Goal: Task Accomplishment & Management: Manage account settings

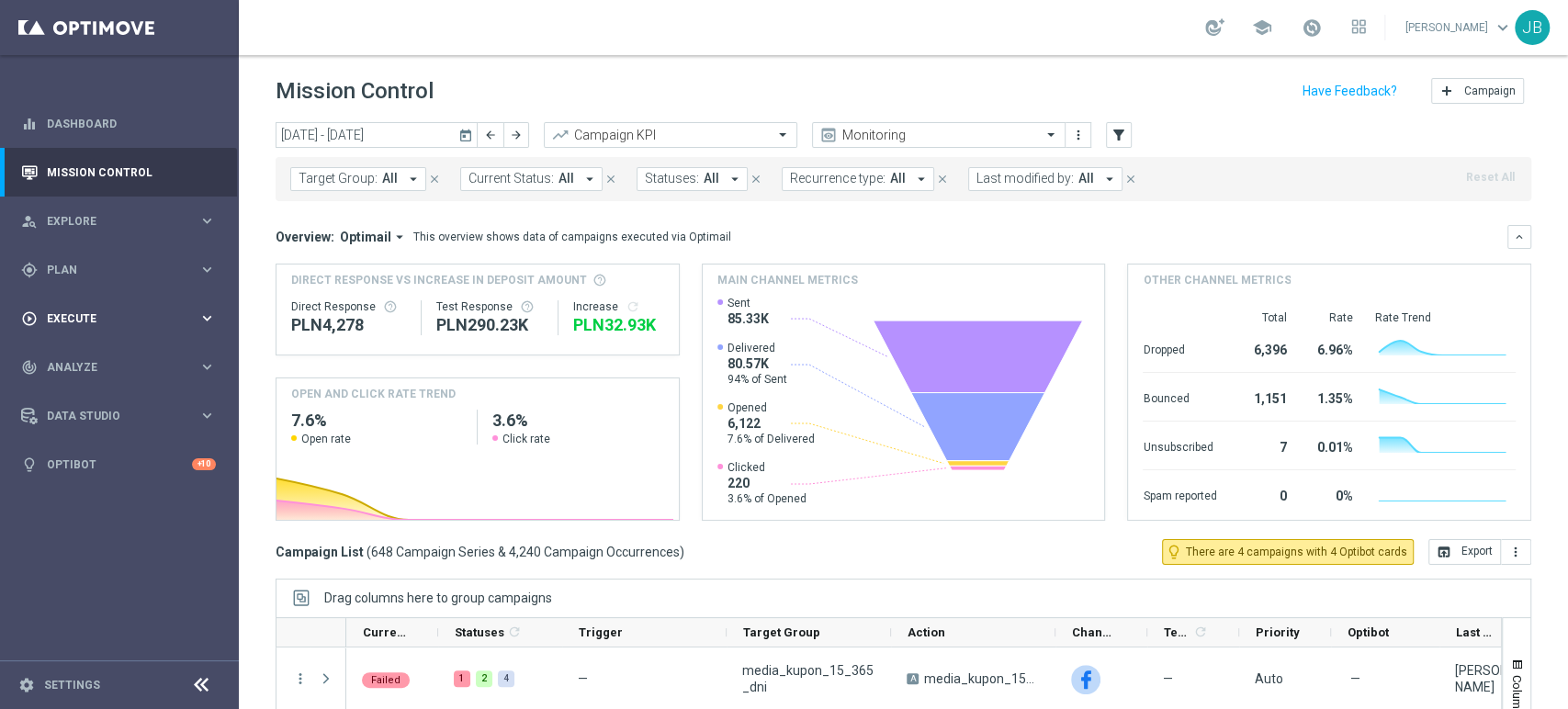
click at [125, 314] on span "Execute" at bounding box center [122, 318] width 152 height 11
click at [124, 352] on link "Campaign Builder" at bounding box center [120, 356] width 144 height 15
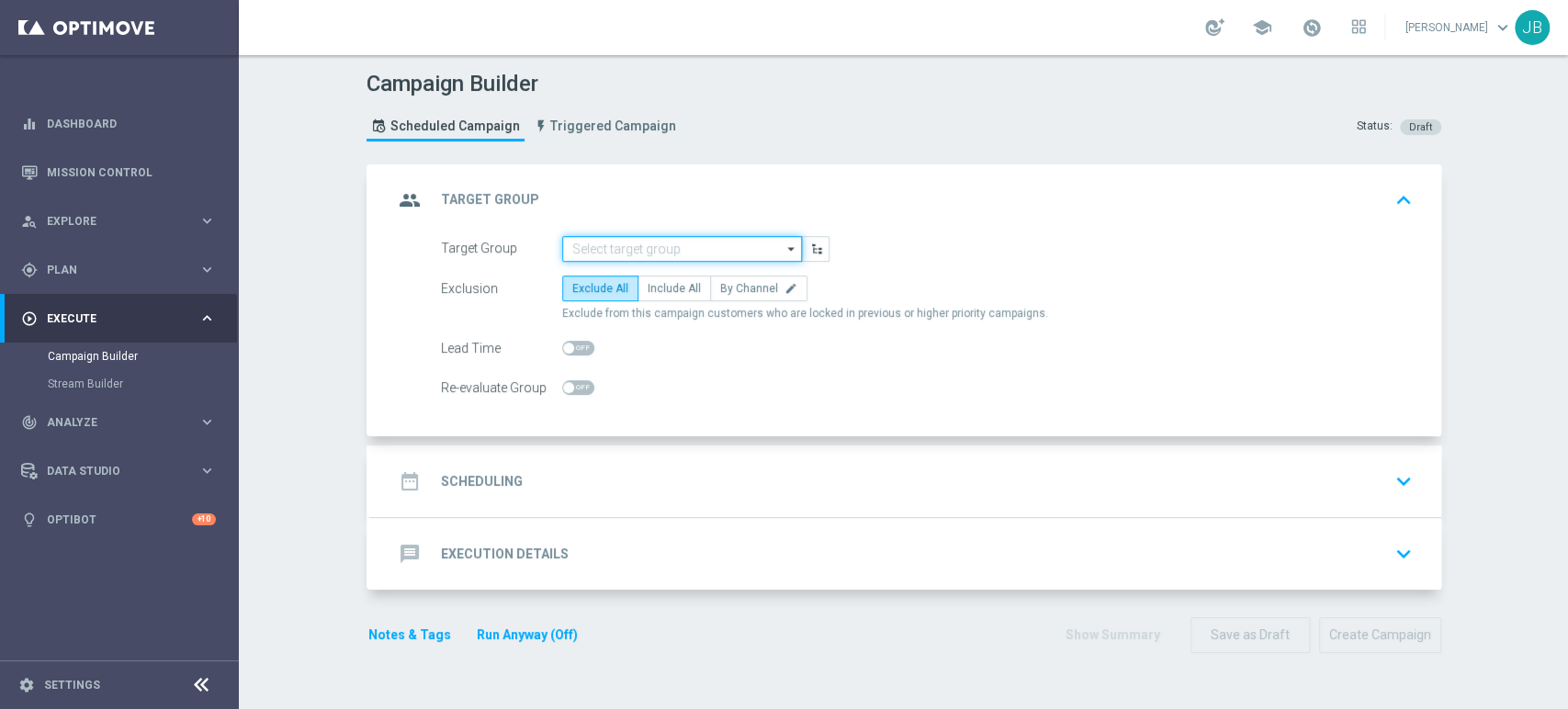
click at [617, 243] on input at bounding box center [682, 249] width 240 height 26
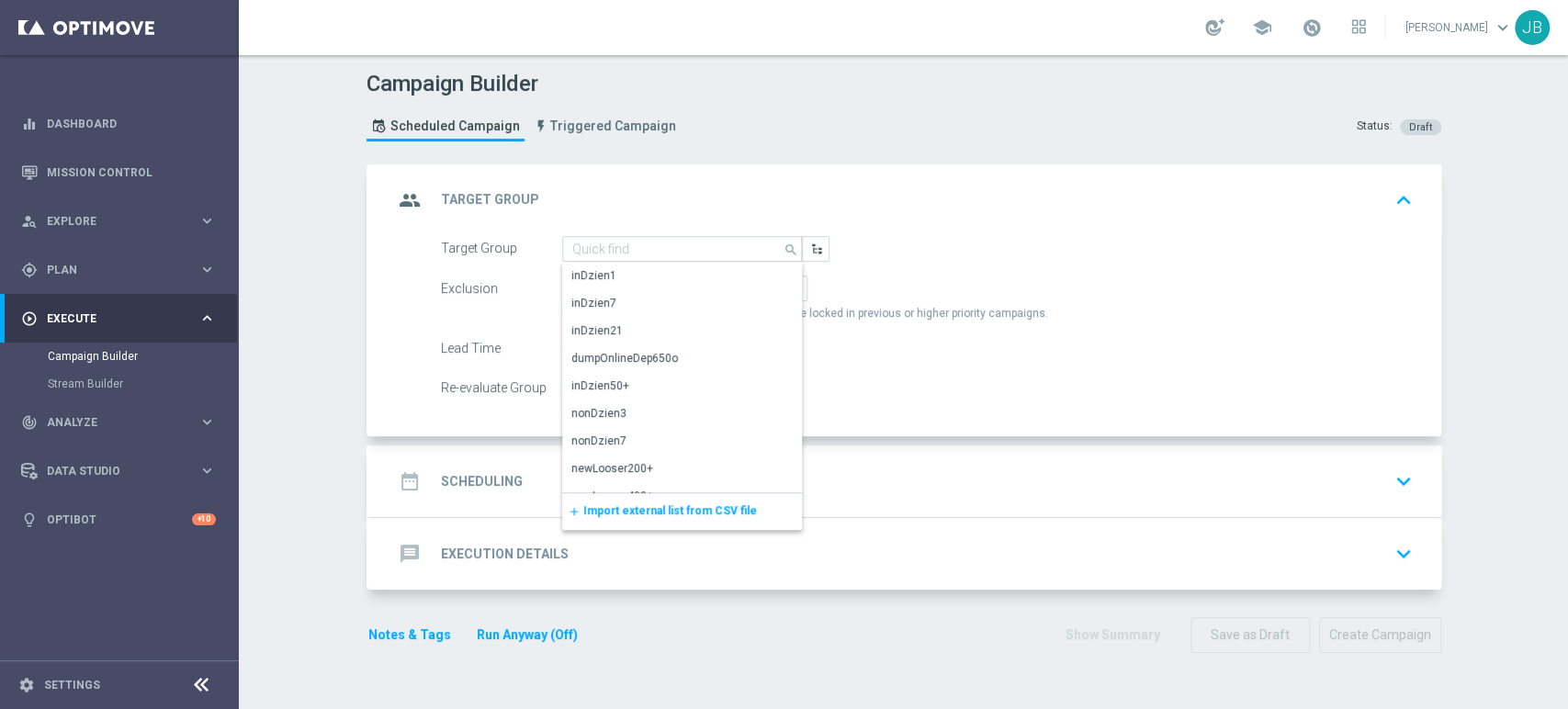
click at [605, 497] on div "add Import external list from CSV file" at bounding box center [682, 511] width 240 height 37
click at [628, 512] on span "Import external list from CSV file" at bounding box center [670, 510] width 174 height 13
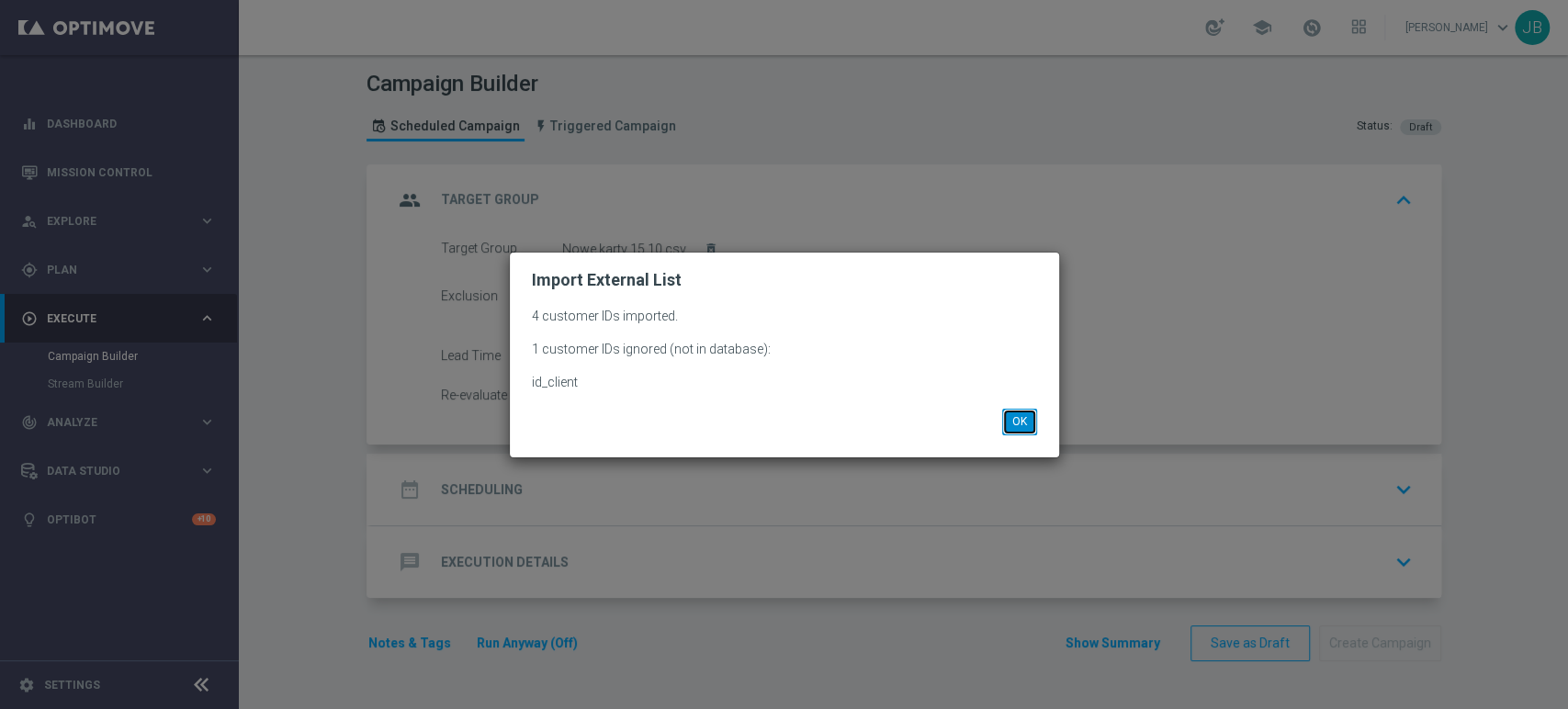
click at [1006, 421] on button "OK" at bounding box center [1020, 421] width 35 height 26
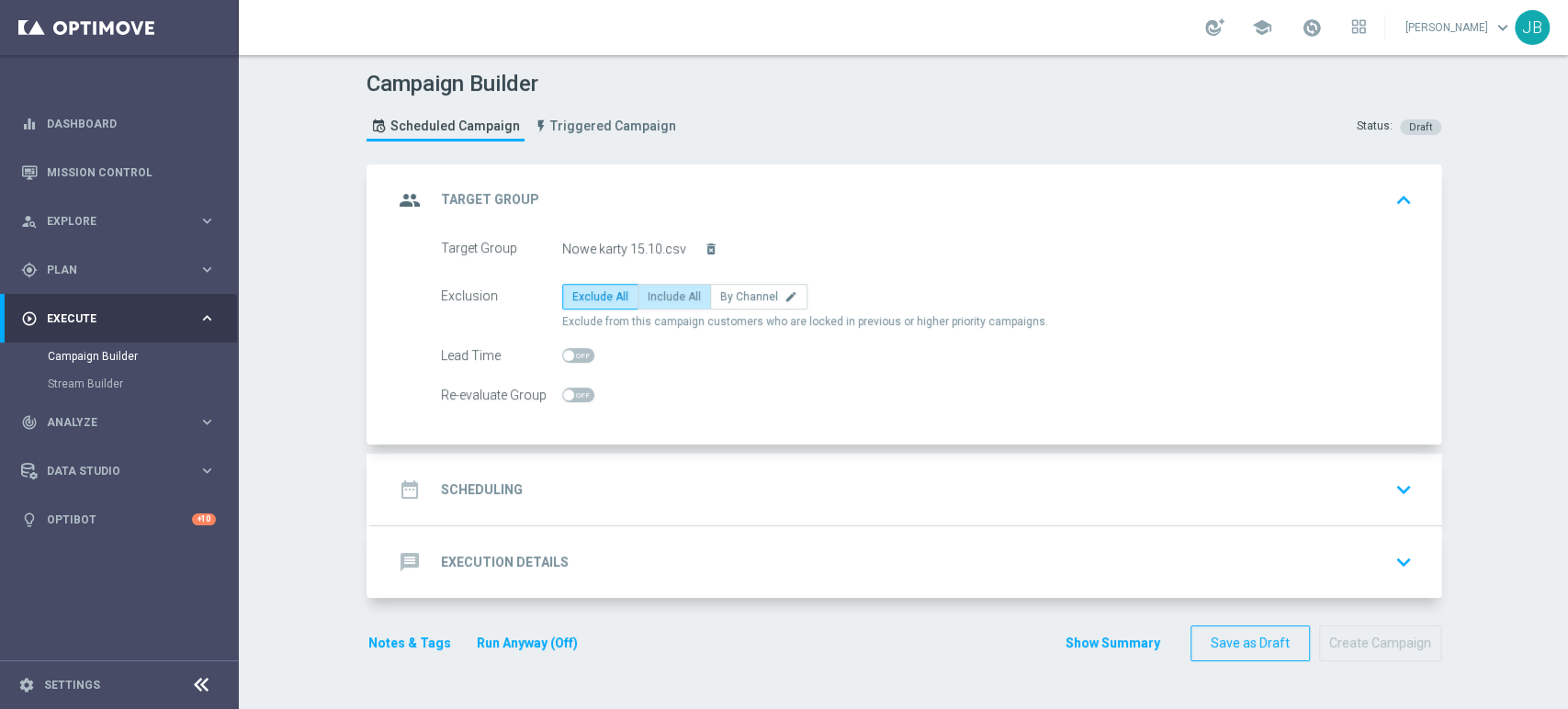
click at [663, 293] on span "Include All" at bounding box center [674, 296] width 53 height 13
click at [660, 293] on input "Include All" at bounding box center [653, 299] width 12 height 12
radio input "true"
click at [567, 484] on div "date_range Scheduling keyboard_arrow_down" at bounding box center [905, 489] width 1026 height 35
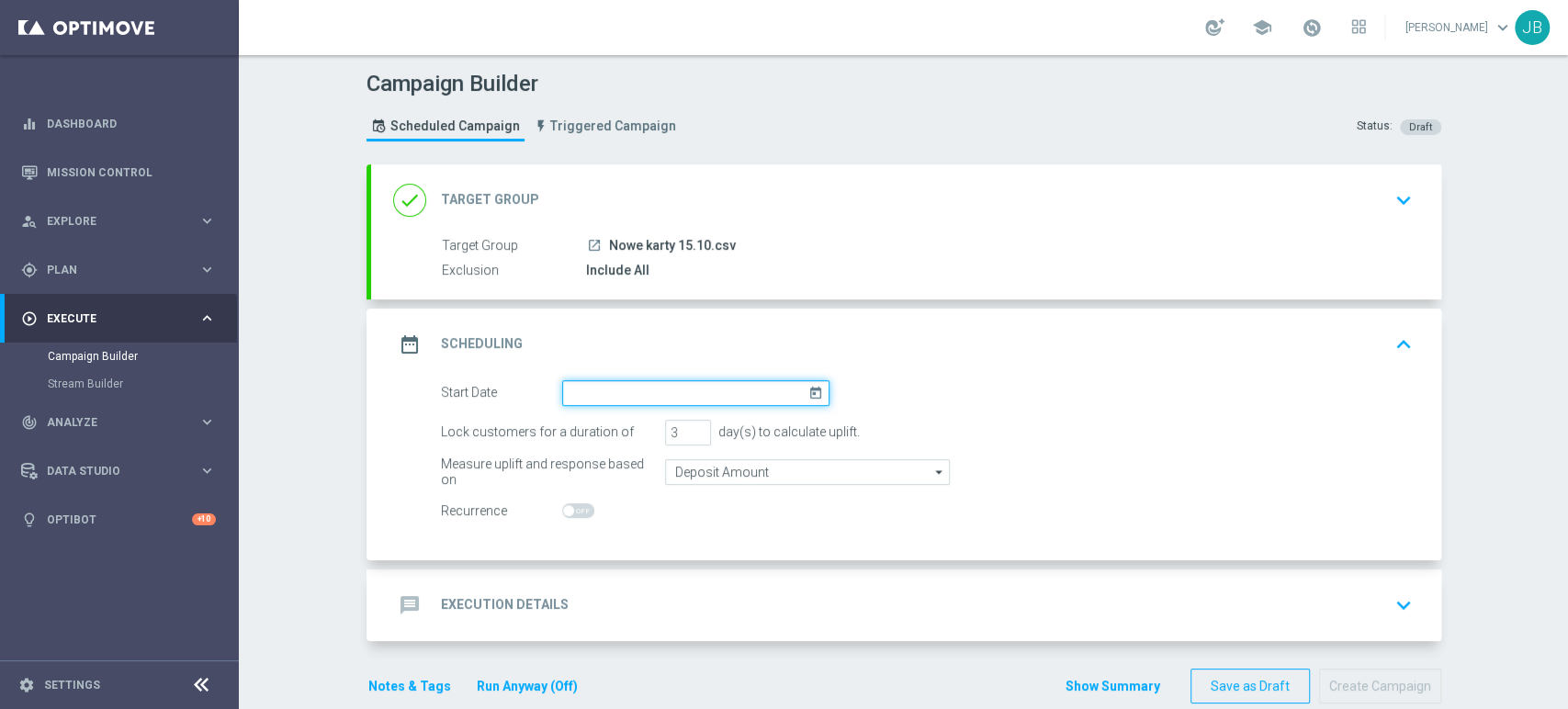
click at [598, 401] on input at bounding box center [696, 393] width 267 height 26
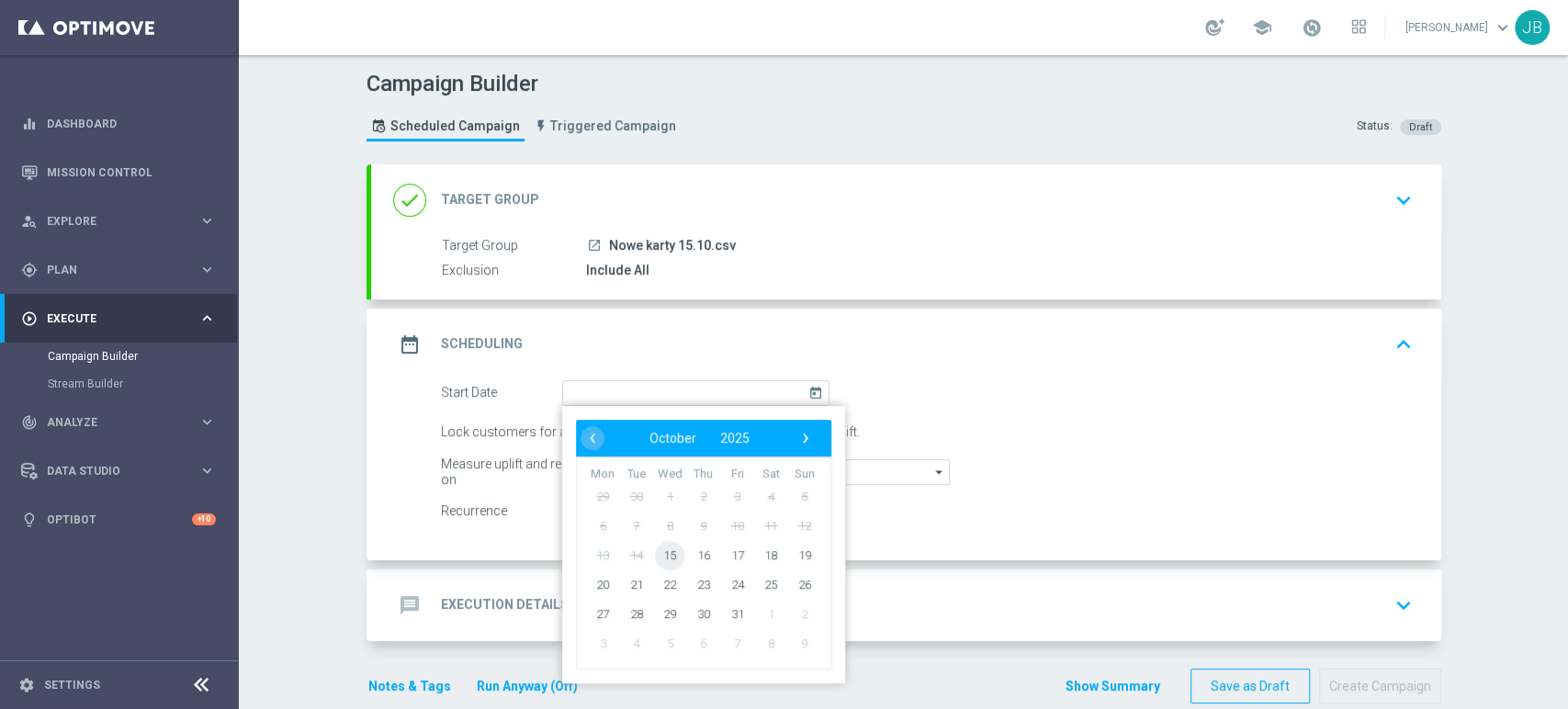
click at [665, 553] on span "15" at bounding box center [670, 555] width 29 height 29
type input "[DATE]"
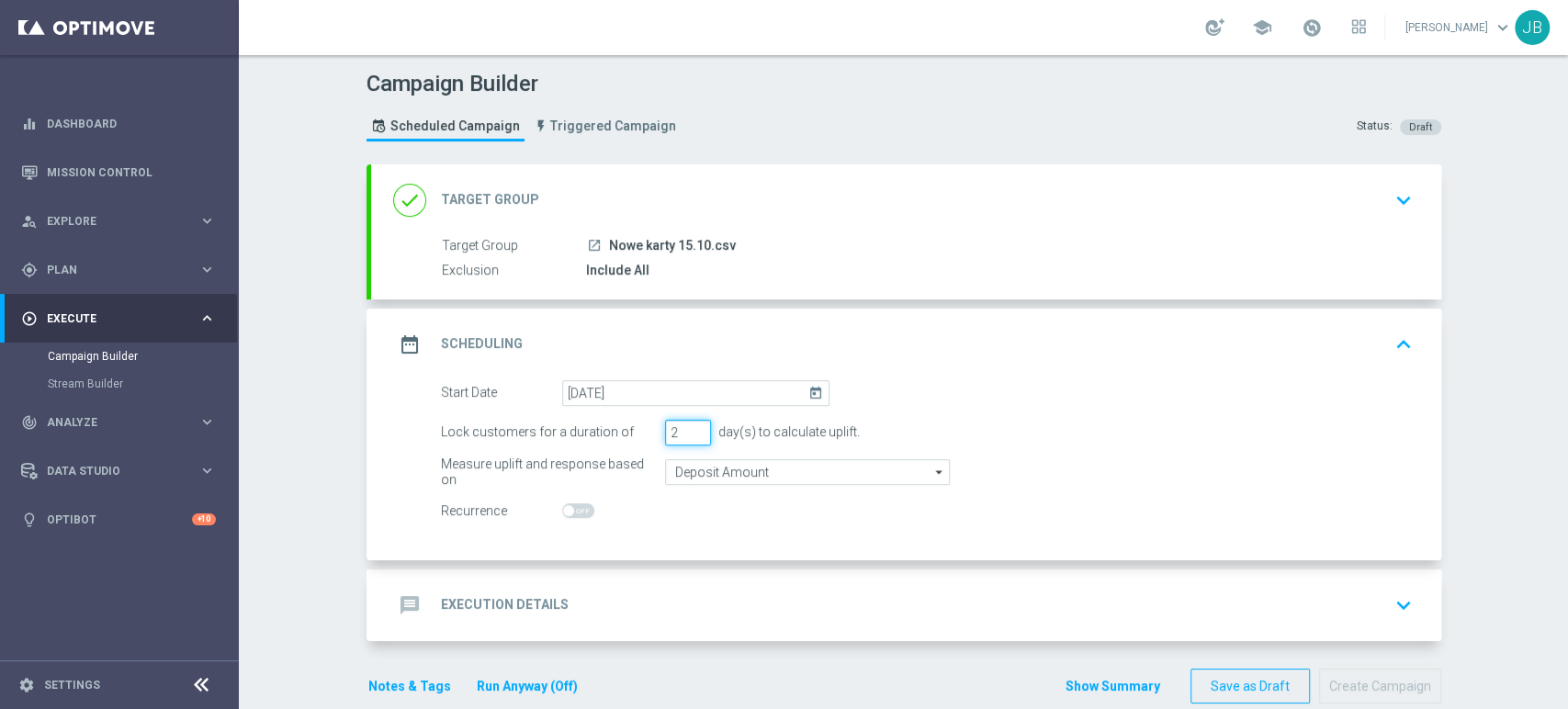
click at [689, 432] on input "2" at bounding box center [688, 432] width 46 height 26
type input "1"
click at [689, 432] on input "1" at bounding box center [688, 432] width 46 height 26
click at [615, 623] on div "message Execution Details keyboard_arrow_down" at bounding box center [905, 605] width 1070 height 72
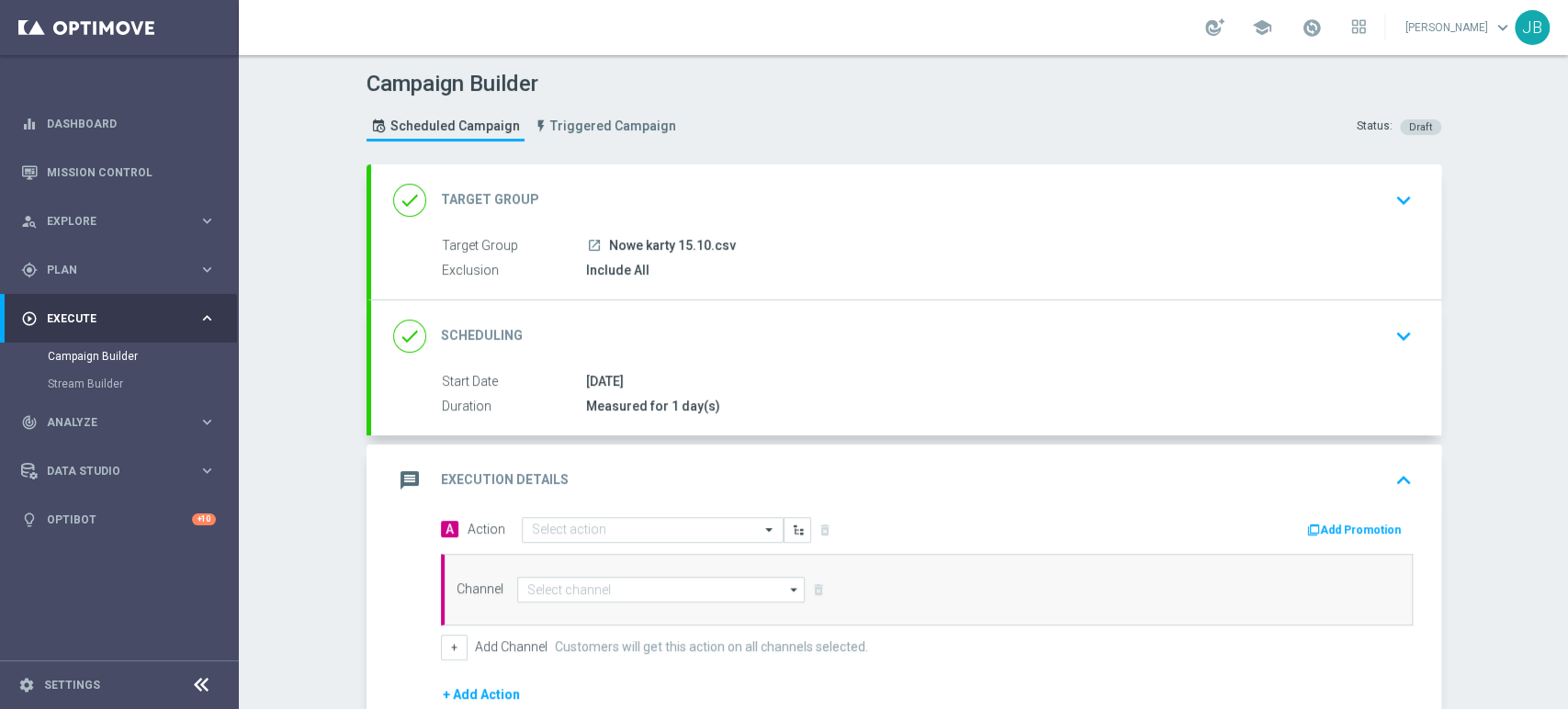
click at [606, 543] on div "A Action Select action delete_forever Add Promotion Channel arrow_drop_down Dra…" at bounding box center [927, 588] width 999 height 144
click at [611, 510] on div "message Execution Details keyboard_arrow_up" at bounding box center [905, 480] width 1070 height 72
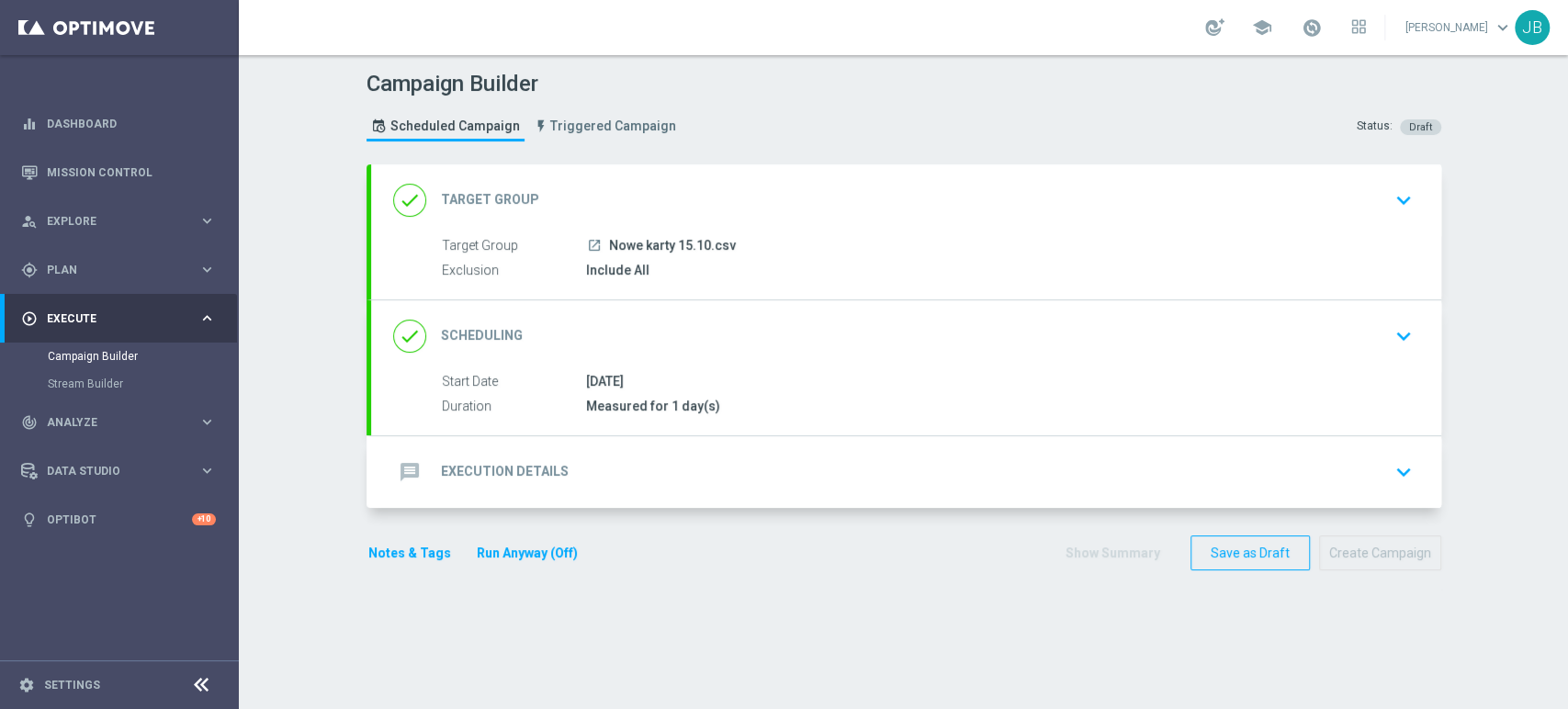
click at [587, 464] on div "message Execution Details keyboard_arrow_down" at bounding box center [905, 472] width 1026 height 35
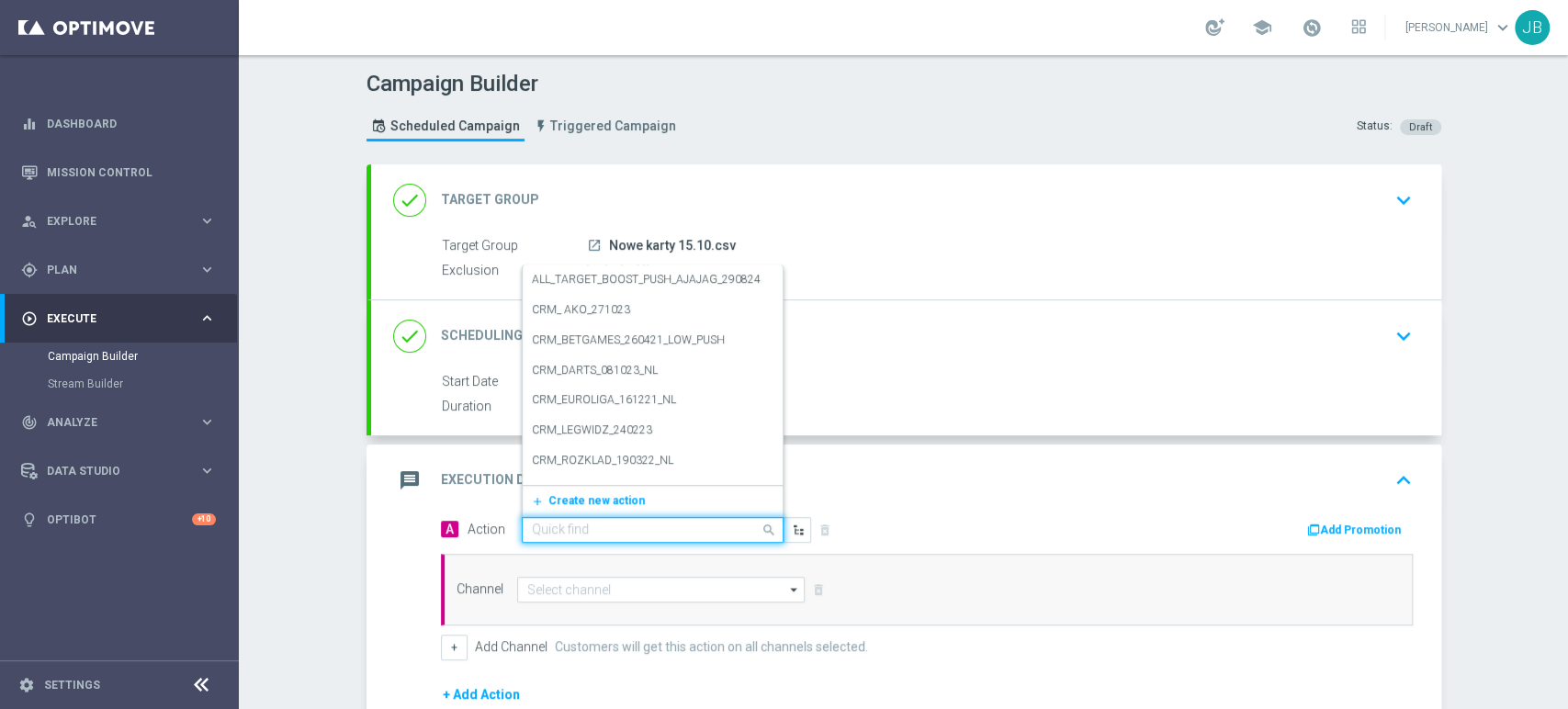
click at [583, 528] on input "text" at bounding box center [634, 530] width 205 height 16
click at [594, 494] on span "Create new action" at bounding box center [596, 500] width 97 height 13
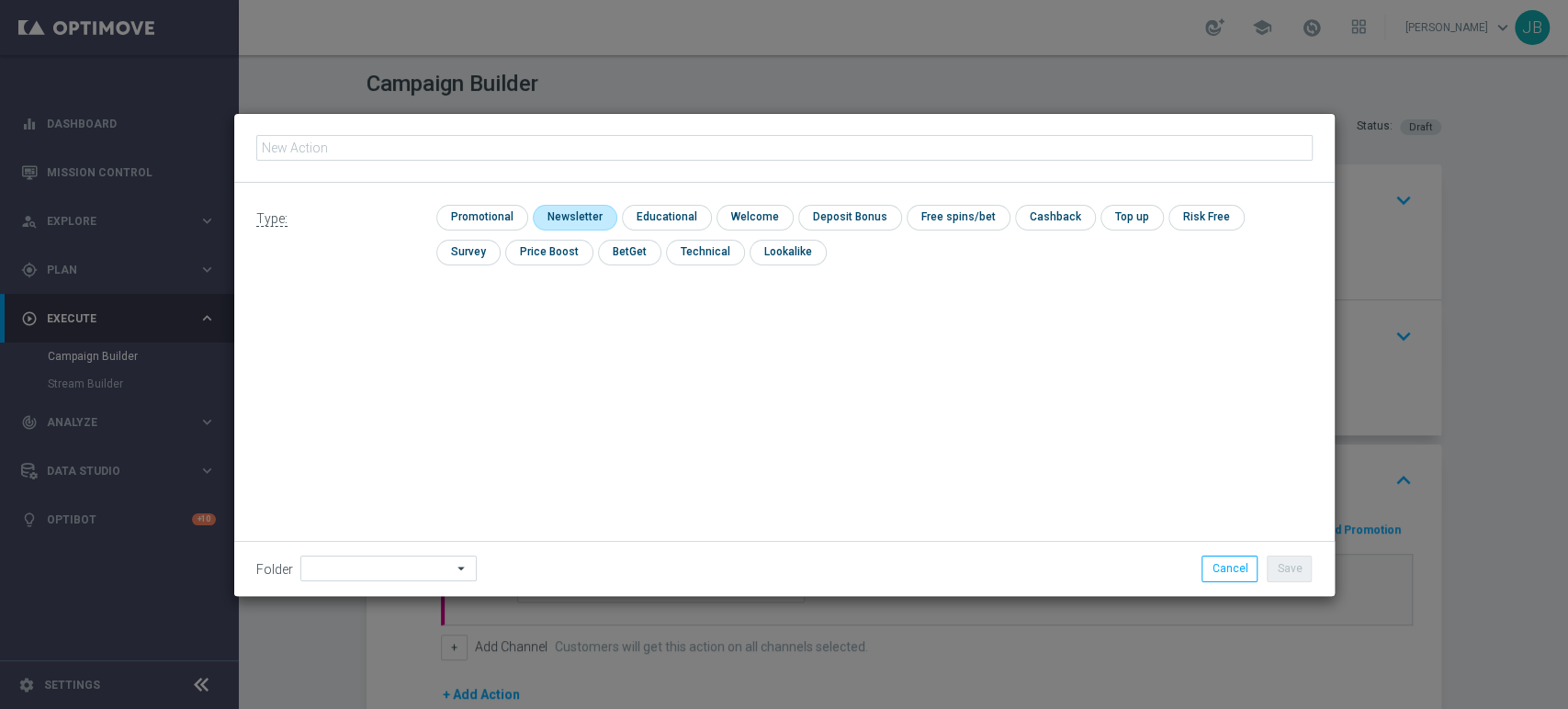
click at [573, 206] on input "checkbox" at bounding box center [572, 217] width 80 height 25
checkbox input "true"
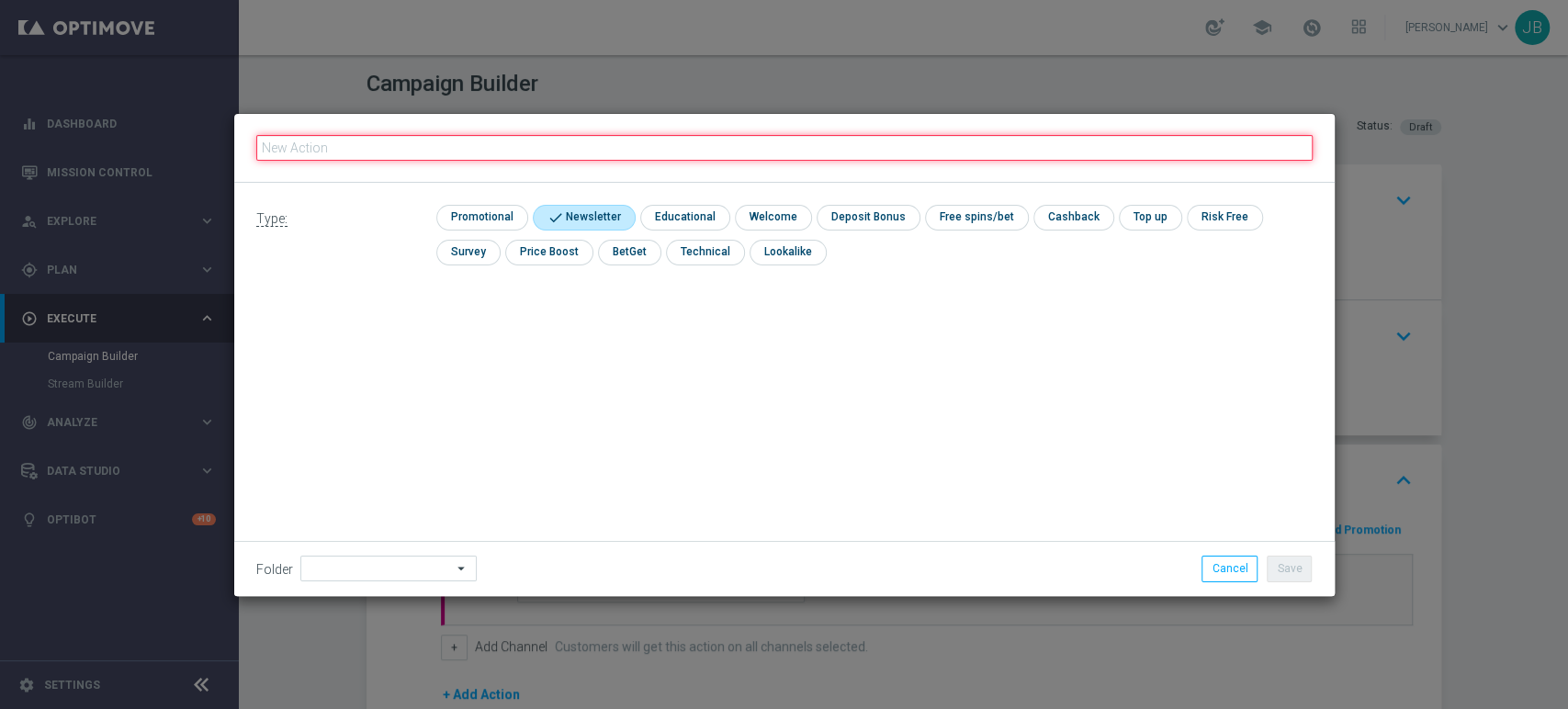
click at [419, 149] on input "text" at bounding box center [785, 148] width 1056 height 26
paste input "(LPZ - SMS) nowy klient powitanie_24012024"
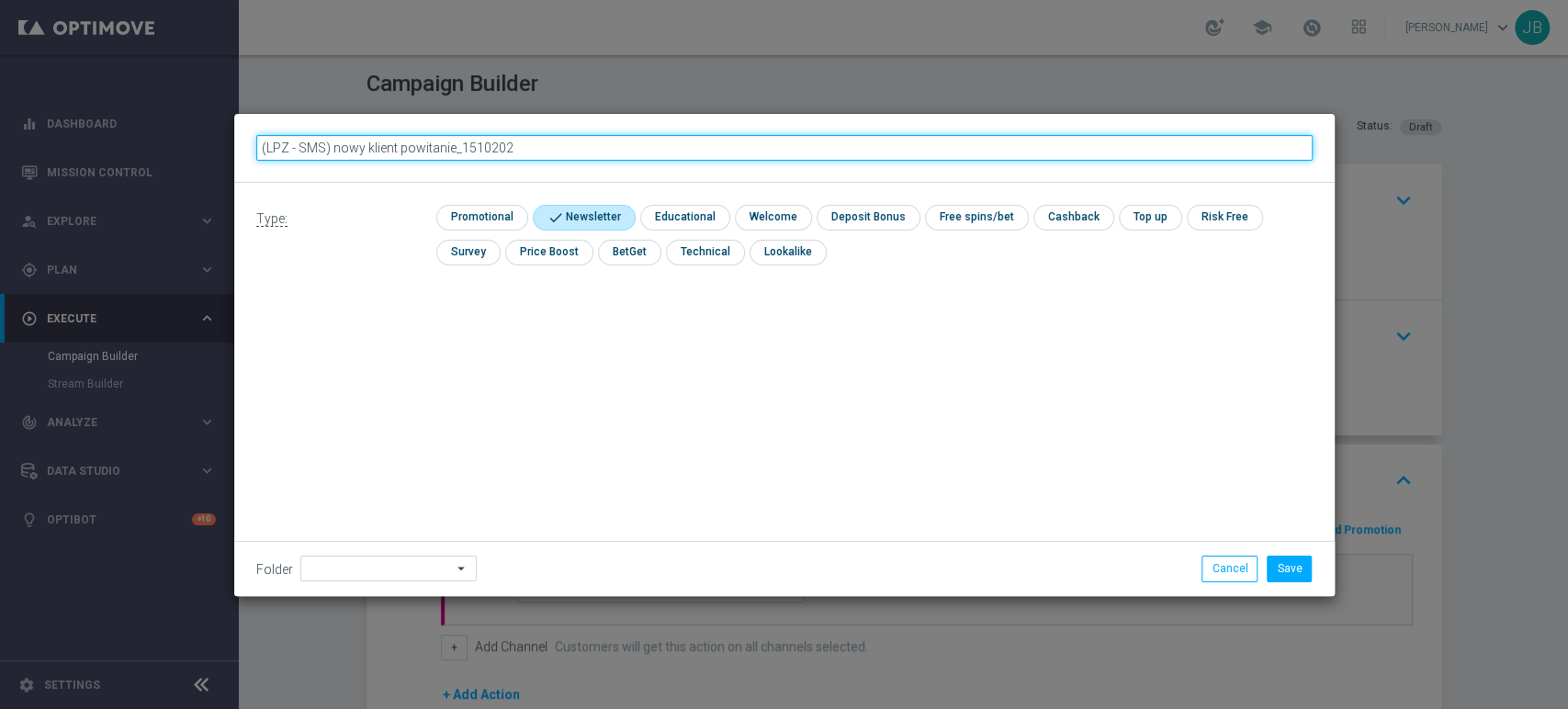
type input "(LPZ - SMS) nowy klient powitanie_15102025"
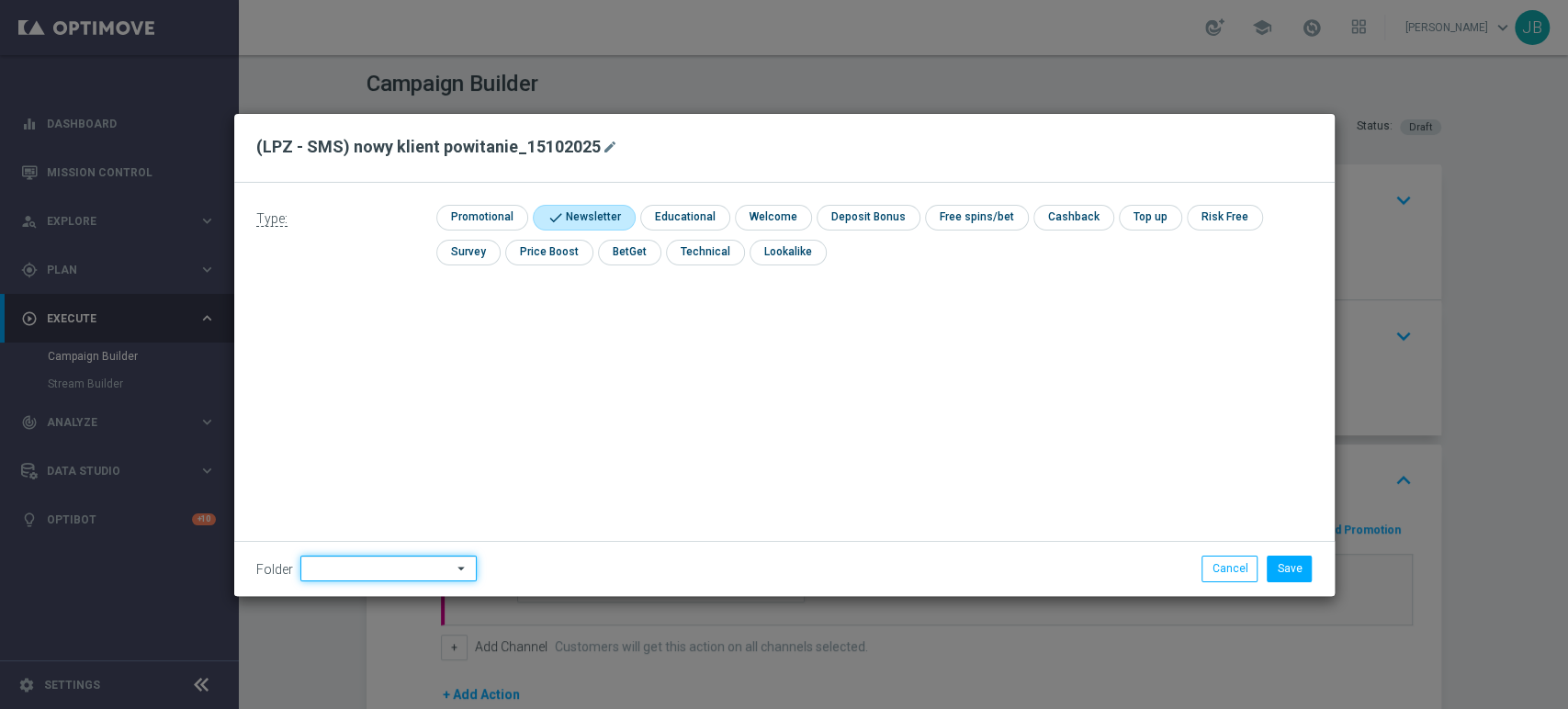
click at [380, 564] on input at bounding box center [388, 568] width 177 height 26
click at [389, 391] on div "[PERSON_NAME]" at bounding box center [386, 382] width 171 height 26
type input "[PERSON_NAME]"
click at [1292, 571] on button "Save" at bounding box center [1289, 568] width 45 height 26
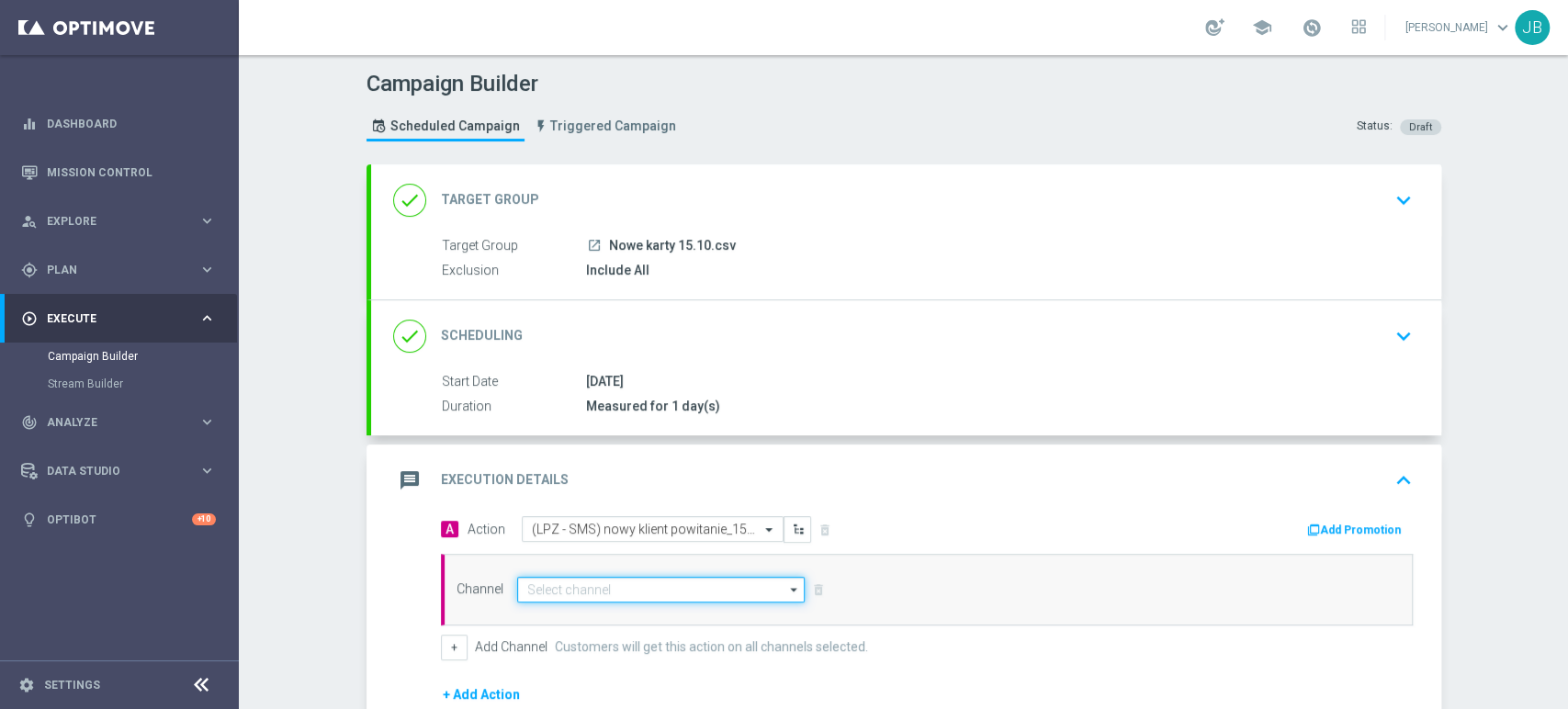
click at [614, 588] on input at bounding box center [661, 589] width 288 height 26
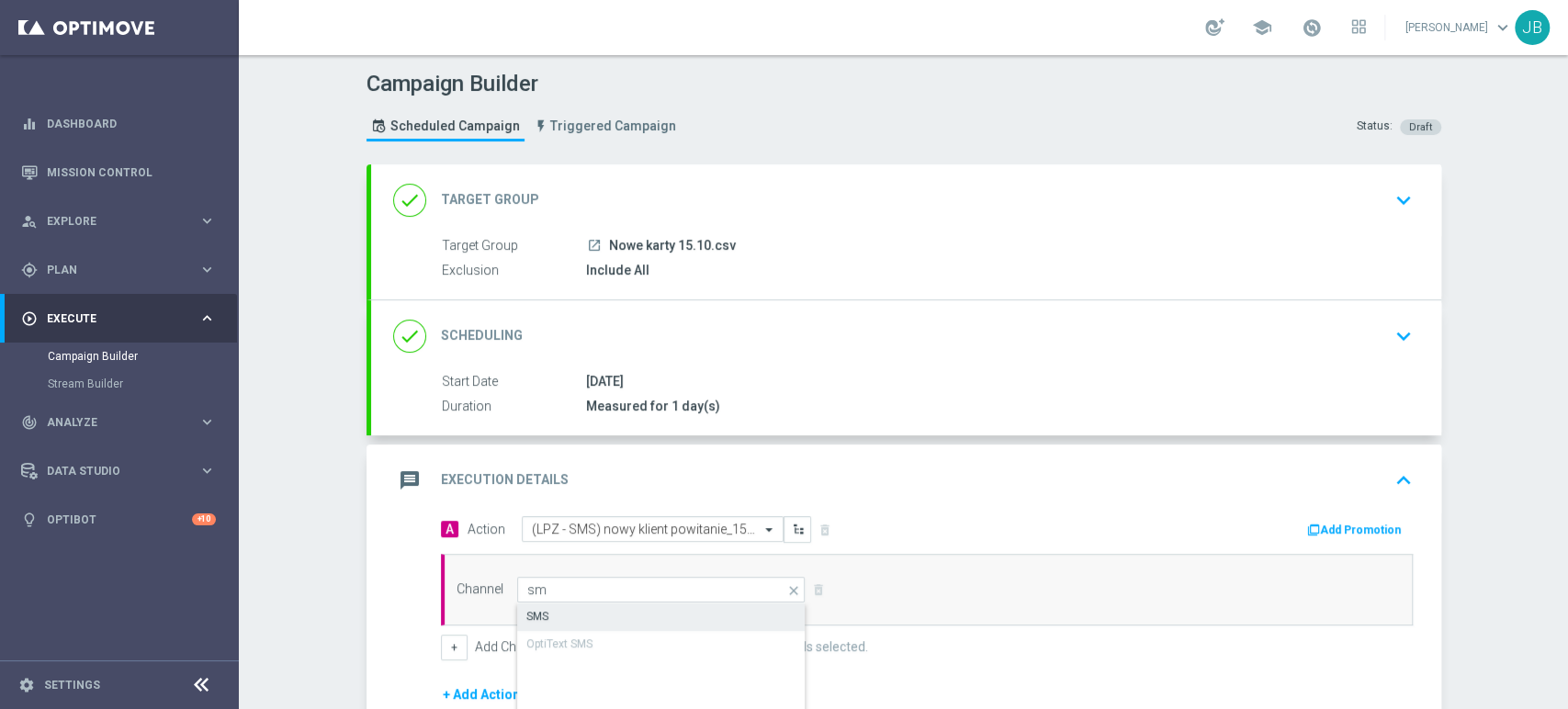
click at [608, 609] on div "SMS" at bounding box center [662, 616] width 289 height 26
type input "SMS"
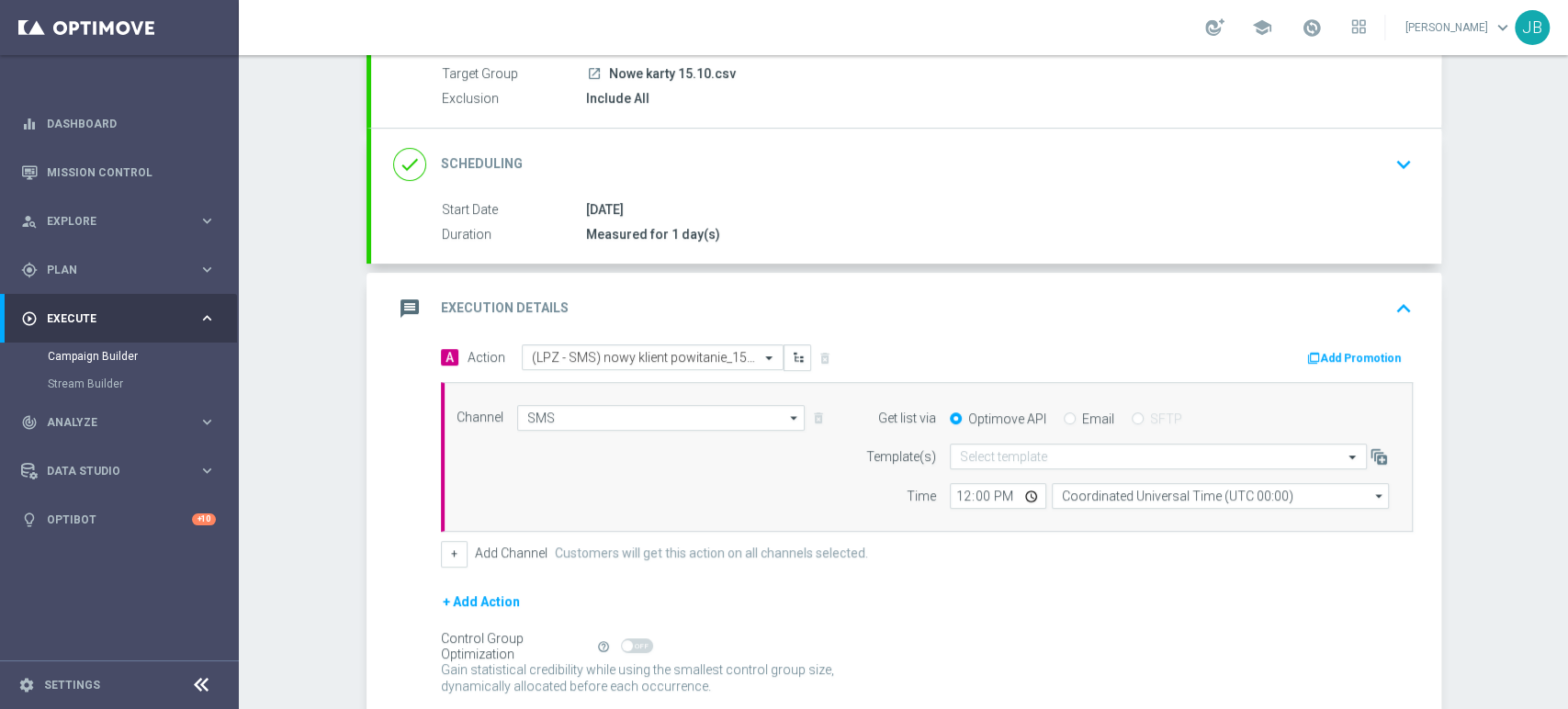
drag, startPoint x: 1566, startPoint y: 440, endPoint x: 1566, endPoint y: 637, distance: 197.0
click at [1566, 637] on div "Campaign Builder Scheduled Campaign Triggered Campaign Status: Draft done Targe…" at bounding box center [904, 382] width 1330 height 654
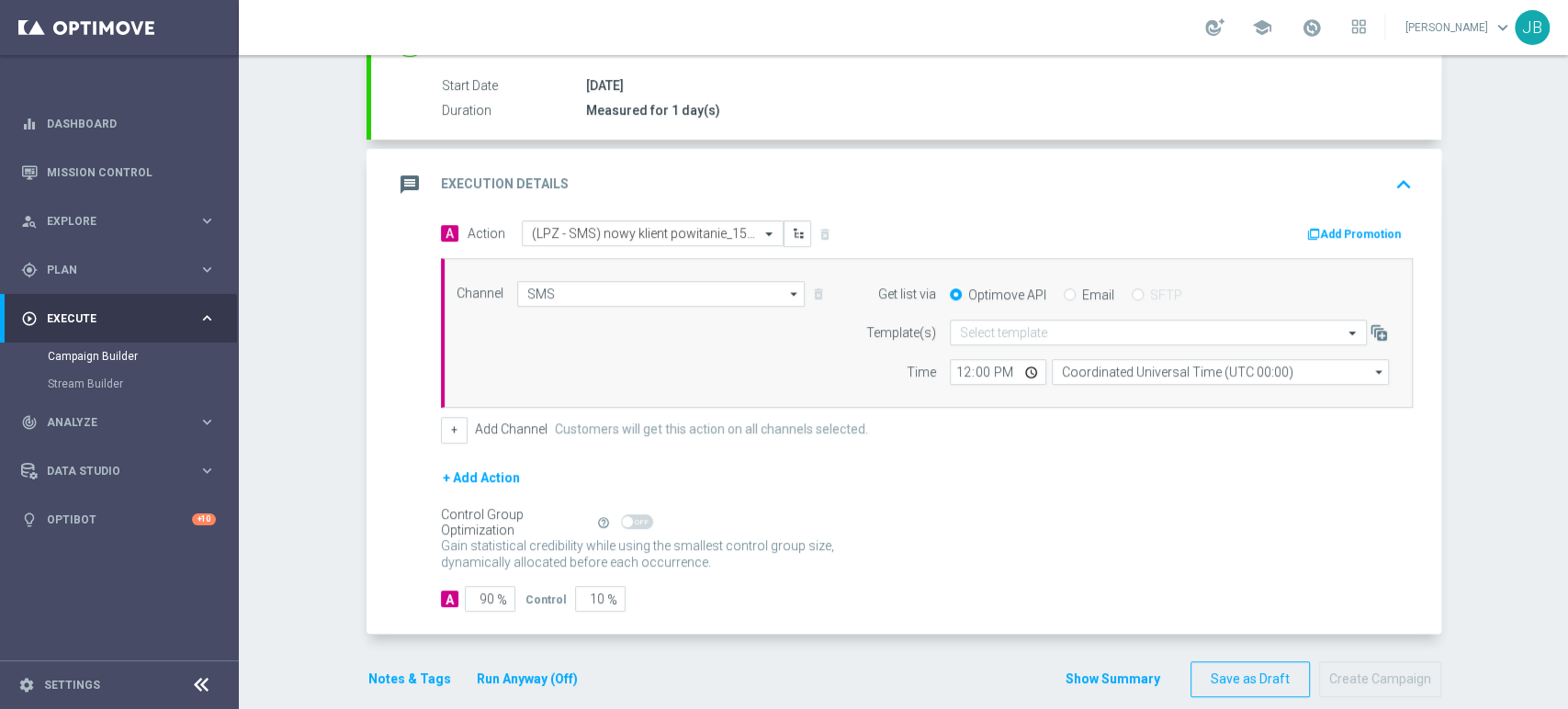
click at [882, 618] on div "A Action Select action (LPZ - SMS) nowy klient powitanie_15102025 delete_foreve…" at bounding box center [905, 427] width 1070 height 413
click at [485, 593] on input "90" at bounding box center [490, 599] width 51 height 26
type input "9"
type input "91"
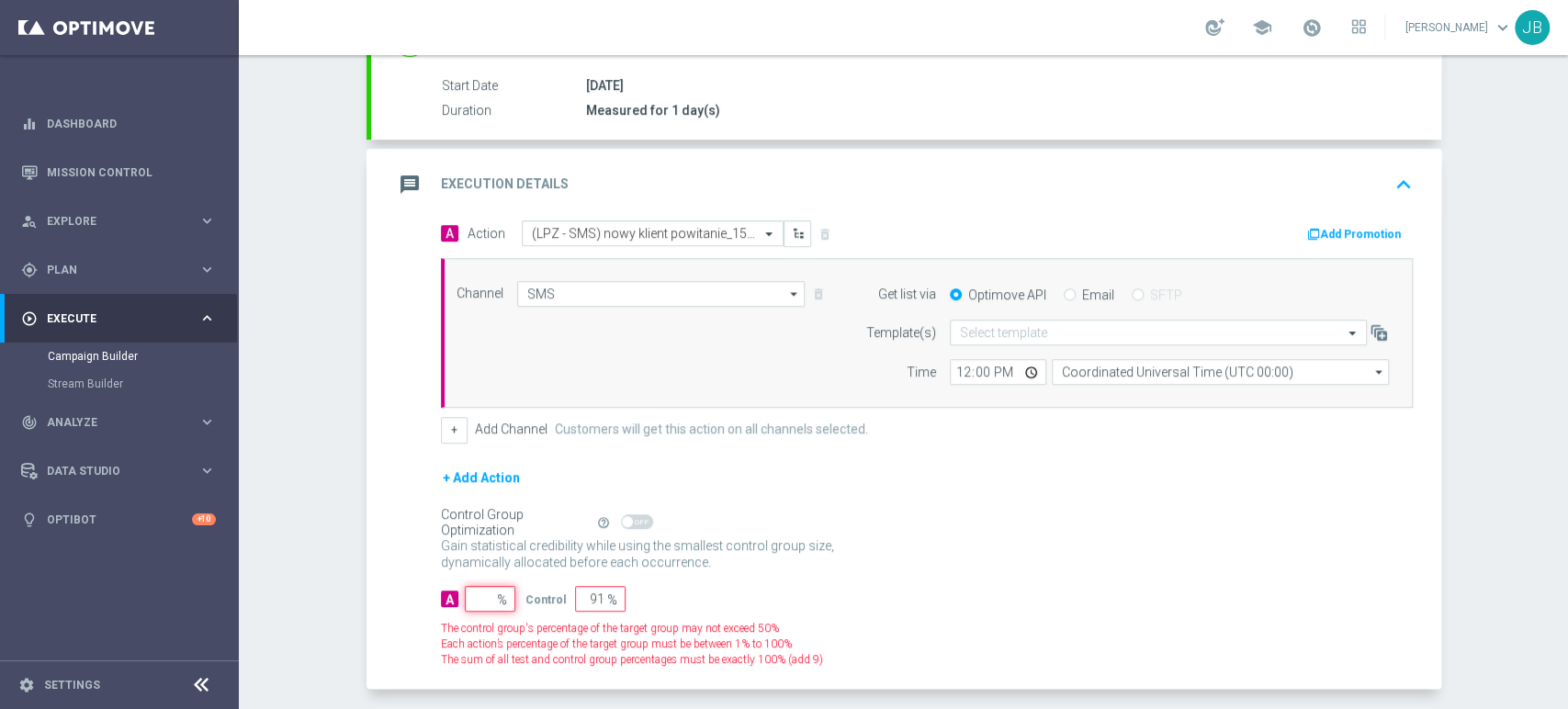
type input "100"
type input "1"
type input "99"
type input "10"
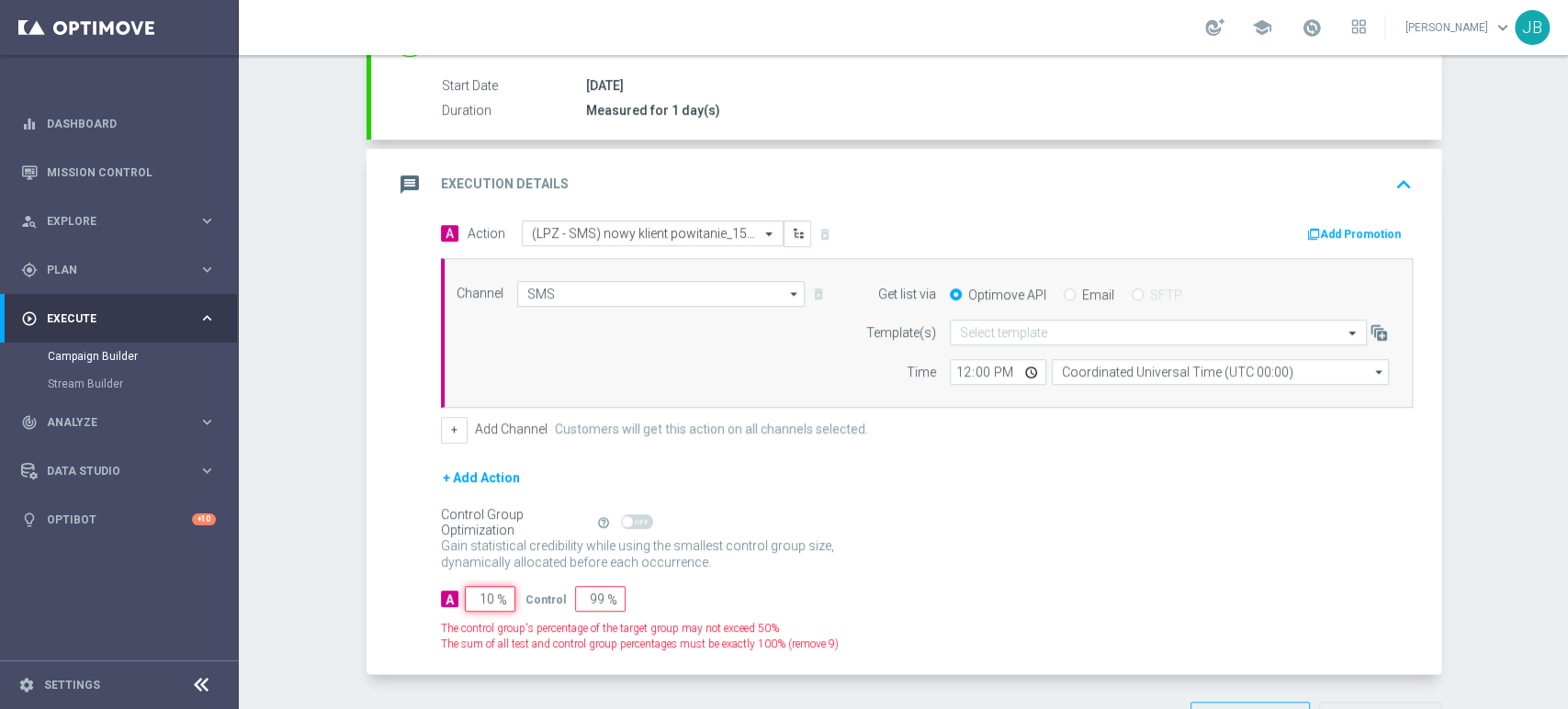
type input "90"
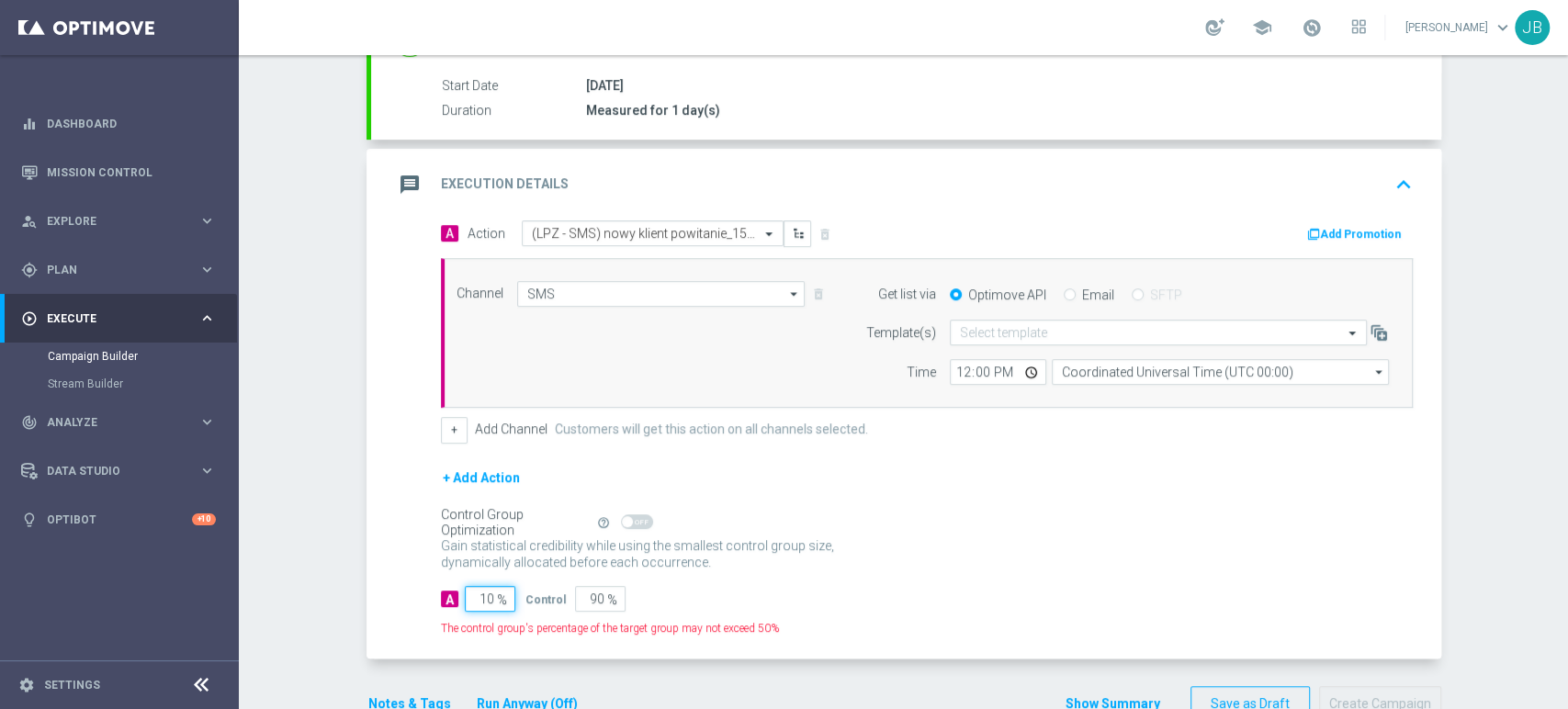
type input "100"
type input "0"
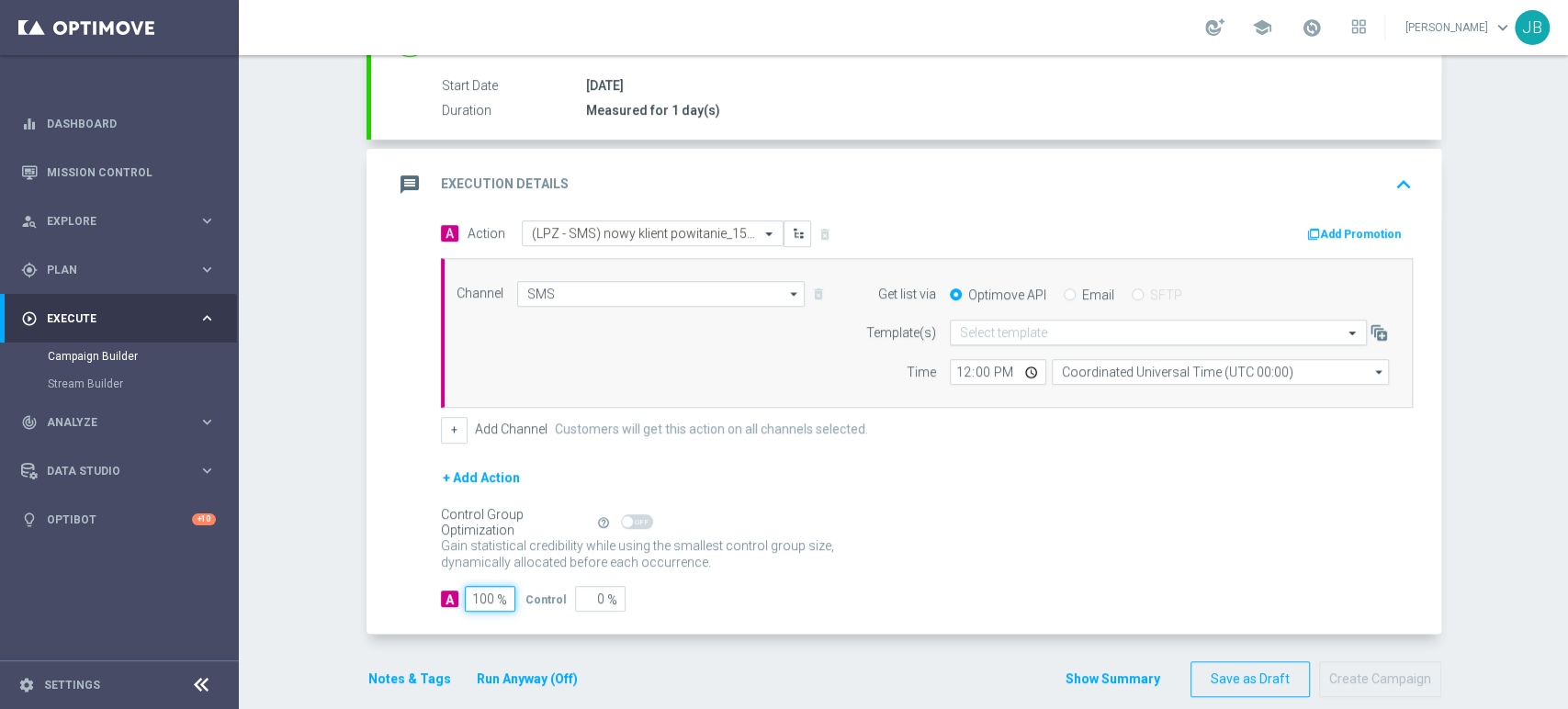
type input "100"
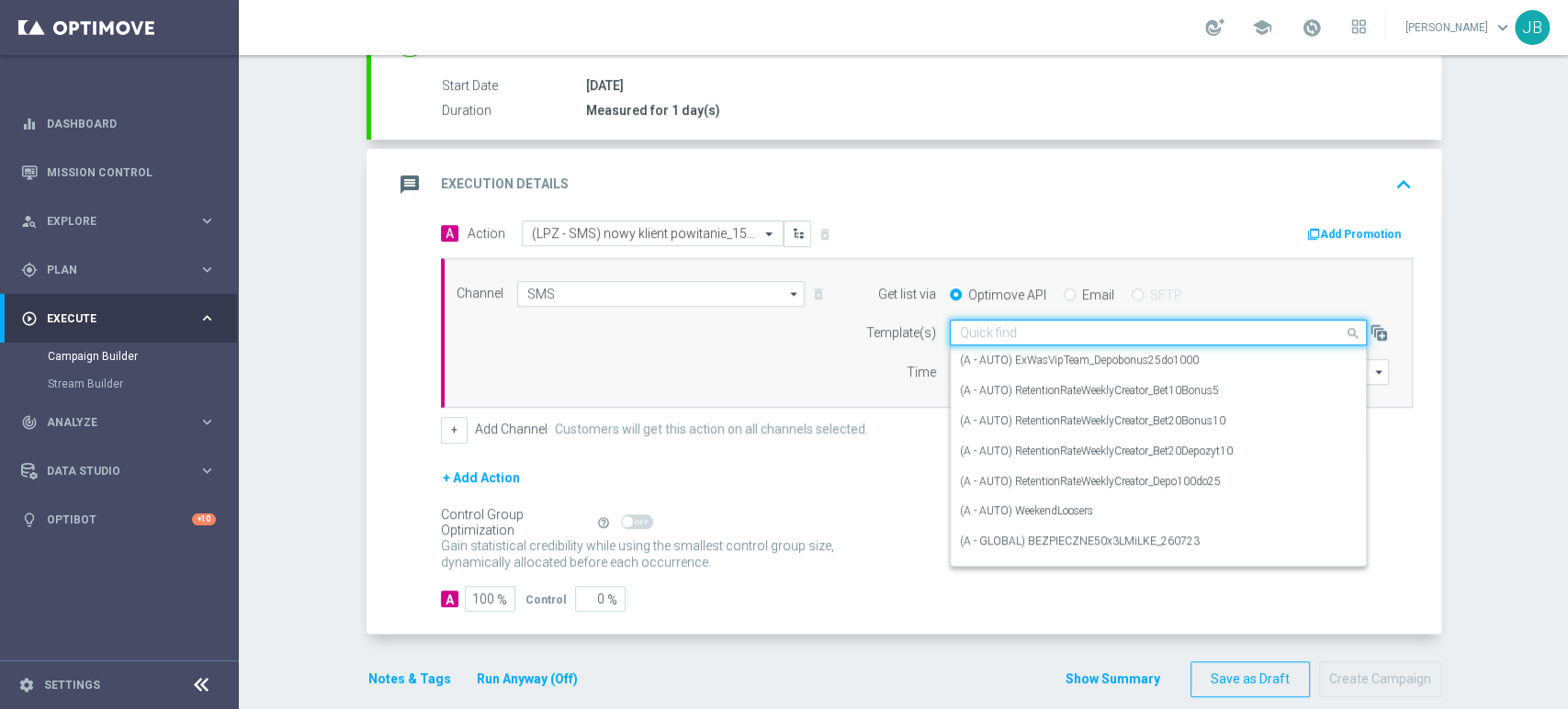
click at [1007, 326] on input "text" at bounding box center [1139, 332] width 360 height 16
paste input "(LPZ - SMS) nowy klient powitanie_24012024"
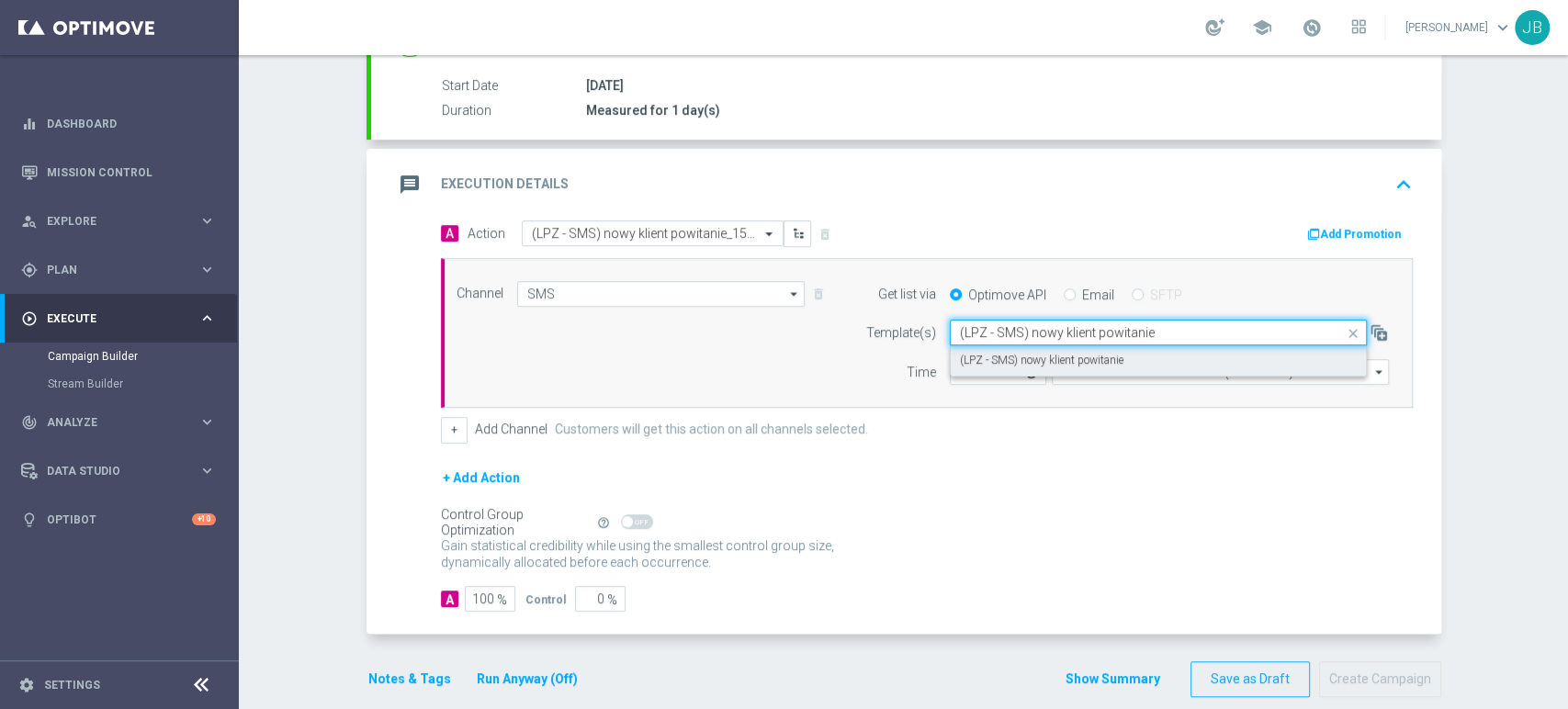
click at [988, 353] on label "(LPZ - SMS) nowy klient powitanie" at bounding box center [1042, 360] width 164 height 16
type input "(LPZ - SMS) nowy klient powitanie"
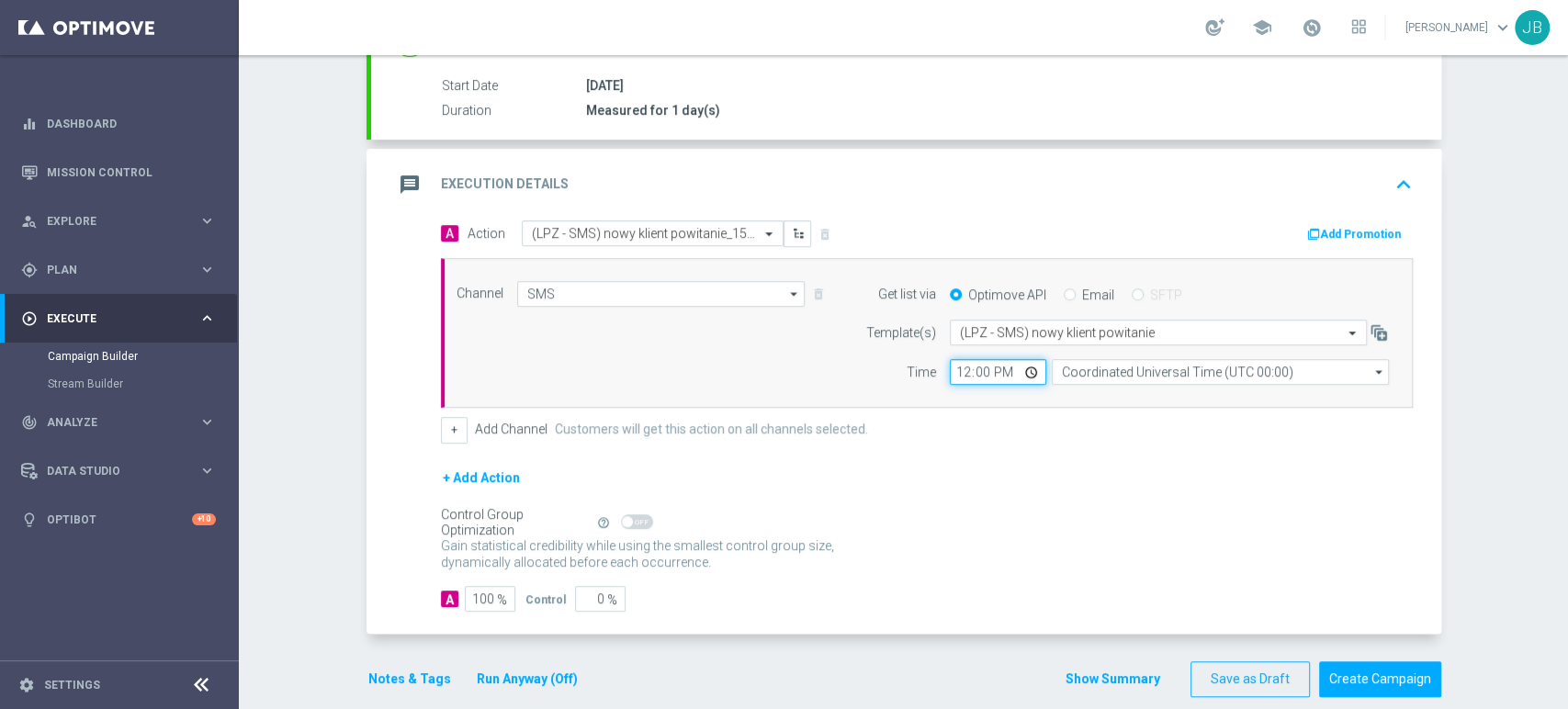
click at [950, 371] on input "12:00" at bounding box center [997, 372] width 97 height 26
type input "09:11"
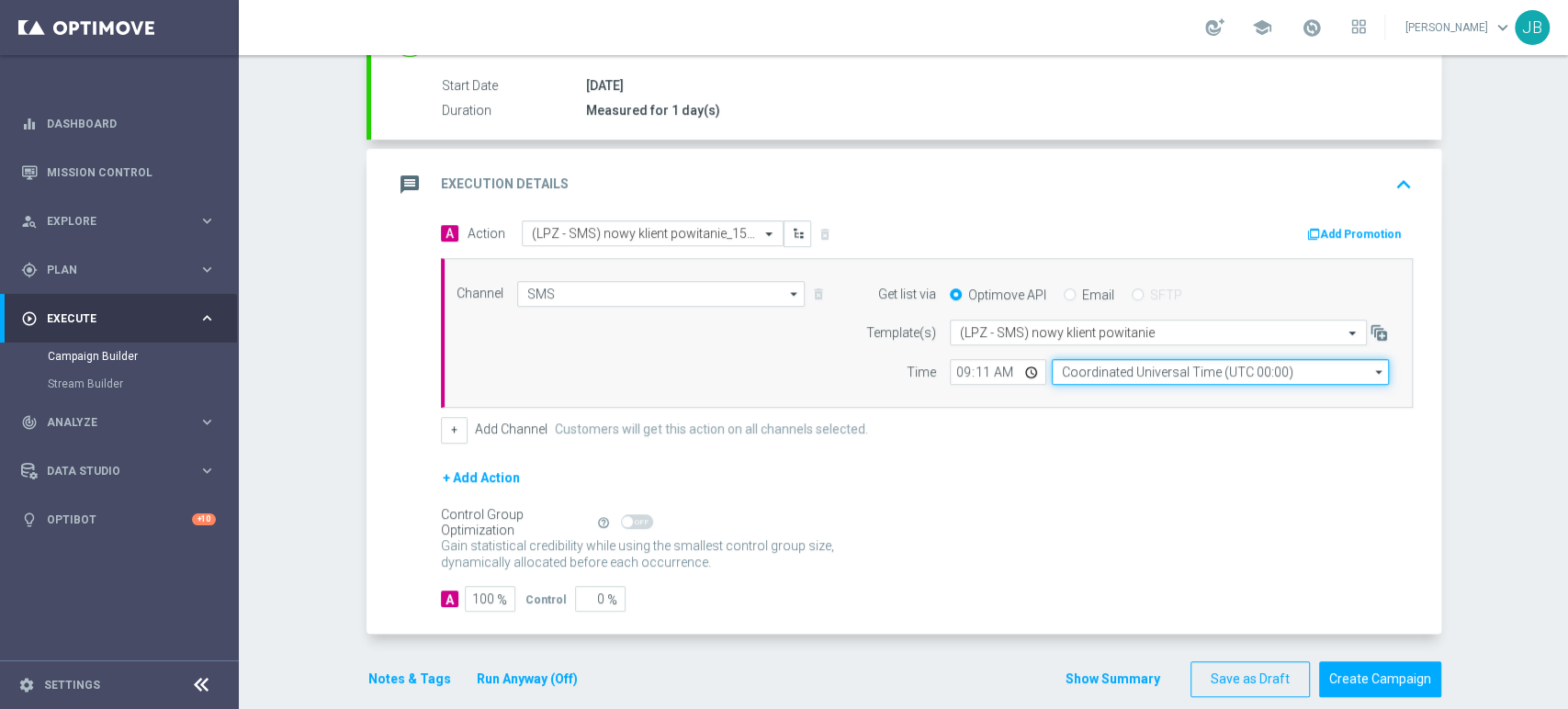
click at [1103, 371] on input "Coordinated Universal Time (UTC 00:00)" at bounding box center [1220, 372] width 337 height 26
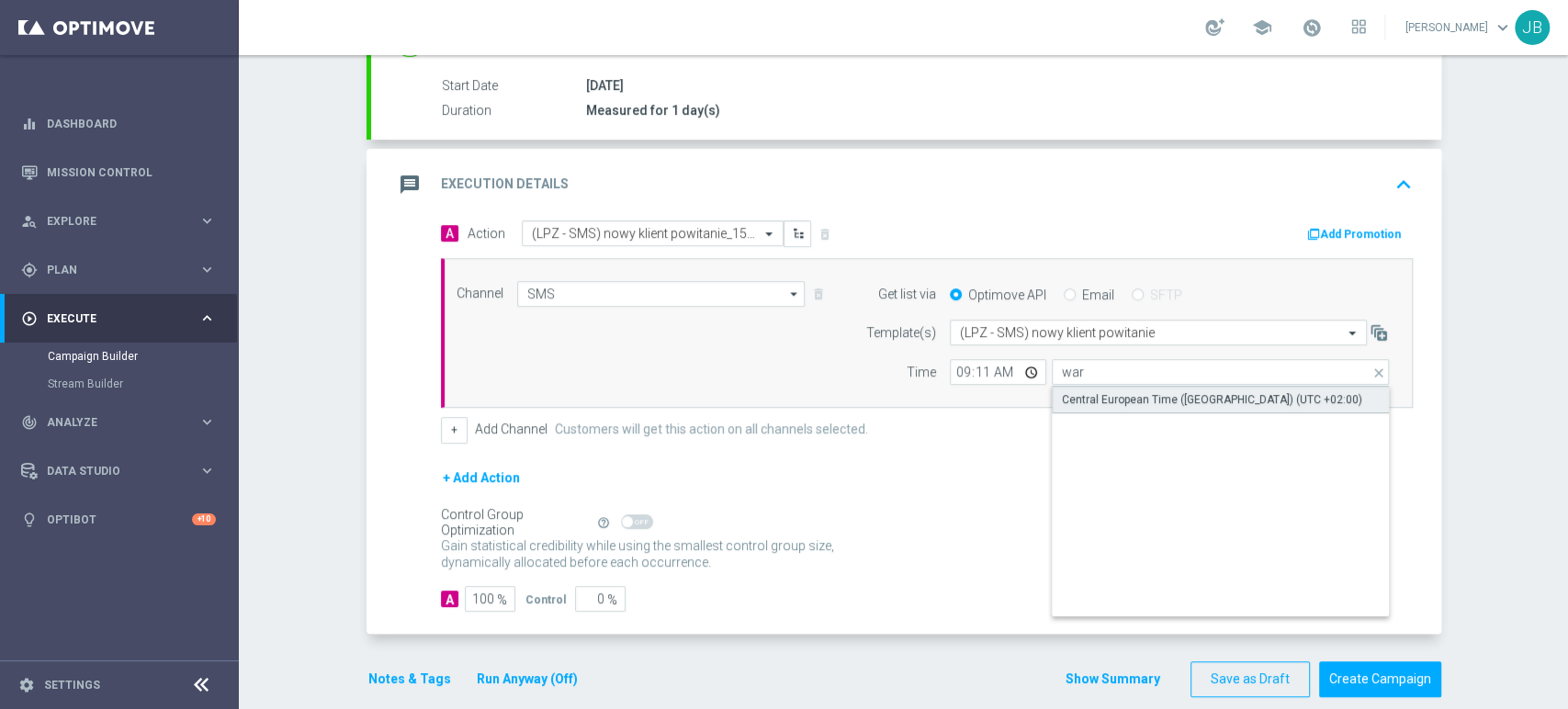
click at [1113, 395] on div "Central European Time ([GEOGRAPHIC_DATA]) (UTC +02:00)" at bounding box center [1212, 399] width 300 height 17
type input "Central European Time ([GEOGRAPHIC_DATA]) (UTC +02:00)"
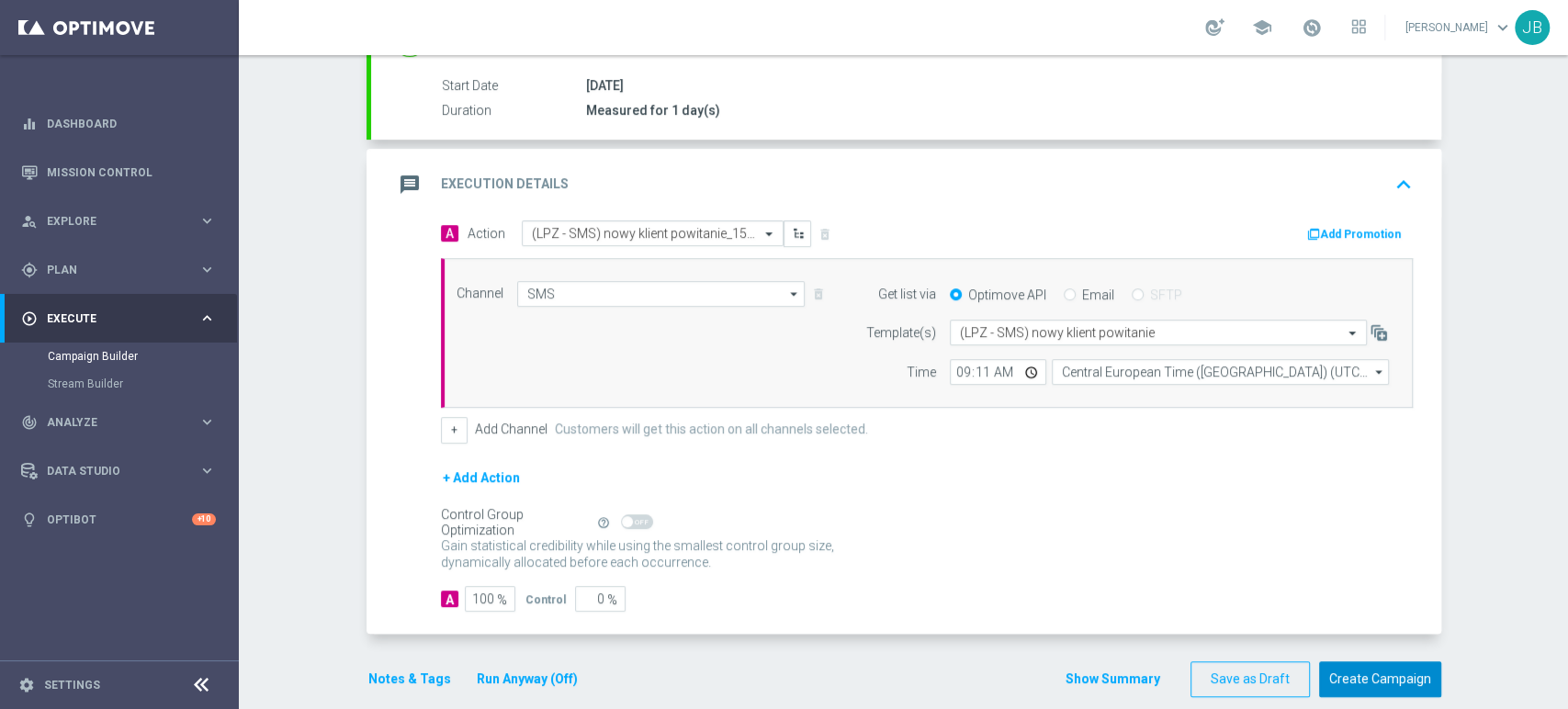
click at [1377, 682] on button "Create Campaign" at bounding box center [1380, 679] width 122 height 36
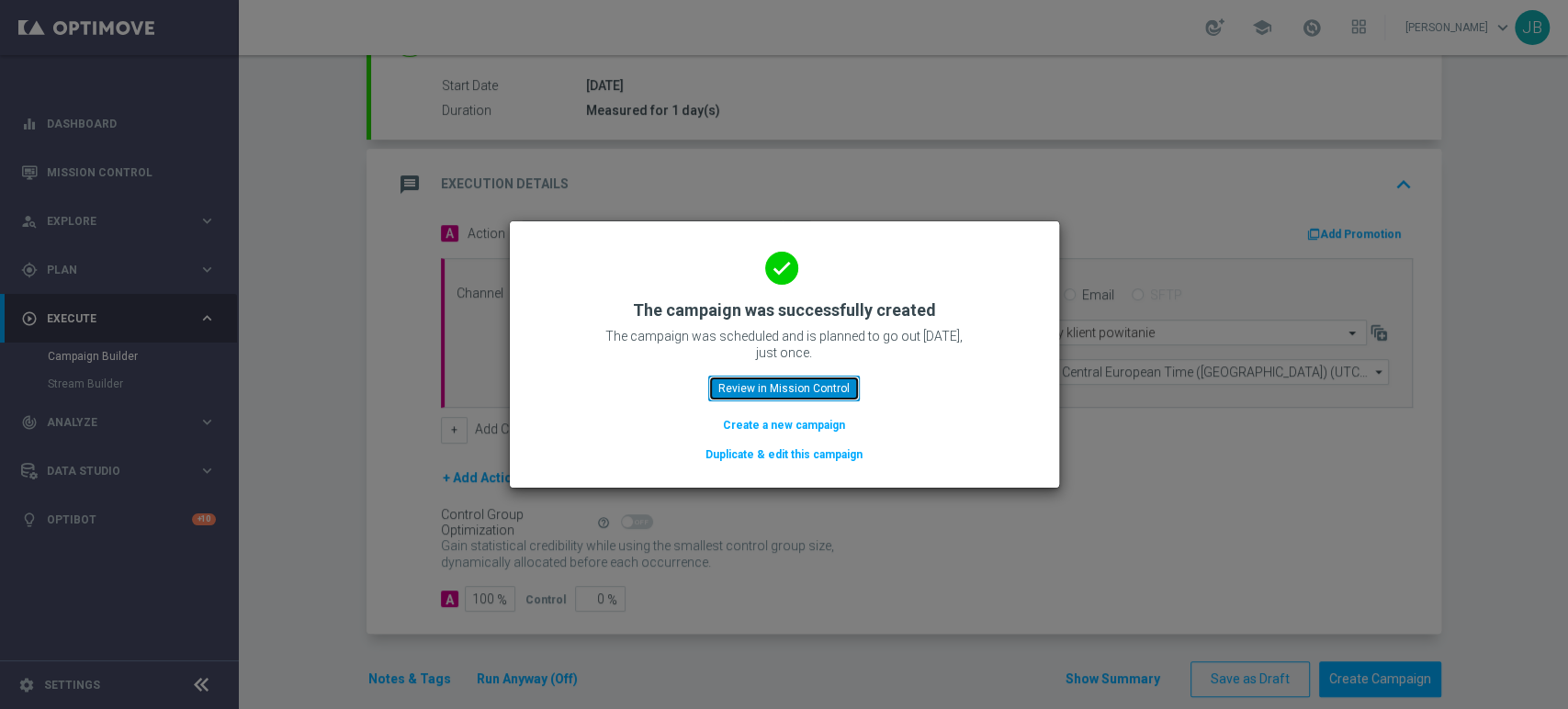
click at [823, 392] on button "Review in Mission Control" at bounding box center [784, 388] width 152 height 26
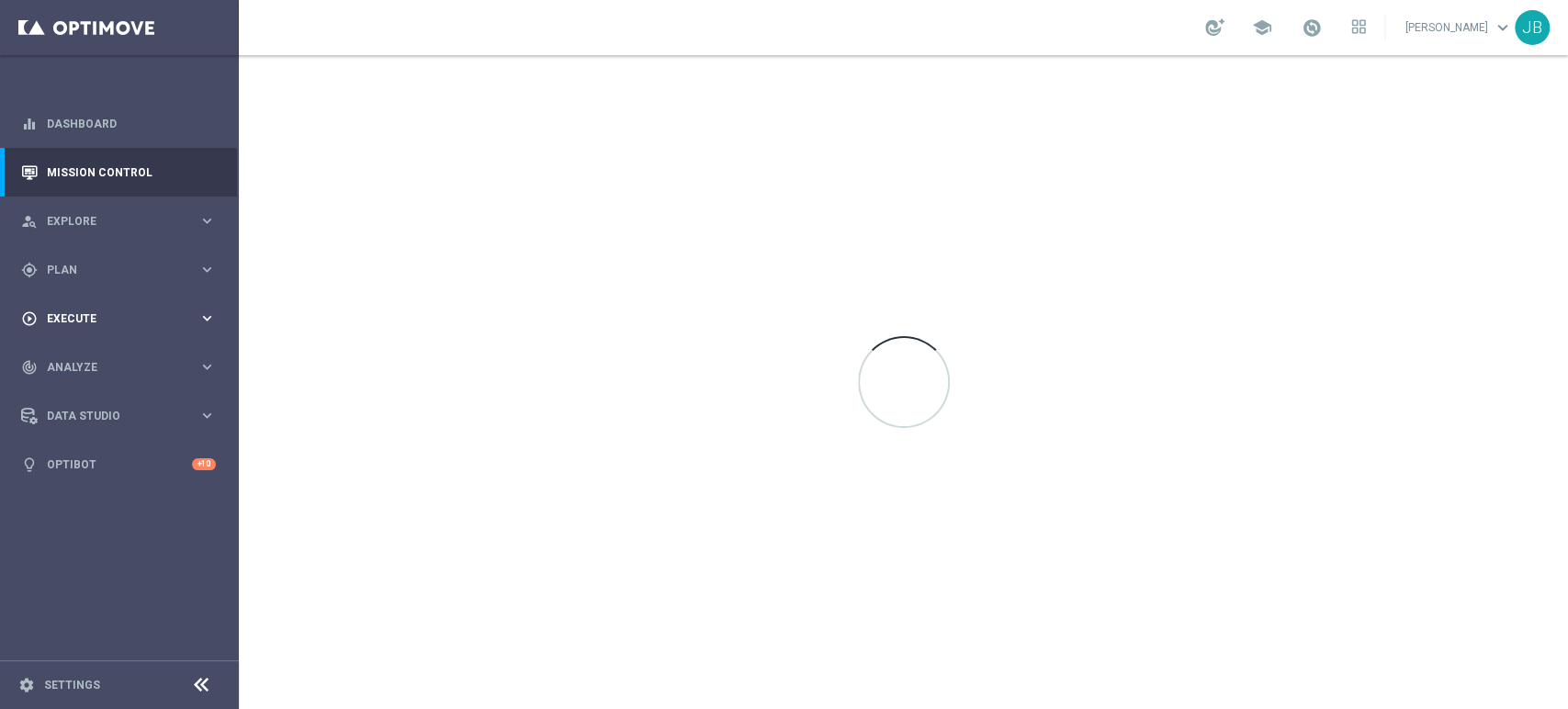
click at [98, 303] on div "play_circle_outline Execute keyboard_arrow_right" at bounding box center [119, 317] width 237 height 49
click at [119, 356] on link "Campaign Builder" at bounding box center [120, 356] width 144 height 15
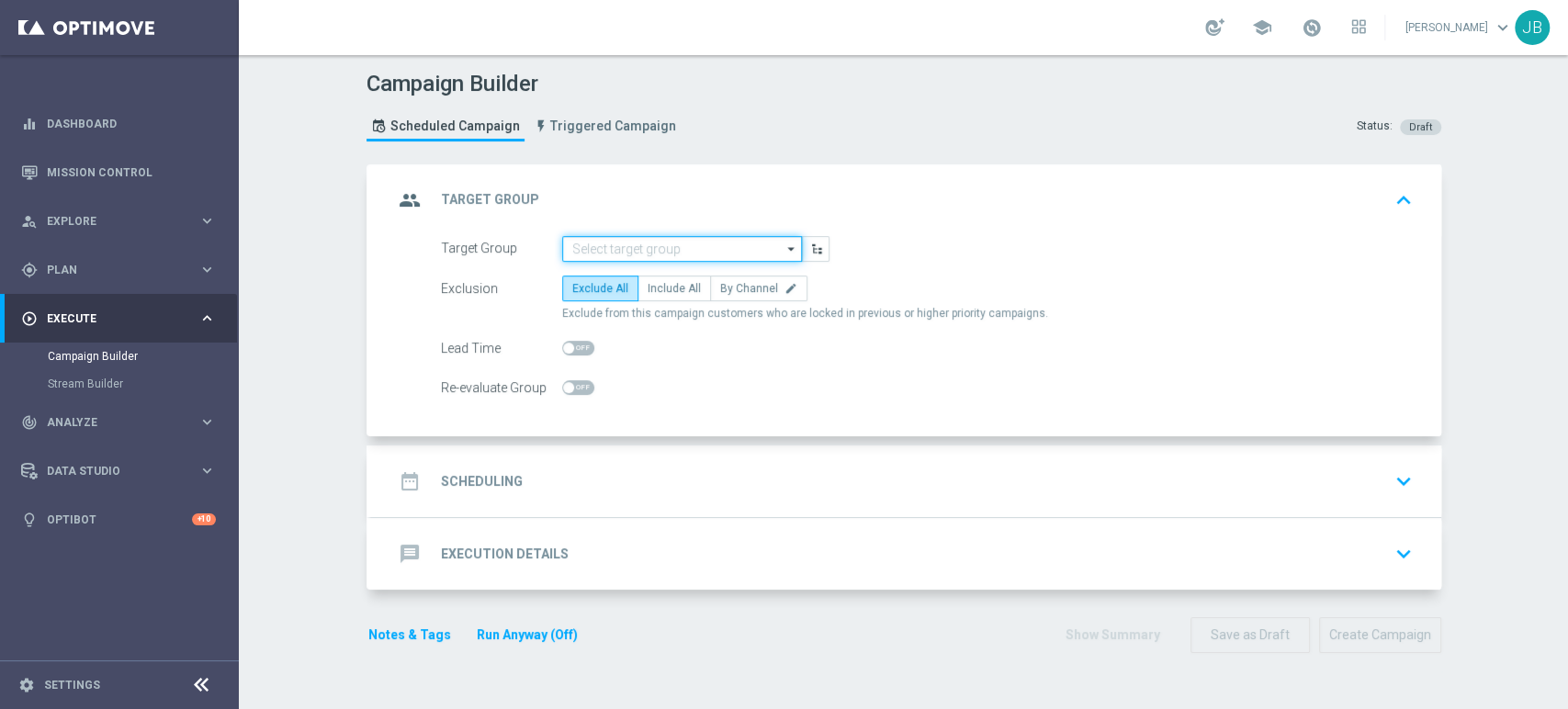
click at [637, 247] on input at bounding box center [682, 249] width 240 height 26
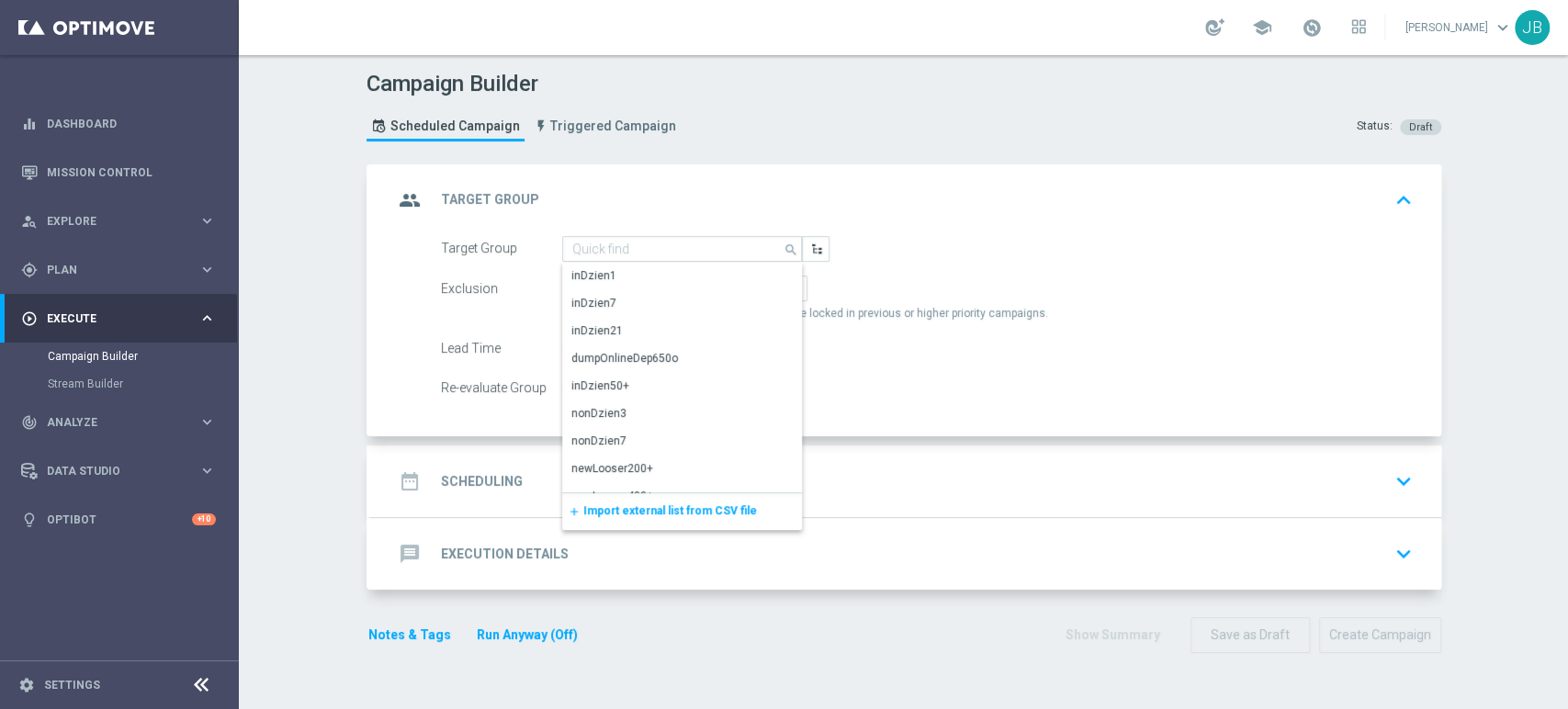
click at [647, 506] on span "Import external list from CSV file" at bounding box center [670, 510] width 174 height 13
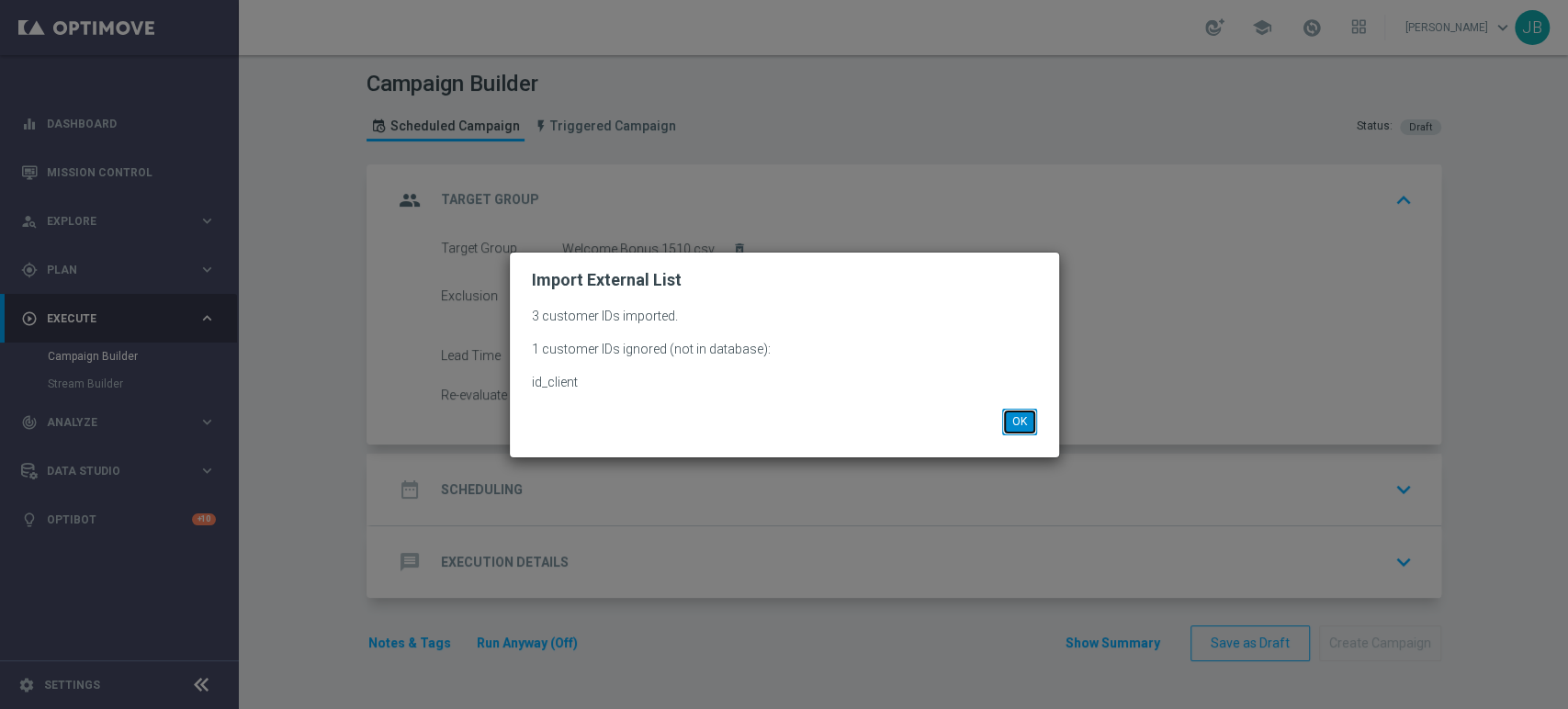
click at [1009, 425] on button "OK" at bounding box center [1020, 421] width 35 height 26
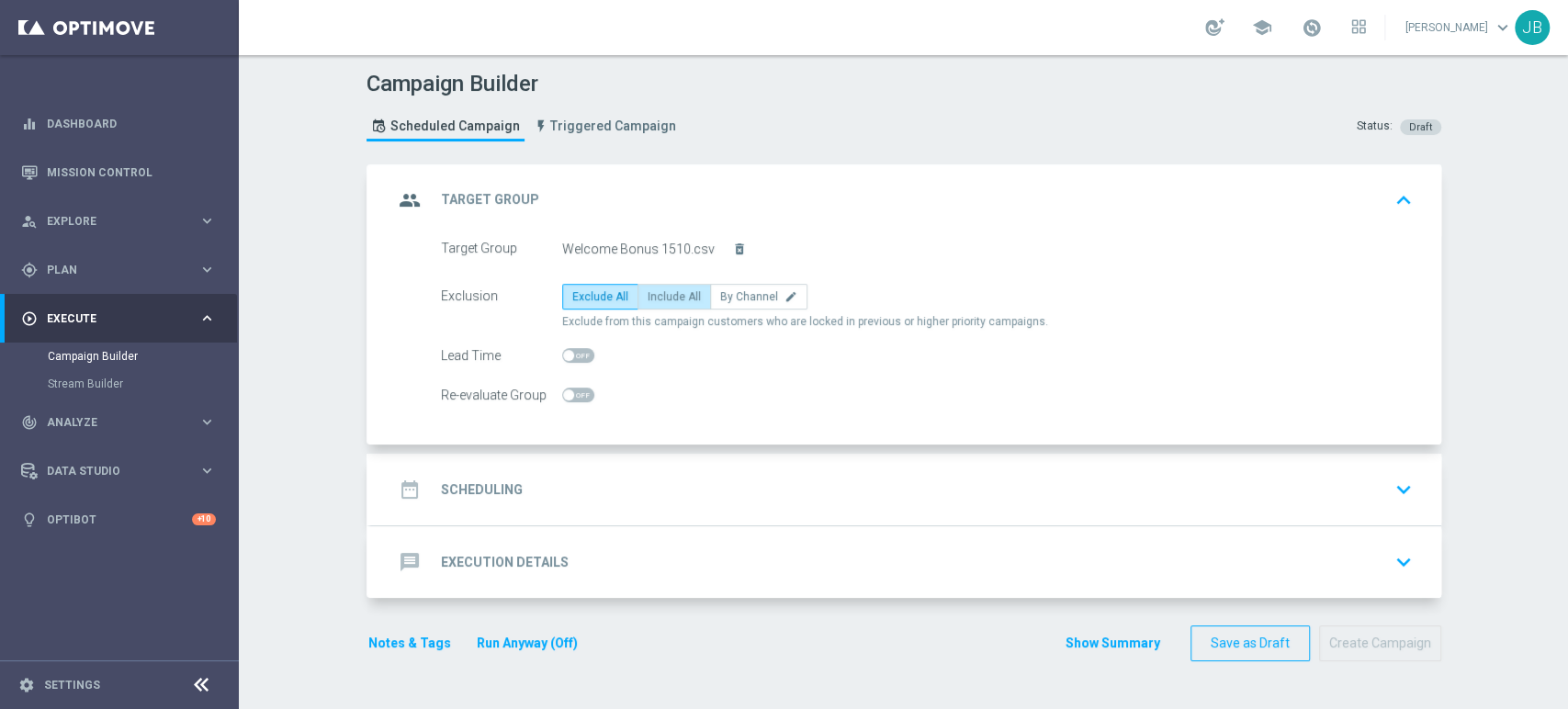
click at [658, 302] on label "Include All" at bounding box center [674, 296] width 74 height 26
click at [658, 302] on input "Include All" at bounding box center [653, 299] width 12 height 12
radio input "true"
click at [648, 521] on div "date_range Scheduling keyboard_arrow_down" at bounding box center [905, 489] width 1070 height 72
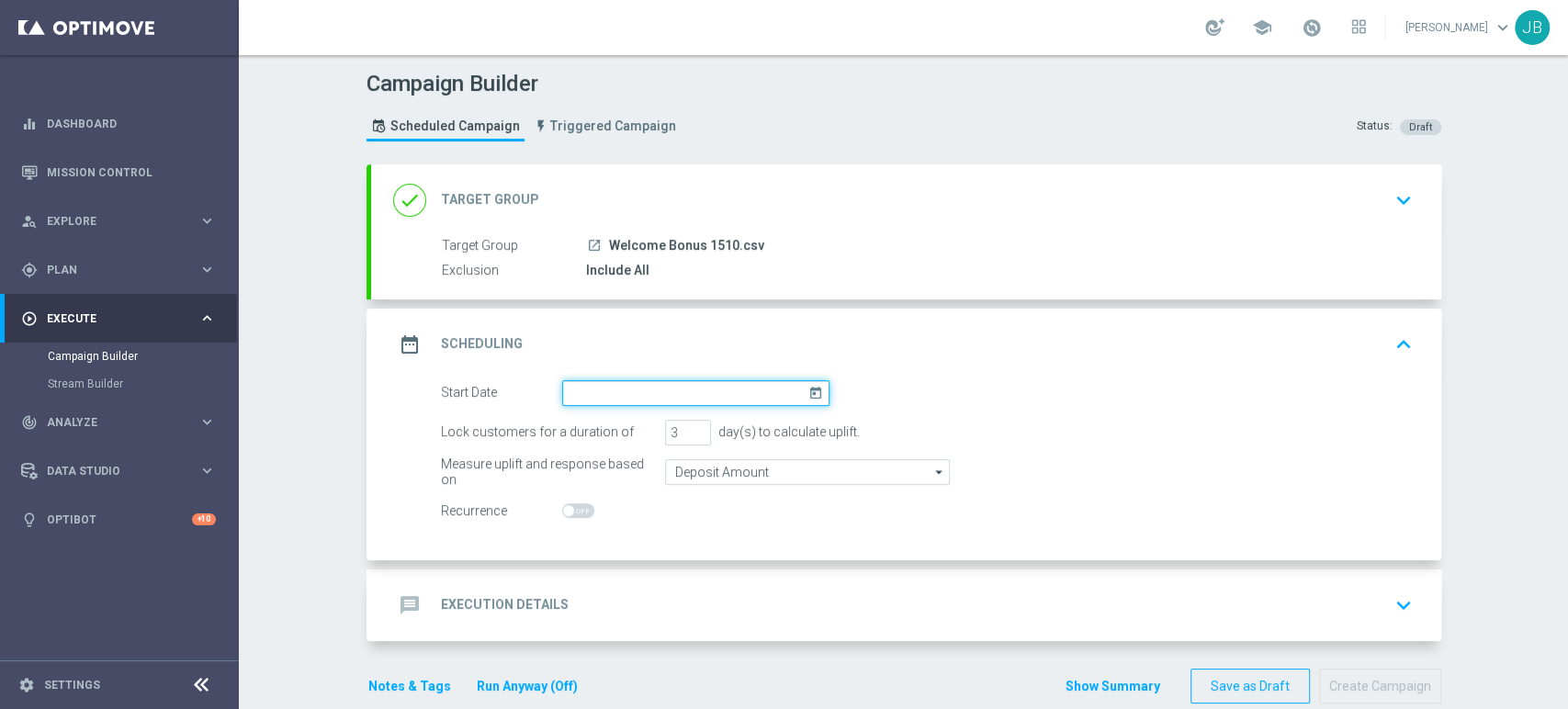
click at [676, 395] on input at bounding box center [696, 393] width 267 height 26
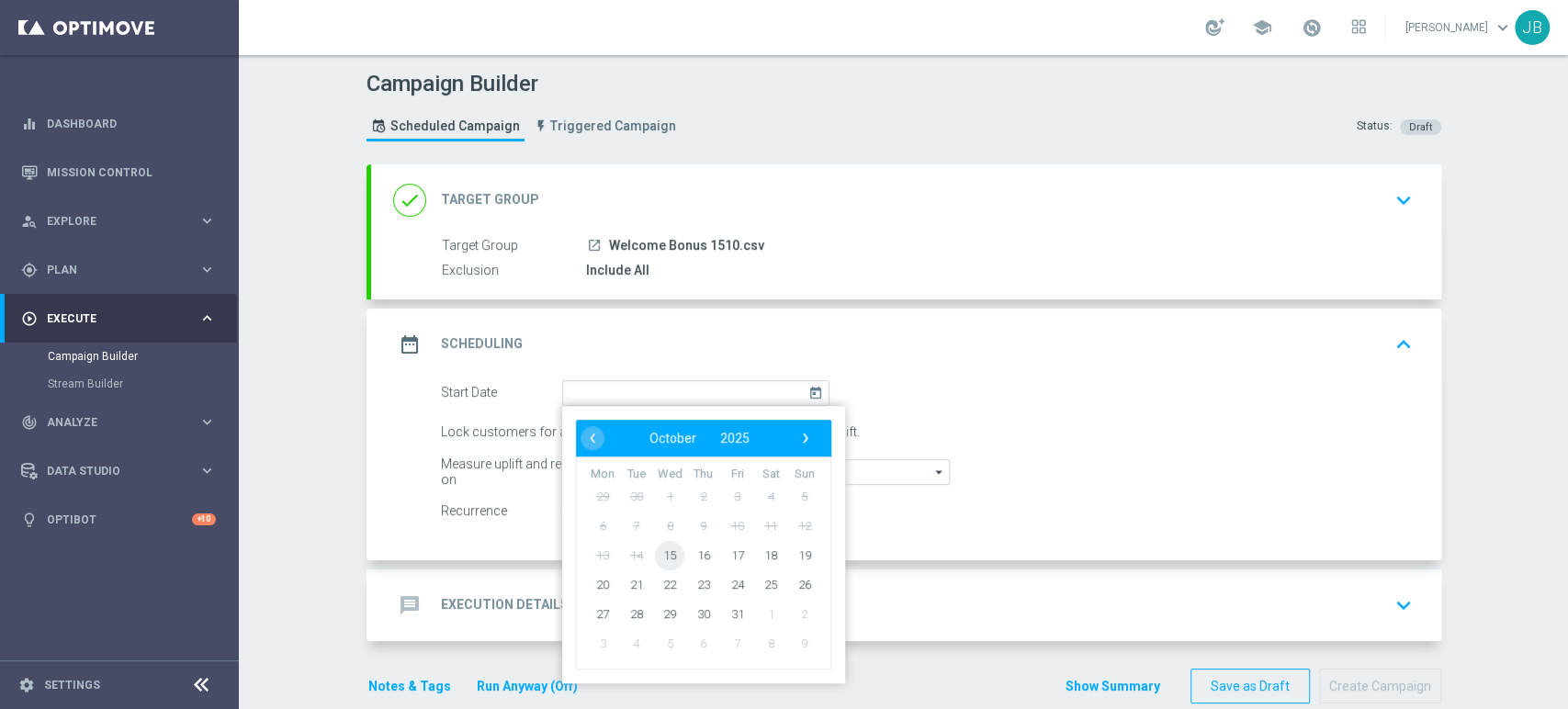
click at [655, 549] on span "15" at bounding box center [670, 555] width 29 height 29
type input "[DATE]"
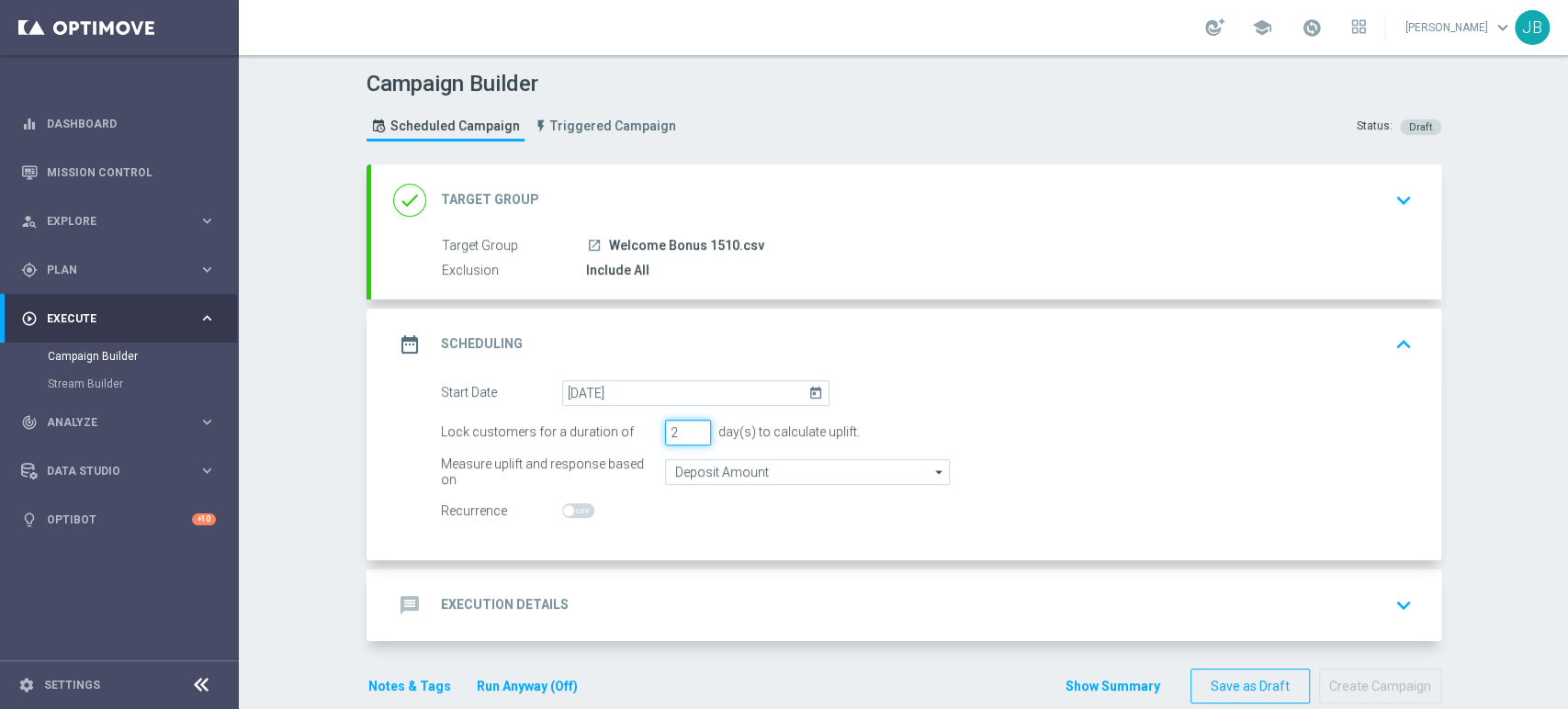
click at [690, 432] on input "2" at bounding box center [688, 432] width 46 height 26
type input "1"
click at [690, 432] on input "1" at bounding box center [688, 432] width 46 height 26
click at [649, 603] on div "message Execution Details keyboard_arrow_down" at bounding box center [905, 605] width 1026 height 35
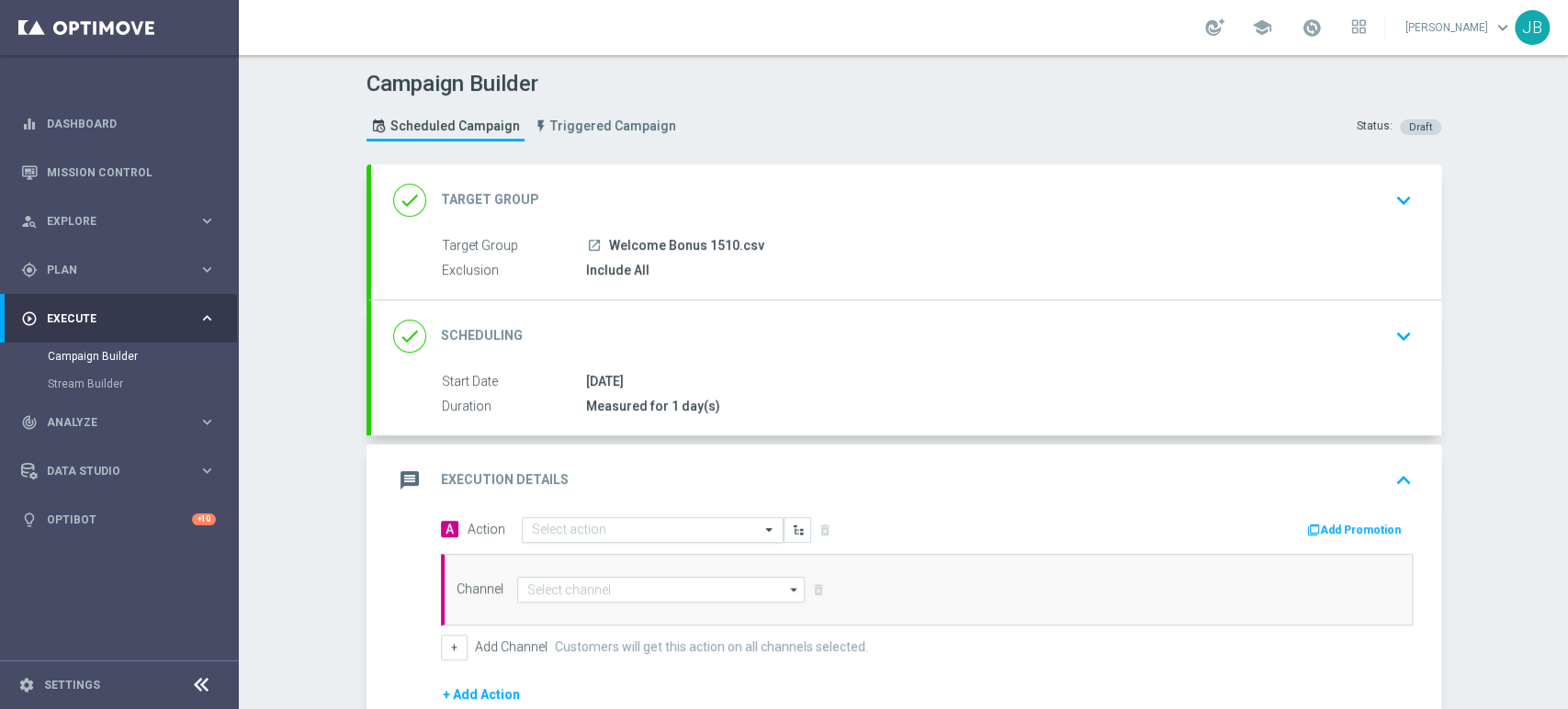
click at [660, 530] on input "text" at bounding box center [634, 530] width 205 height 16
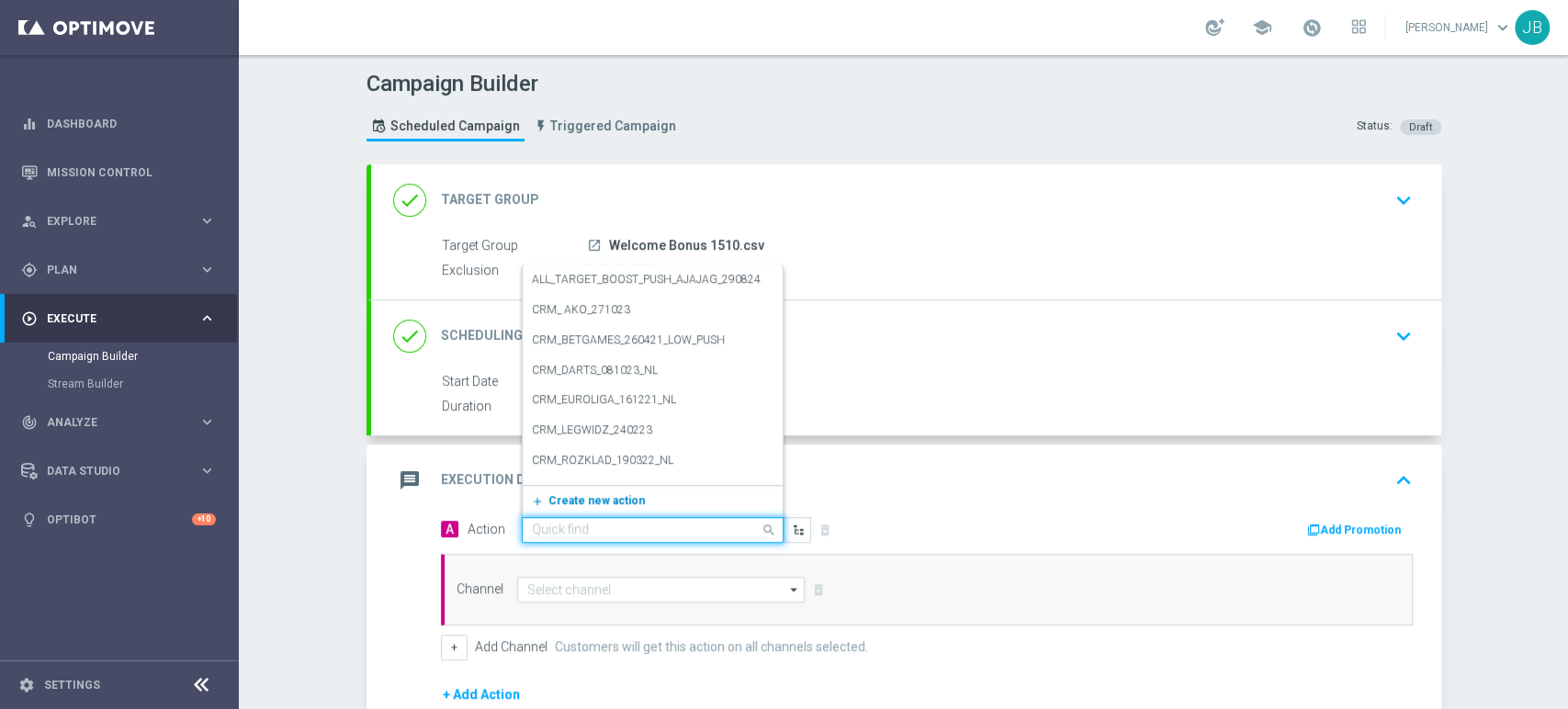
click at [612, 498] on span "Create new action" at bounding box center [596, 500] width 97 height 13
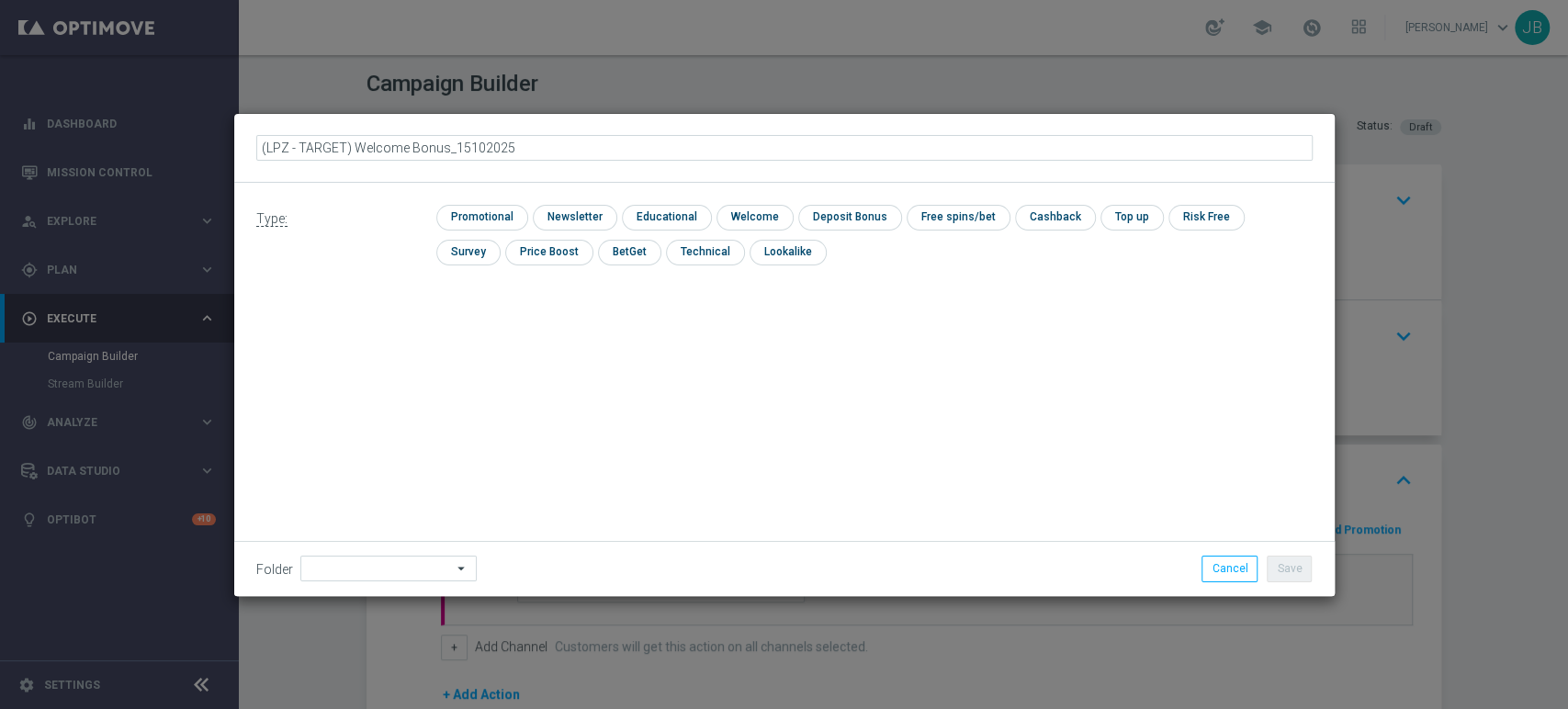
click at [280, 142] on input "(LPZ - TARGET) Welcome Bonus_15102025" at bounding box center [785, 148] width 1056 height 26
type input "(LPZ - TARGET) Welcome Bonus_15102025"
click at [566, 221] on input "checkbox" at bounding box center [572, 217] width 80 height 25
checkbox input "true"
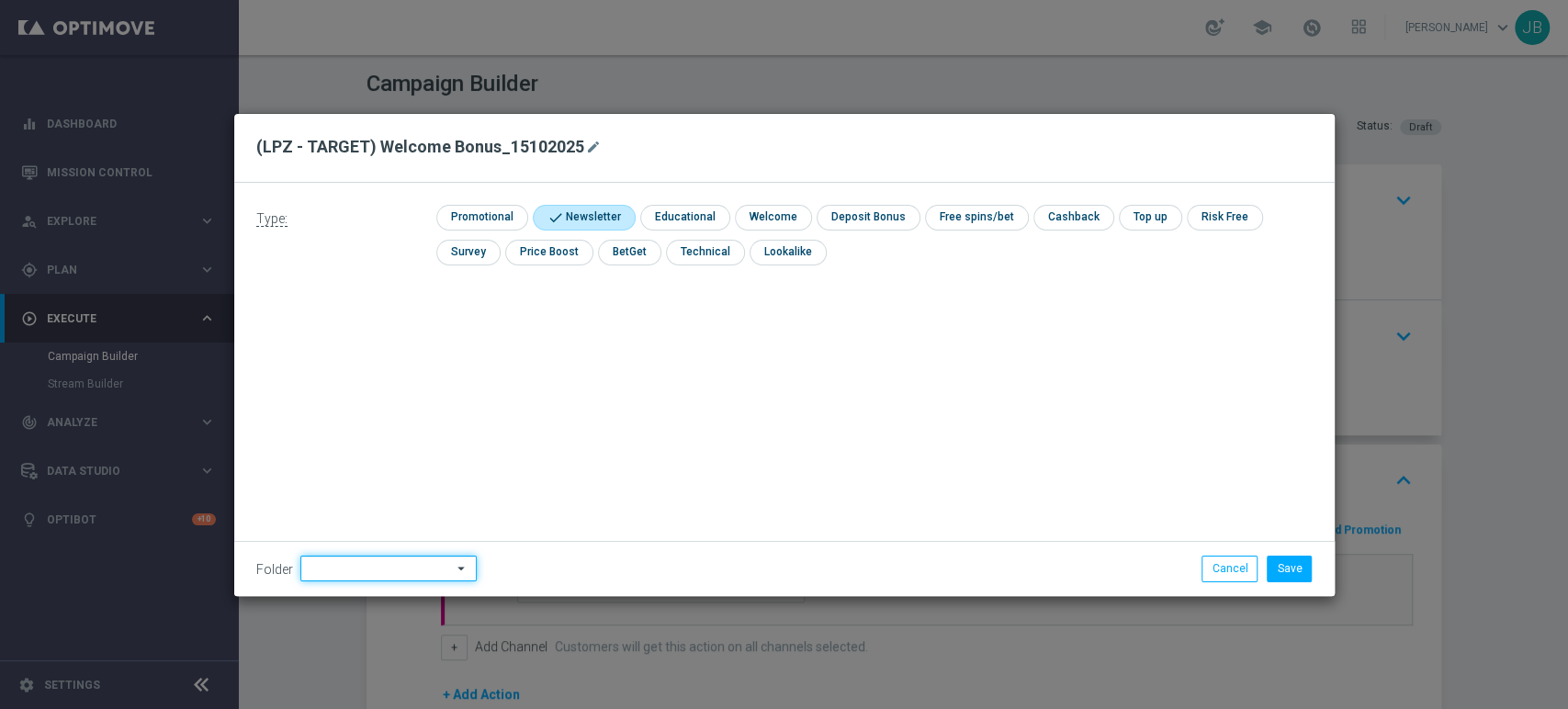
click at [393, 574] on input at bounding box center [388, 568] width 177 height 26
click at [426, 387] on div "[PERSON_NAME]" at bounding box center [386, 382] width 171 height 26
type input "[PERSON_NAME]"
click at [1278, 564] on button "Save" at bounding box center [1289, 568] width 45 height 26
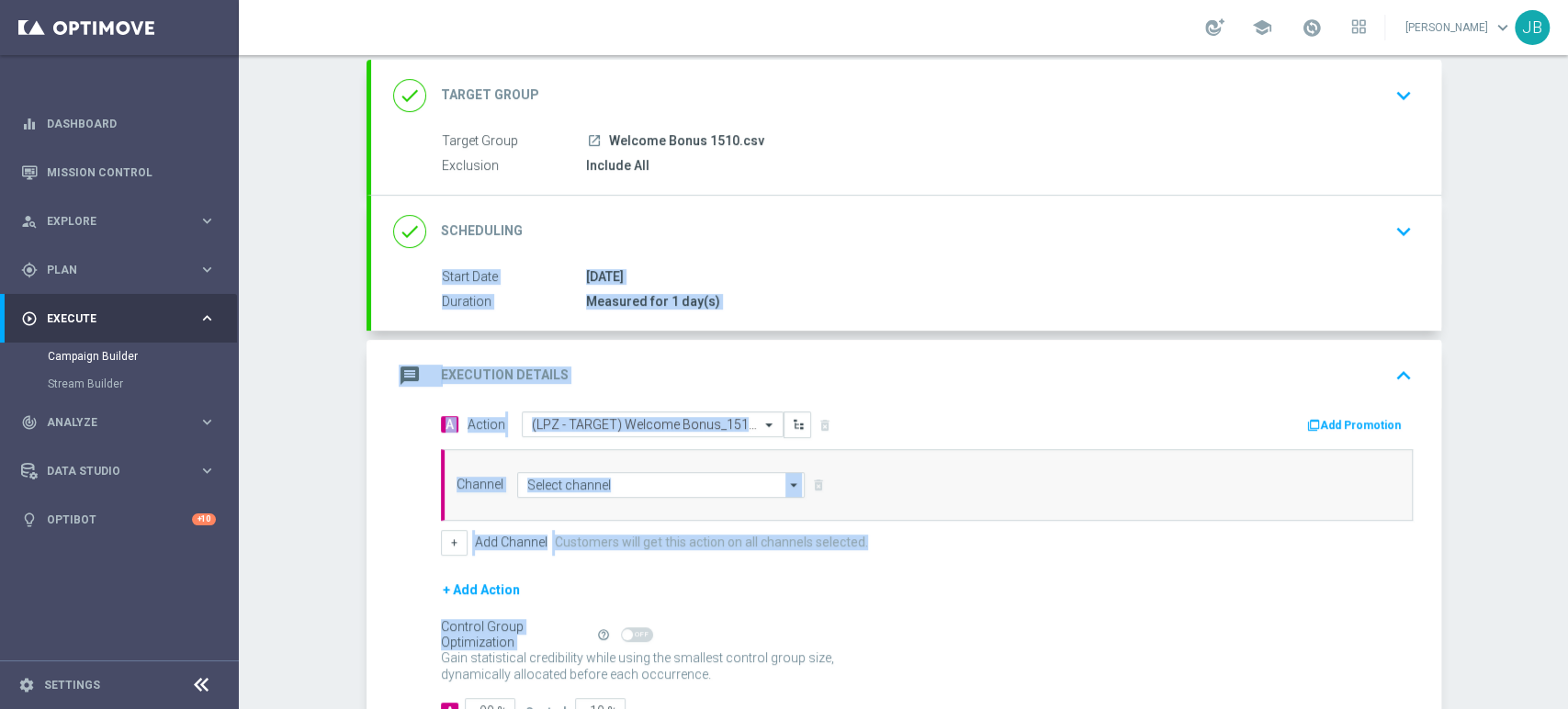
scroll to position [238, 0]
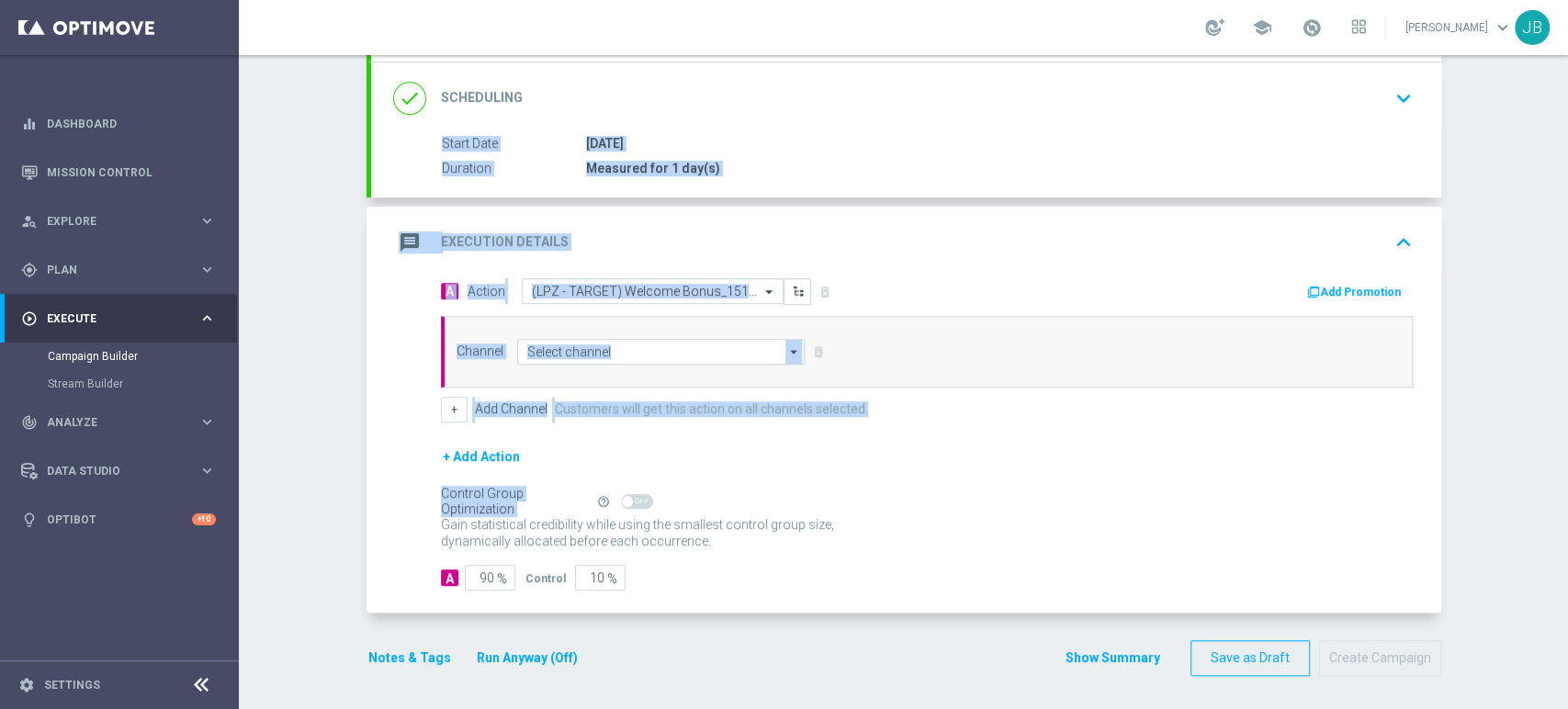
drag, startPoint x: 1566, startPoint y: 351, endPoint x: 1566, endPoint y: 534, distance: 183.0
click at [1566, 534] on div "Campaign Builder Scheduled Campaign Triggered Campaign Status: Draft done Targe…" at bounding box center [904, 382] width 1330 height 654
click at [866, 475] on div "+ Add Action" at bounding box center [927, 468] width 972 height 46
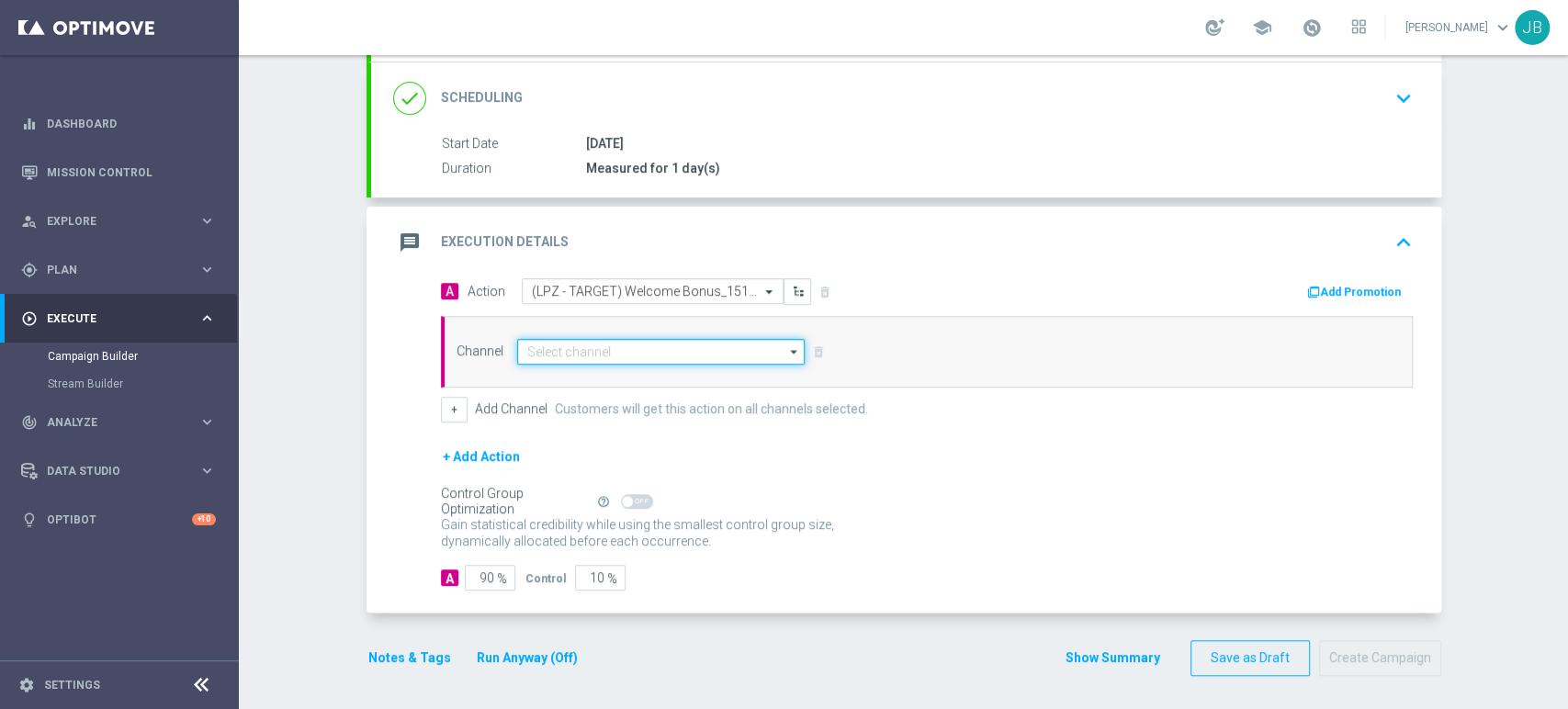
click at [618, 355] on input at bounding box center [661, 351] width 288 height 26
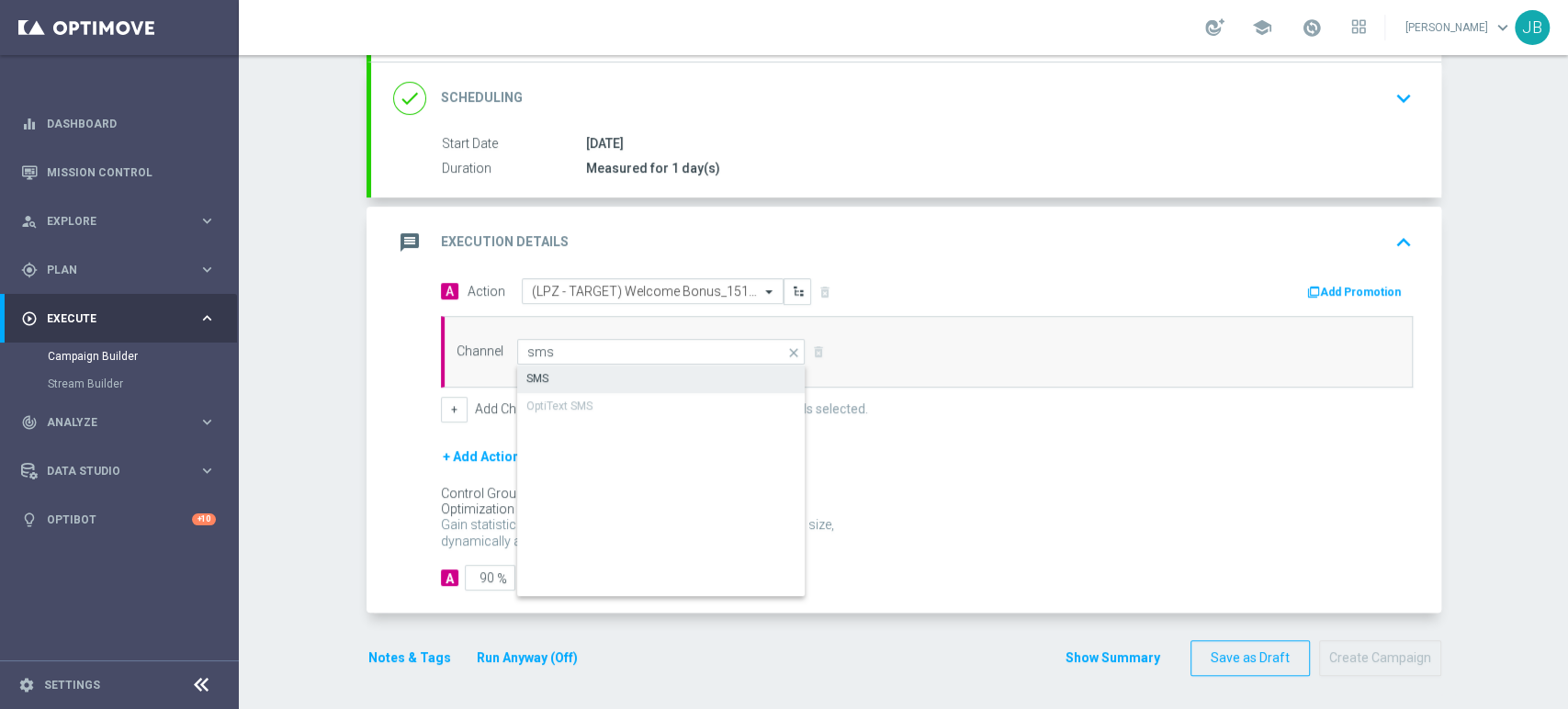
click at [618, 370] on div "SMS" at bounding box center [662, 378] width 289 height 26
type input "SMS"
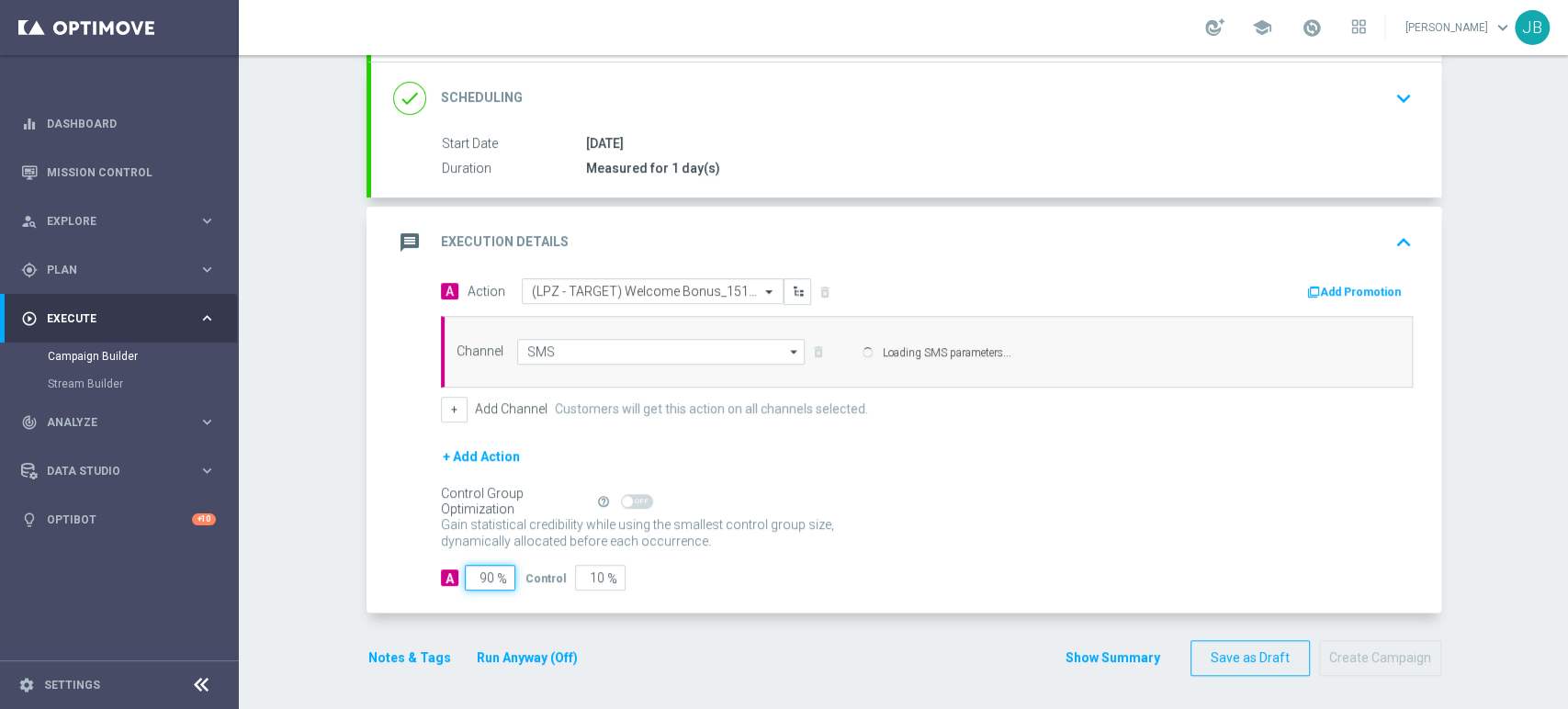
click at [472, 580] on input "90" at bounding box center [490, 577] width 51 height 26
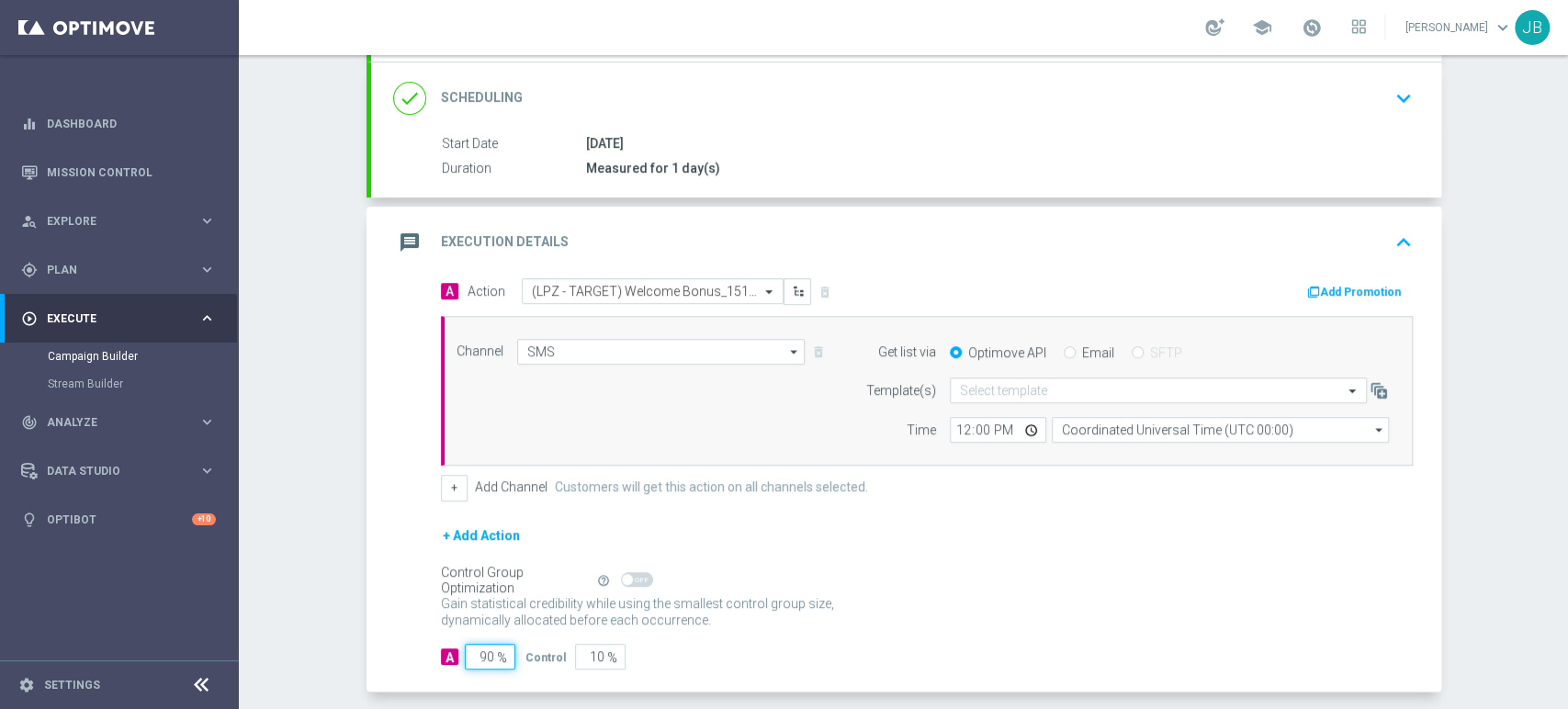
type input "0"
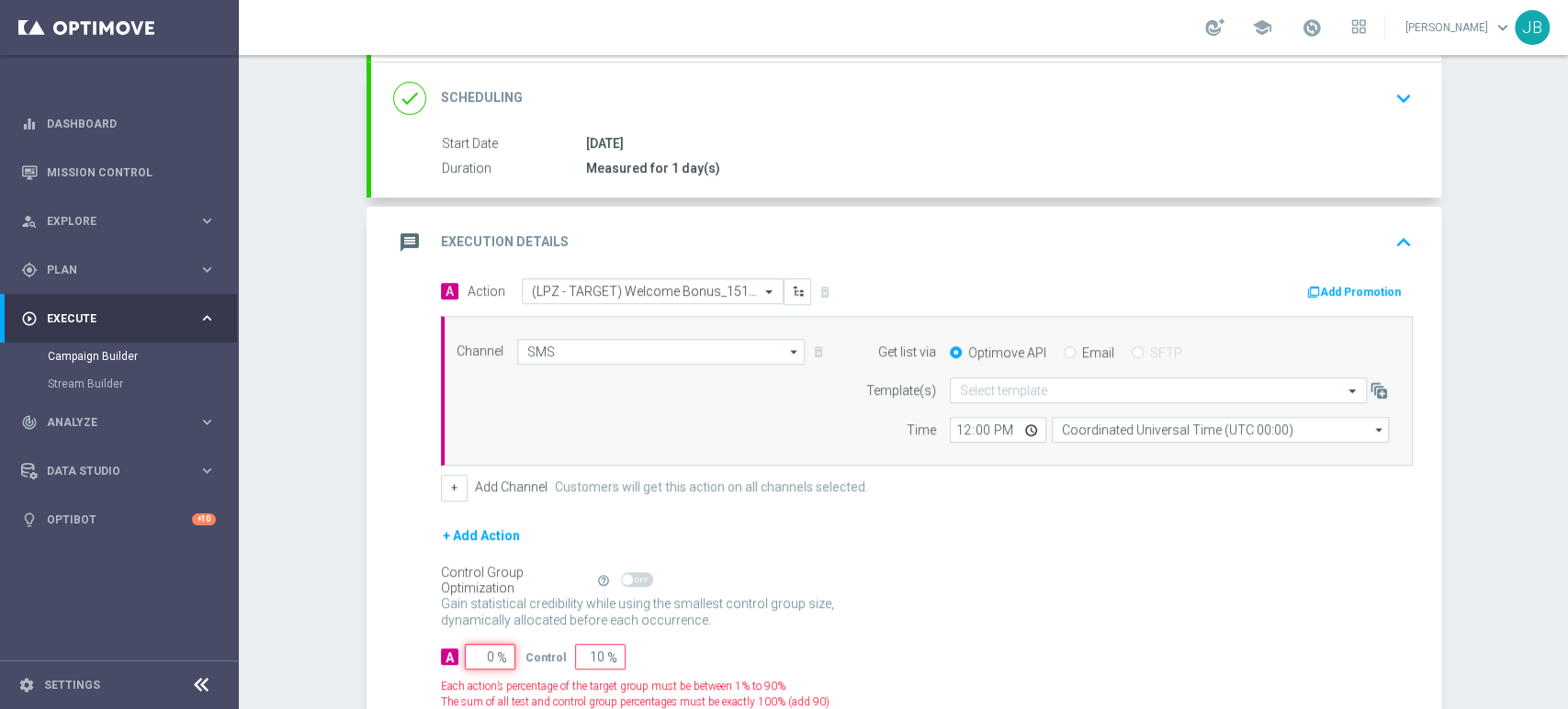
type input "100"
type input "10"
type input "90"
type input "100"
type input "0"
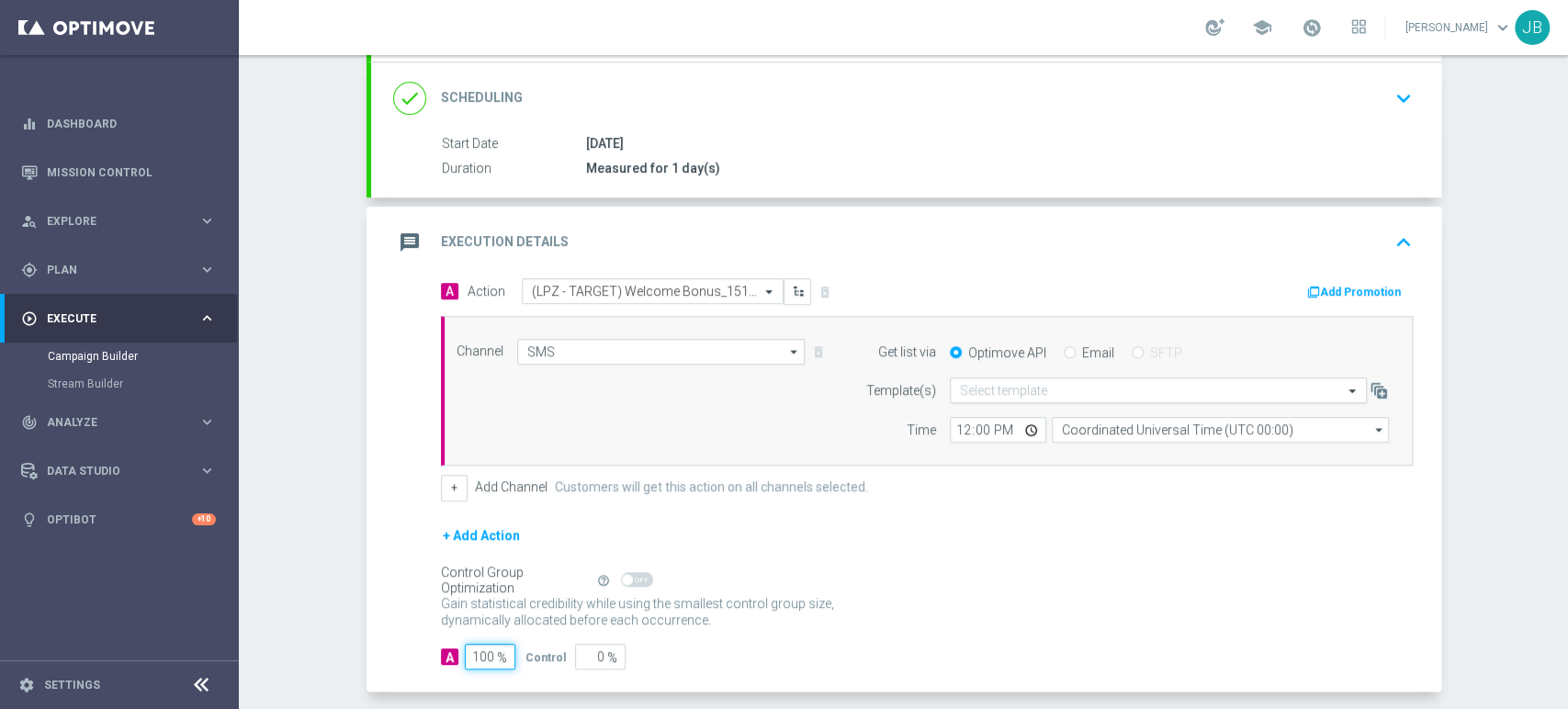
type input "100"
click at [1009, 395] on input "text" at bounding box center [1139, 390] width 360 height 16
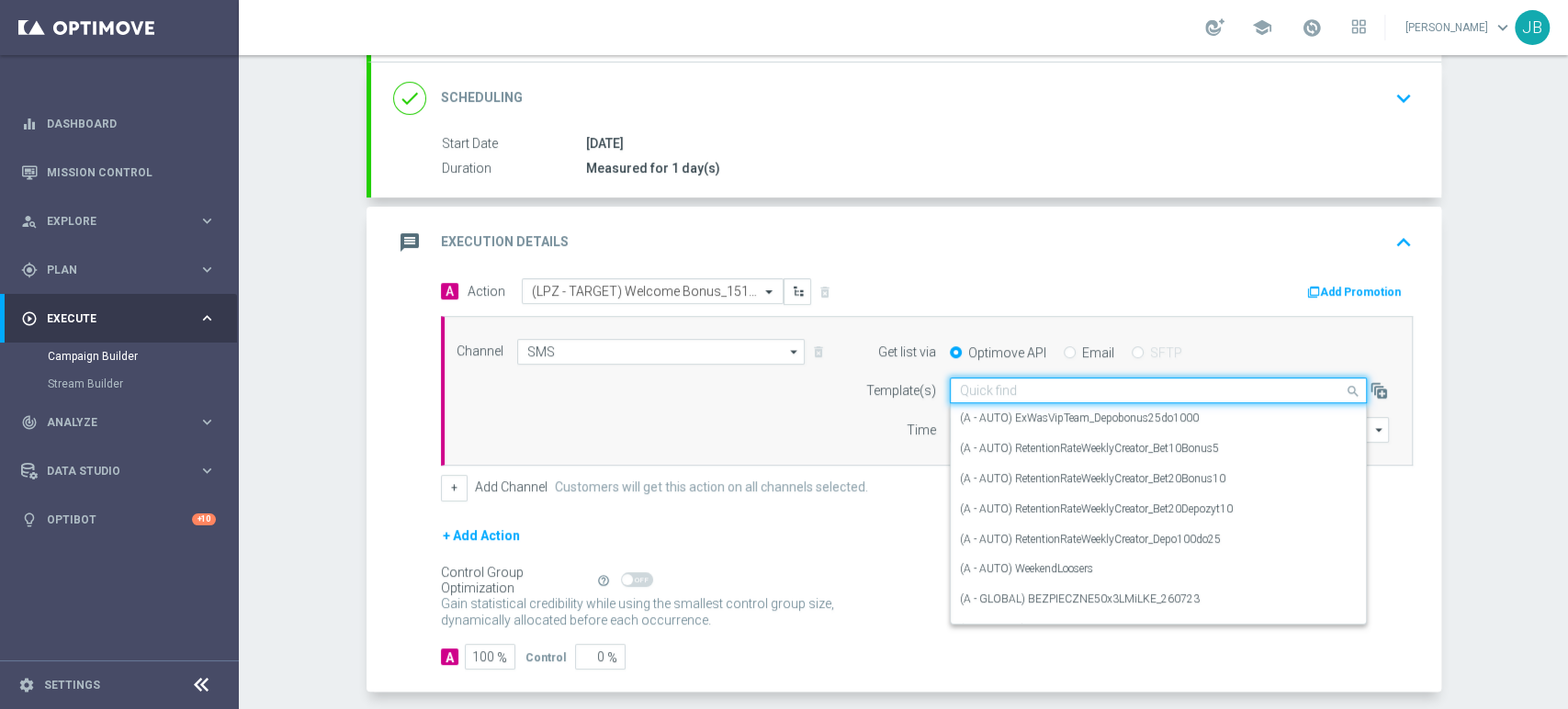
paste input "(LPZ - TARGET) Welcome Bonus_15102025"
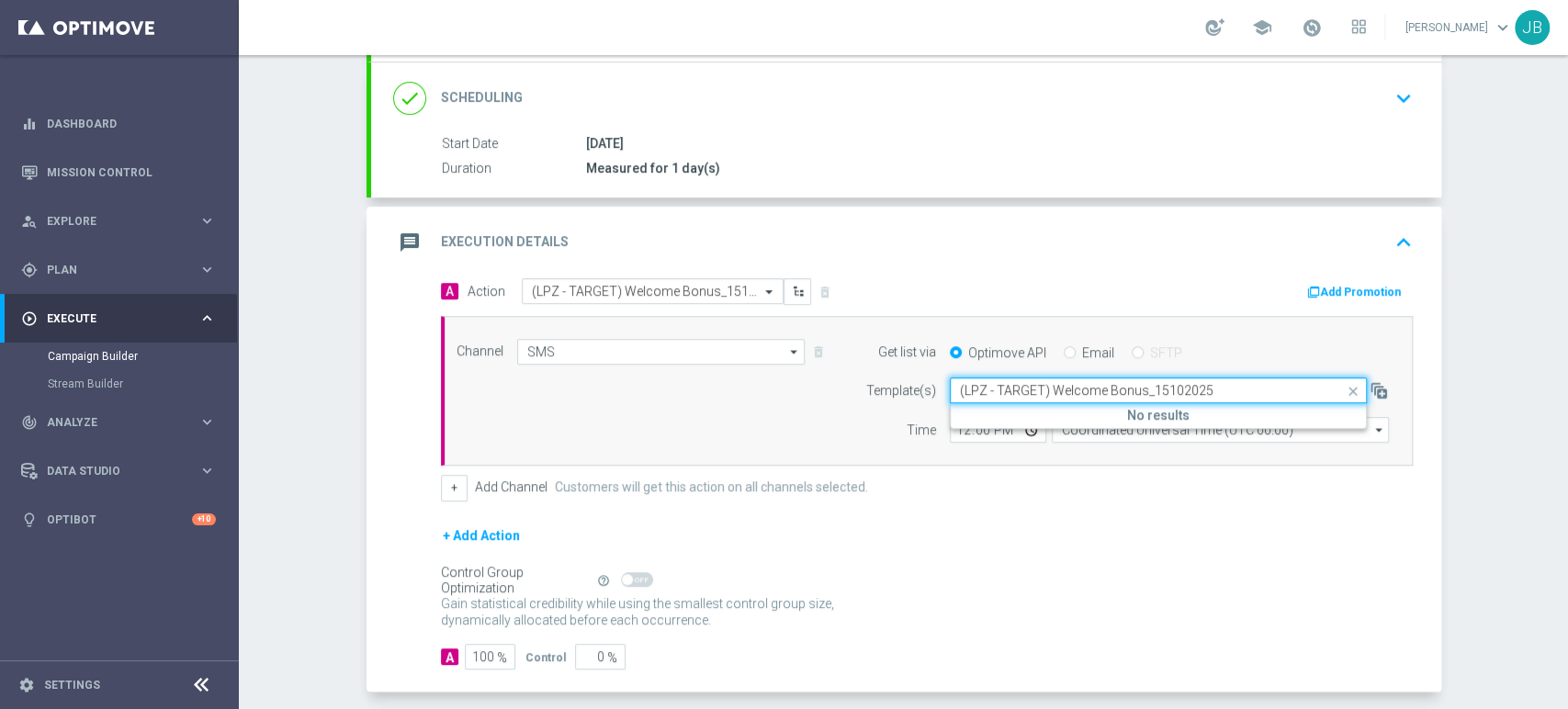
click at [970, 392] on input "(LPZ - TARGET) Welcome Bonus_15102025" at bounding box center [1139, 390] width 360 height 16
click at [968, 410] on label "(LPZ - TARGET) Welcome Bonus_15102025" at bounding box center [1066, 417] width 213 height 16
type input "(LPZ - TARGET) Welcome Bonus_15102025"
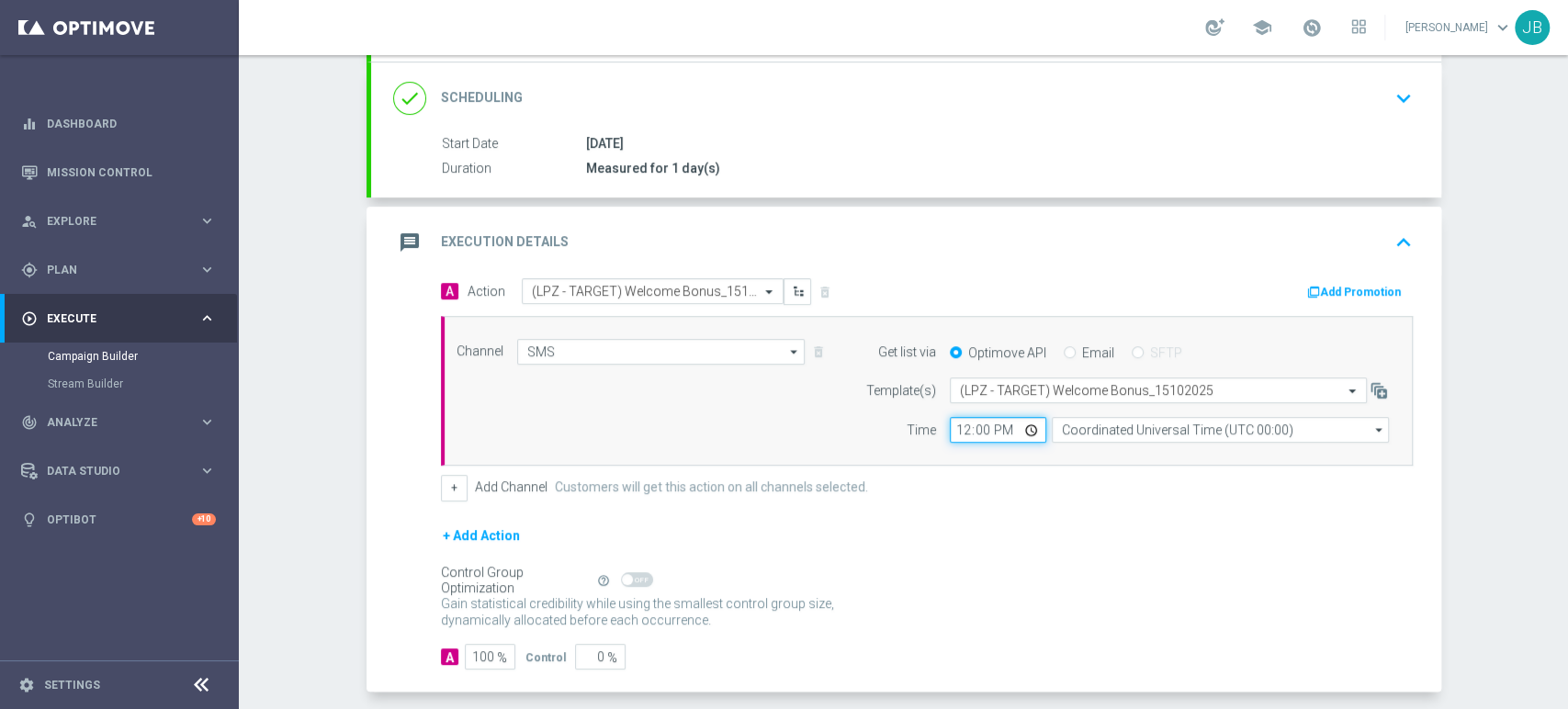
click at [950, 431] on input "12:00" at bounding box center [997, 429] width 97 height 26
type input "09:33"
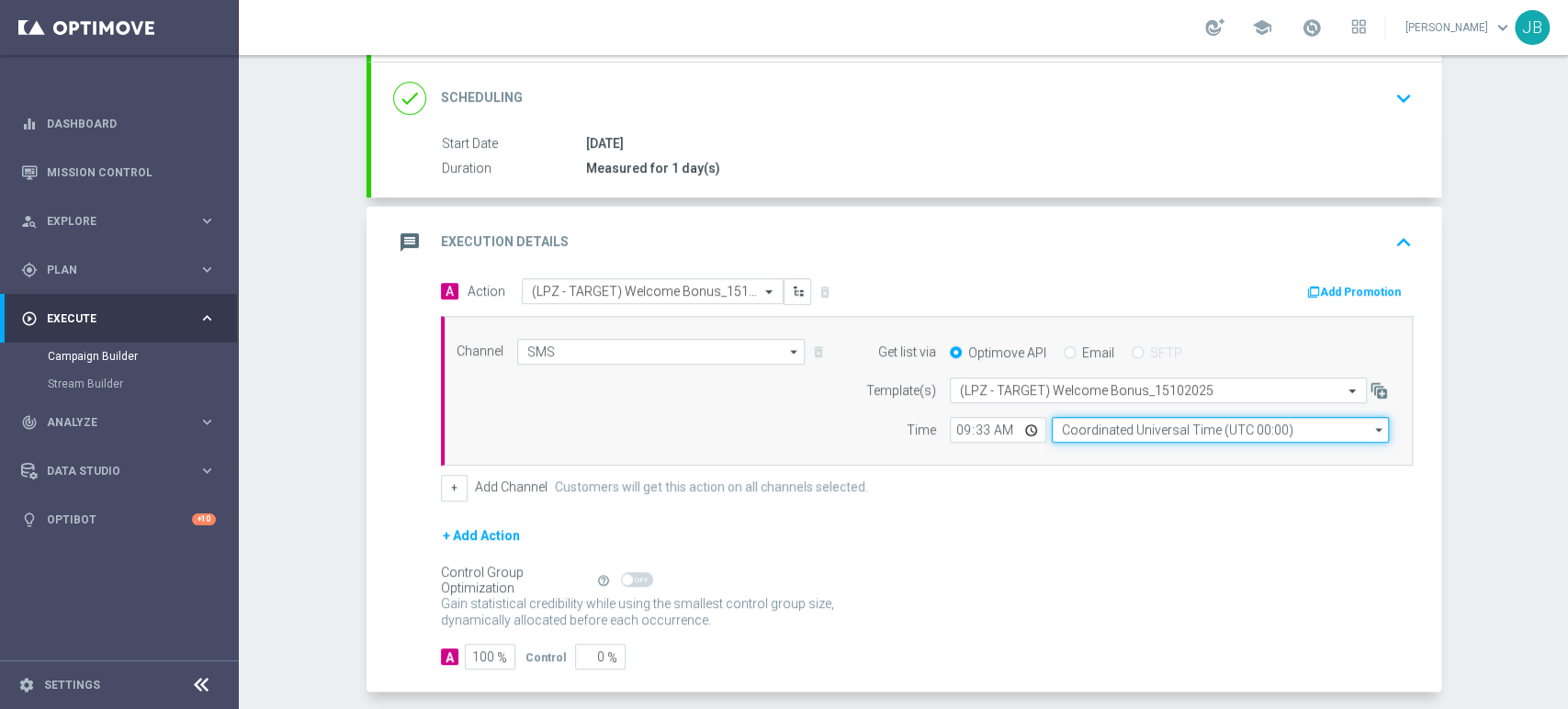
click at [1103, 439] on input "Coordinated Universal Time (UTC 00:00)" at bounding box center [1220, 429] width 337 height 26
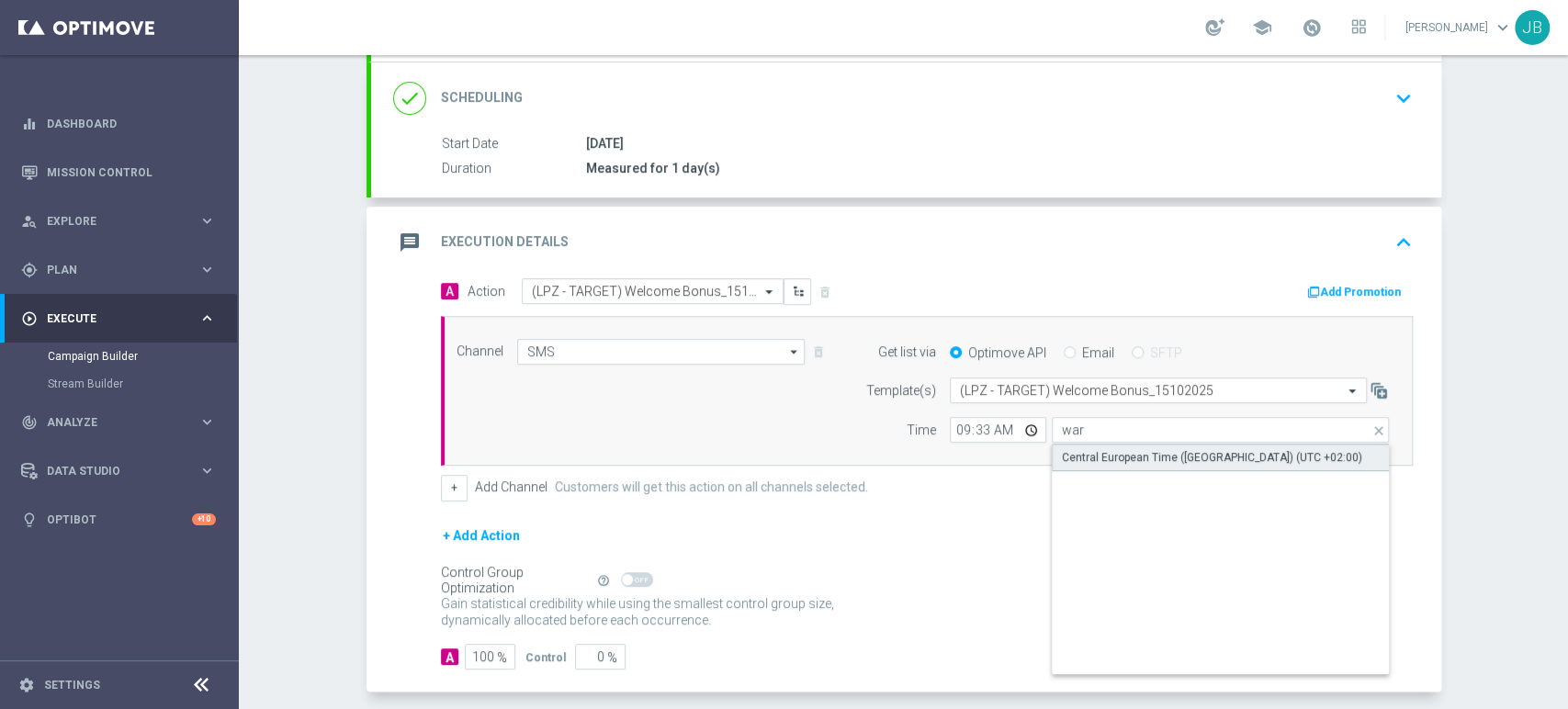
click at [1103, 449] on div "Central European Time ([GEOGRAPHIC_DATA]) (UTC +02:00)" at bounding box center [1212, 457] width 300 height 17
type input "Central European Time ([GEOGRAPHIC_DATA]) (UTC +02:00)"
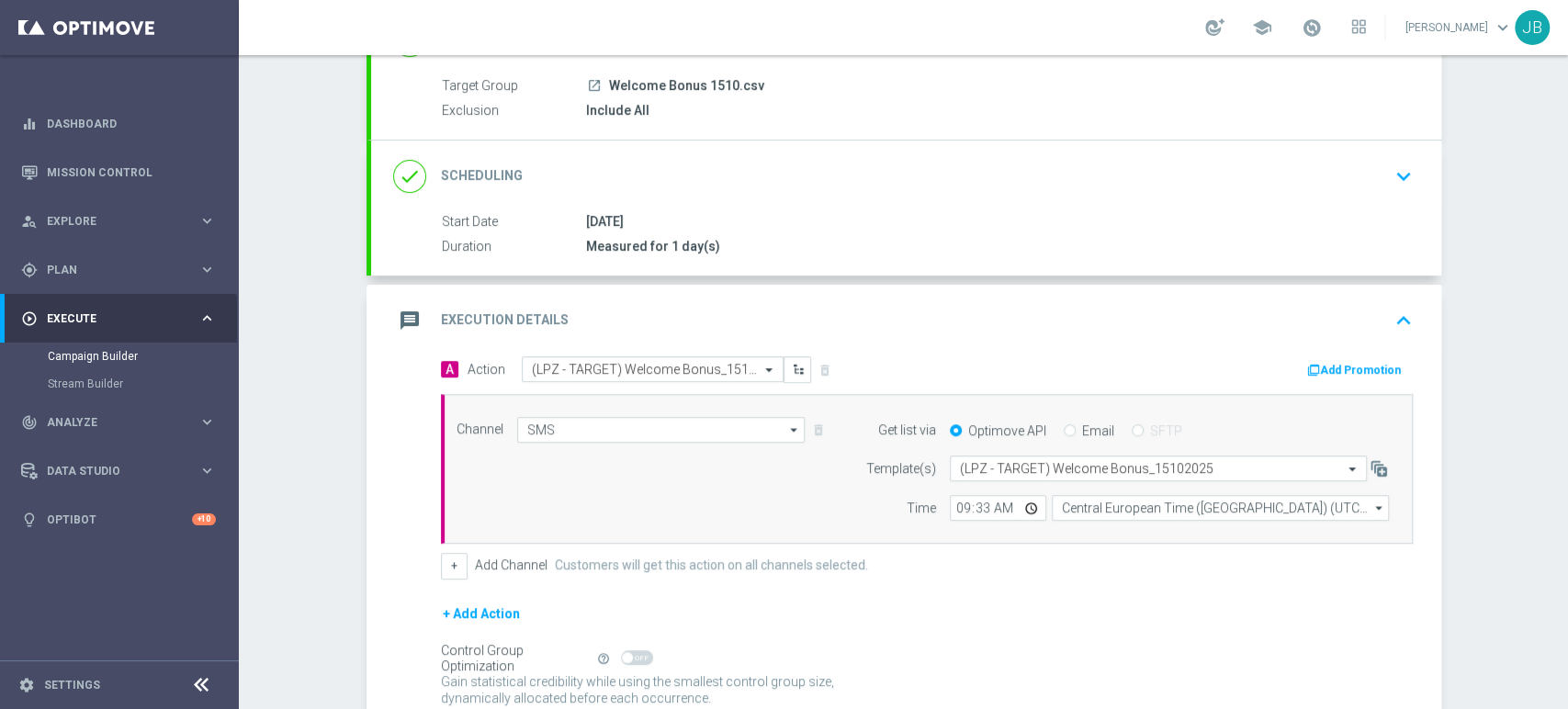
scroll to position [213, 0]
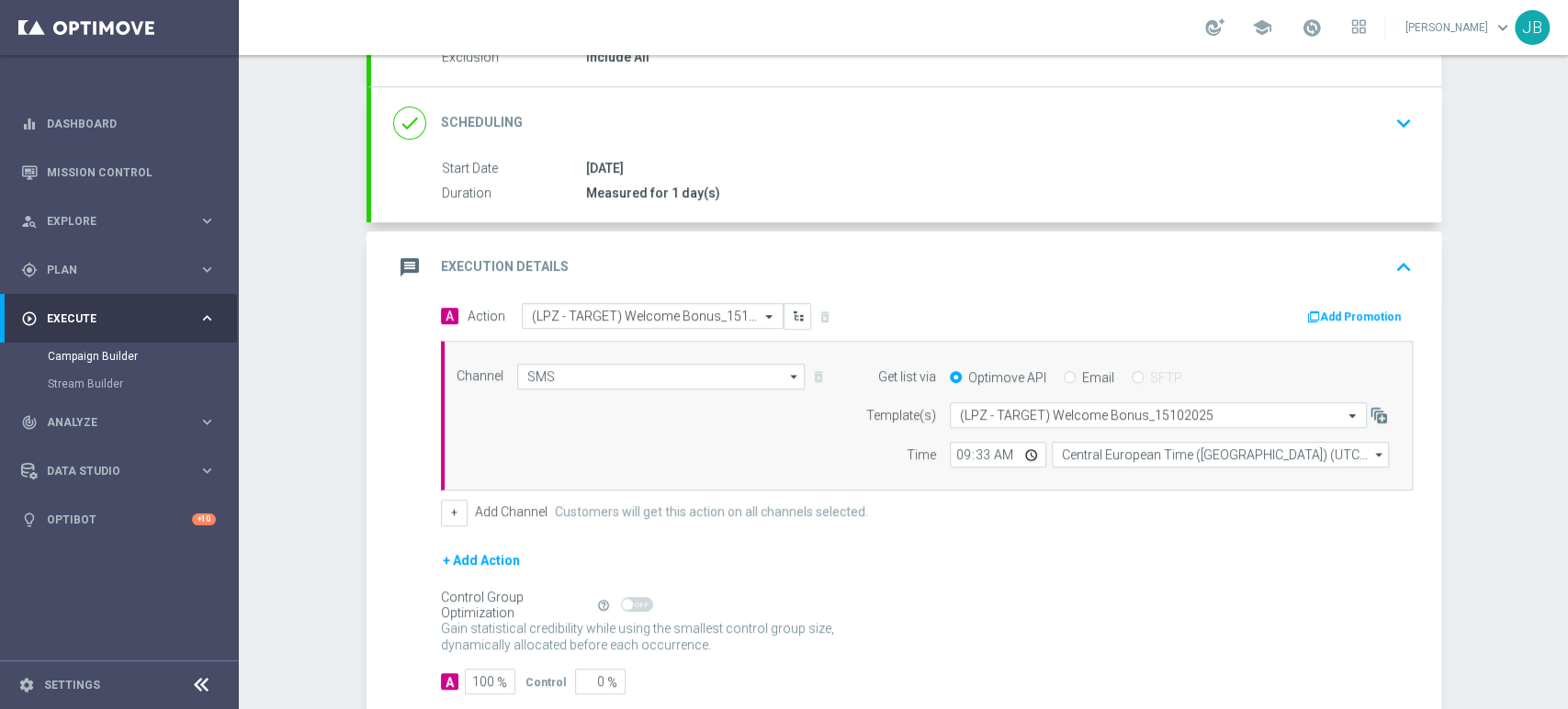
drag, startPoint x: 1566, startPoint y: 295, endPoint x: 1566, endPoint y: 432, distance: 137.0
click at [1566, 432] on div "Campaign Builder Scheduled Campaign Triggered Campaign Status: Draft done Targe…" at bounding box center [904, 382] width 1330 height 654
click at [1480, 236] on div "Campaign Builder Scheduled Campaign Triggered Campaign Status: Draft done Targe…" at bounding box center [904, 382] width 1330 height 654
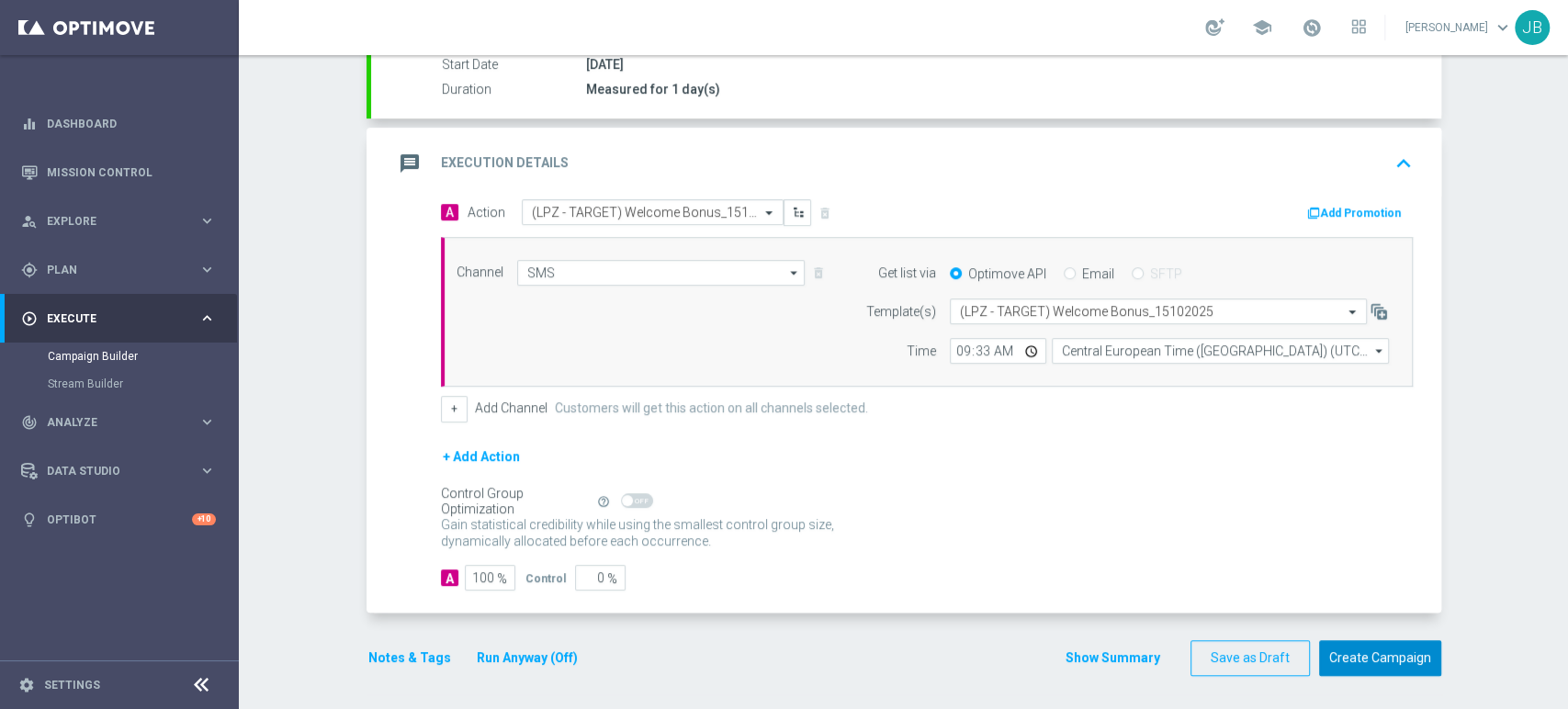
click at [1338, 659] on button "Create Campaign" at bounding box center [1380, 658] width 122 height 36
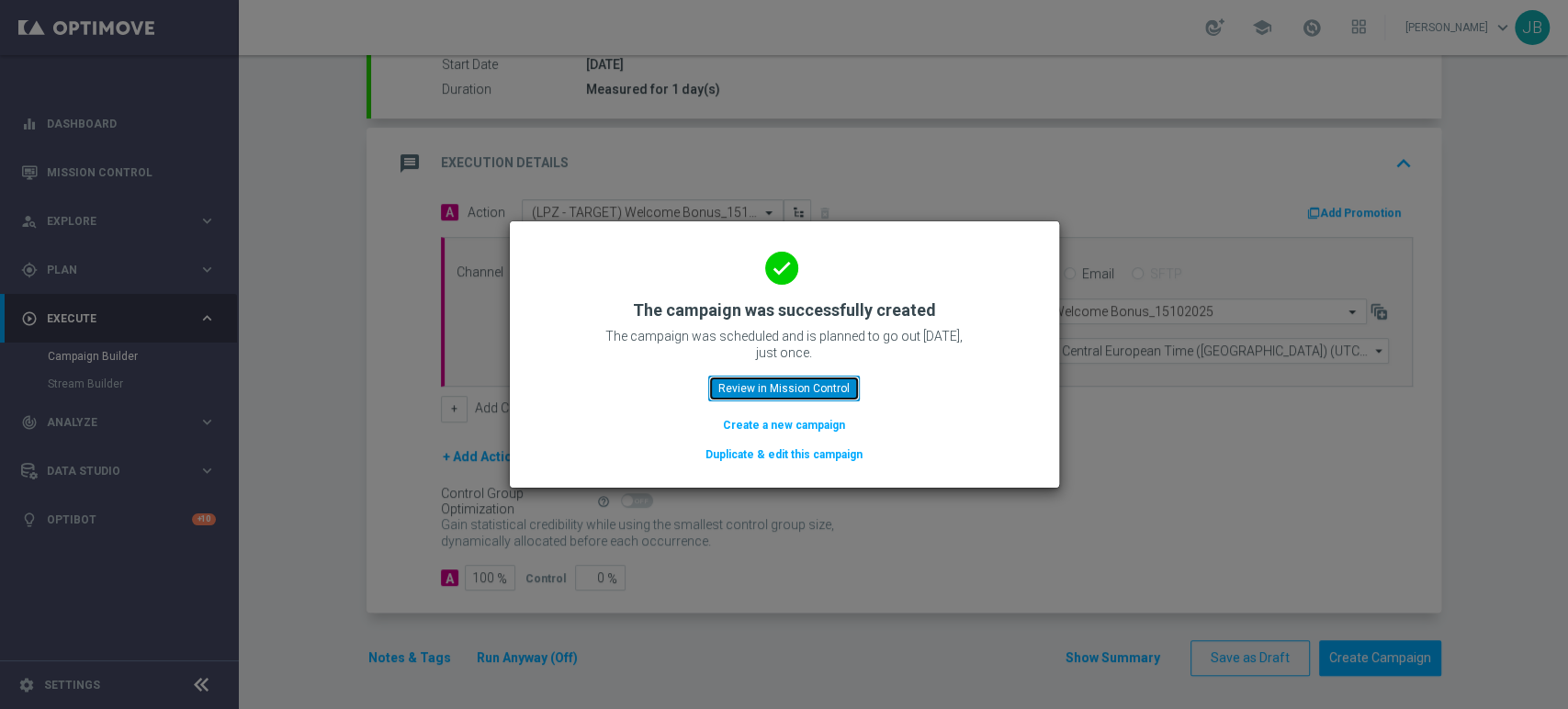
click at [821, 387] on button "Review in Mission Control" at bounding box center [784, 388] width 152 height 26
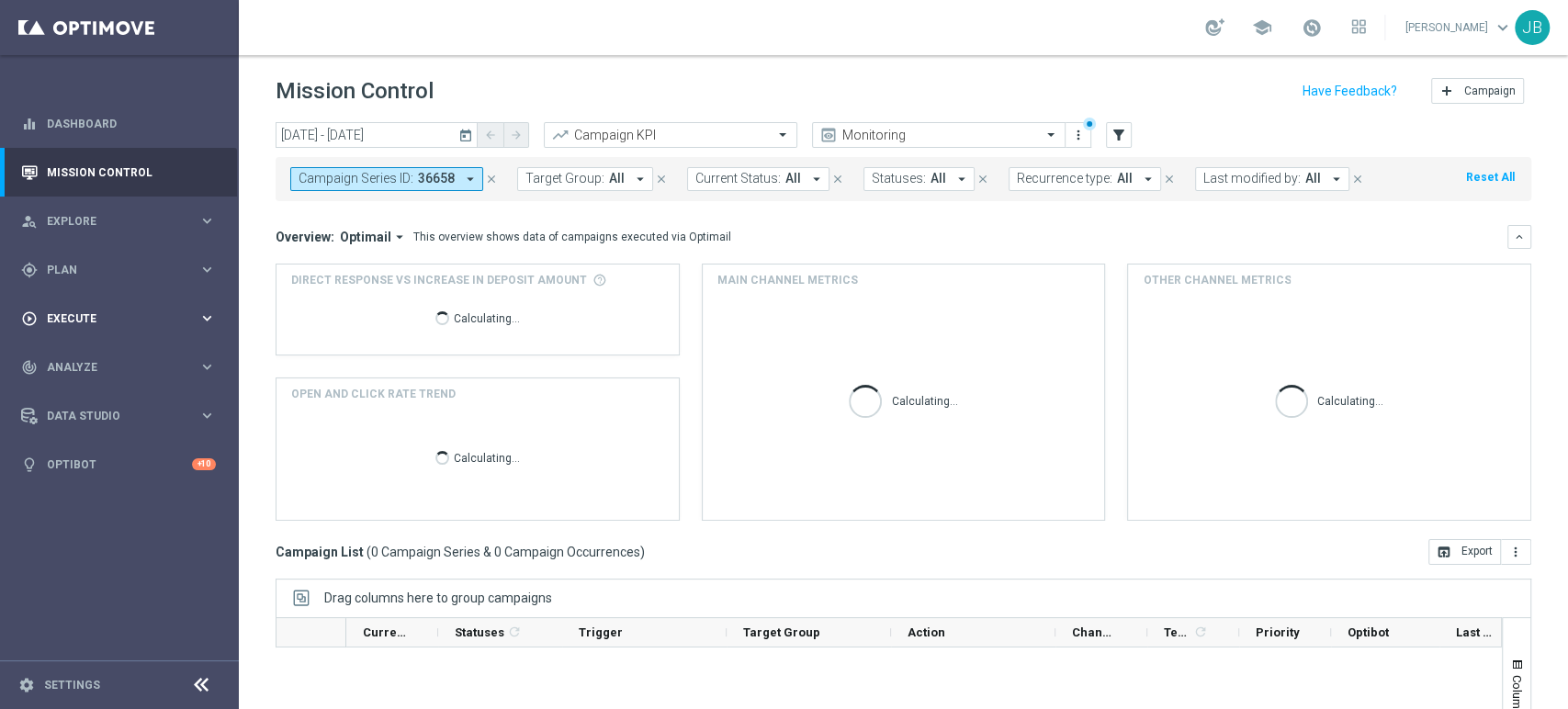
click at [162, 313] on span "Execute" at bounding box center [122, 318] width 152 height 11
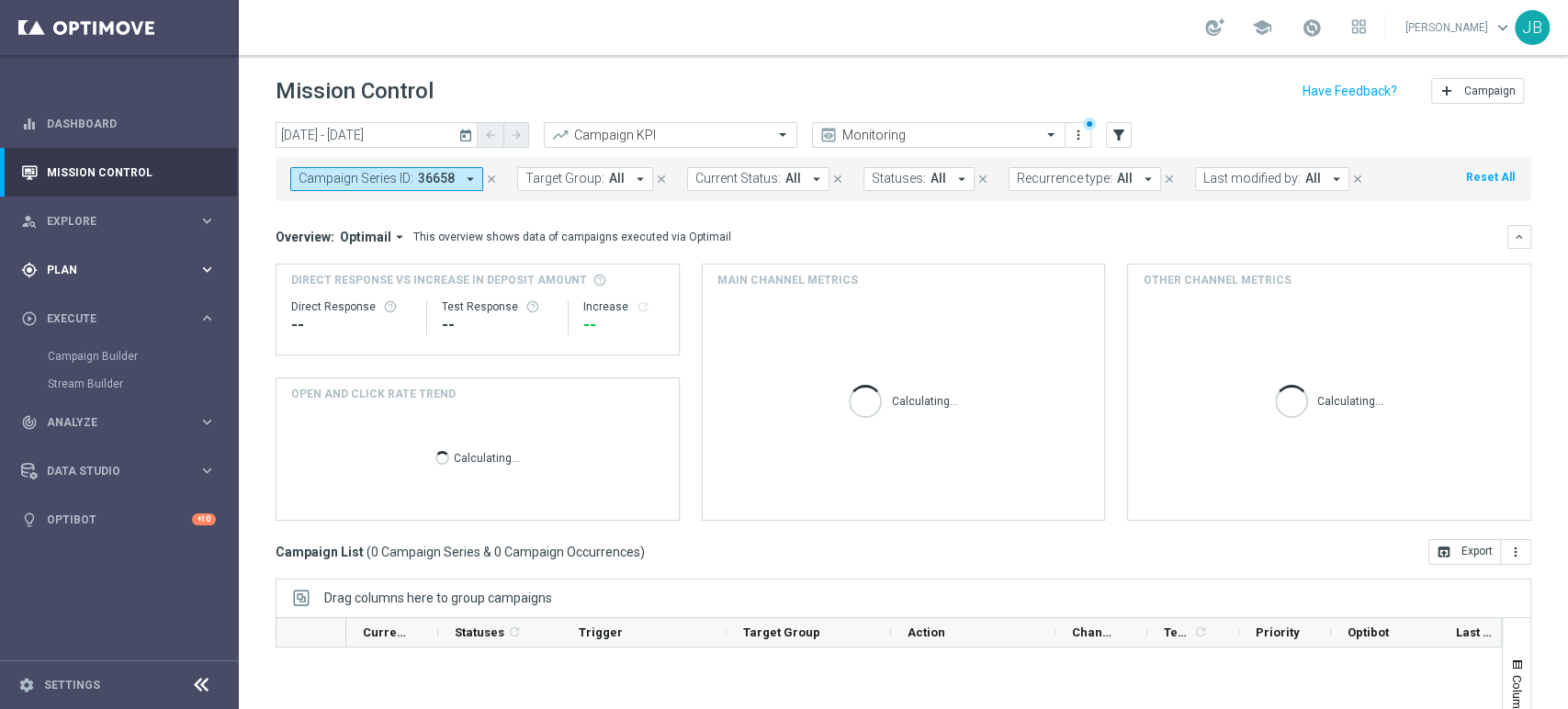
click at [144, 274] on span "Plan" at bounding box center [122, 270] width 152 height 11
click at [138, 314] on link "Target Groups" at bounding box center [120, 307] width 144 height 15
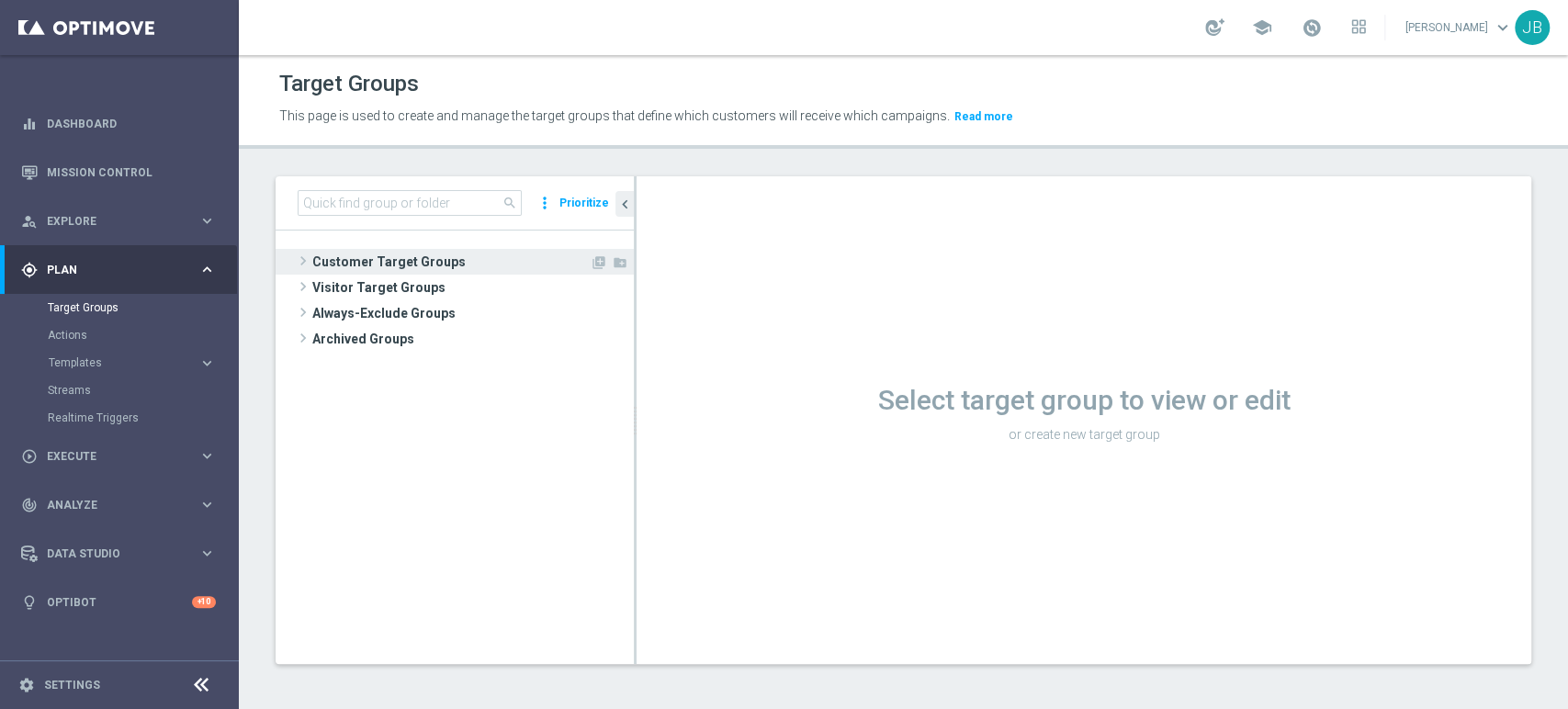
click at [409, 257] on span "Customer Target Groups" at bounding box center [450, 262] width 277 height 26
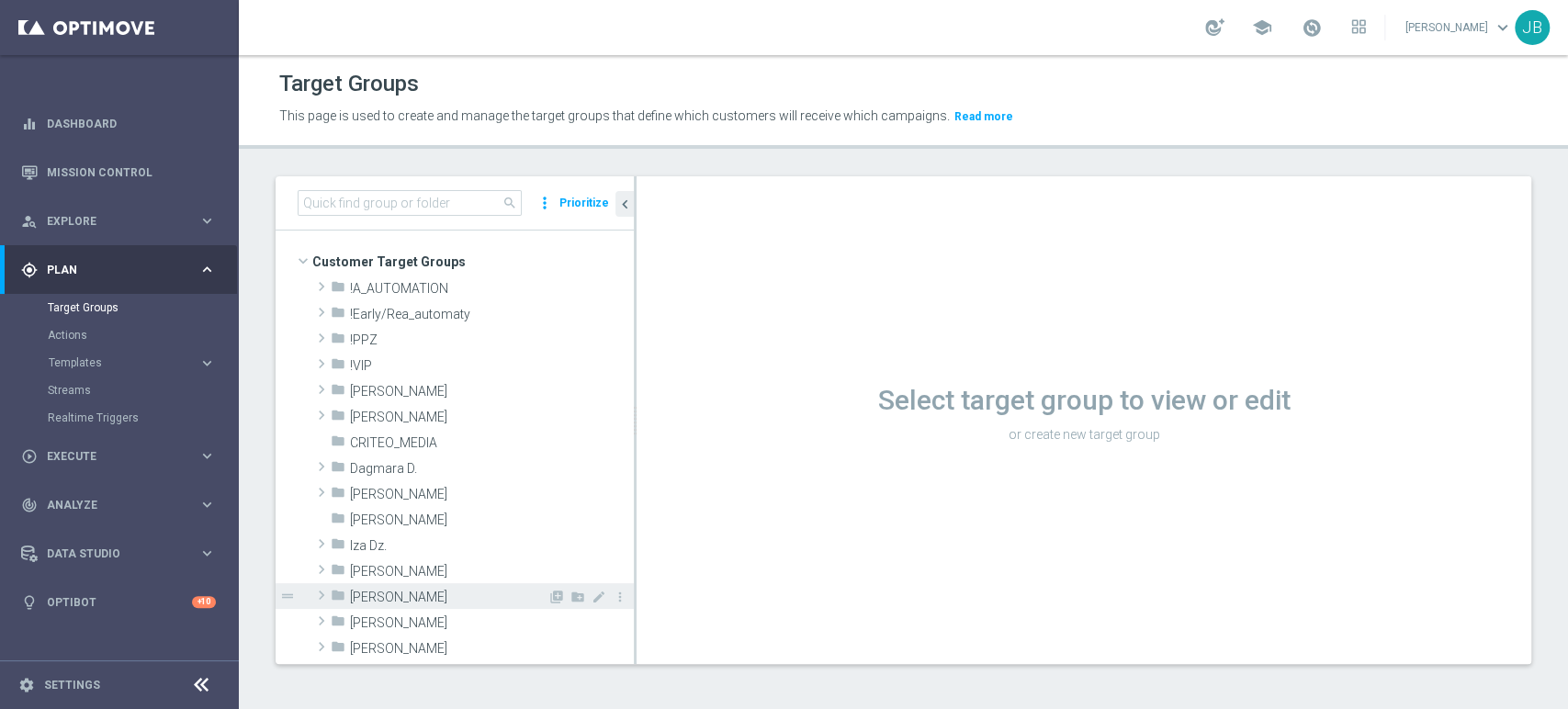
click at [318, 589] on span at bounding box center [321, 595] width 18 height 22
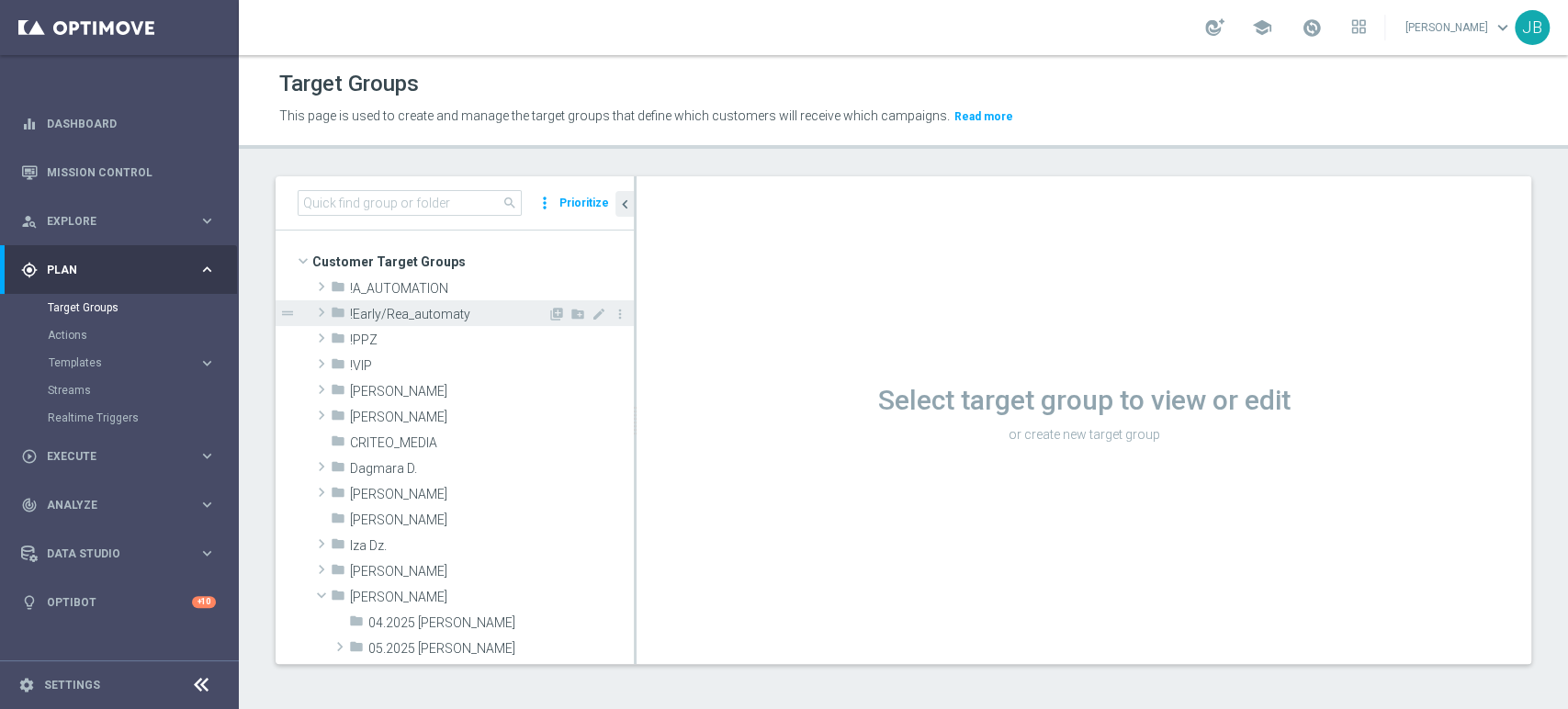
click at [616, 310] on div "drag_handle" at bounding box center [454, 313] width 358 height 26
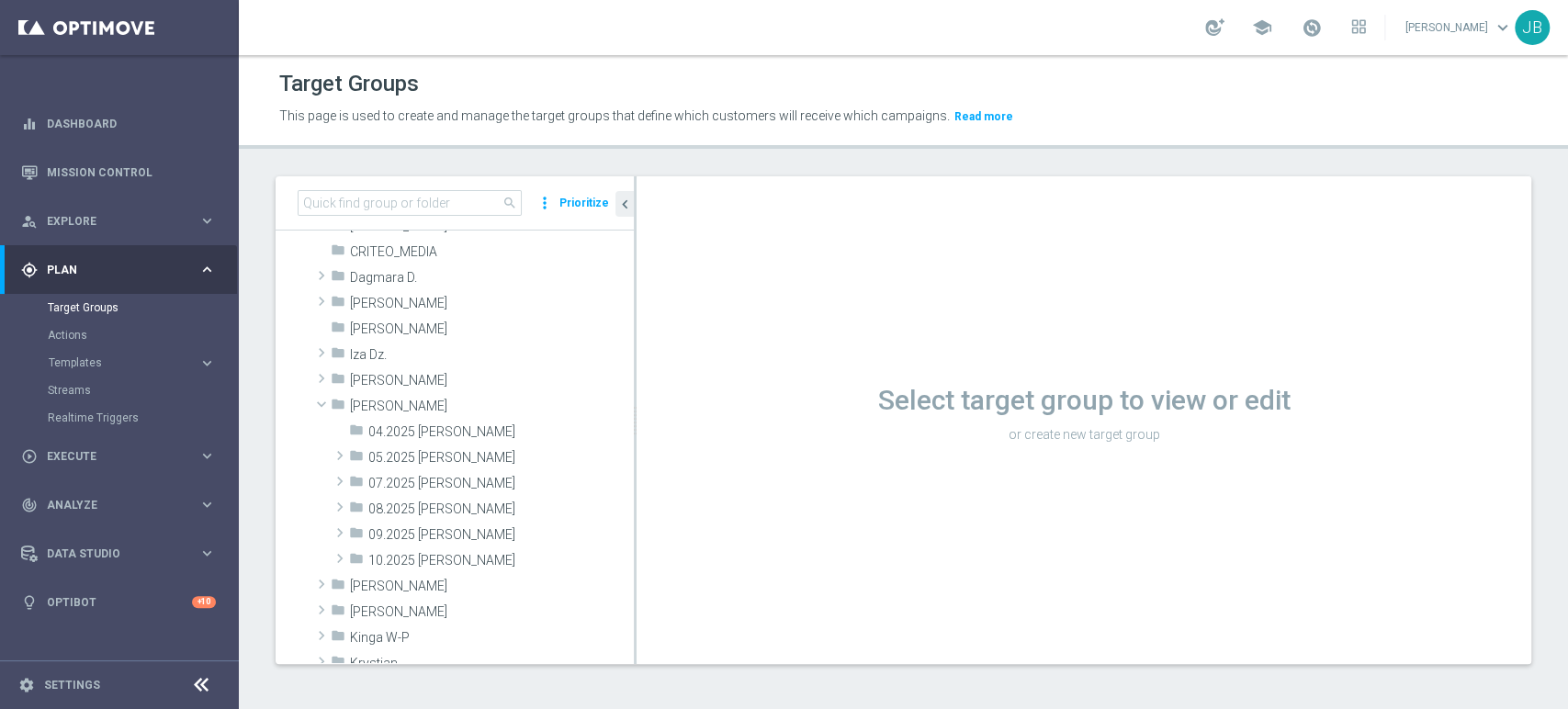
scroll to position [426, 0]
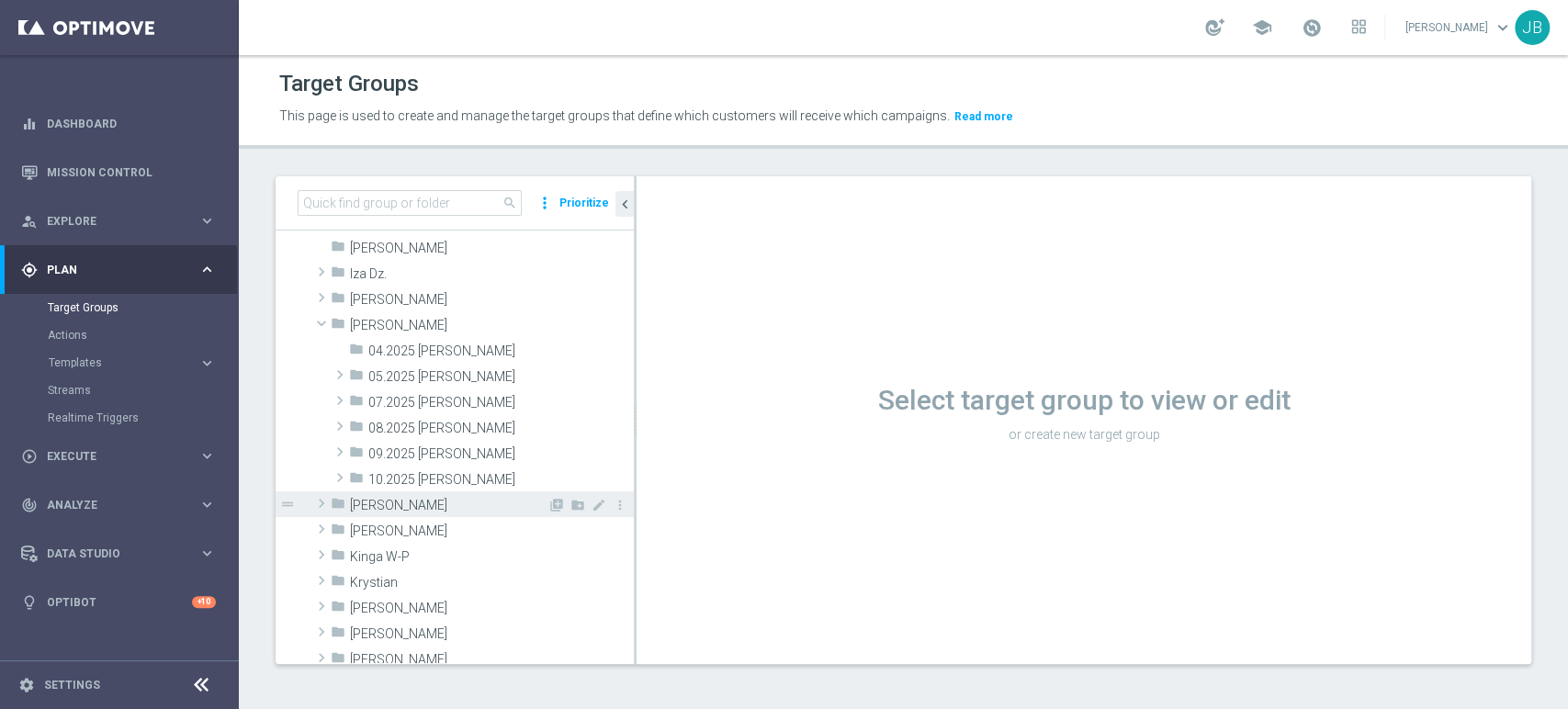
click at [323, 497] on span at bounding box center [321, 503] width 18 height 22
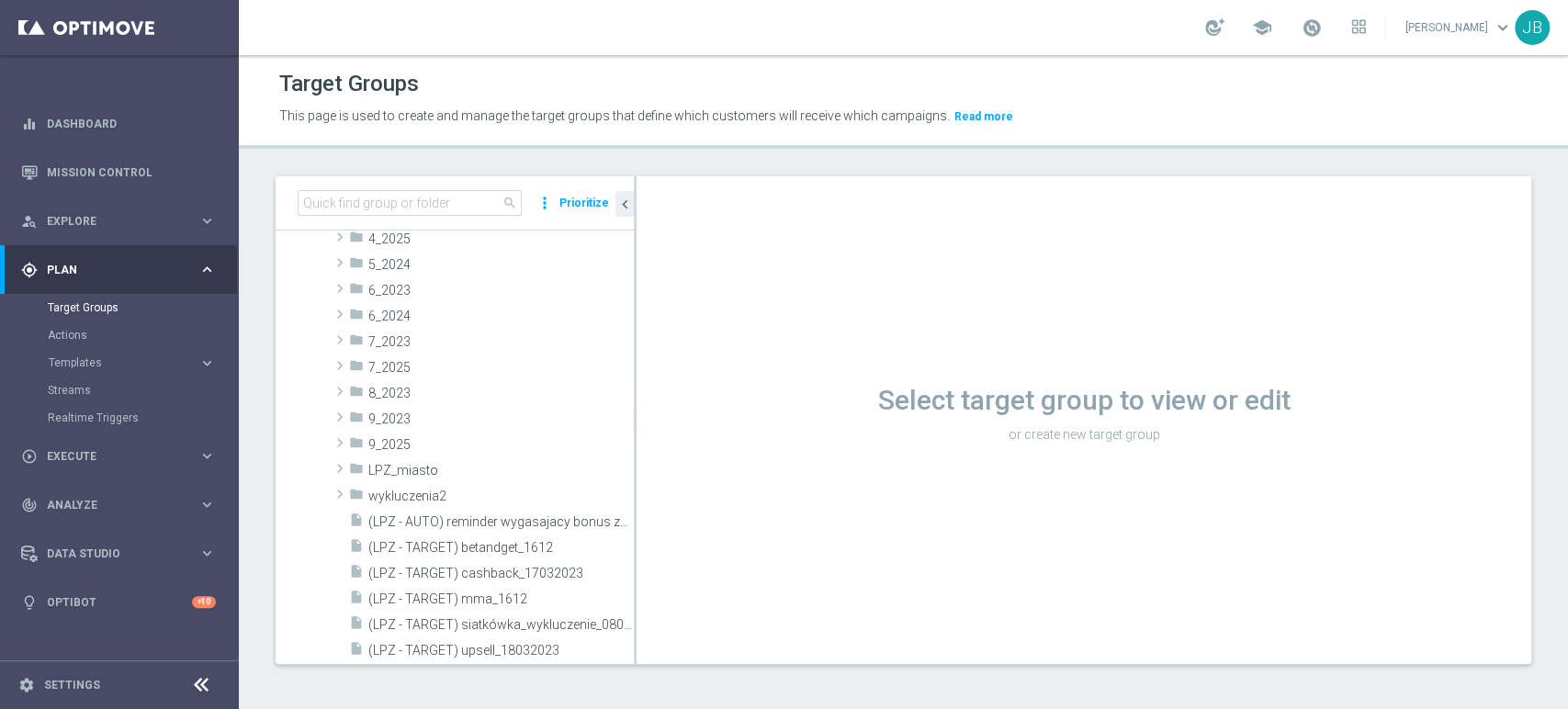
scroll to position [852, 0]
click at [340, 358] on span at bounding box center [340, 358] width 18 height 22
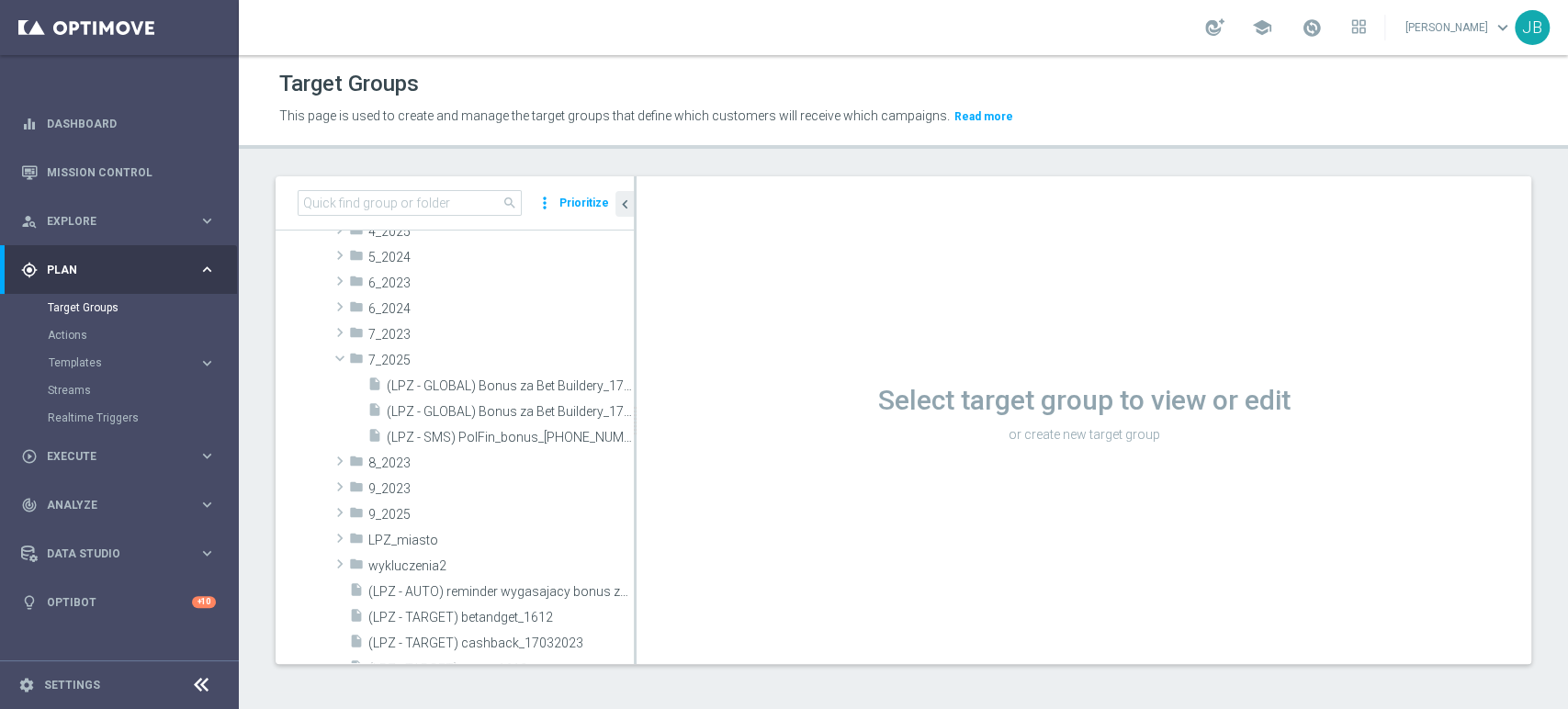
scroll to position [1264, 0]
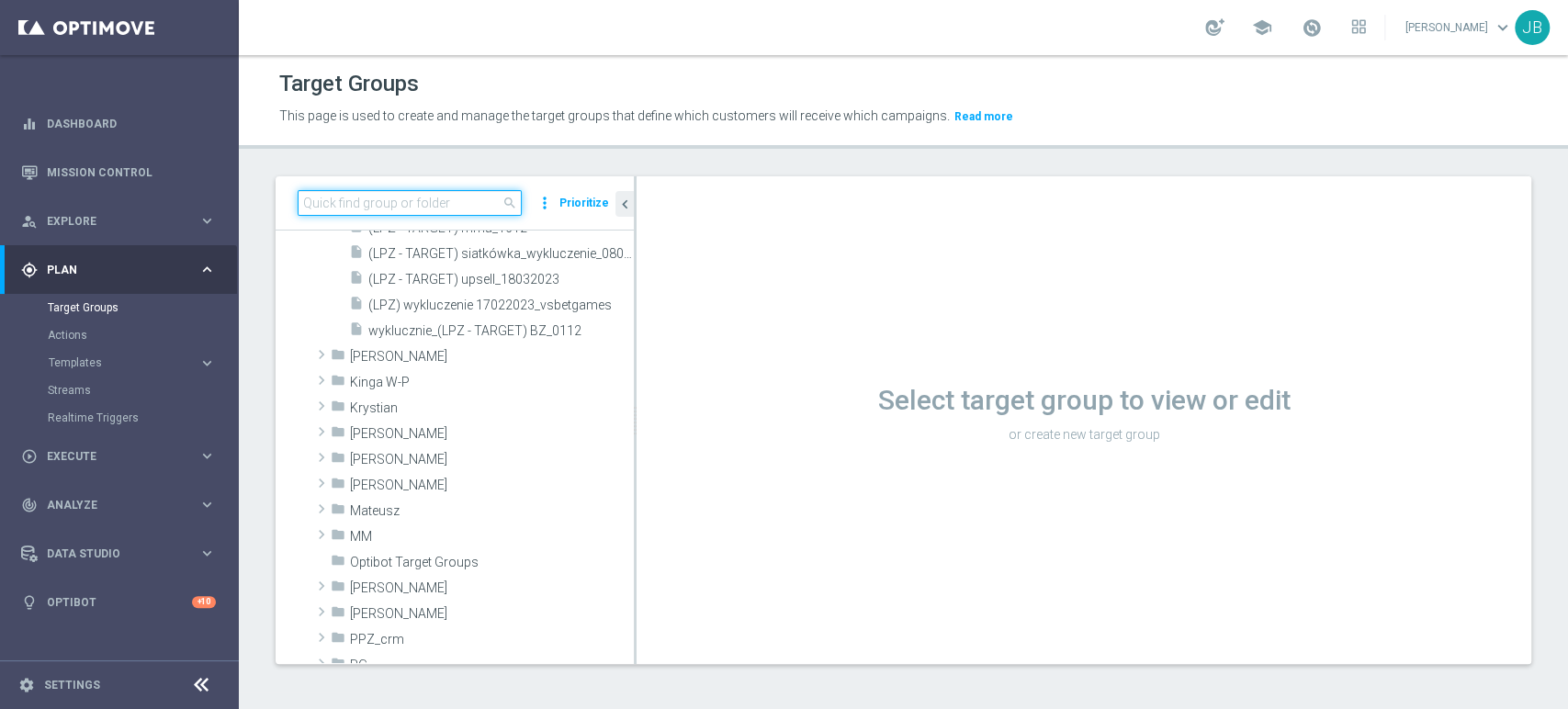
click at [456, 214] on input at bounding box center [409, 203] width 225 height 26
type input "reaktywacja"
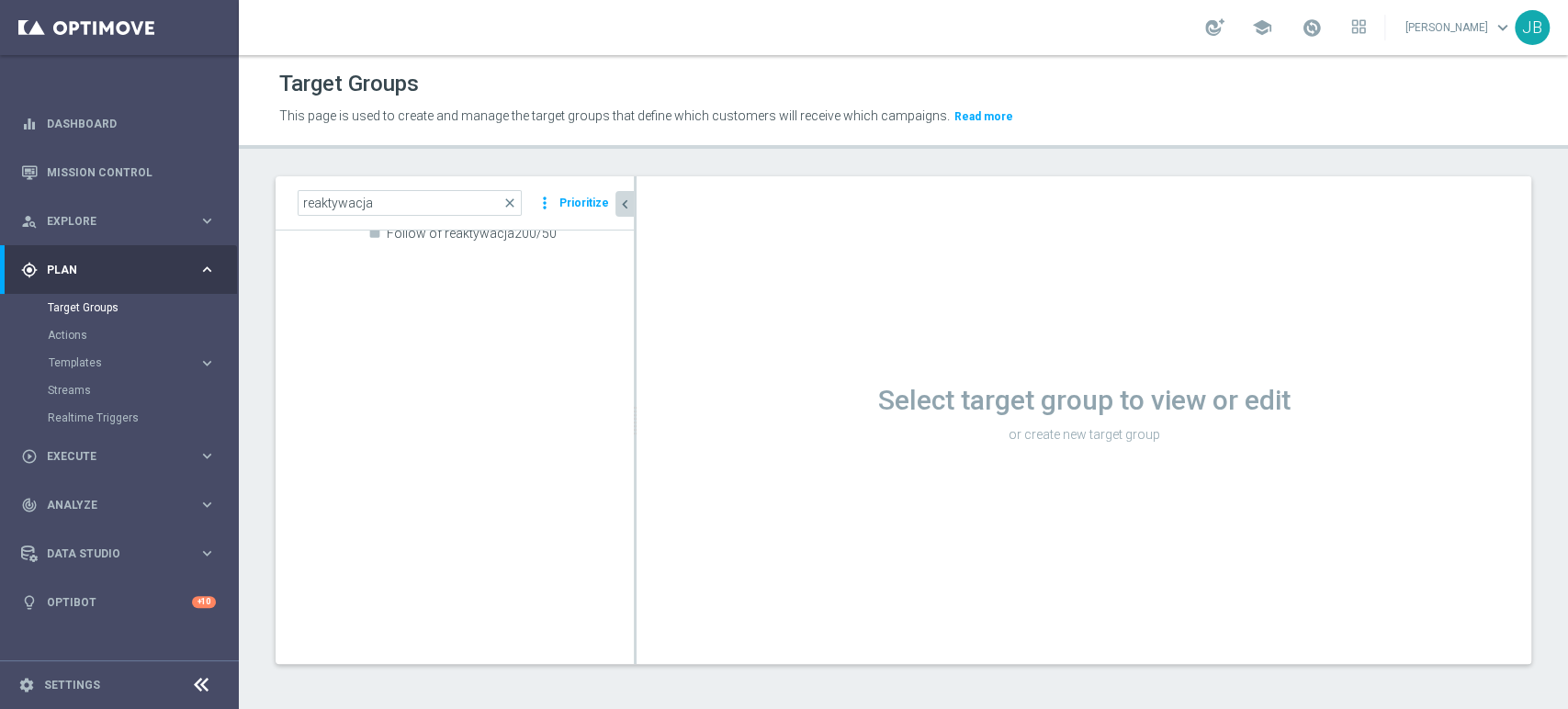
scroll to position [0, 0]
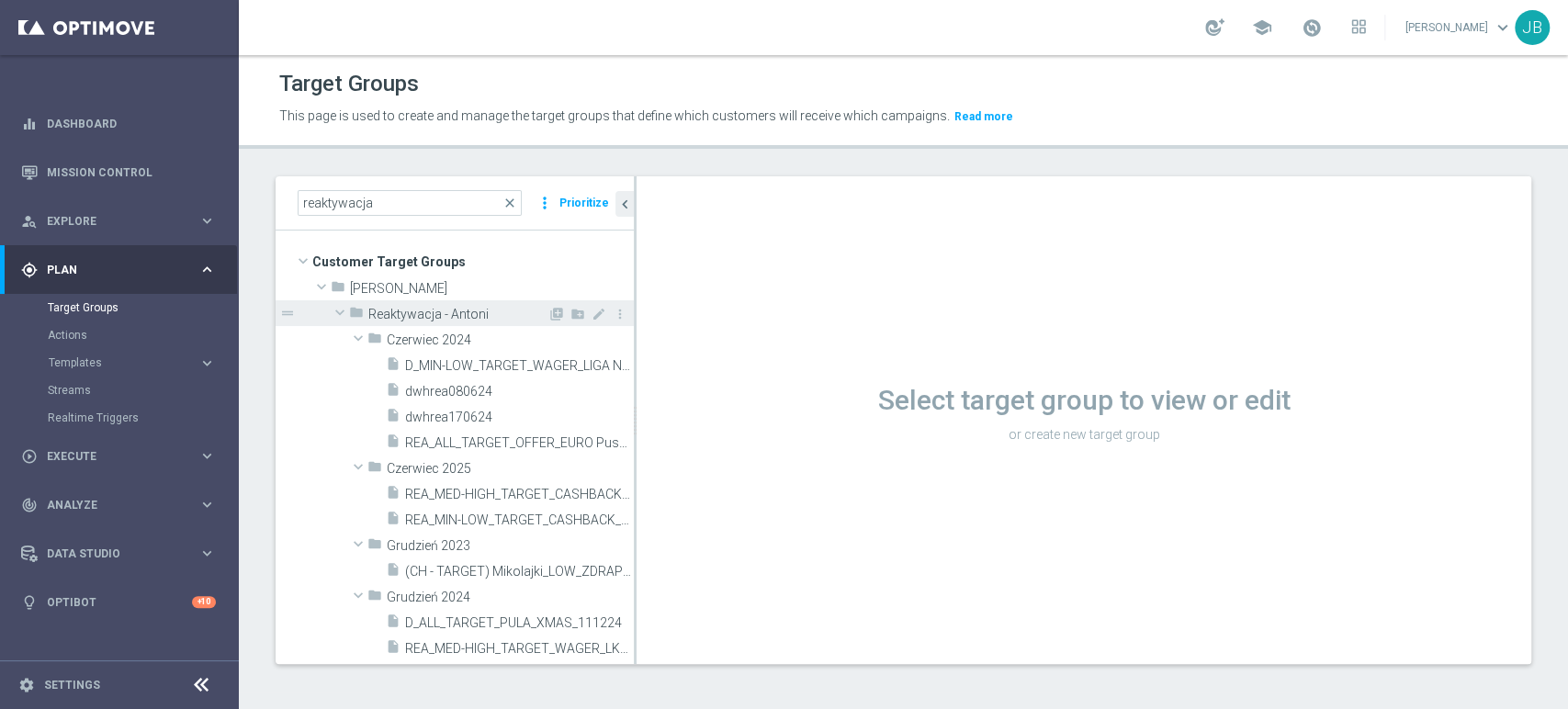
click at [340, 313] on span at bounding box center [340, 312] width 22 height 18
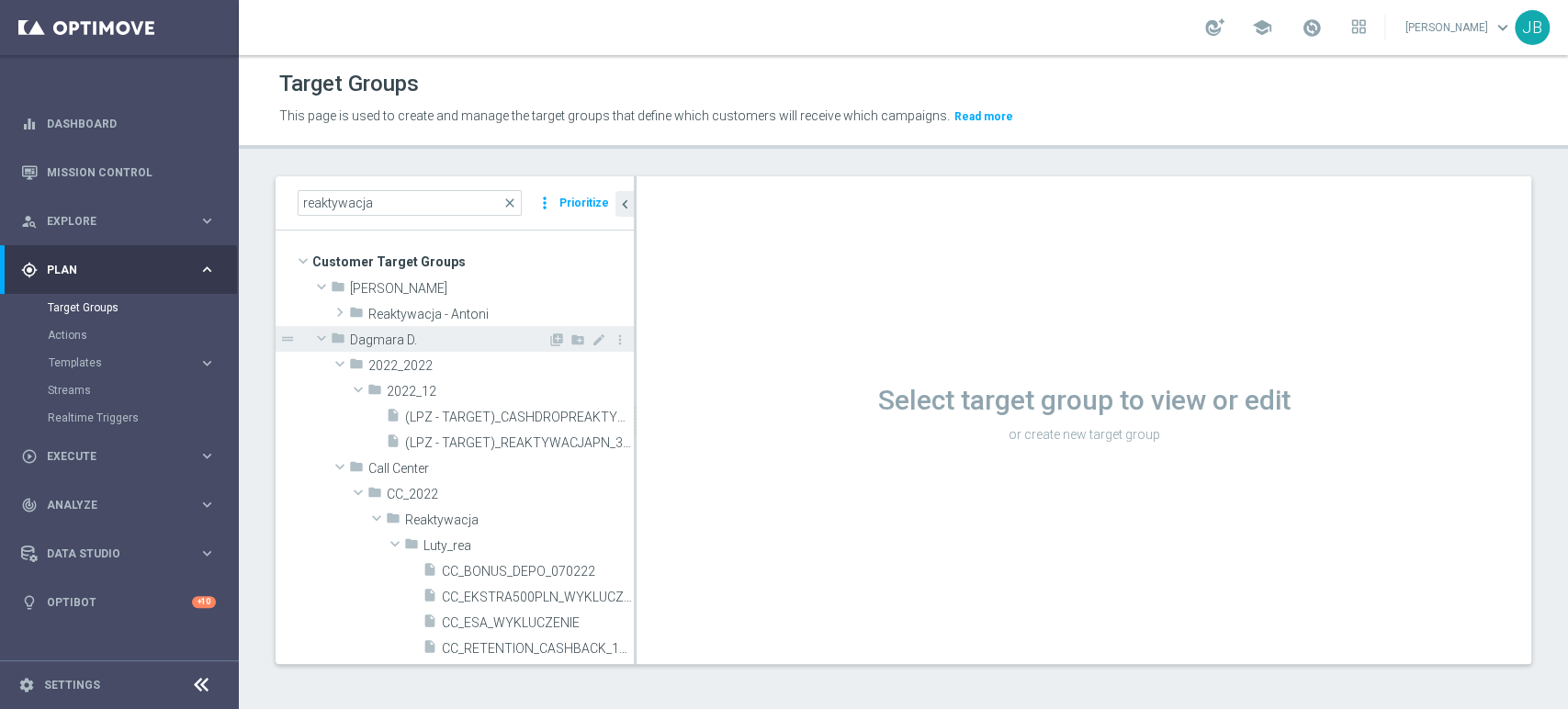
click at [327, 328] on span at bounding box center [321, 337] width 22 height 18
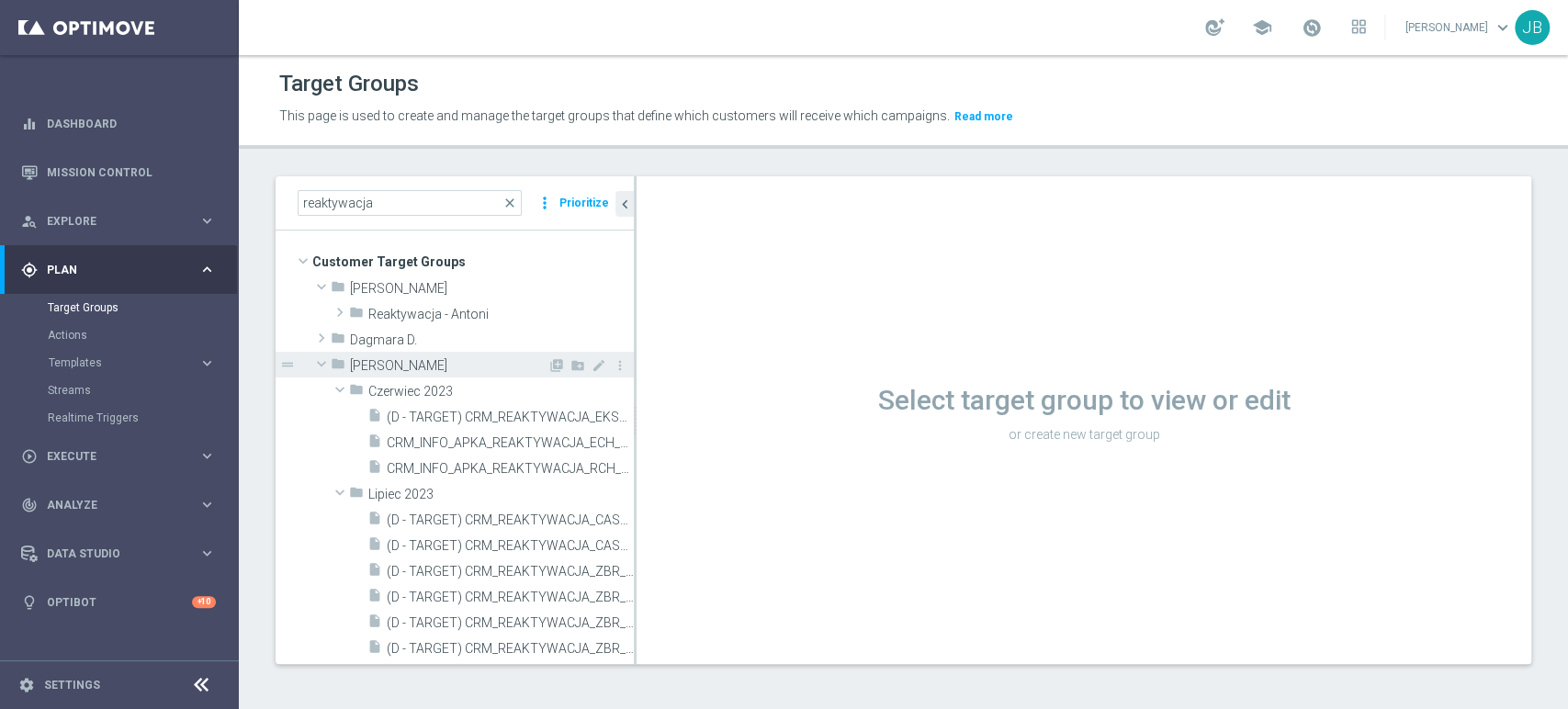
click at [317, 371] on span at bounding box center [321, 363] width 22 height 18
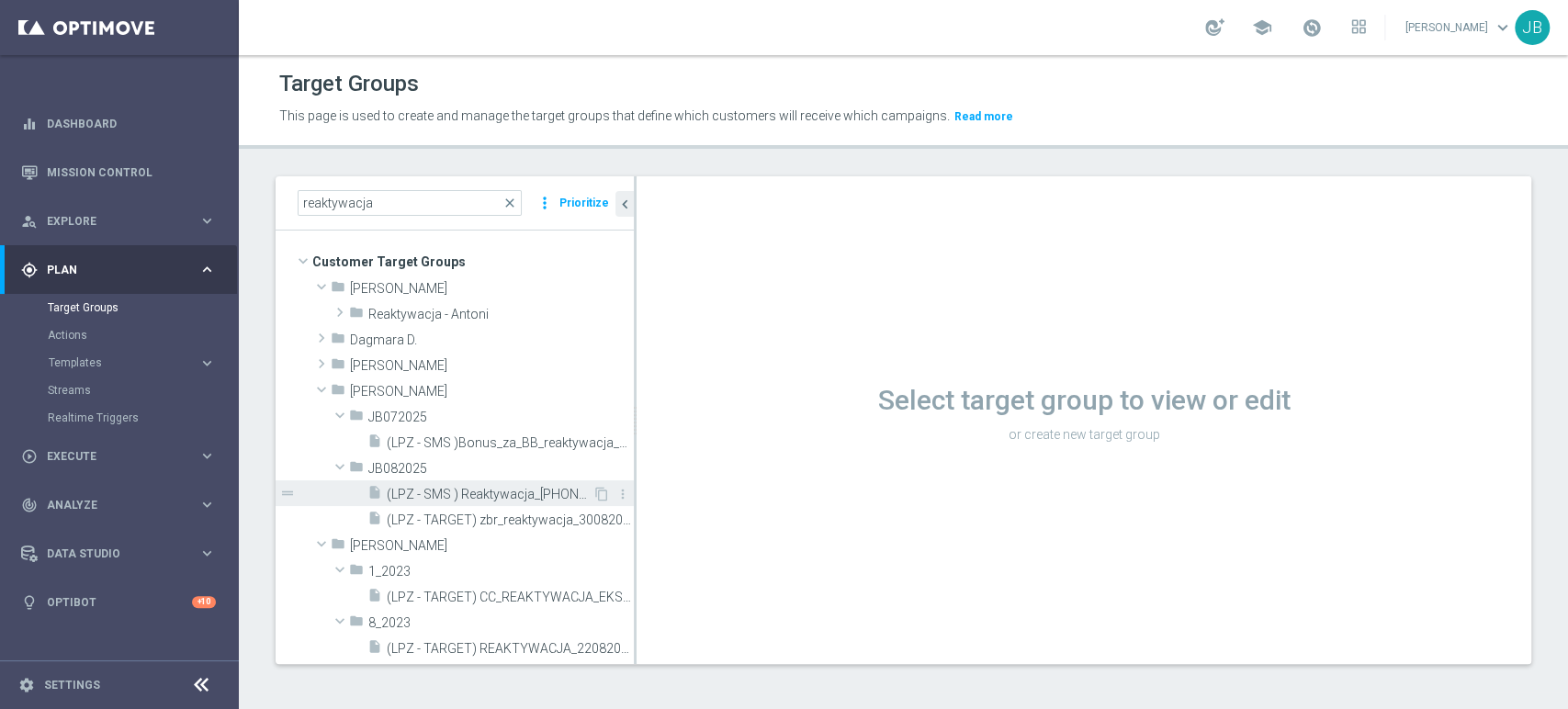
click at [480, 495] on span "(LPZ - SMS ) Reaktywacja_[PHONE_NUMBER]" at bounding box center [490, 494] width 206 height 16
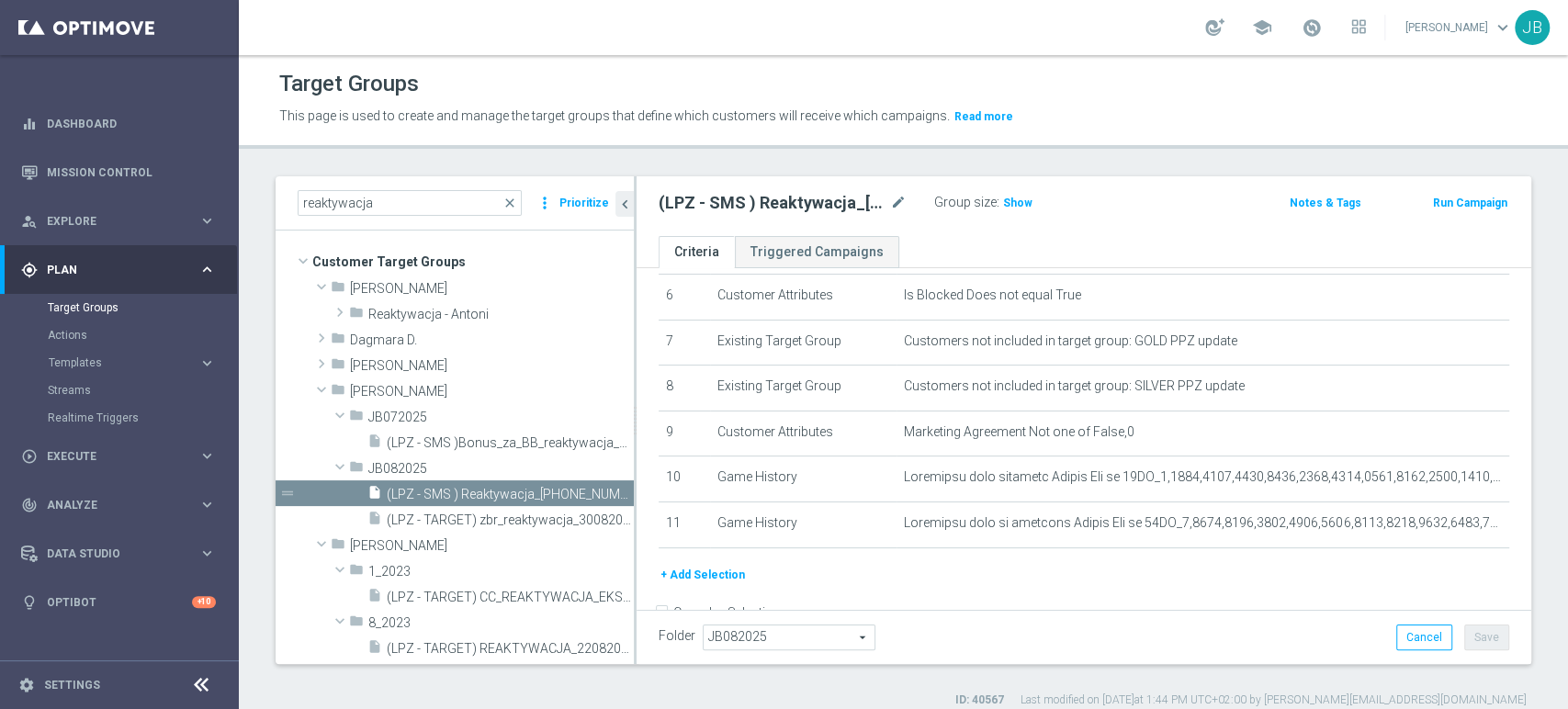
scroll to position [308, 0]
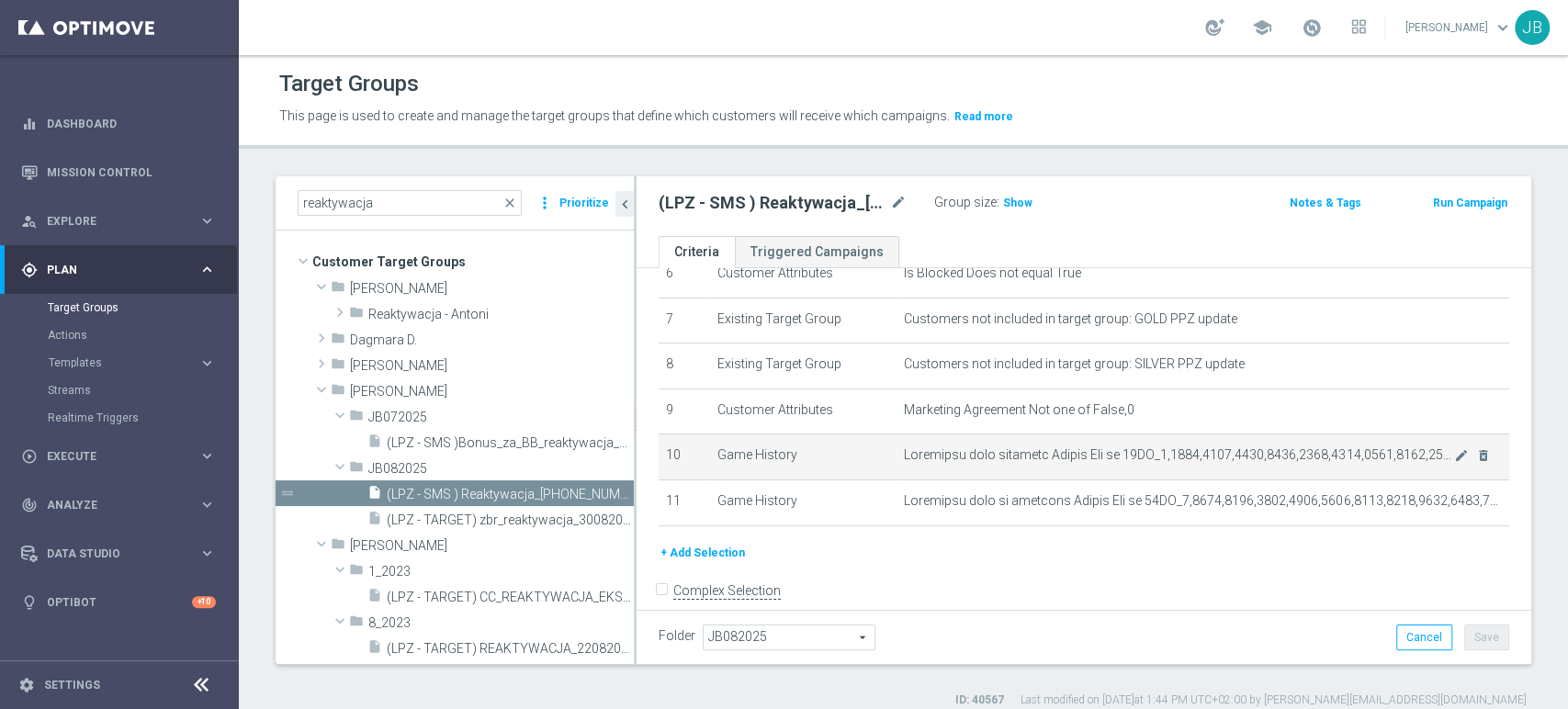
click at [1370, 465] on td "mode_edit delete_forever" at bounding box center [1203, 457] width 613 height 46
click at [1454, 463] on icon "mode_edit" at bounding box center [1461, 455] width 15 height 15
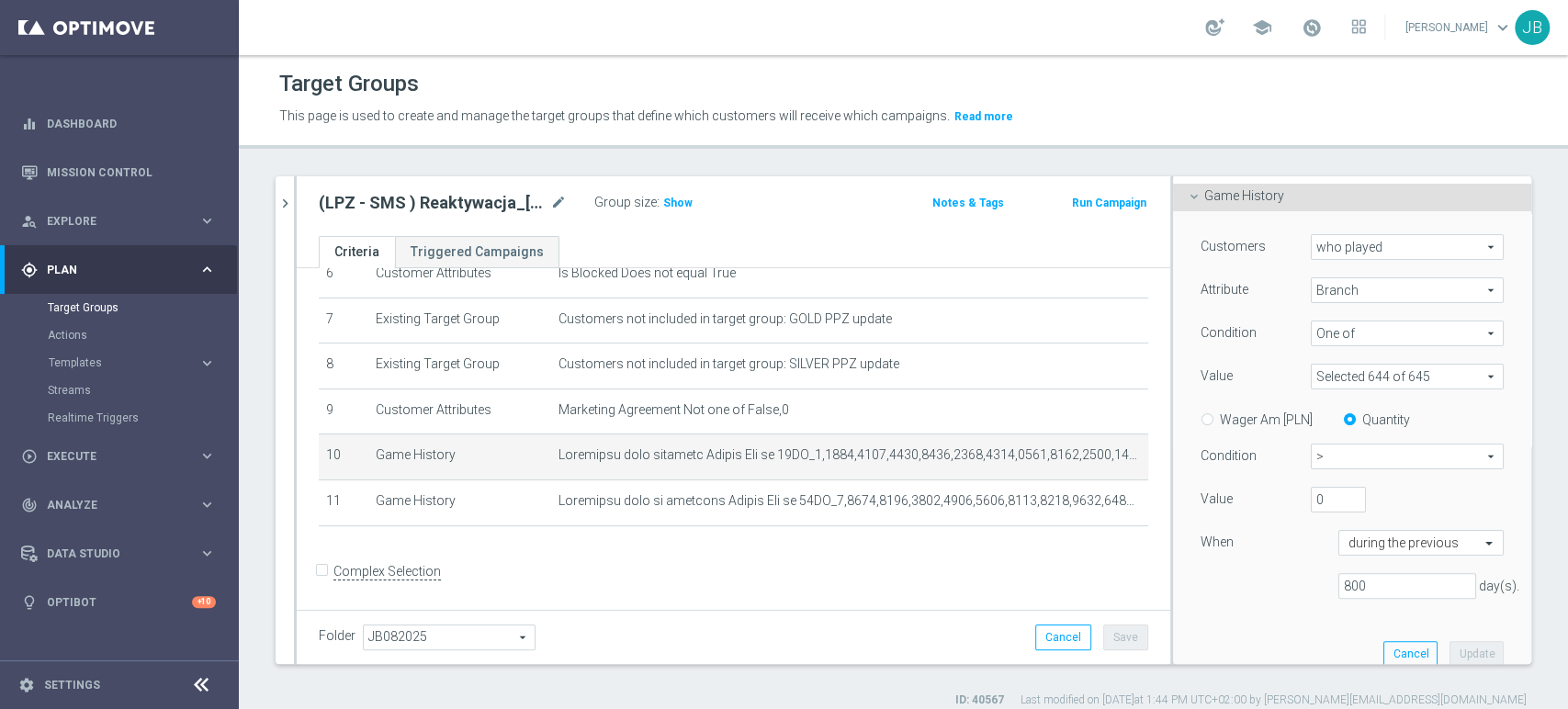
scroll to position [241, 0]
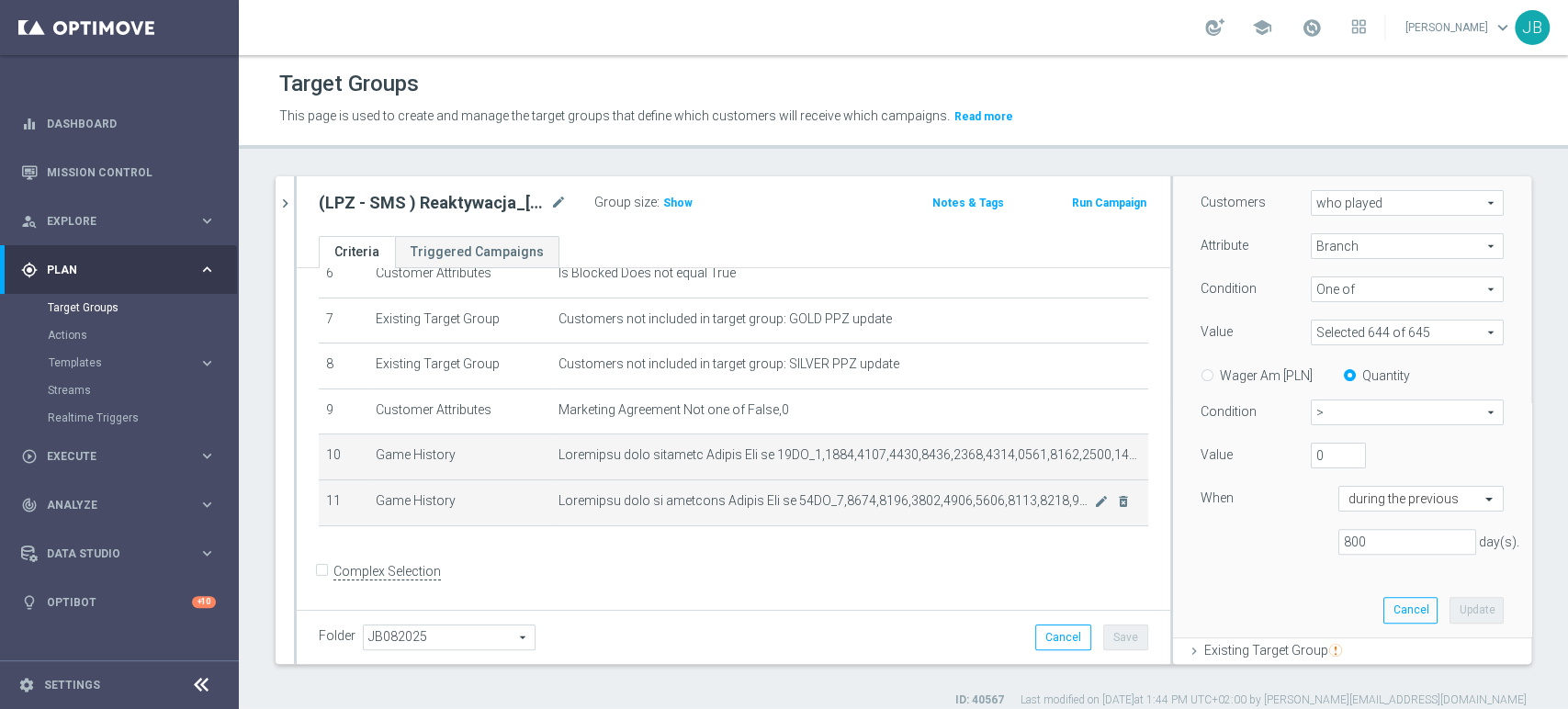
click at [1077, 512] on td "mode_edit delete_forever" at bounding box center [849, 502] width 597 height 46
click at [1094, 505] on icon "mode_edit" at bounding box center [1101, 501] width 15 height 15
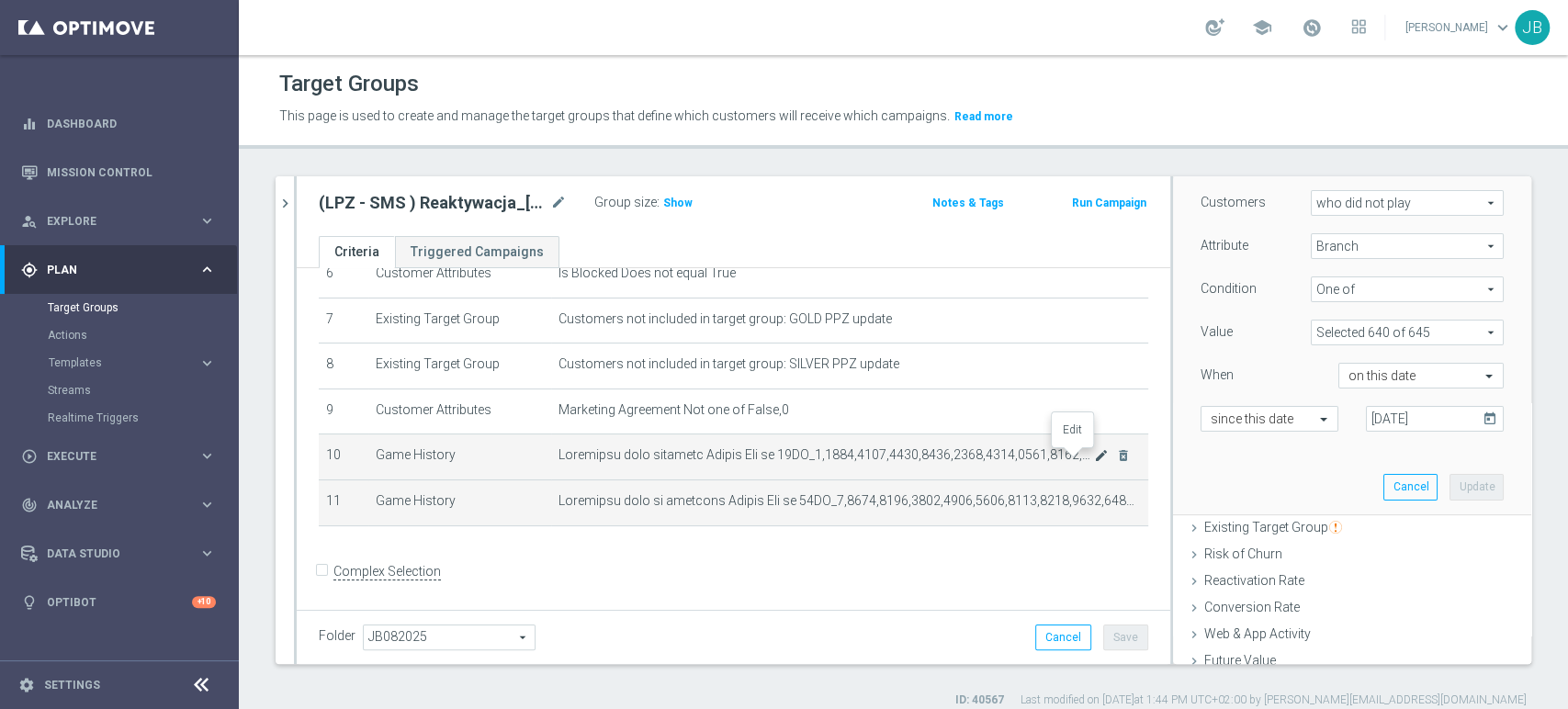
click at [1094, 463] on icon "mode_edit" at bounding box center [1101, 455] width 15 height 15
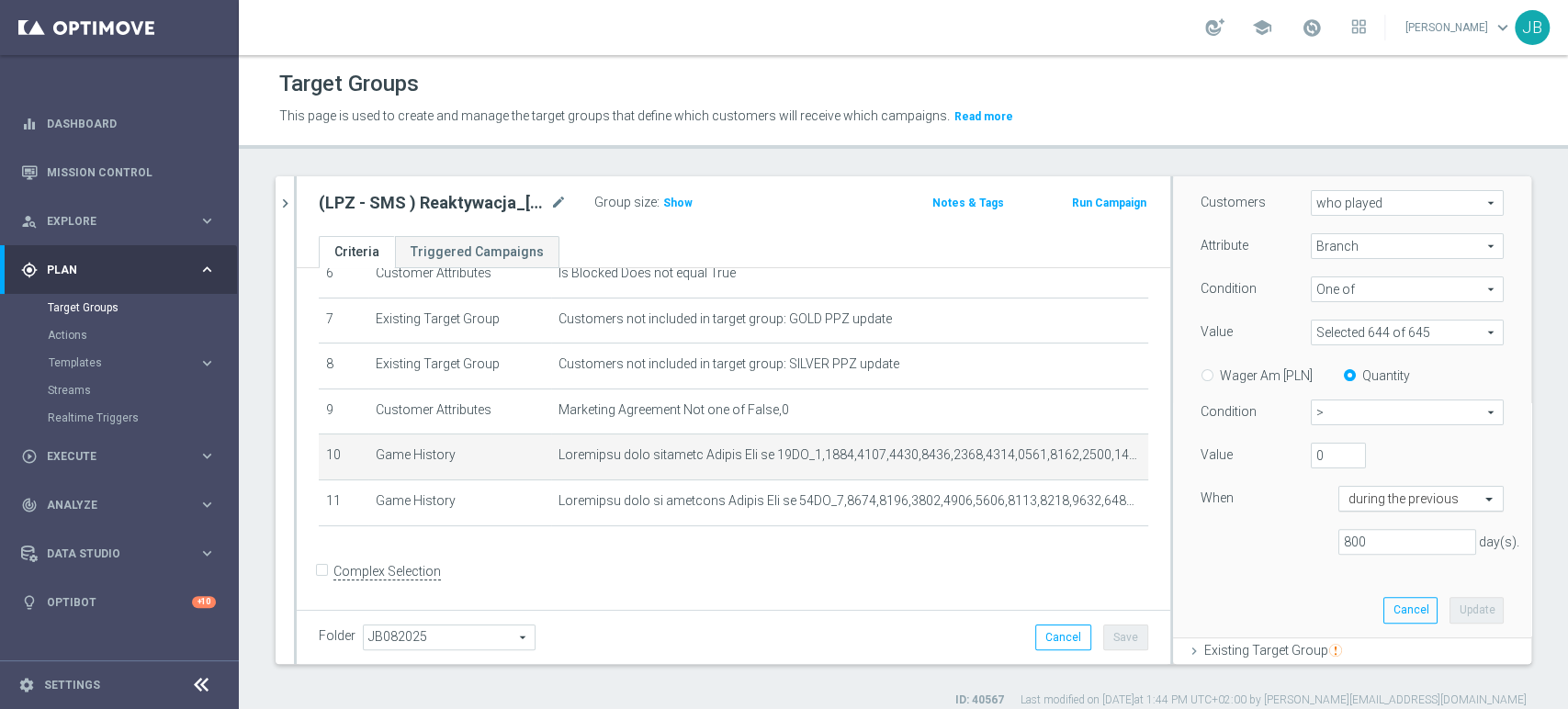
click at [1384, 504] on input "text" at bounding box center [1402, 499] width 109 height 17
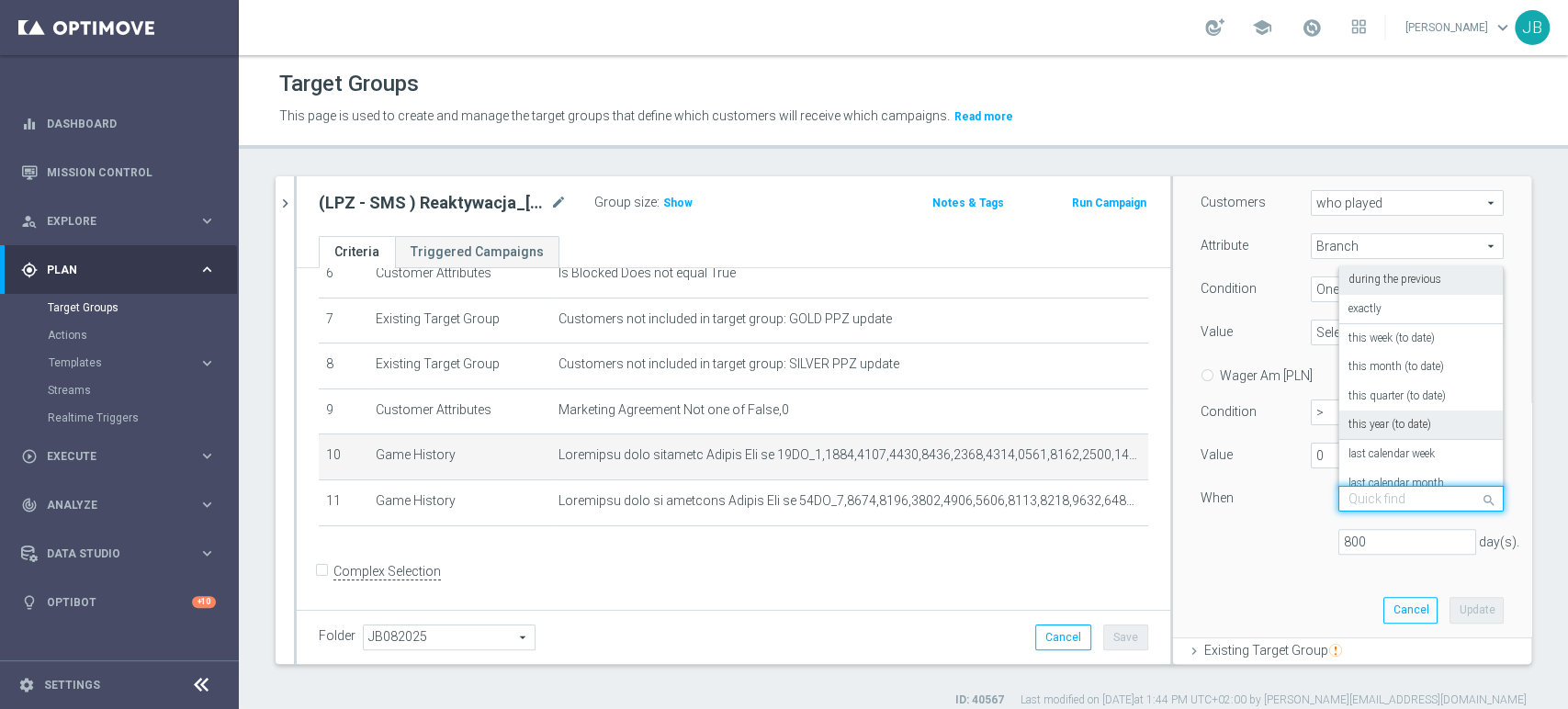
click at [1435, 417] on div "this year (to date)" at bounding box center [1421, 425] width 145 height 29
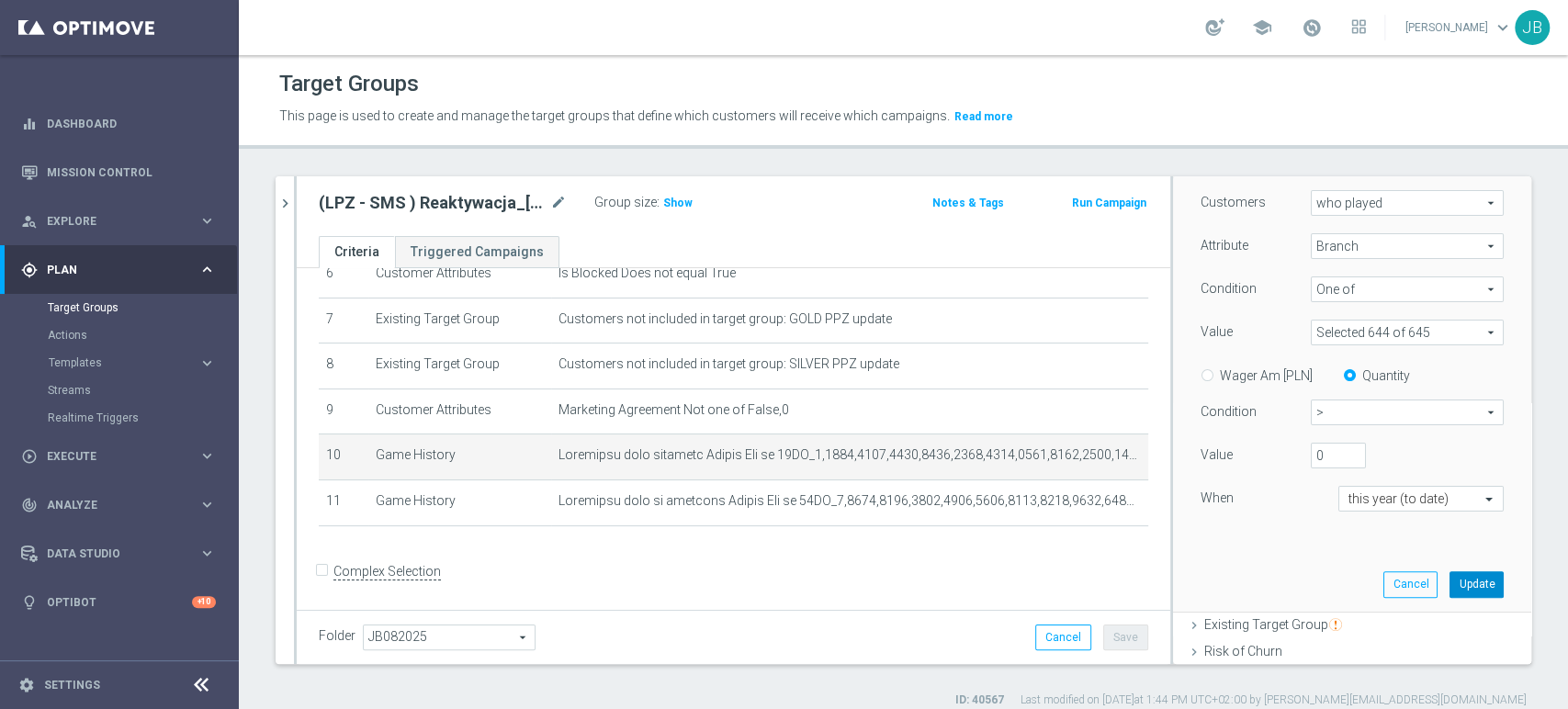
click at [1462, 592] on button "Update" at bounding box center [1476, 584] width 54 height 26
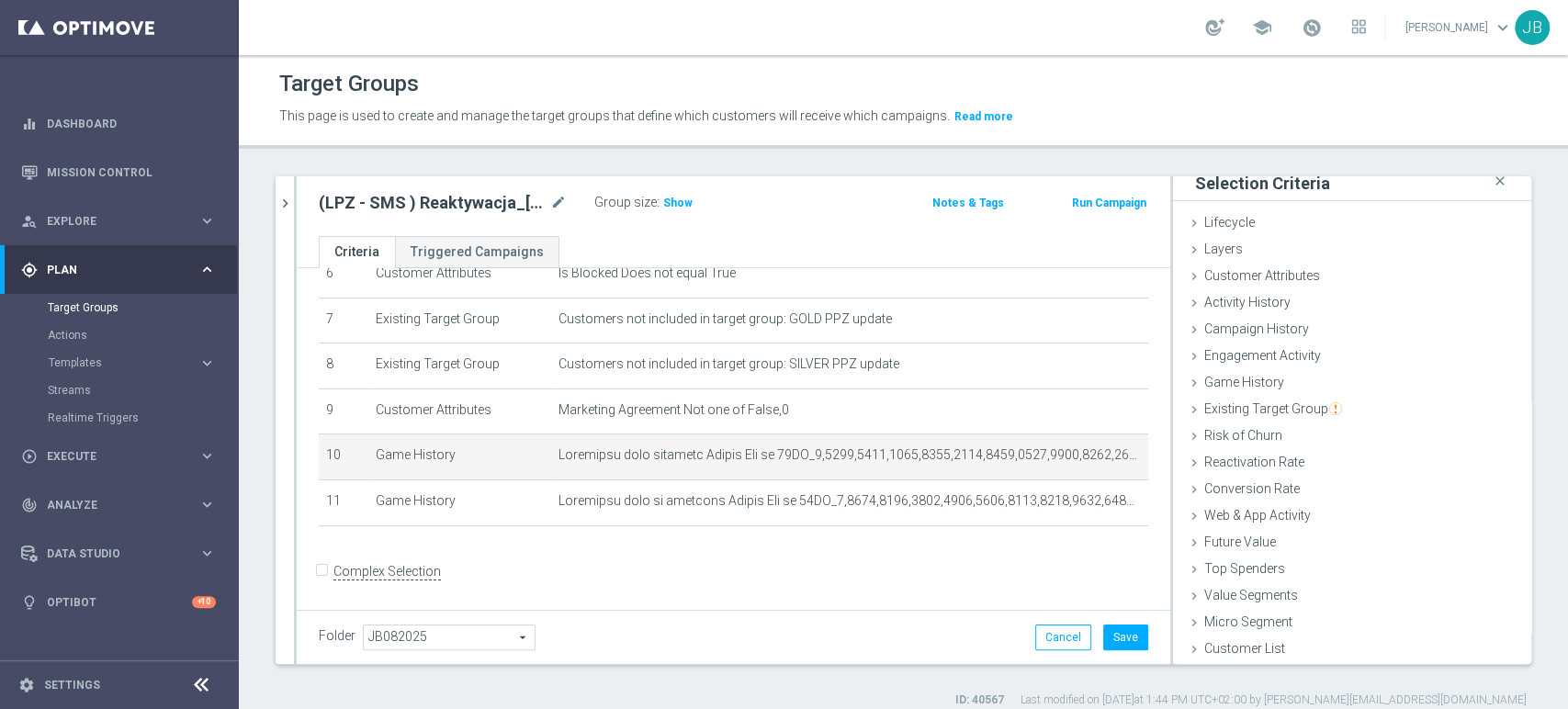
scroll to position [9, 0]
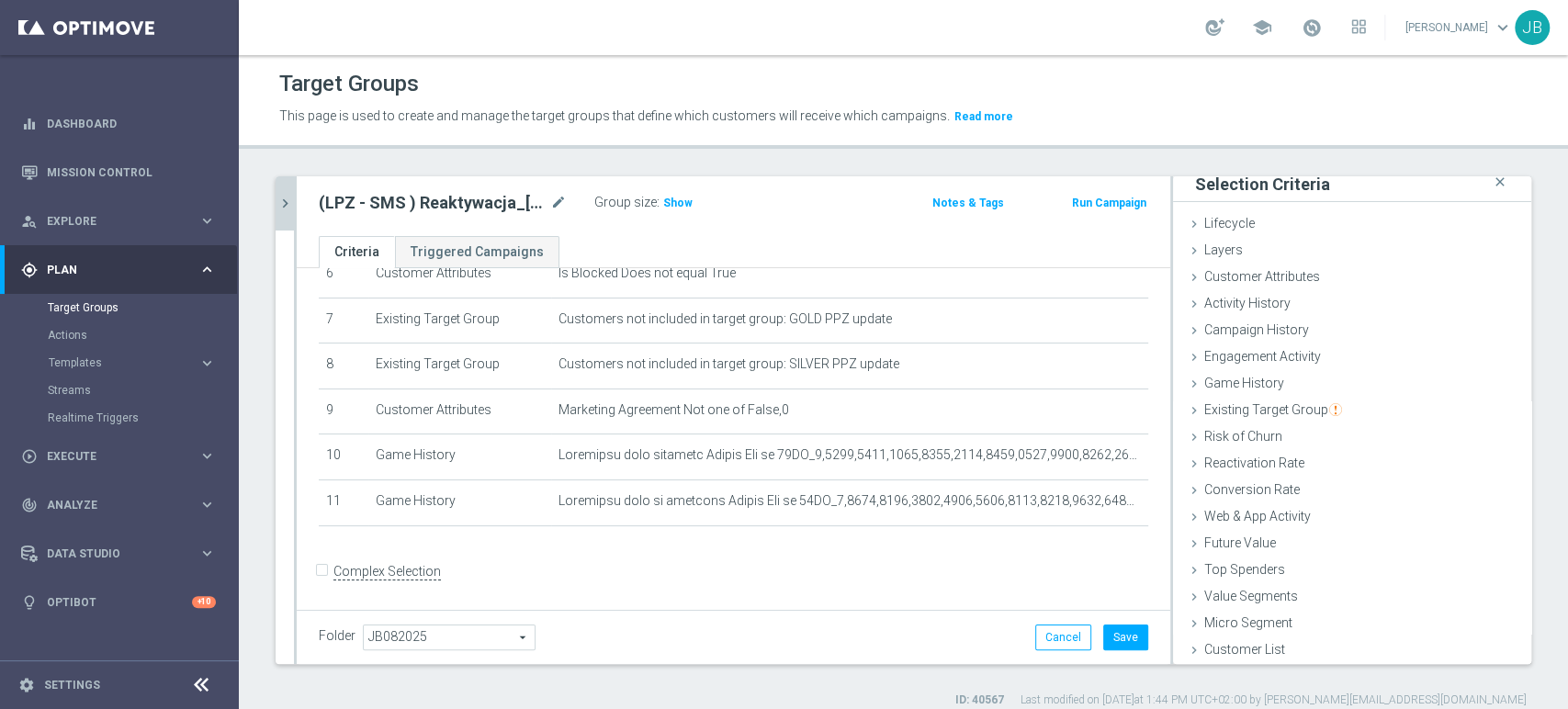
click at [282, 197] on icon "chevron_right" at bounding box center [284, 203] width 17 height 17
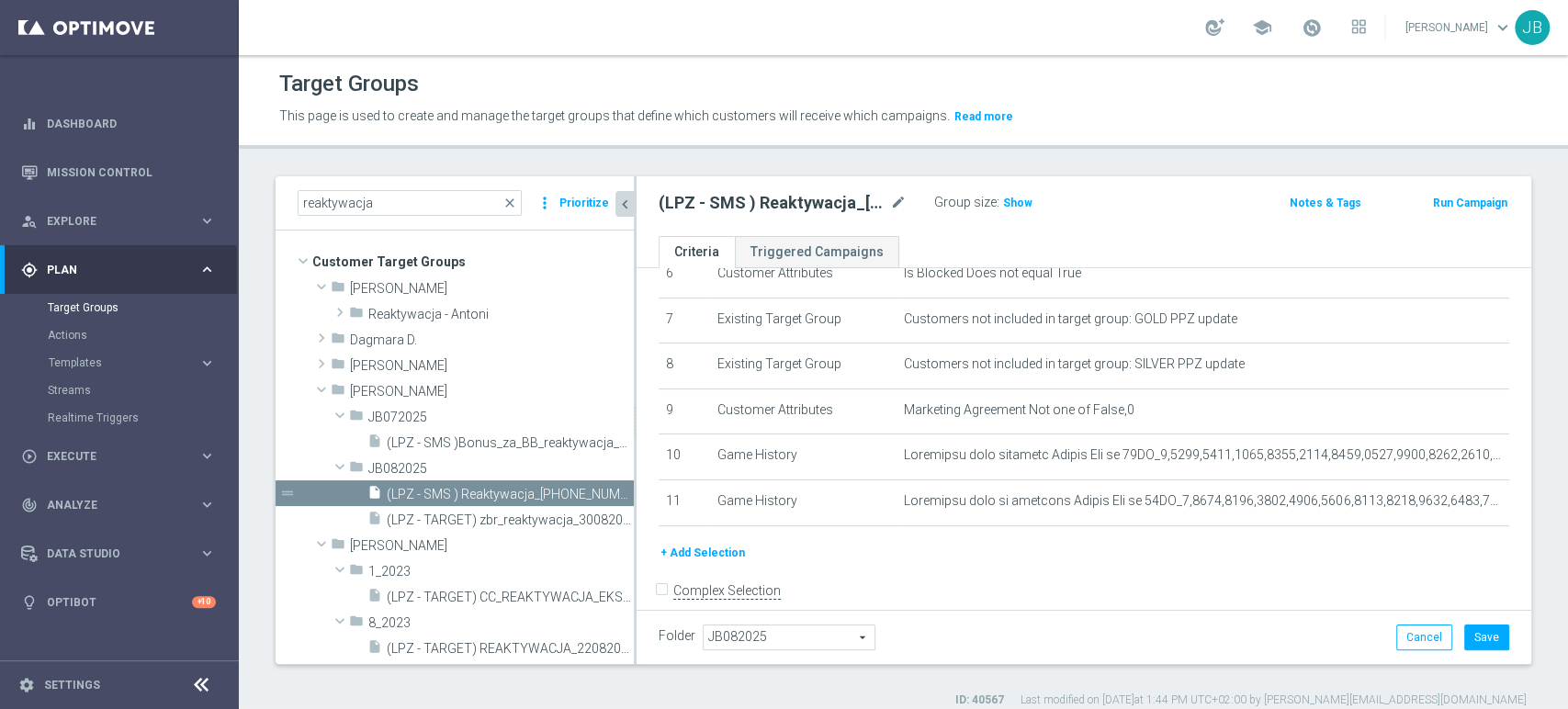
scroll to position [41, 0]
click at [594, 490] on icon "content_copy" at bounding box center [602, 494] width 15 height 15
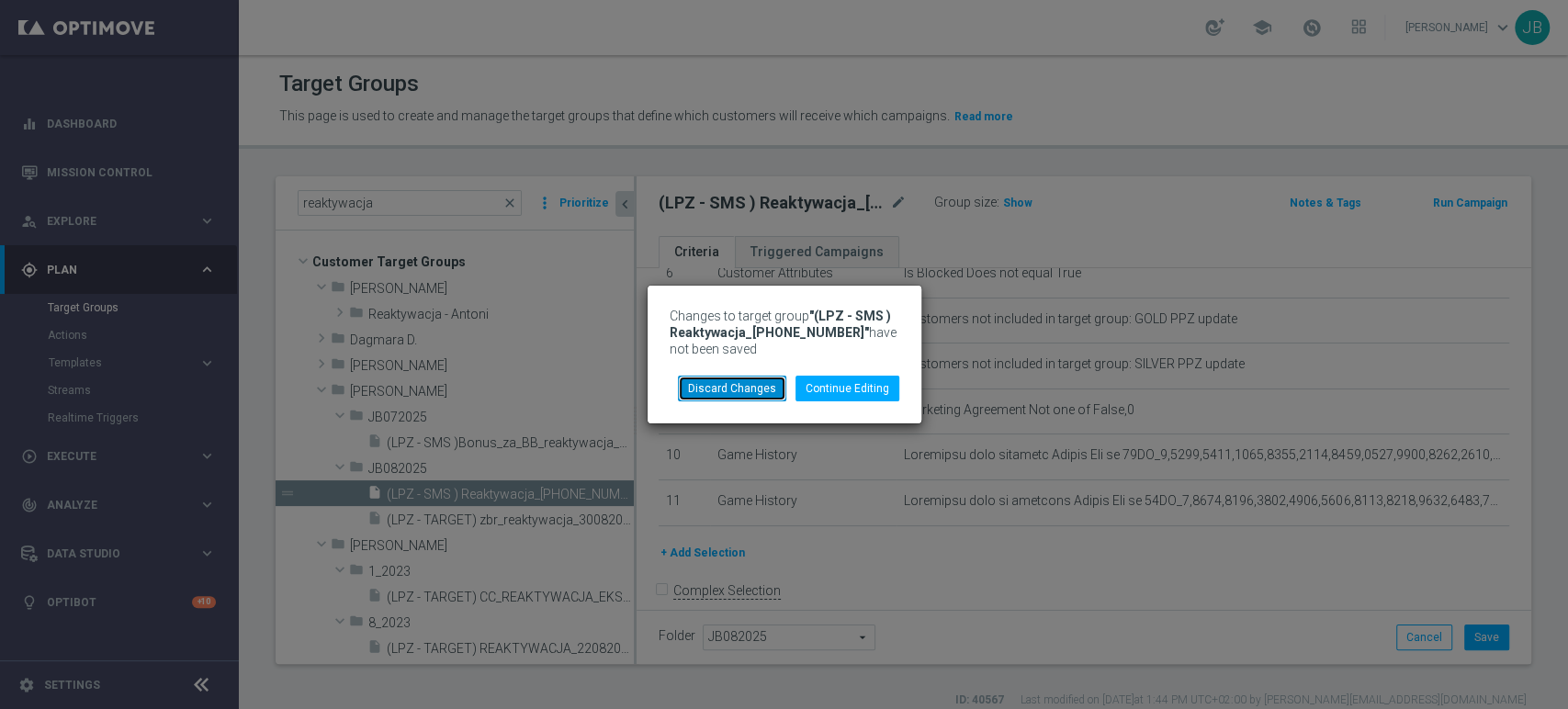
click at [762, 394] on button "Discard Changes" at bounding box center [732, 388] width 109 height 26
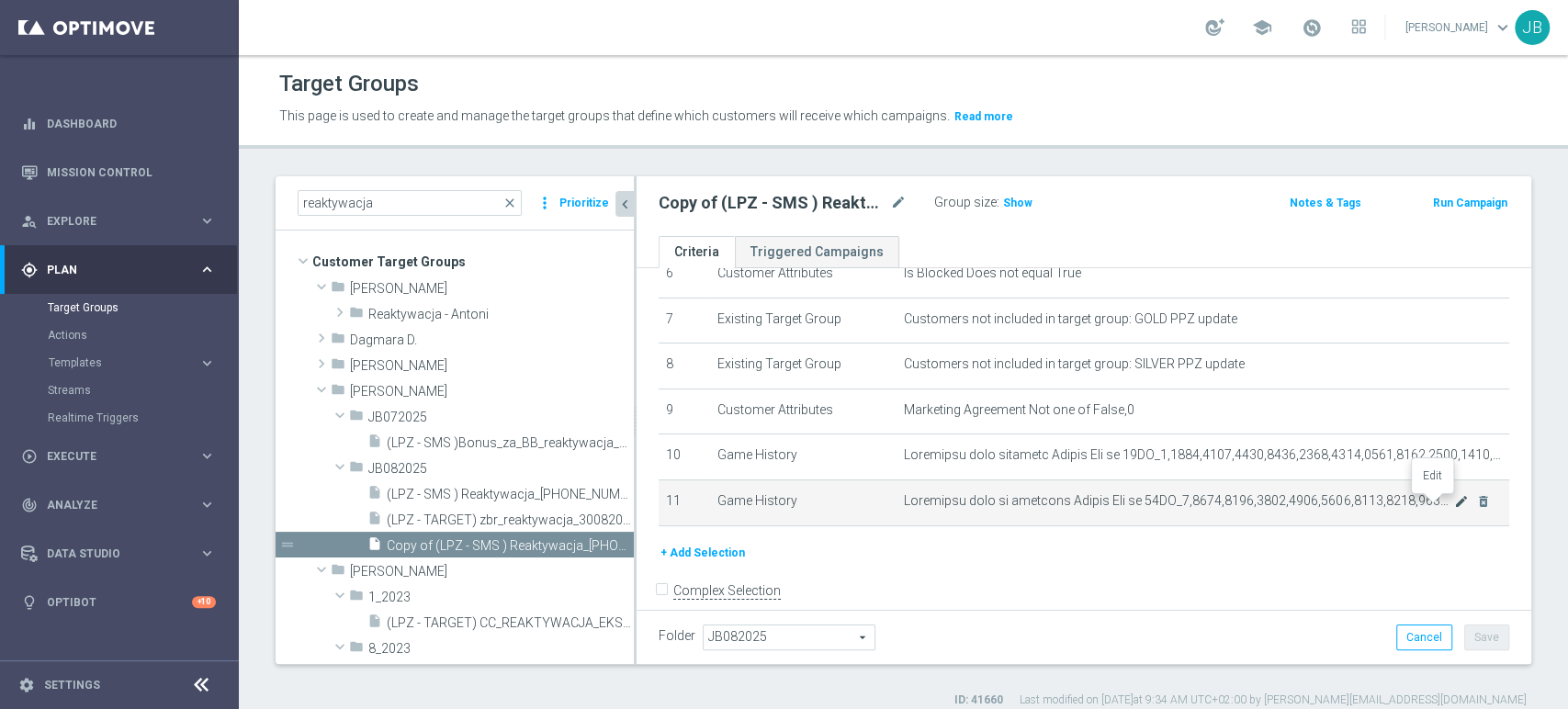
click at [1454, 509] on icon "mode_edit" at bounding box center [1461, 501] width 15 height 15
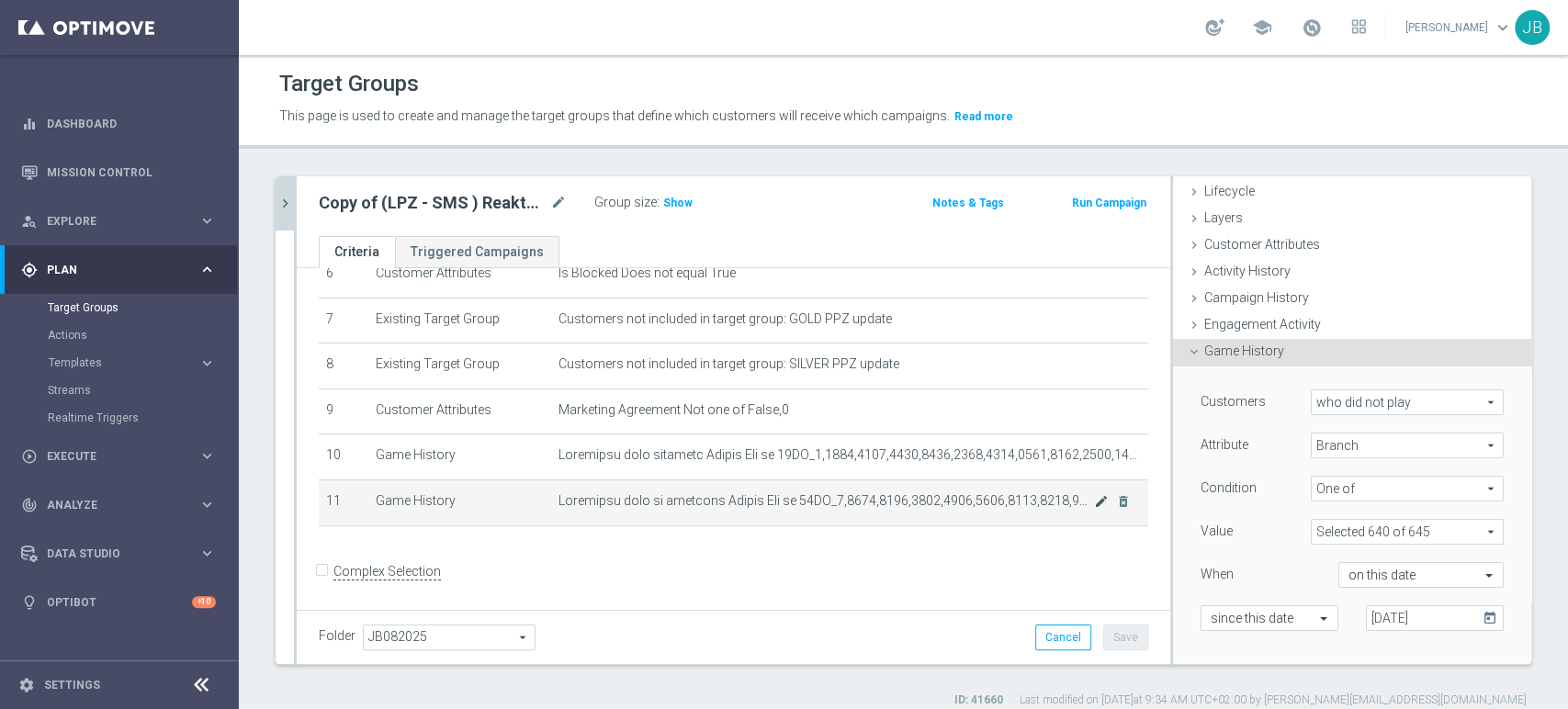
scroll to position [199, 0]
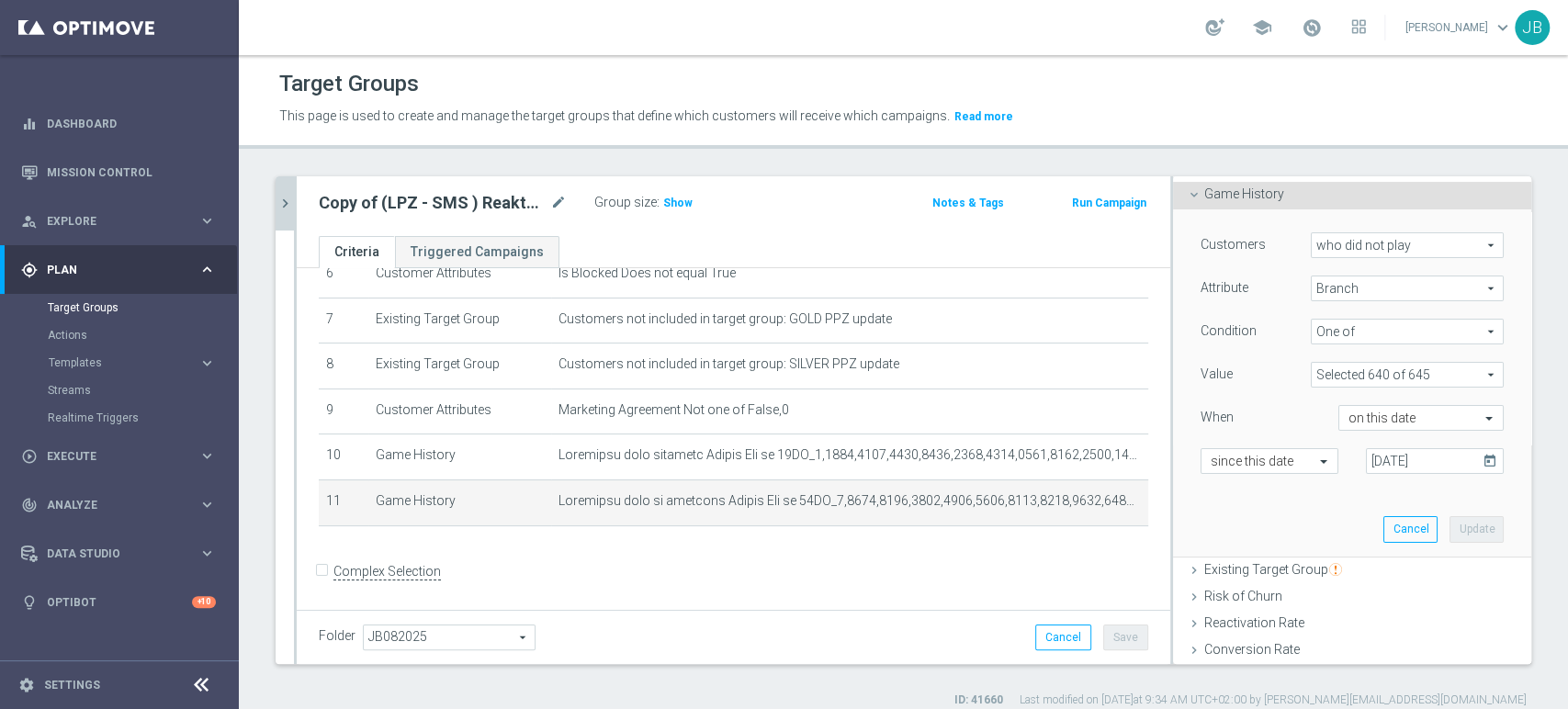
click at [1173, 380] on div "Customers who did not play who did not play arrow_drop_down search Attribute Br…" at bounding box center [1352, 383] width 358 height 348
click at [1399, 460] on input "[DATE]" at bounding box center [1435, 461] width 138 height 26
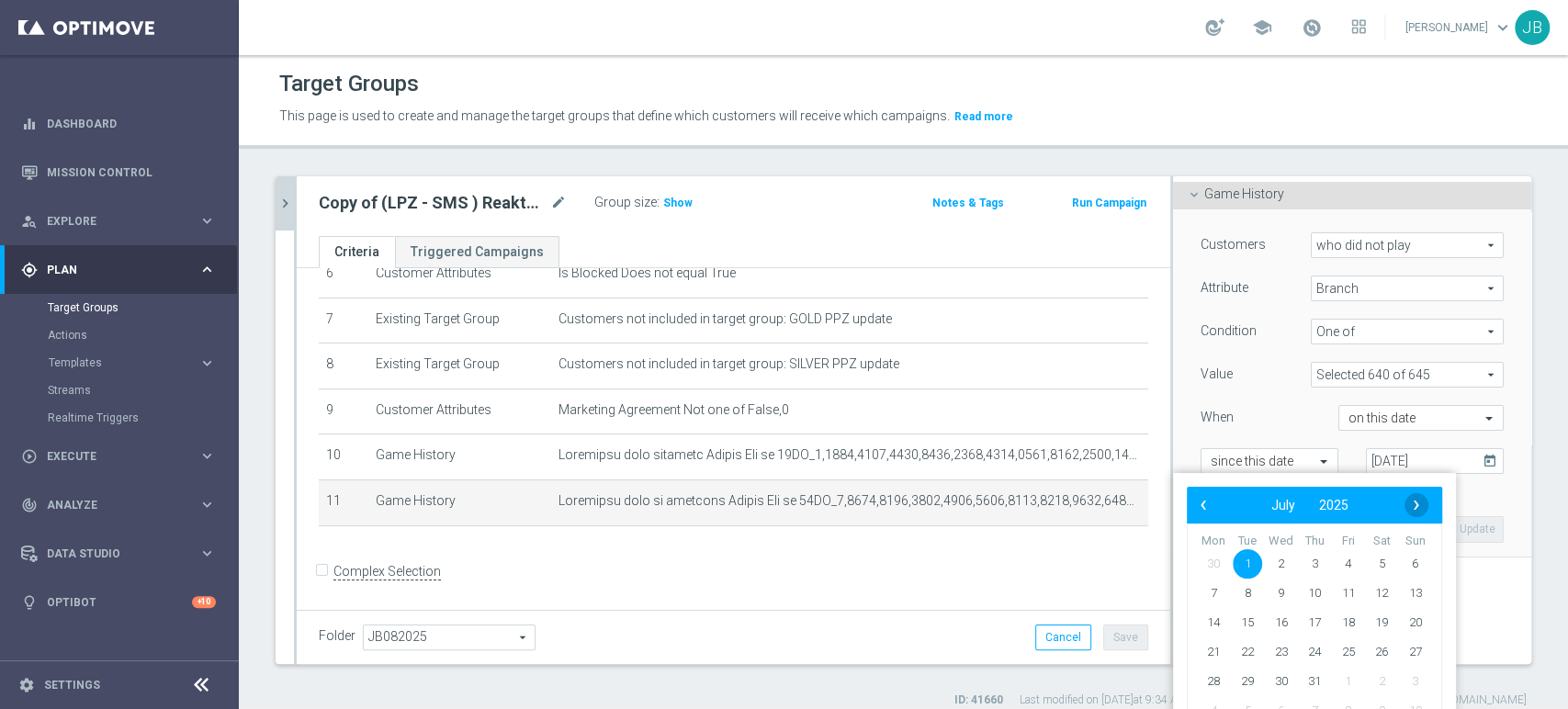
click at [1424, 499] on span "›" at bounding box center [1416, 505] width 24 height 24
click at [1216, 555] on span "1" at bounding box center [1214, 564] width 29 height 29
type input "[DATE]"
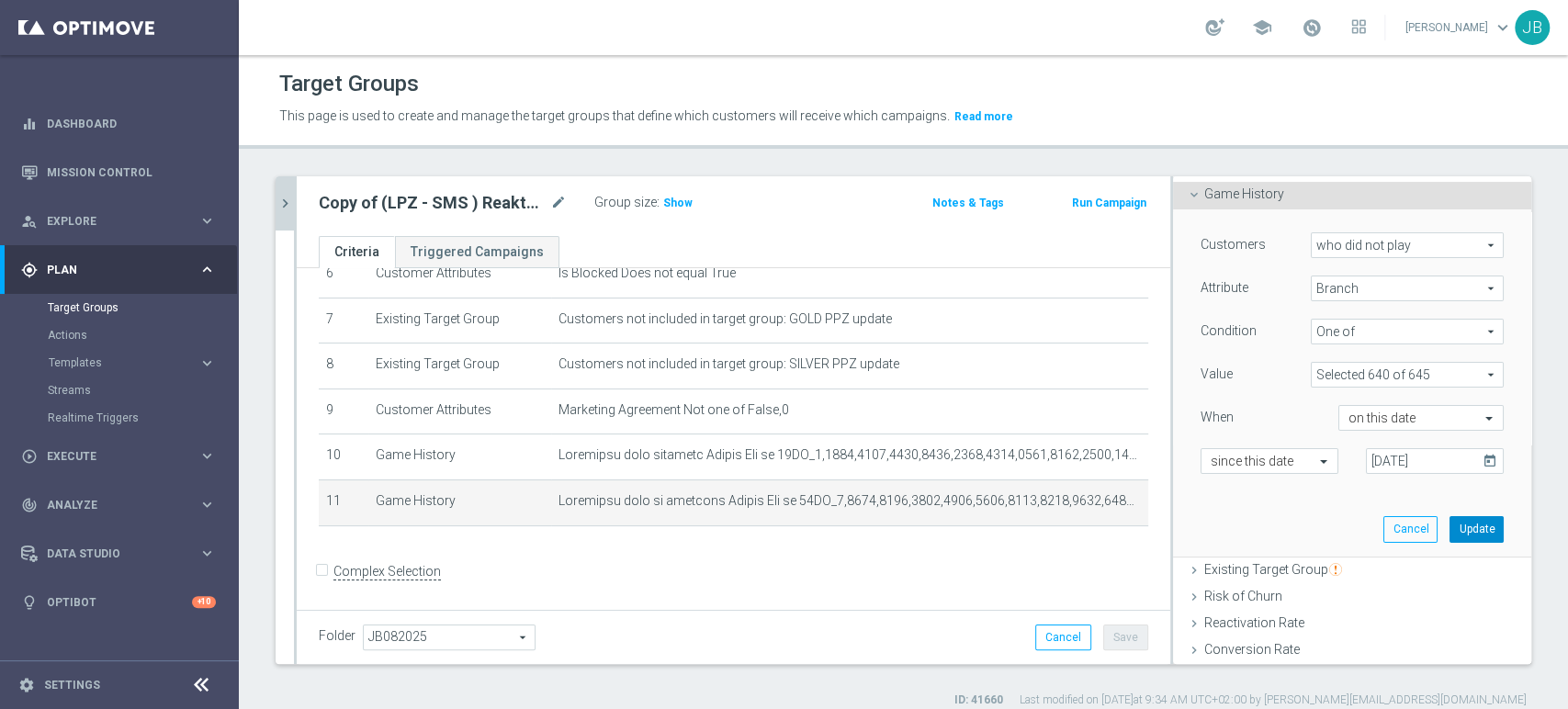
click at [1449, 524] on button "Update" at bounding box center [1476, 529] width 54 height 26
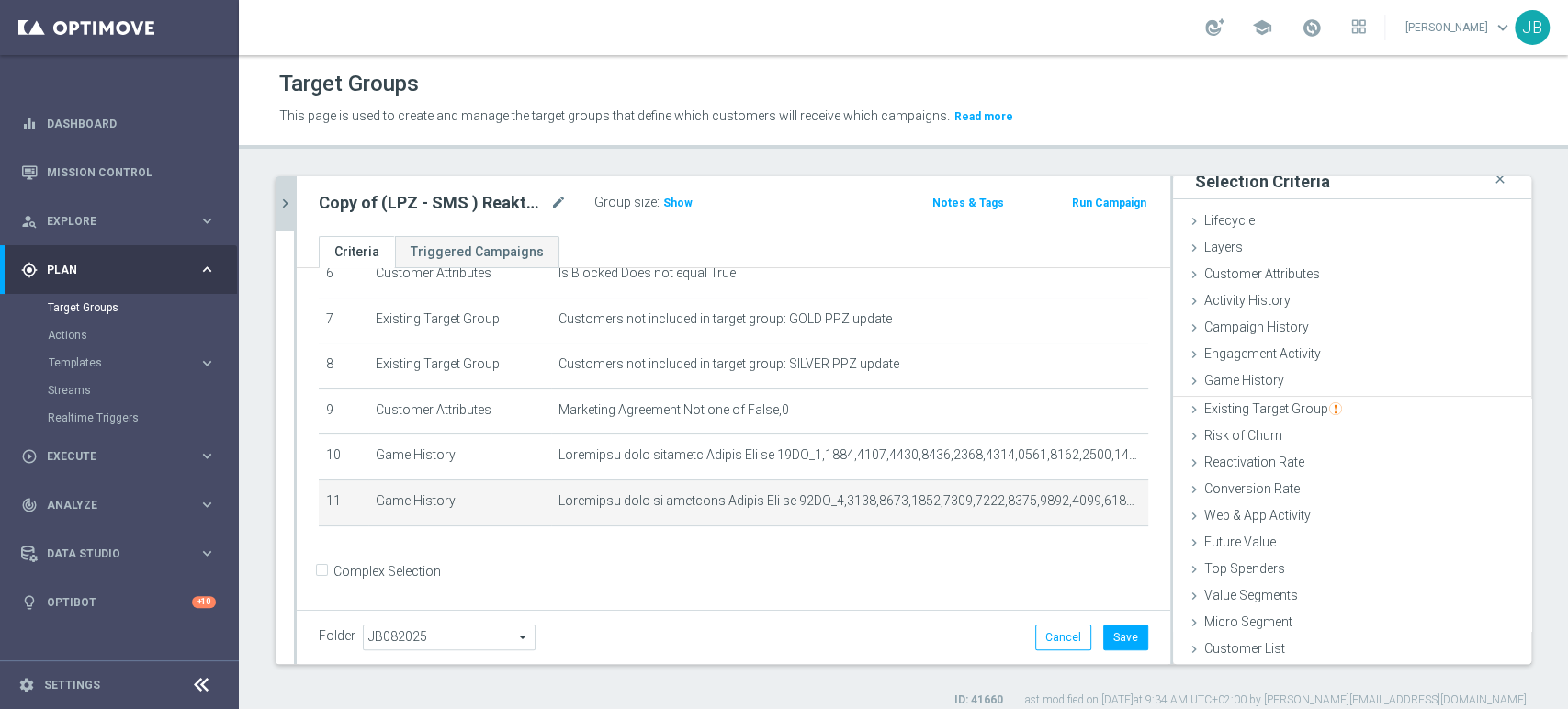
scroll to position [9, 0]
click at [1120, 630] on button "Save" at bounding box center [1125, 637] width 45 height 26
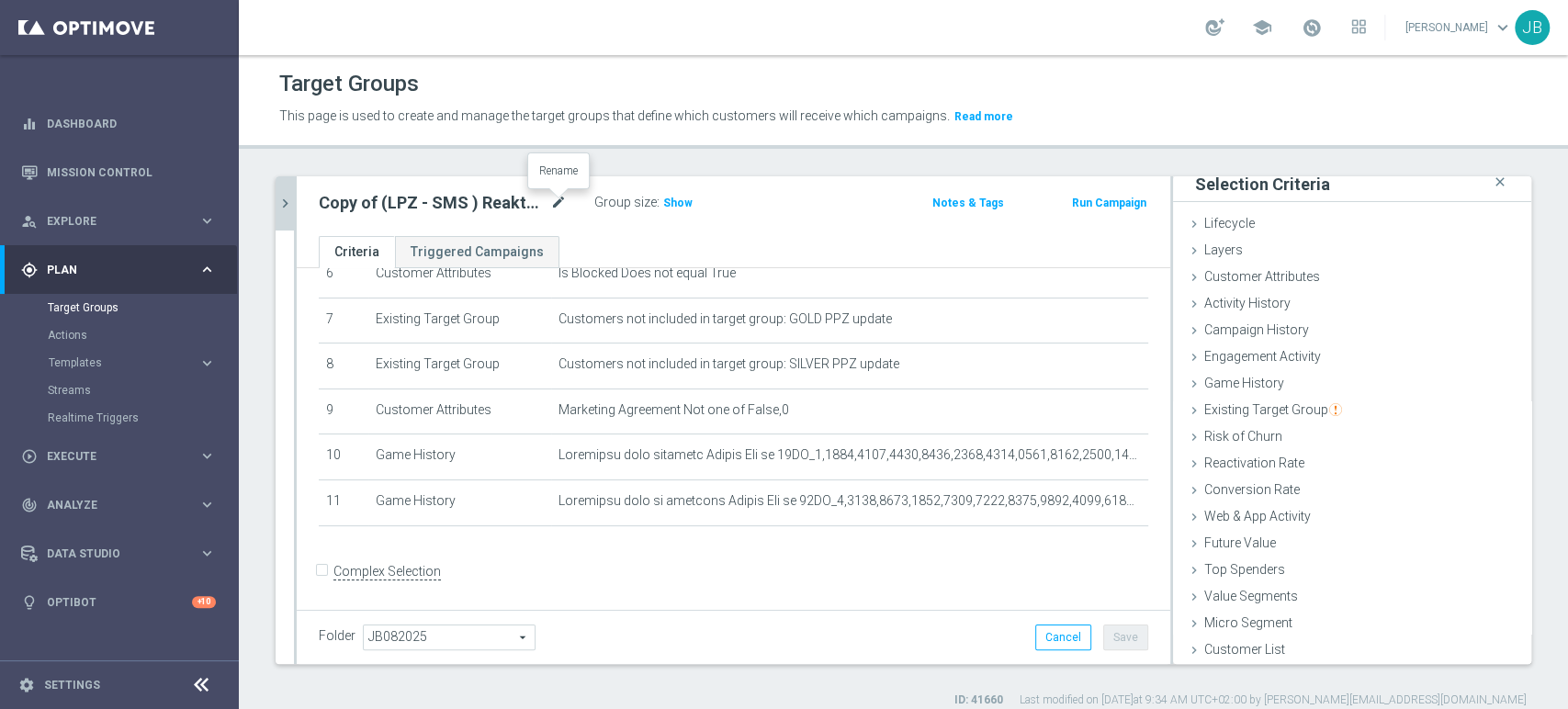
click at [554, 202] on icon "mode_edit" at bounding box center [559, 203] width 17 height 22
type input "(LPZ - SMS ) Reaktywacja_[PHONE_NUMBER]"
click at [638, 237] on ul "Criteria Triggered Campaigns" at bounding box center [732, 252] width 873 height 32
click at [1113, 624] on button "Save" at bounding box center [1125, 637] width 45 height 26
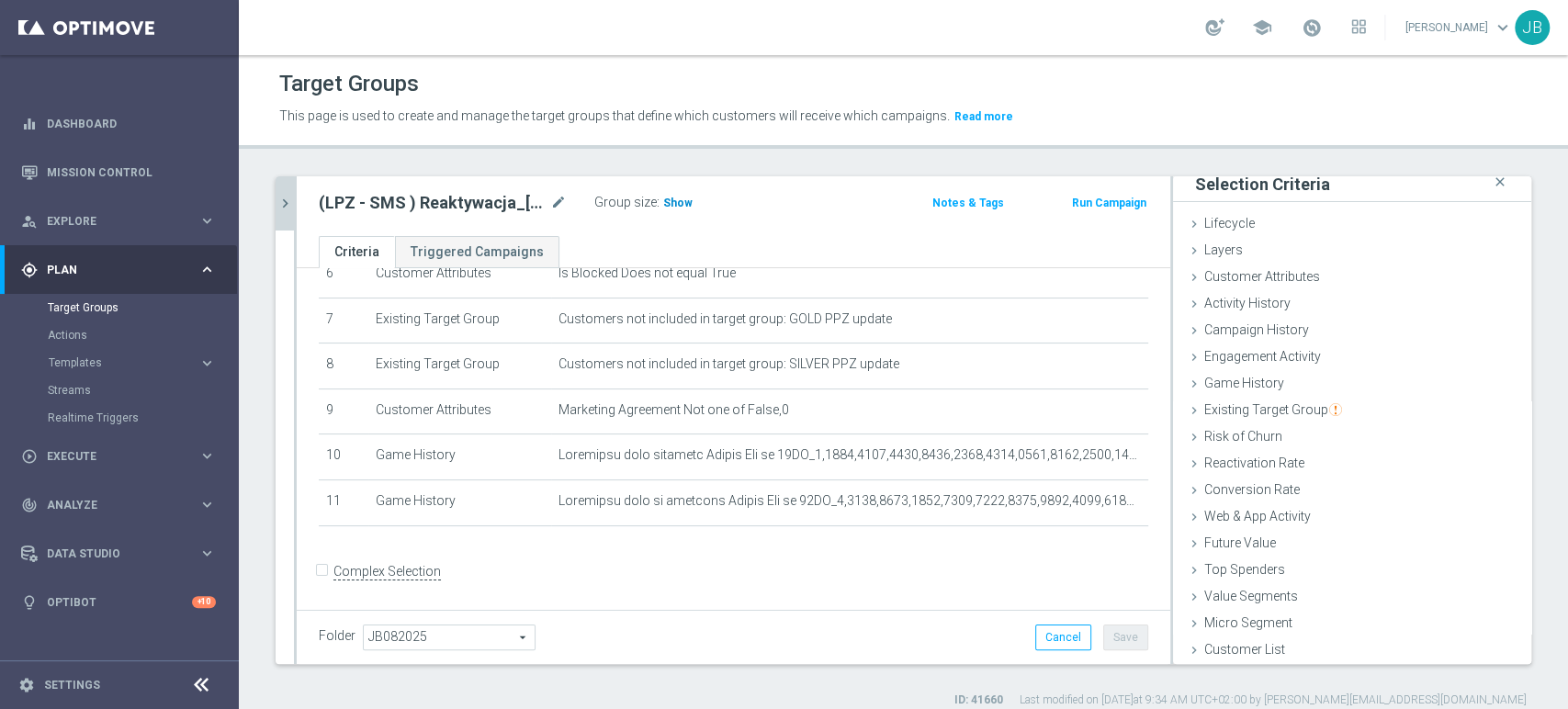
click at [677, 204] on span "Show" at bounding box center [678, 203] width 29 height 13
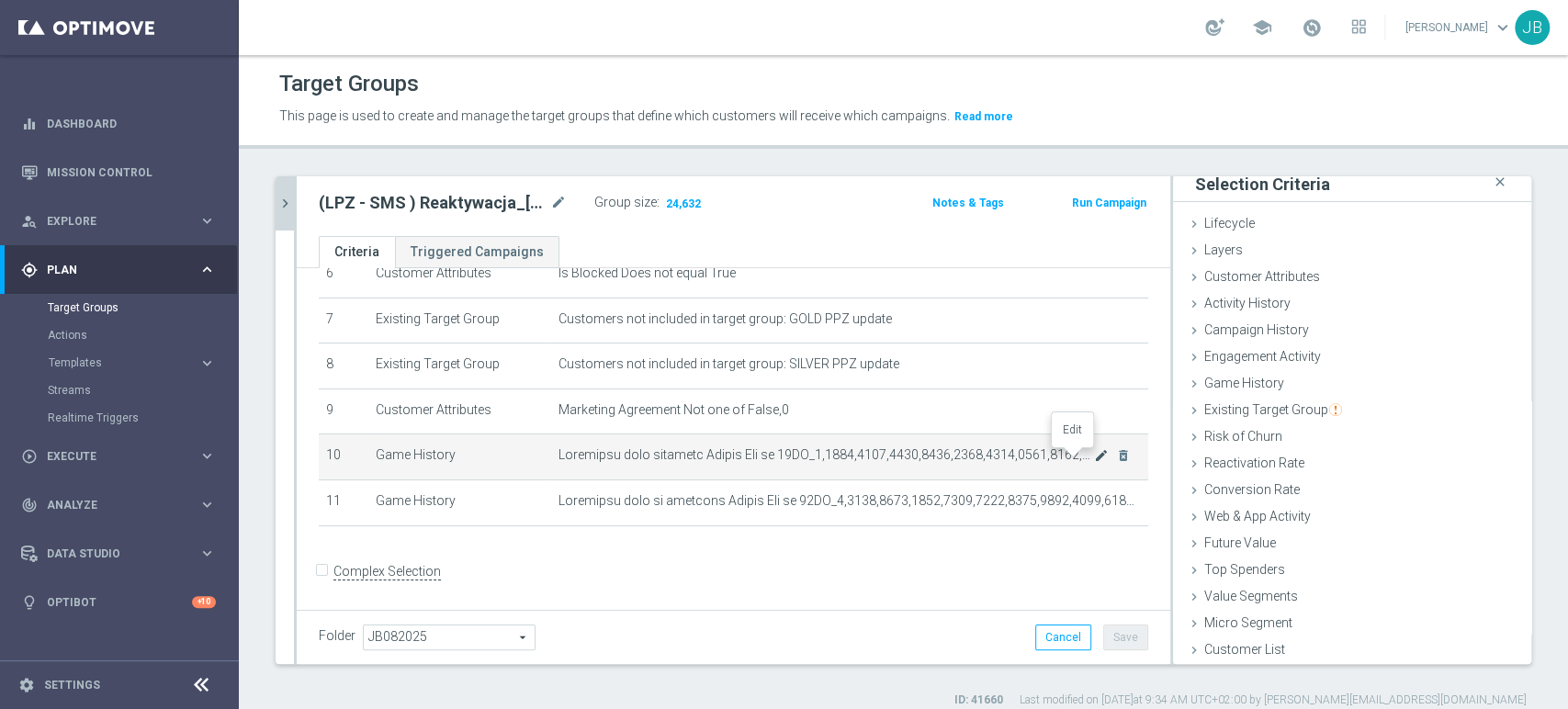
click at [1094, 461] on icon "mode_edit" at bounding box center [1101, 455] width 15 height 15
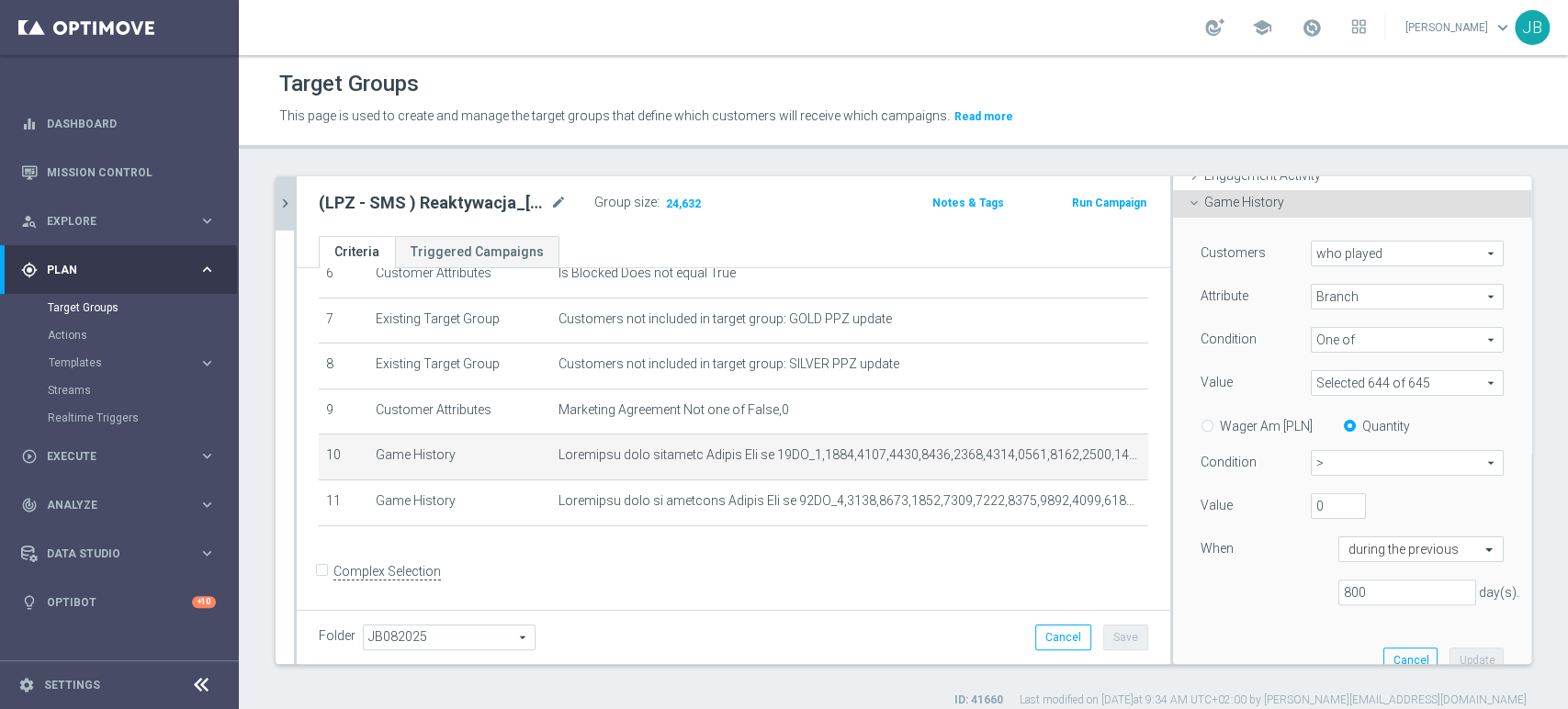
scroll to position [199, 0]
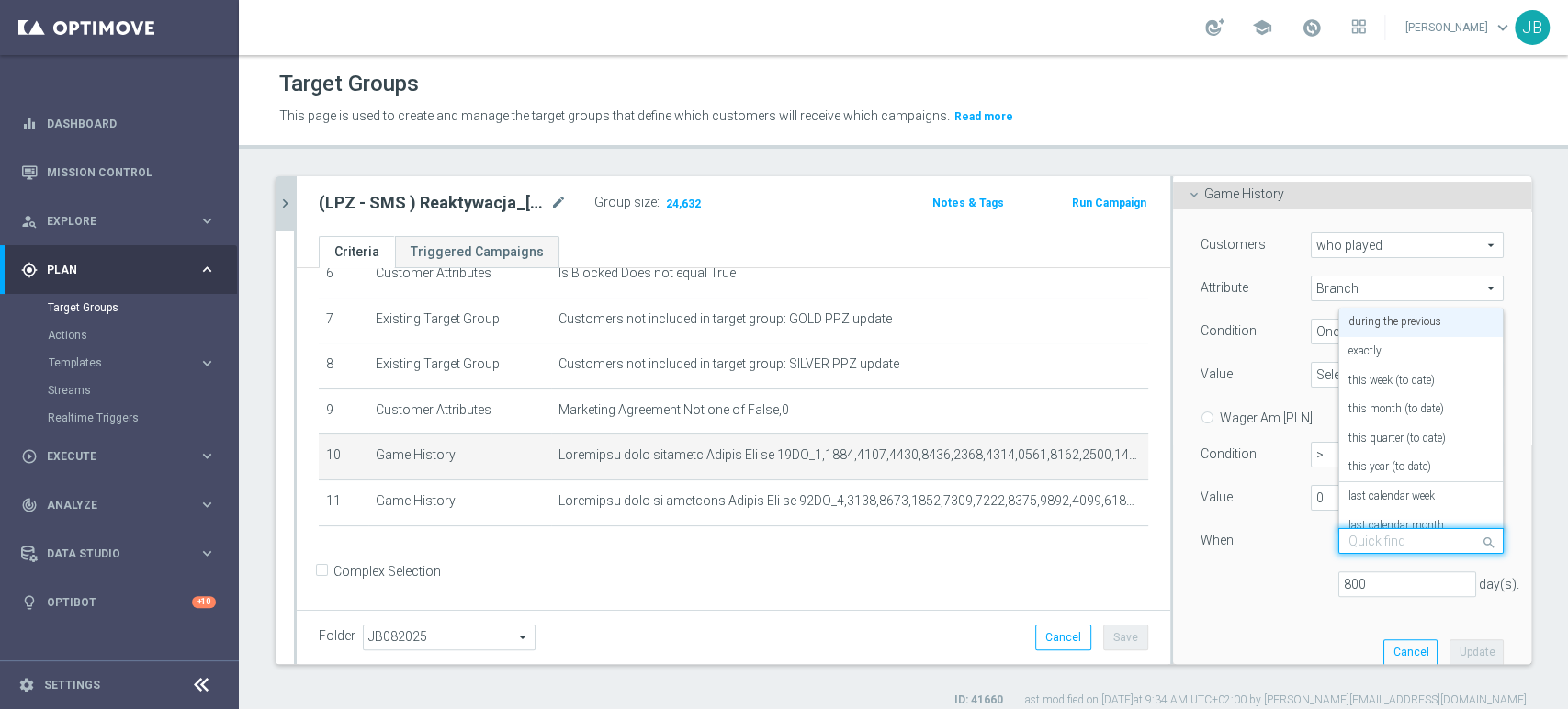
click at [1378, 542] on input "text" at bounding box center [1402, 542] width 109 height 17
click at [1426, 459] on div "this year (to date)" at bounding box center [1421, 467] width 145 height 29
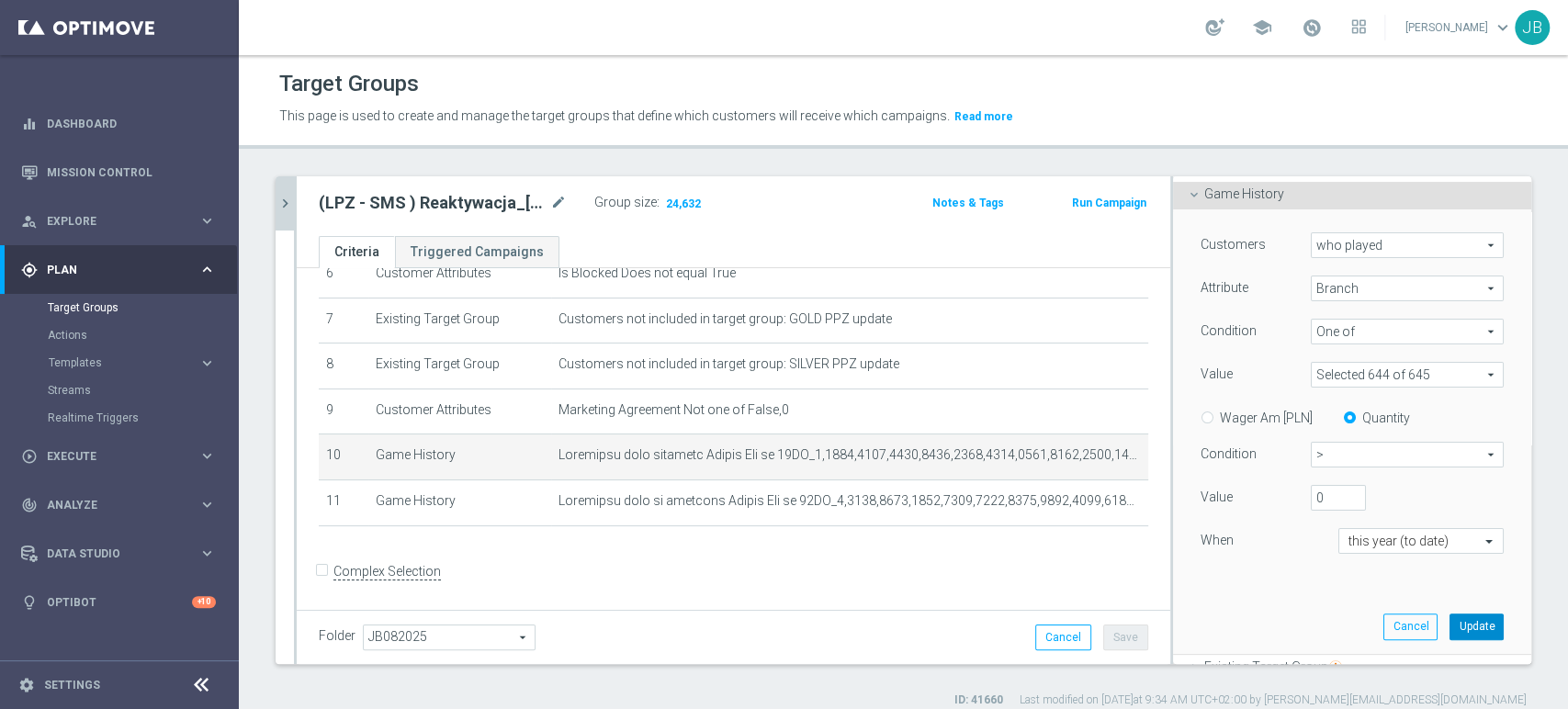
click at [1461, 617] on button "Update" at bounding box center [1476, 626] width 54 height 26
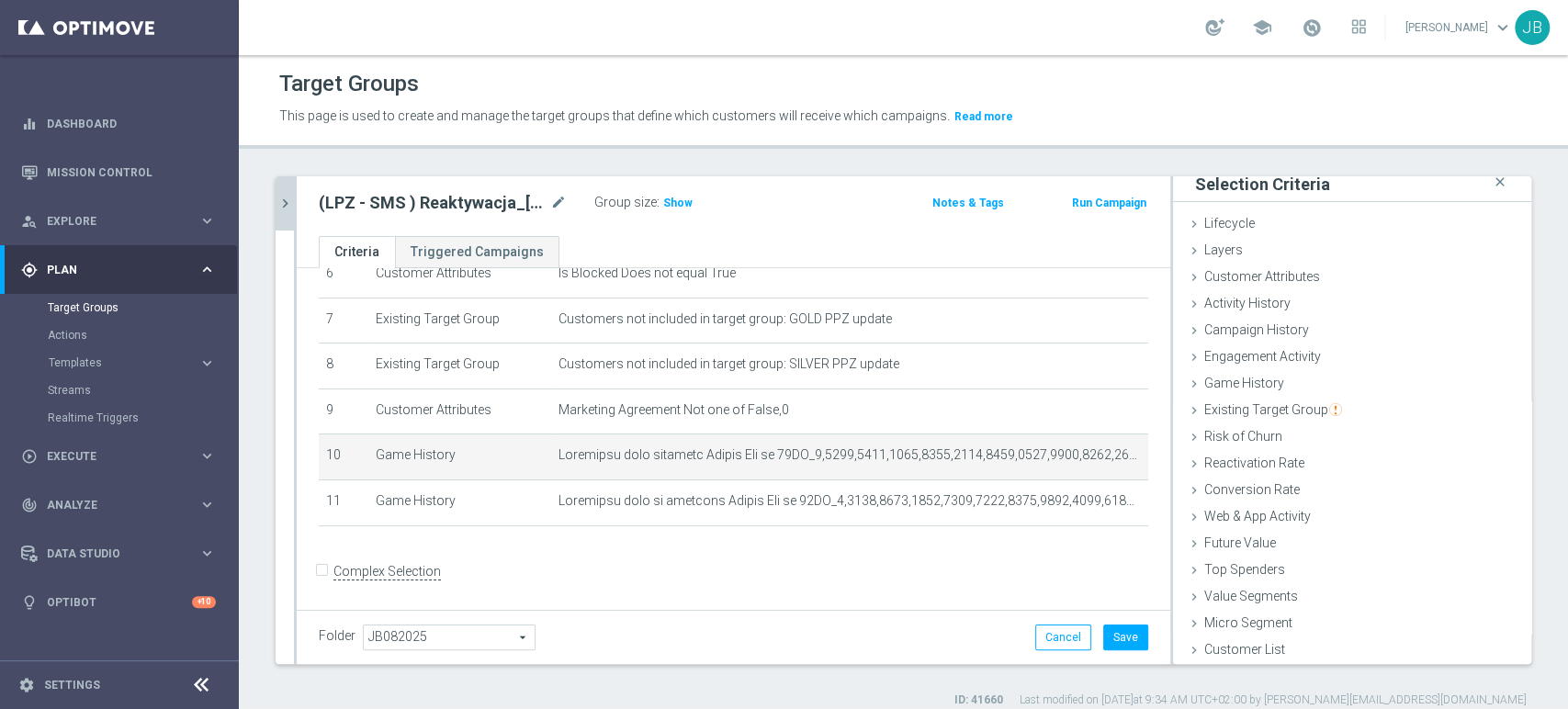
scroll to position [9, 0]
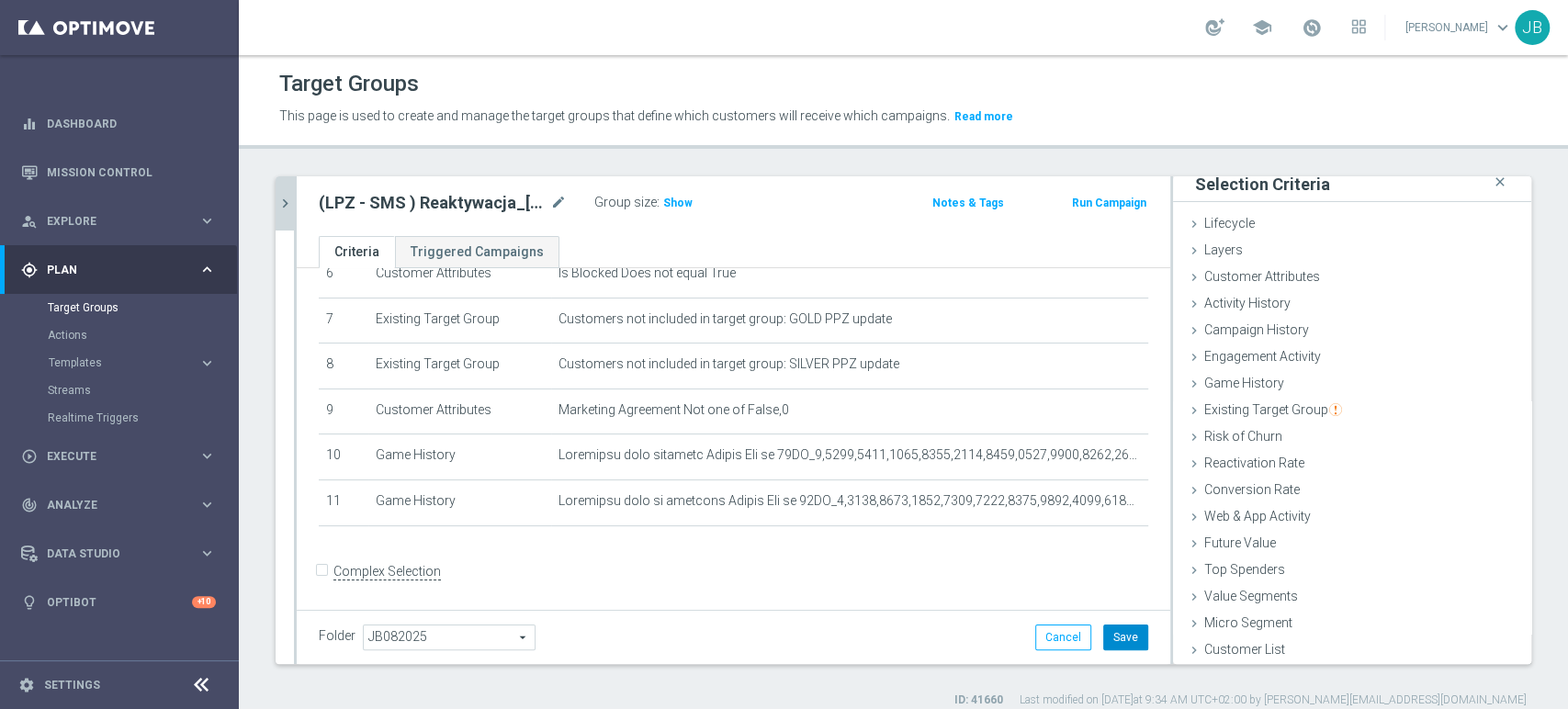
click at [1110, 649] on button "Save" at bounding box center [1125, 637] width 45 height 26
click at [675, 198] on span "Show" at bounding box center [678, 203] width 29 height 13
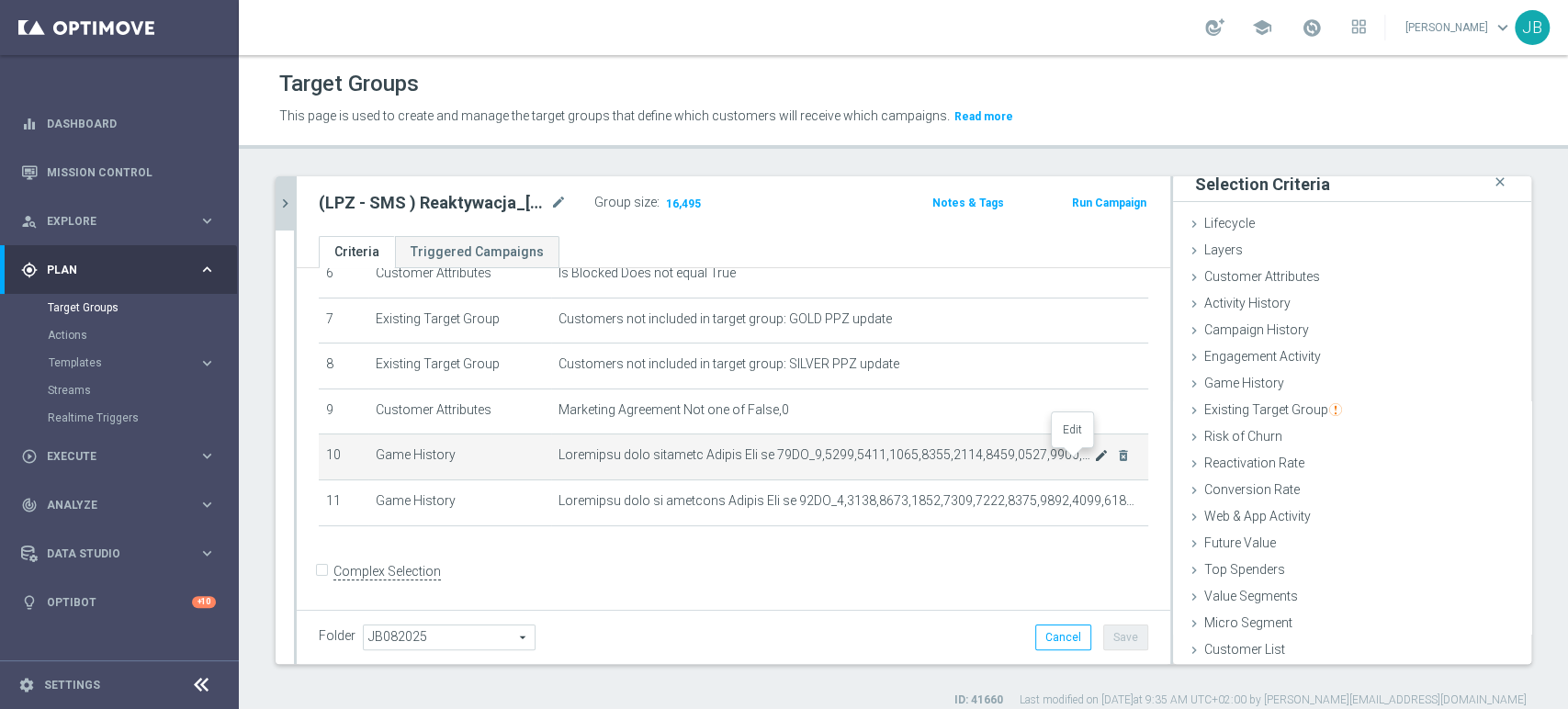
click at [1094, 463] on icon "mode_edit" at bounding box center [1101, 455] width 15 height 15
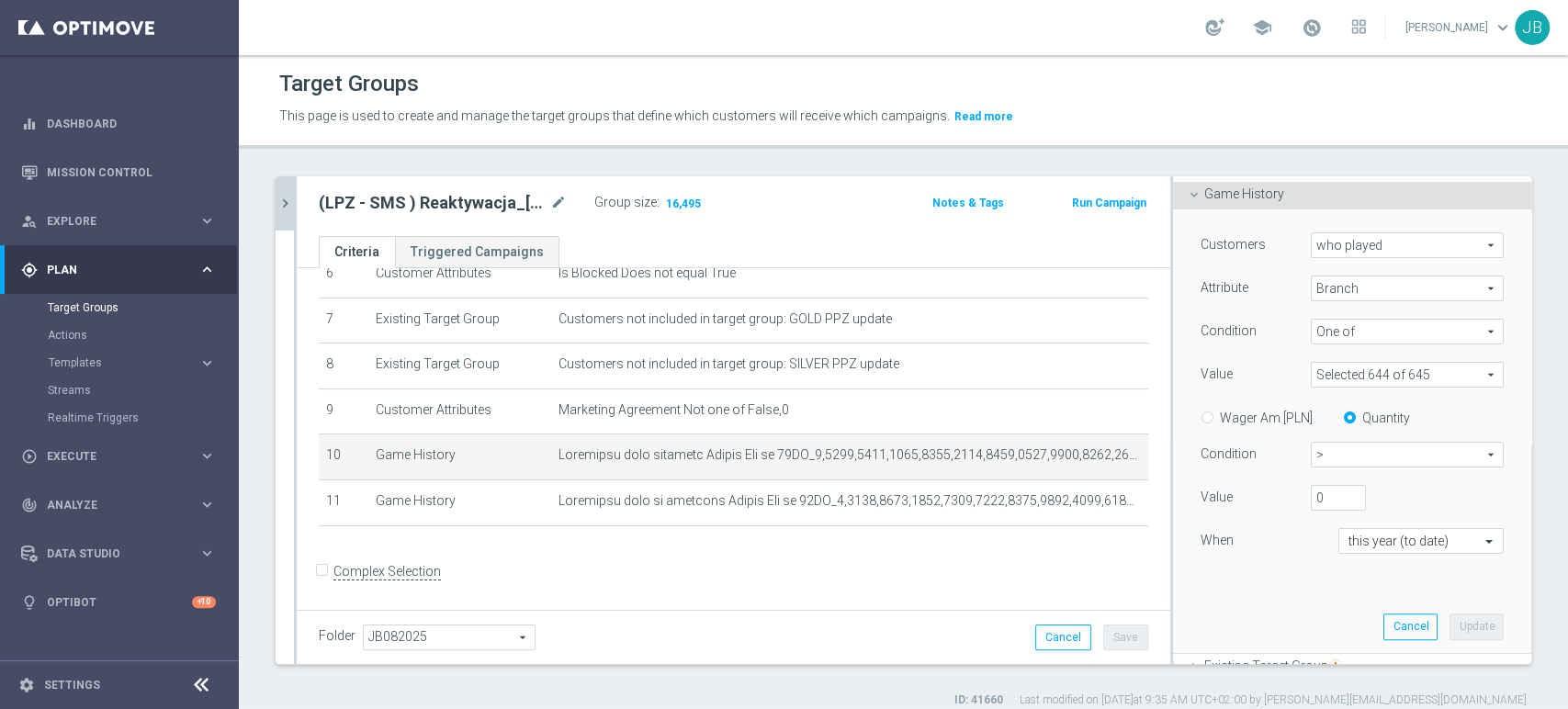
scroll to position [199, 0]
click at [1344, 549] on div "this year (to date)" at bounding box center [1421, 541] width 166 height 26
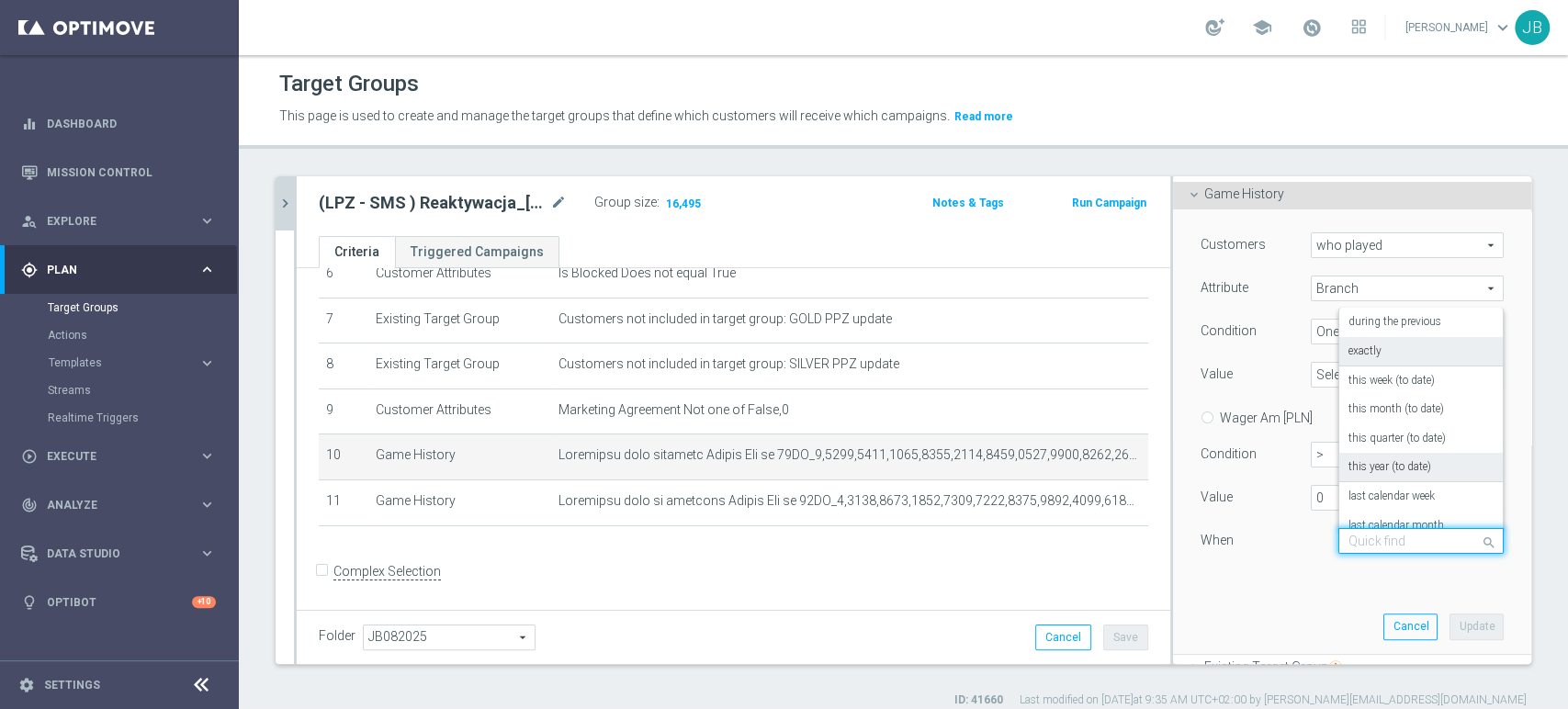
click at [1436, 350] on div "exactly" at bounding box center [1421, 351] width 145 height 29
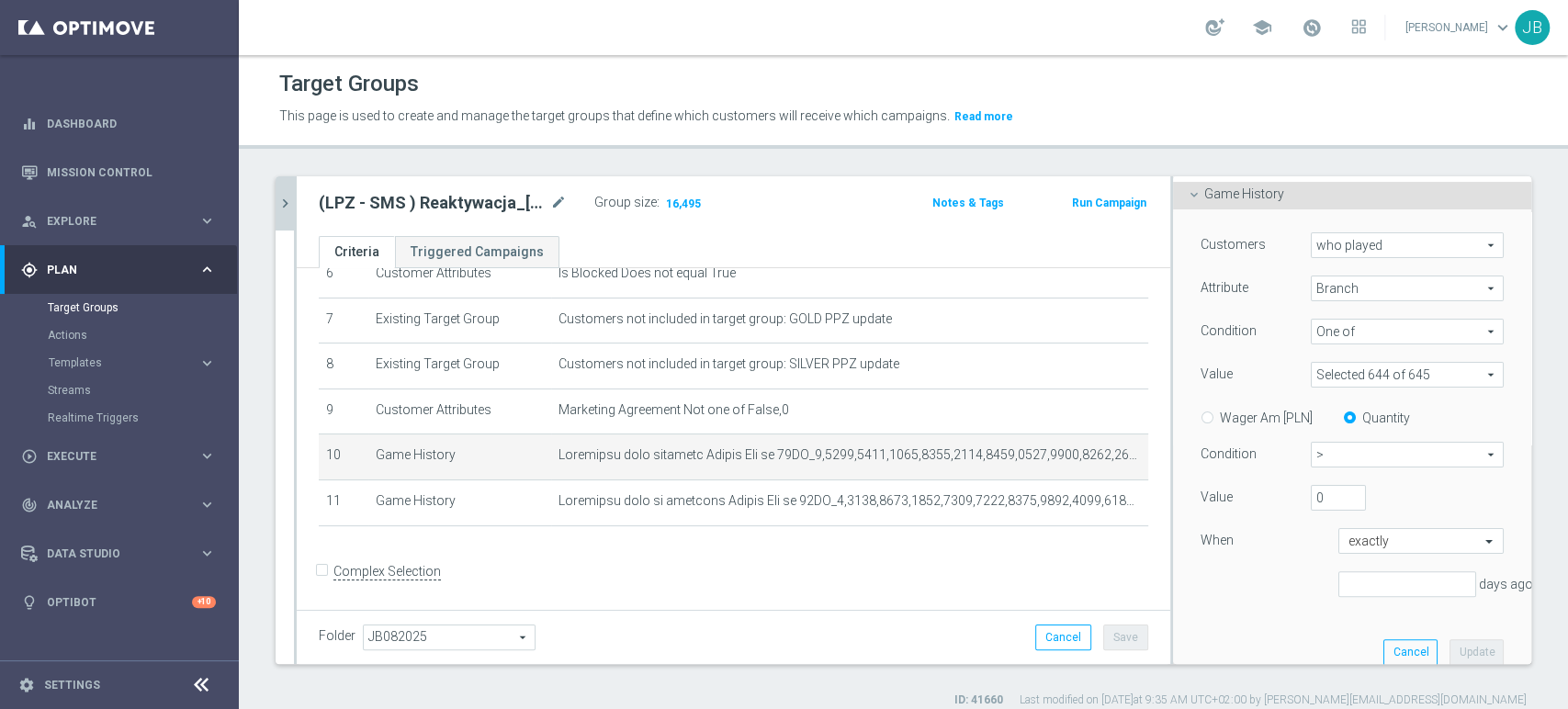
scroll to position [313, 0]
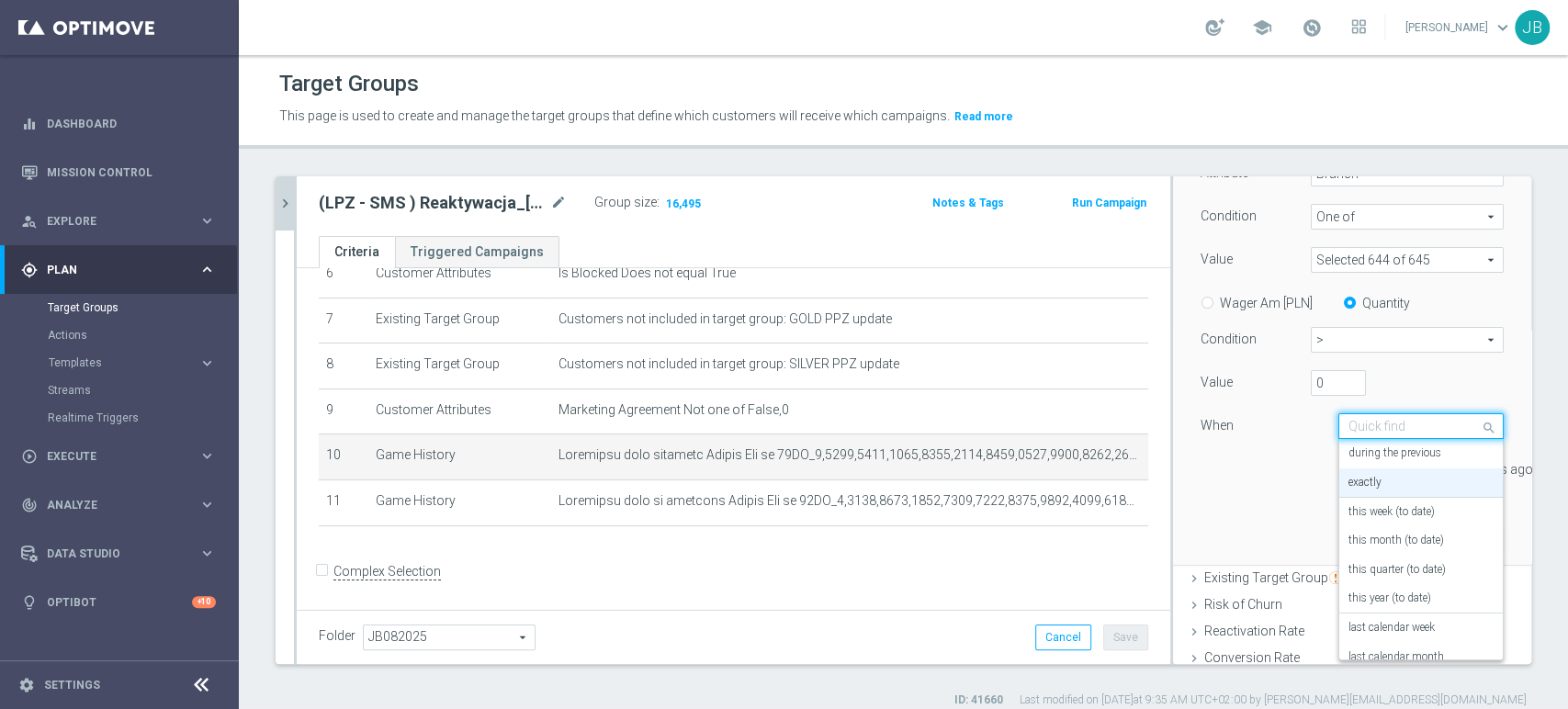
click at [1444, 420] on div at bounding box center [1421, 427] width 164 height 17
click at [1435, 615] on div "on this date" at bounding box center [1421, 612] width 145 height 29
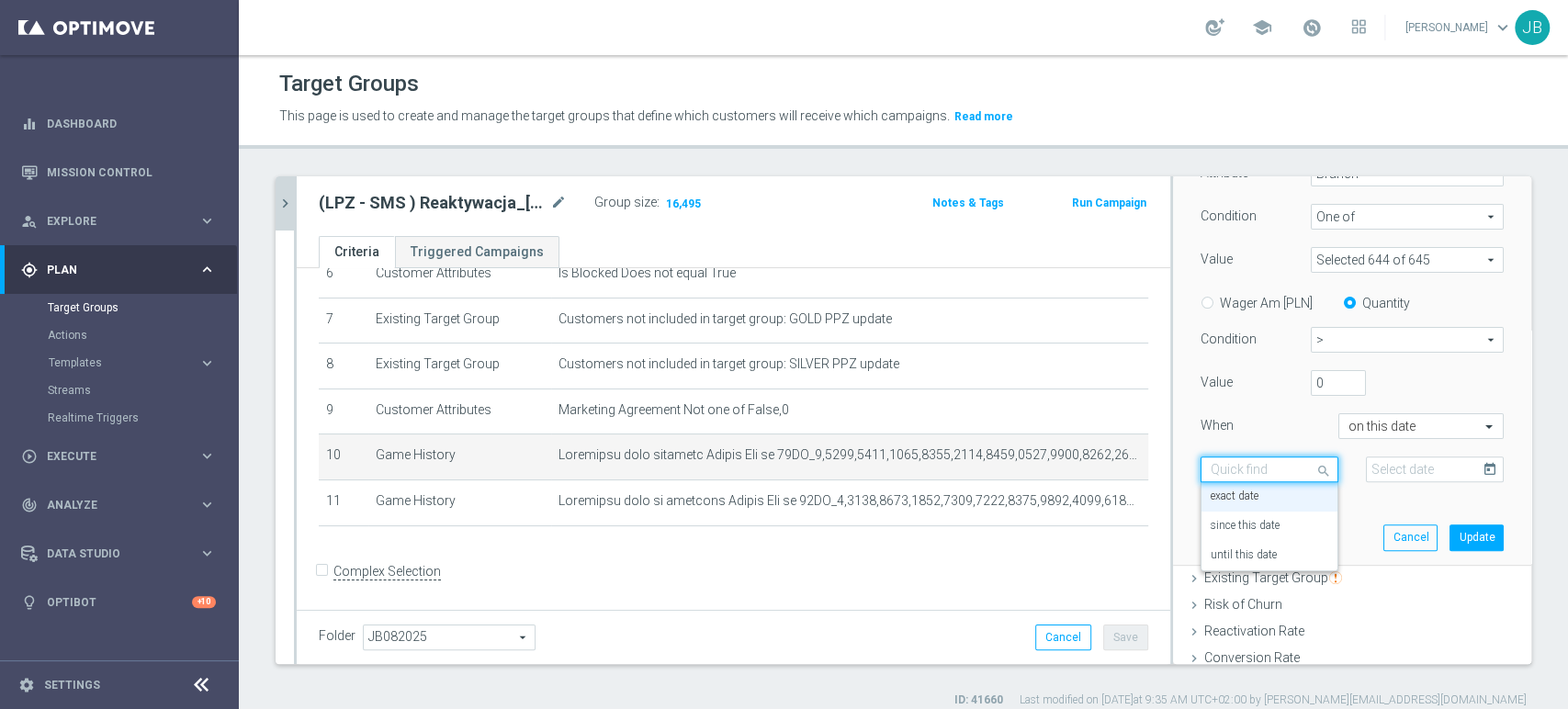
click at [1285, 475] on div at bounding box center [1270, 470] width 136 height 17
click at [1270, 549] on div "until this date" at bounding box center [1270, 555] width 118 height 29
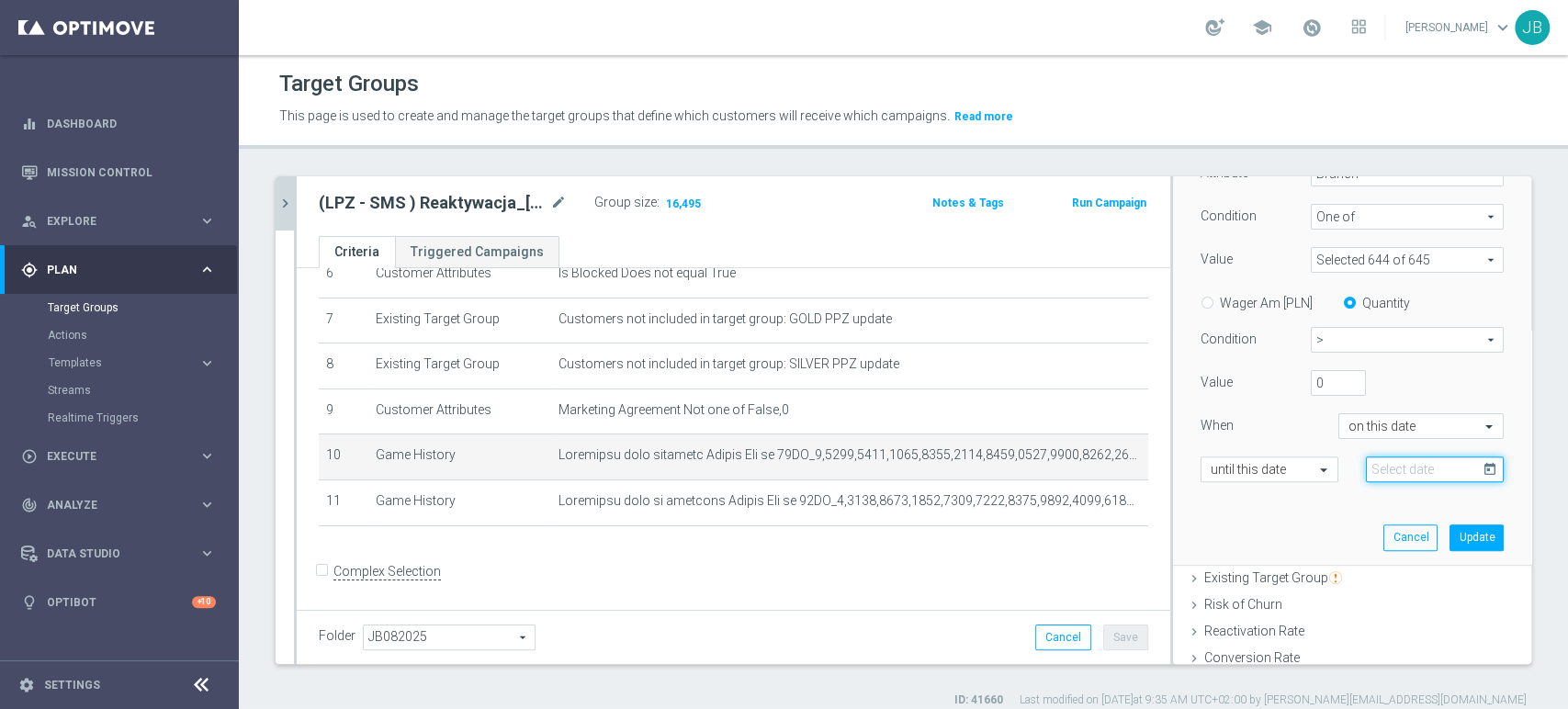
click at [1390, 469] on input at bounding box center [1435, 469] width 138 height 26
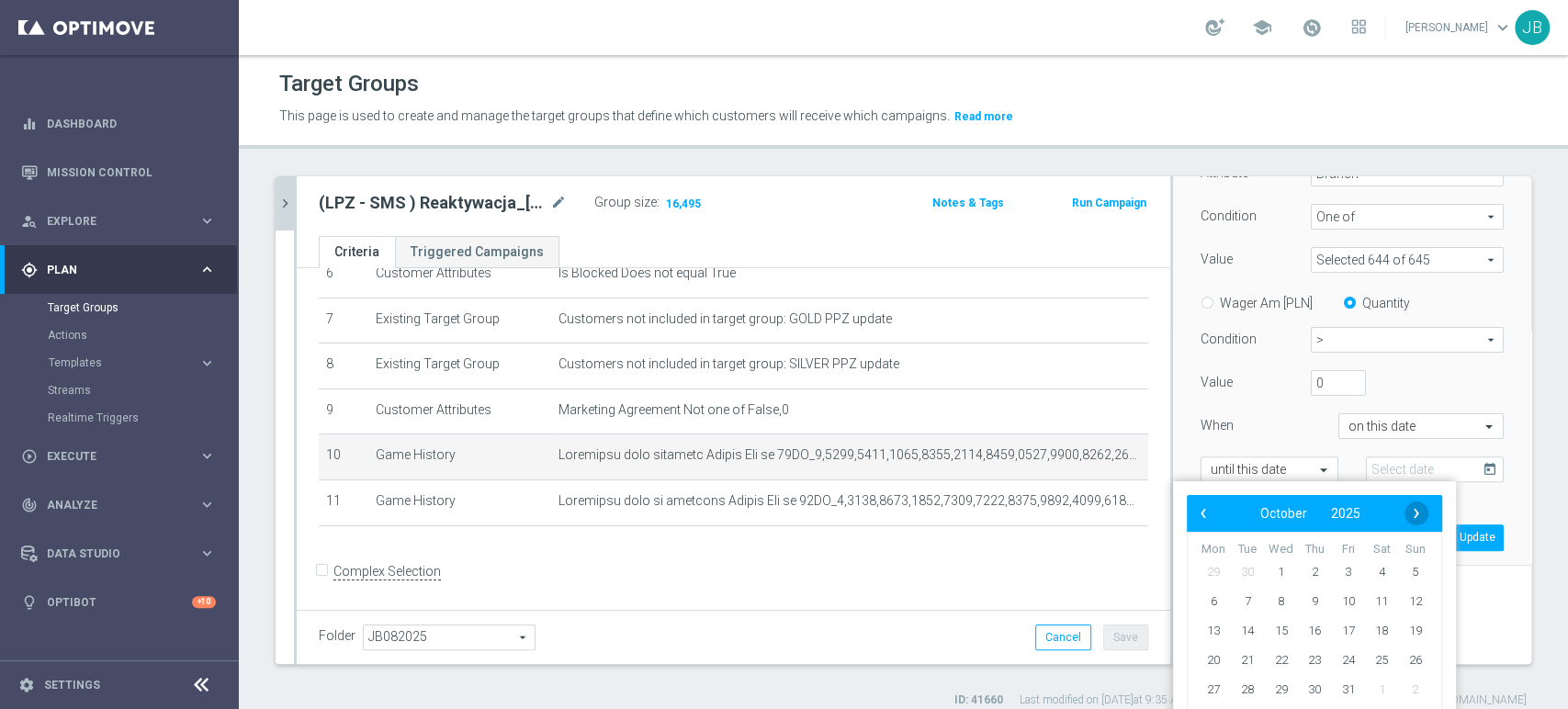
click at [1413, 520] on span "›" at bounding box center [1416, 513] width 24 height 24
click at [1205, 515] on span "‹" at bounding box center [1204, 513] width 24 height 24
click at [1404, 684] on span "31" at bounding box center [1415, 690] width 29 height 29
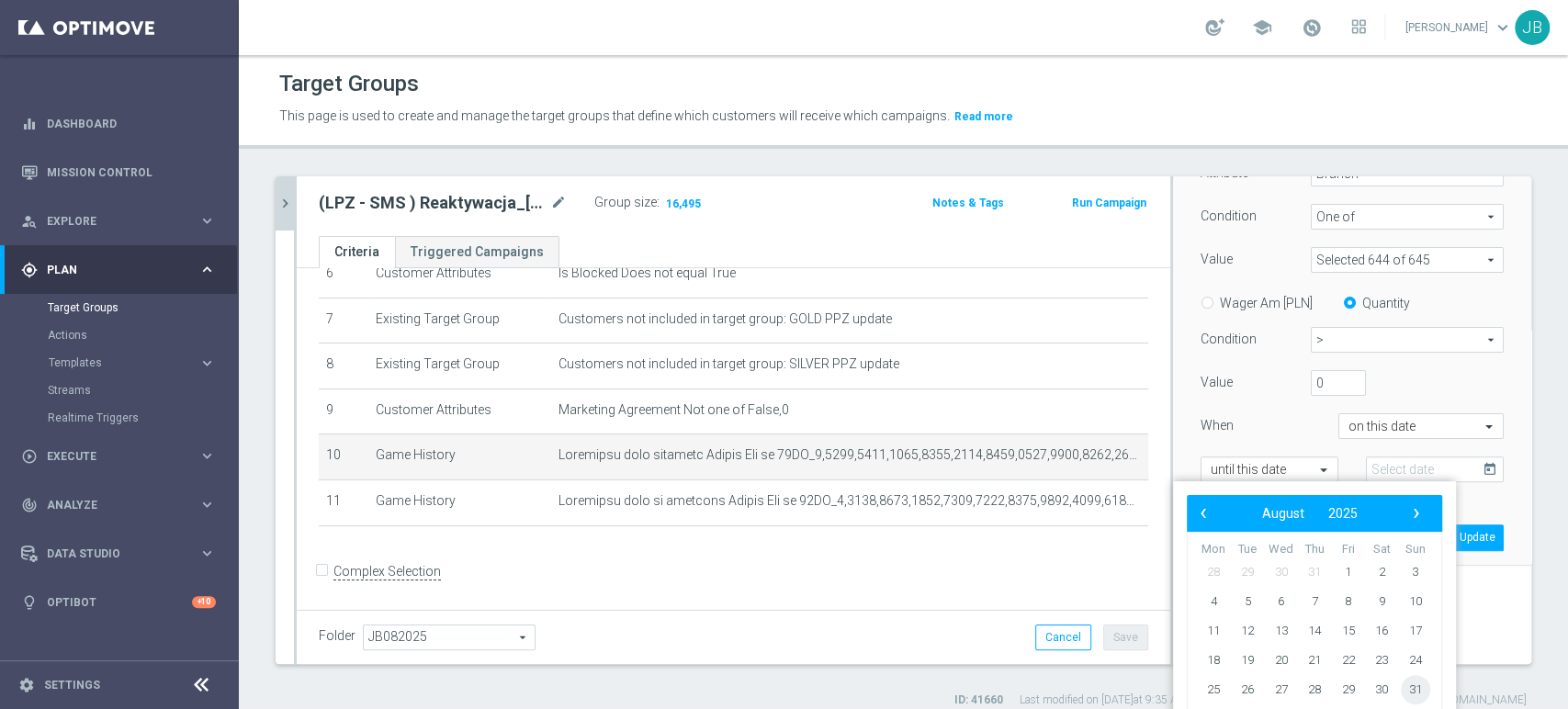
type input "[DATE]"
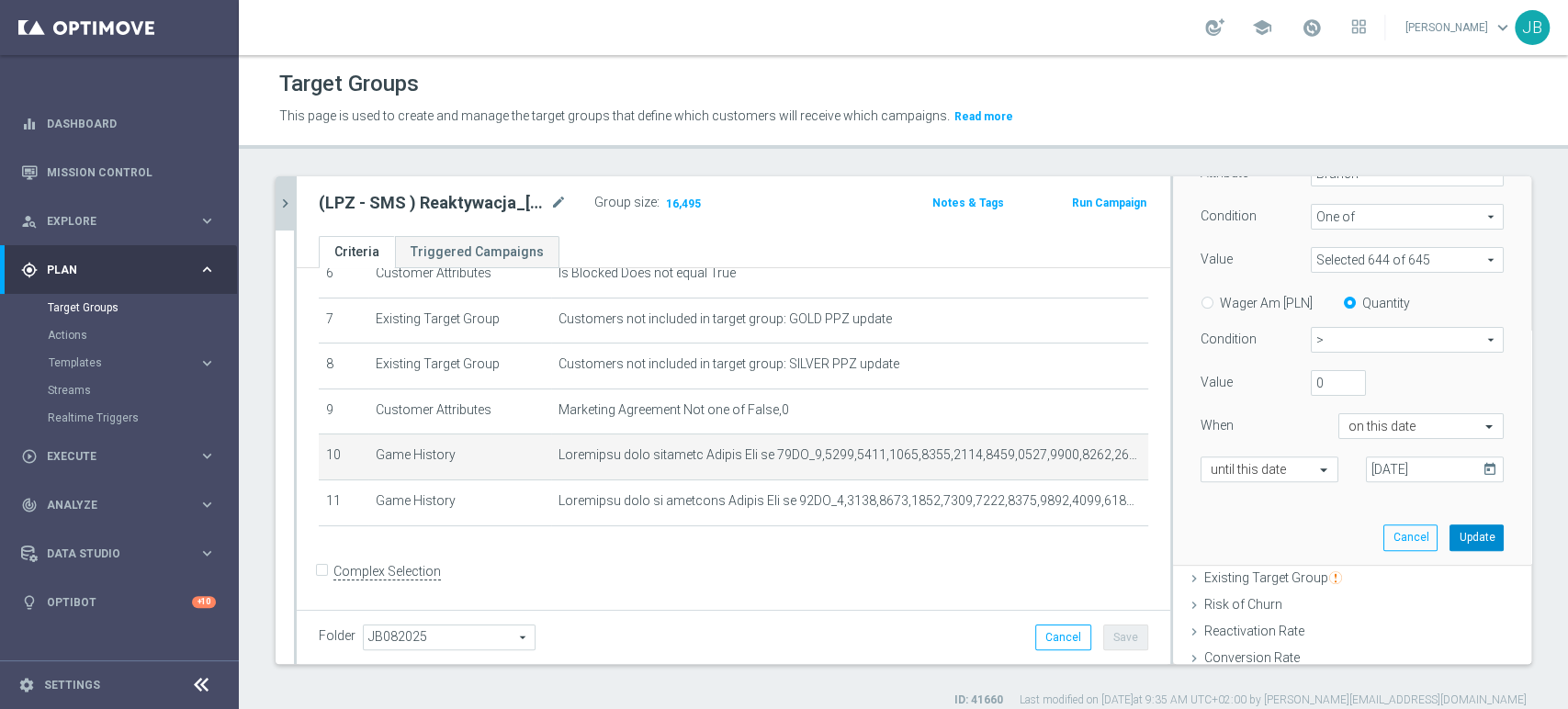
click at [1455, 541] on button "Update" at bounding box center [1476, 537] width 54 height 26
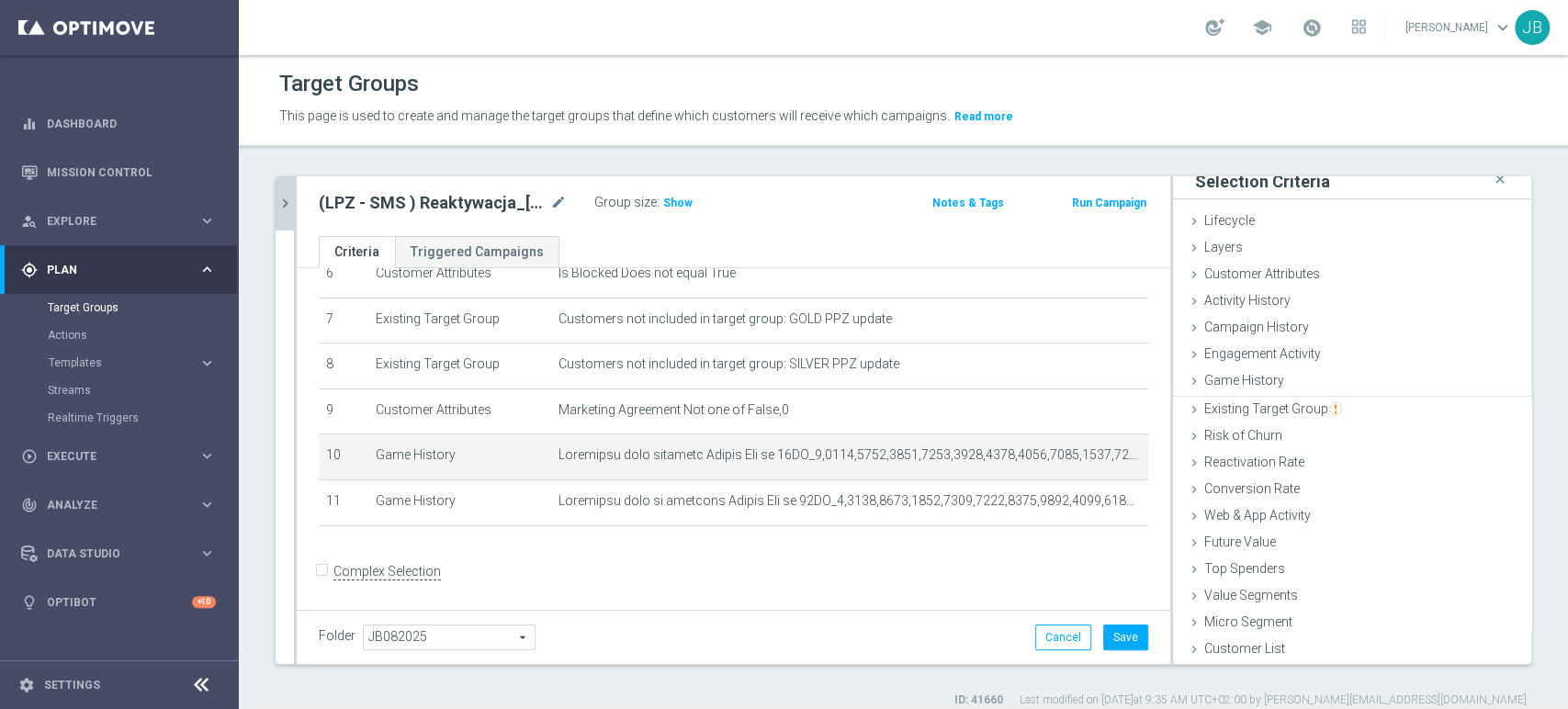
scroll to position [9, 0]
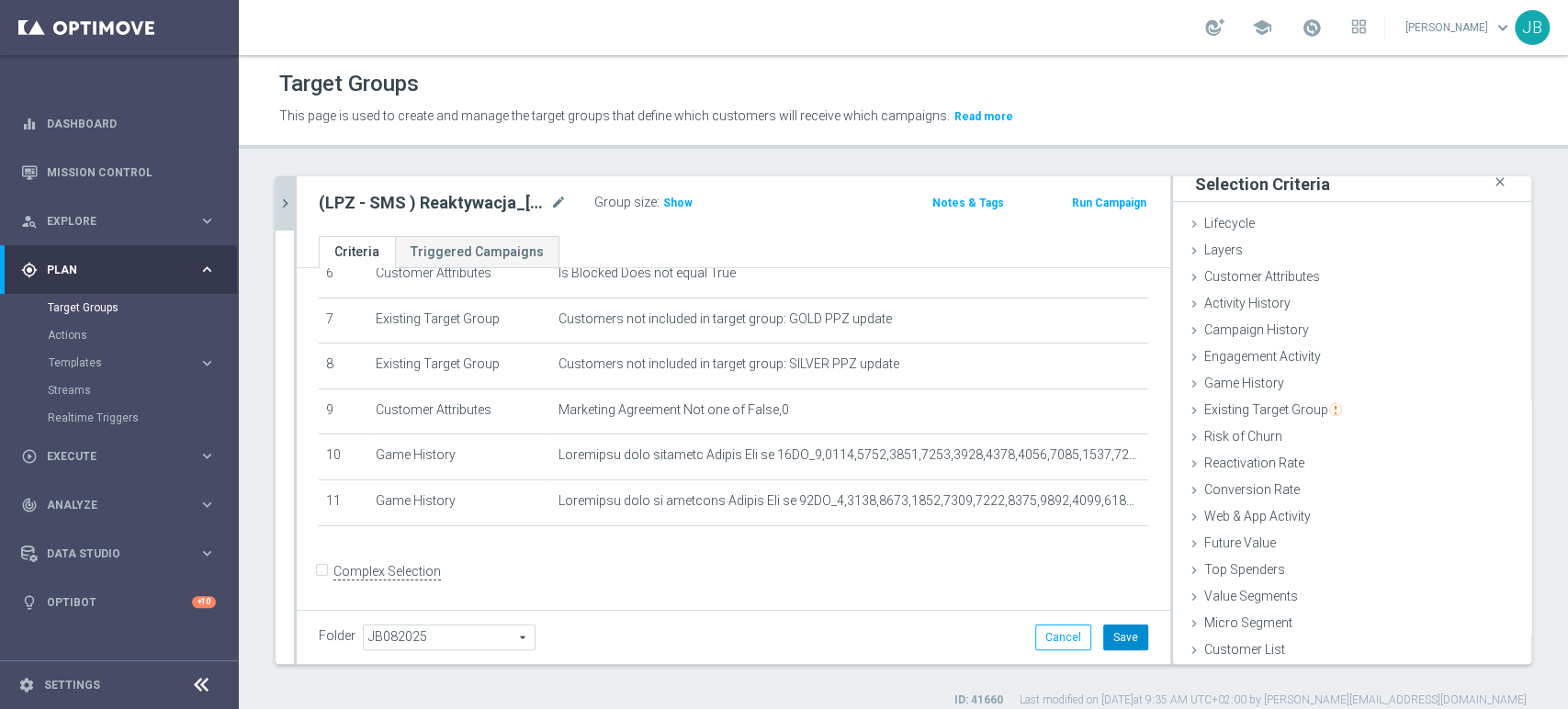
click at [1103, 644] on button "Save" at bounding box center [1125, 637] width 45 height 26
click at [668, 194] on h3 "Show" at bounding box center [678, 203] width 33 height 20
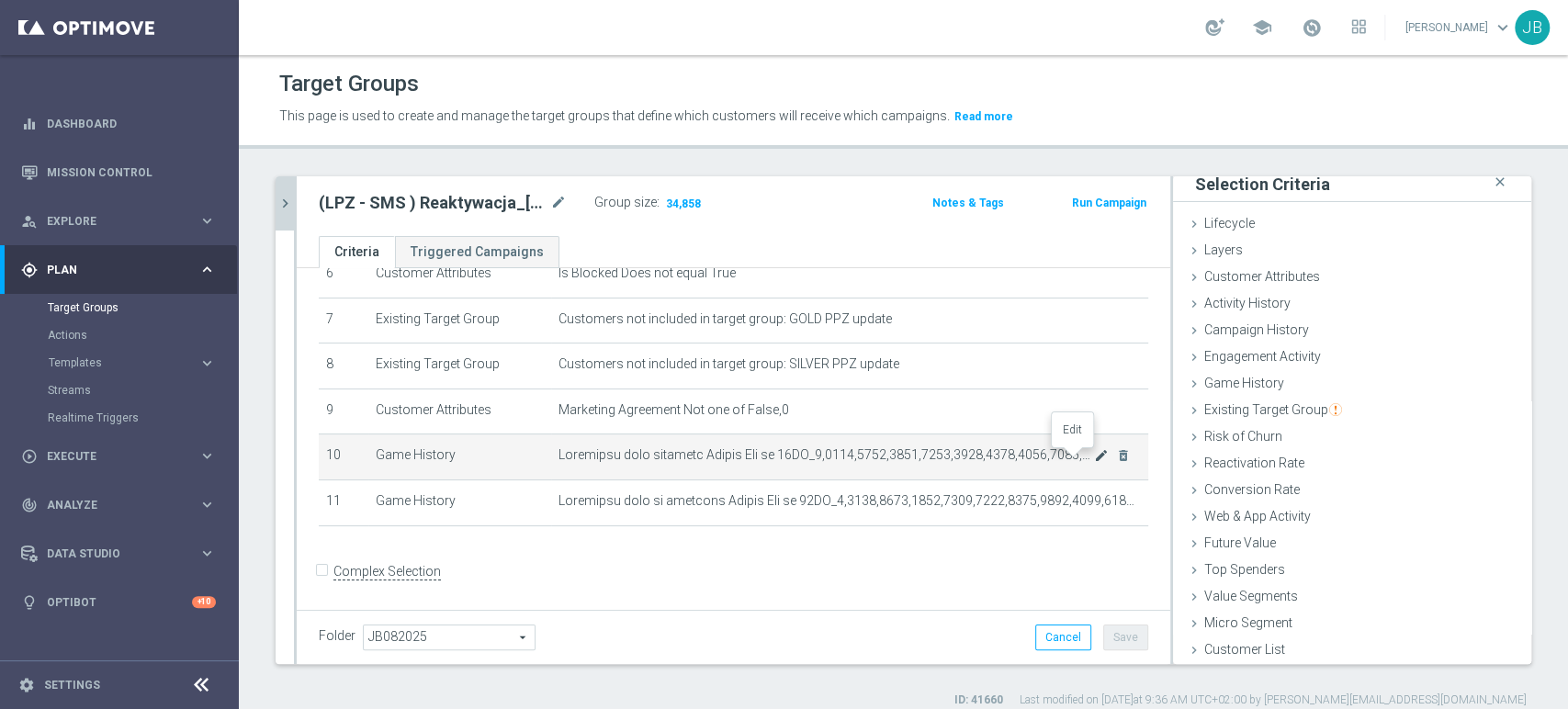
click at [1094, 463] on icon "mode_edit" at bounding box center [1101, 455] width 15 height 15
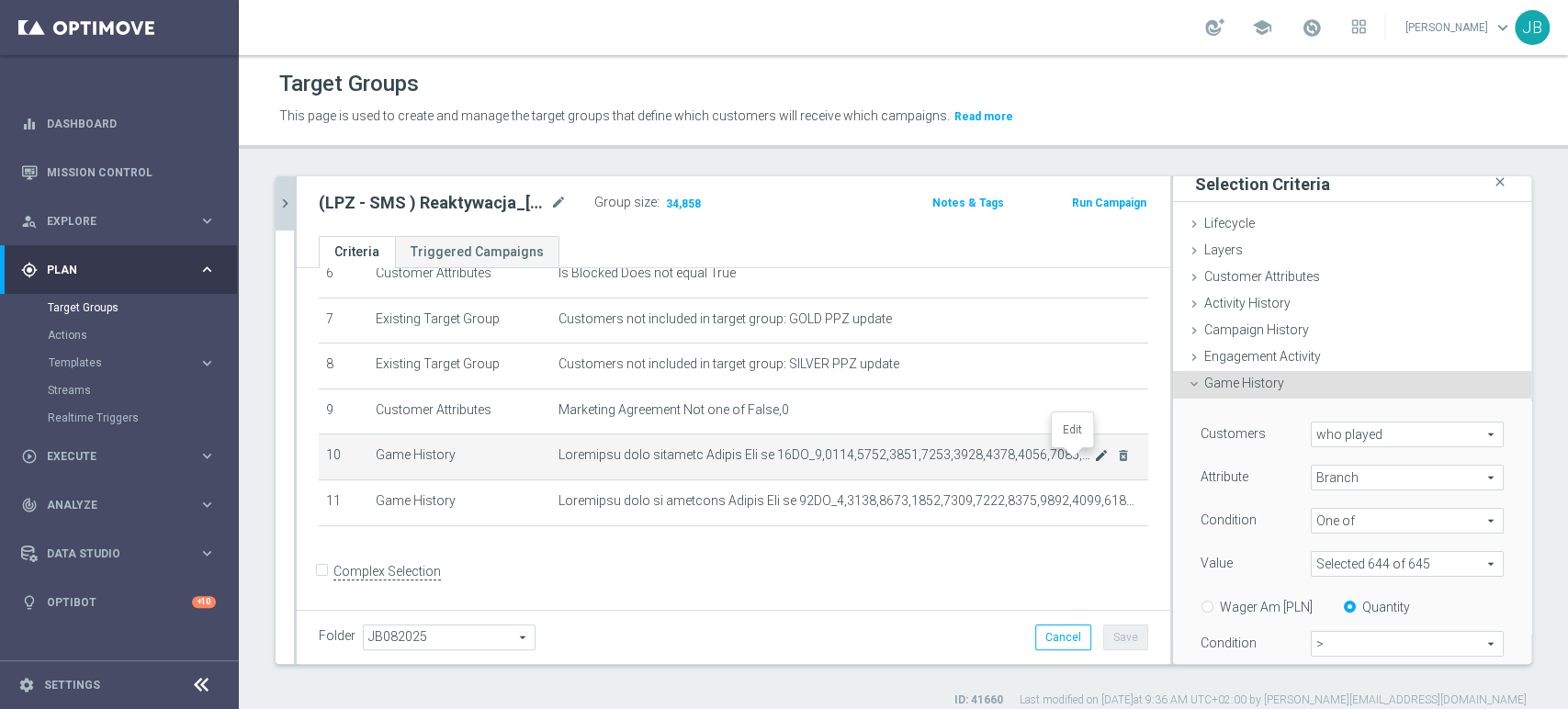
scroll to position [141, 0]
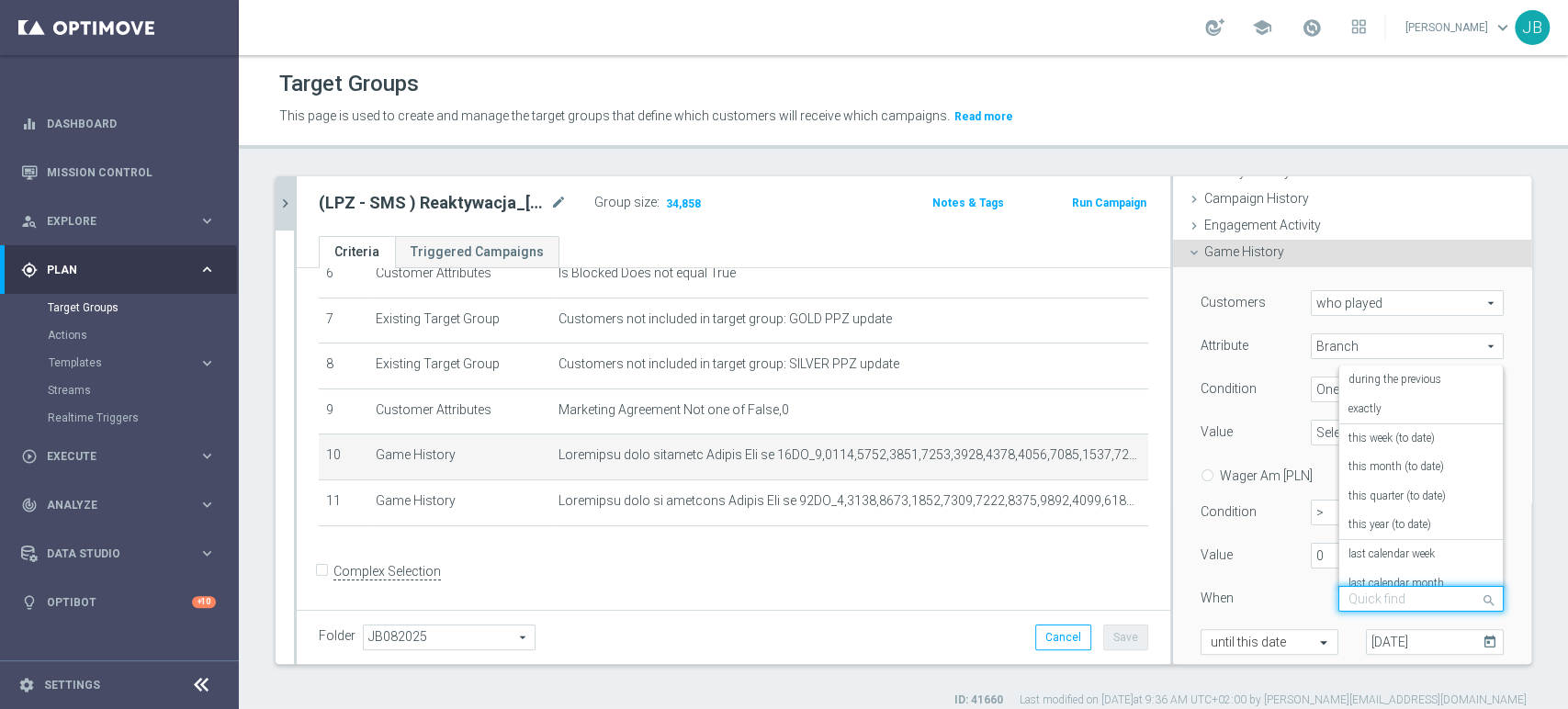
click at [1379, 607] on div "Quick find on this date" at bounding box center [1421, 599] width 166 height 26
click at [1315, 634] on span at bounding box center [1326, 642] width 23 height 17
click at [1382, 512] on span ">" at bounding box center [1408, 512] width 191 height 24
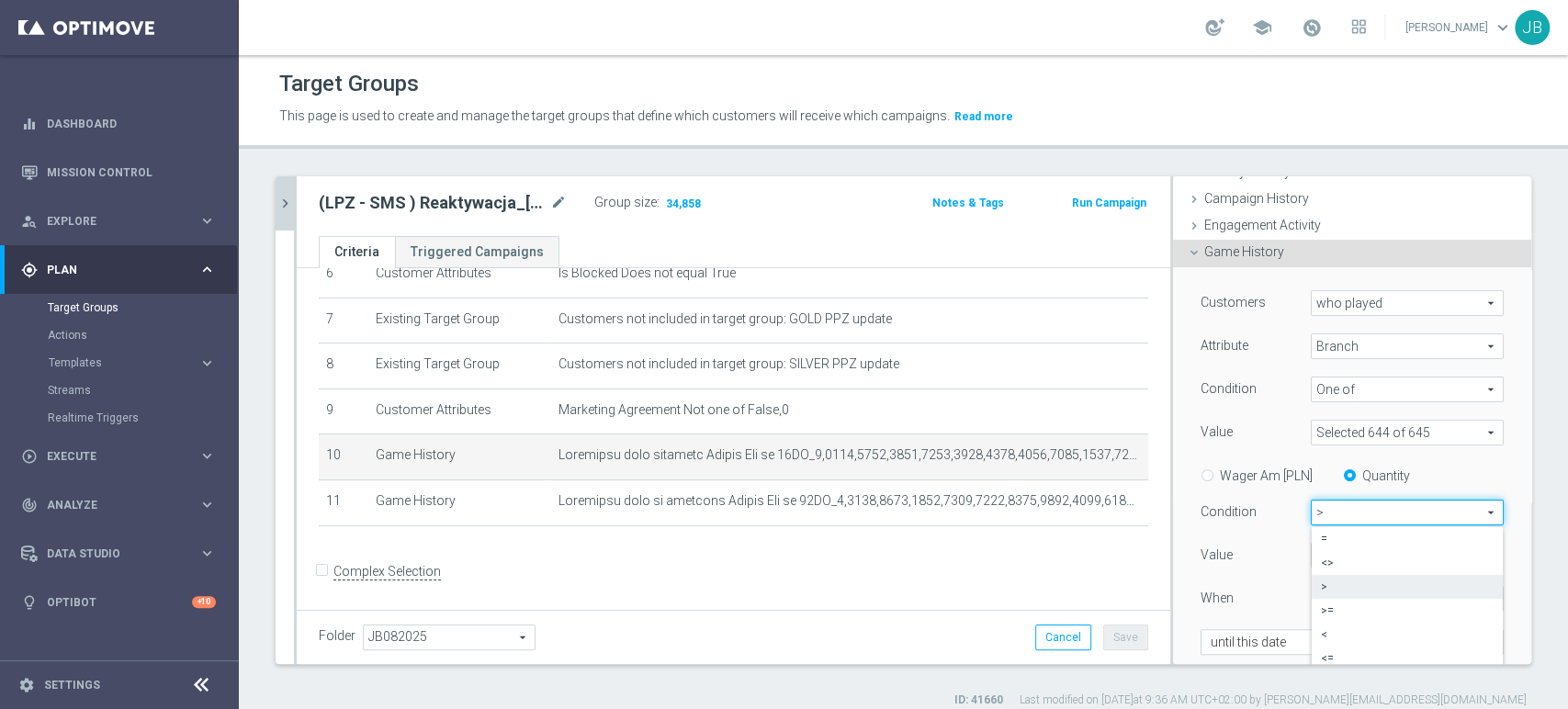
click at [1493, 505] on div "Customers who played who played arrow_drop_down search Attribute Branch Branch …" at bounding box center [1352, 502] width 358 height 471
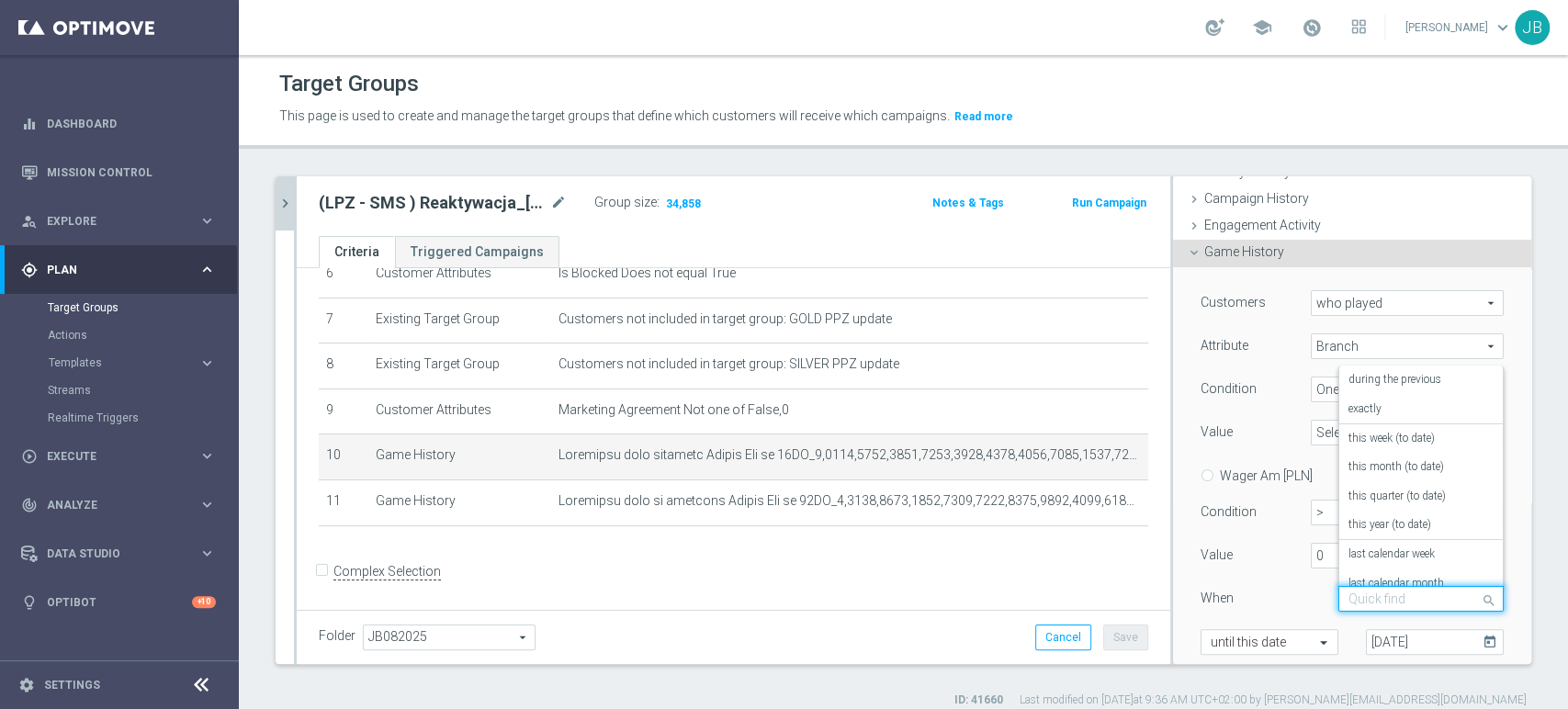
click at [1431, 602] on div at bounding box center [1421, 600] width 164 height 17
click at [1412, 395] on div "this year (to date)" at bounding box center [1421, 393] width 145 height 29
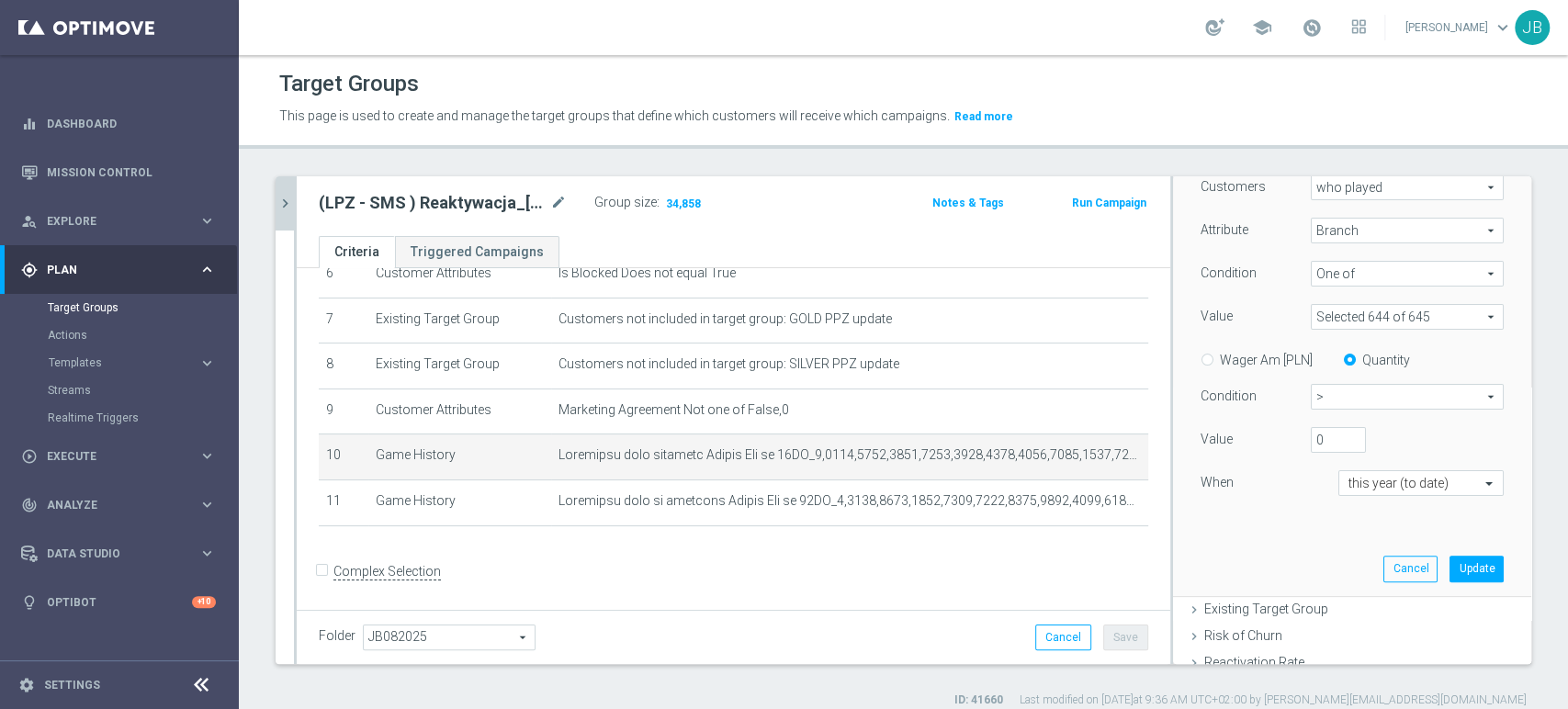
scroll to position [267, 0]
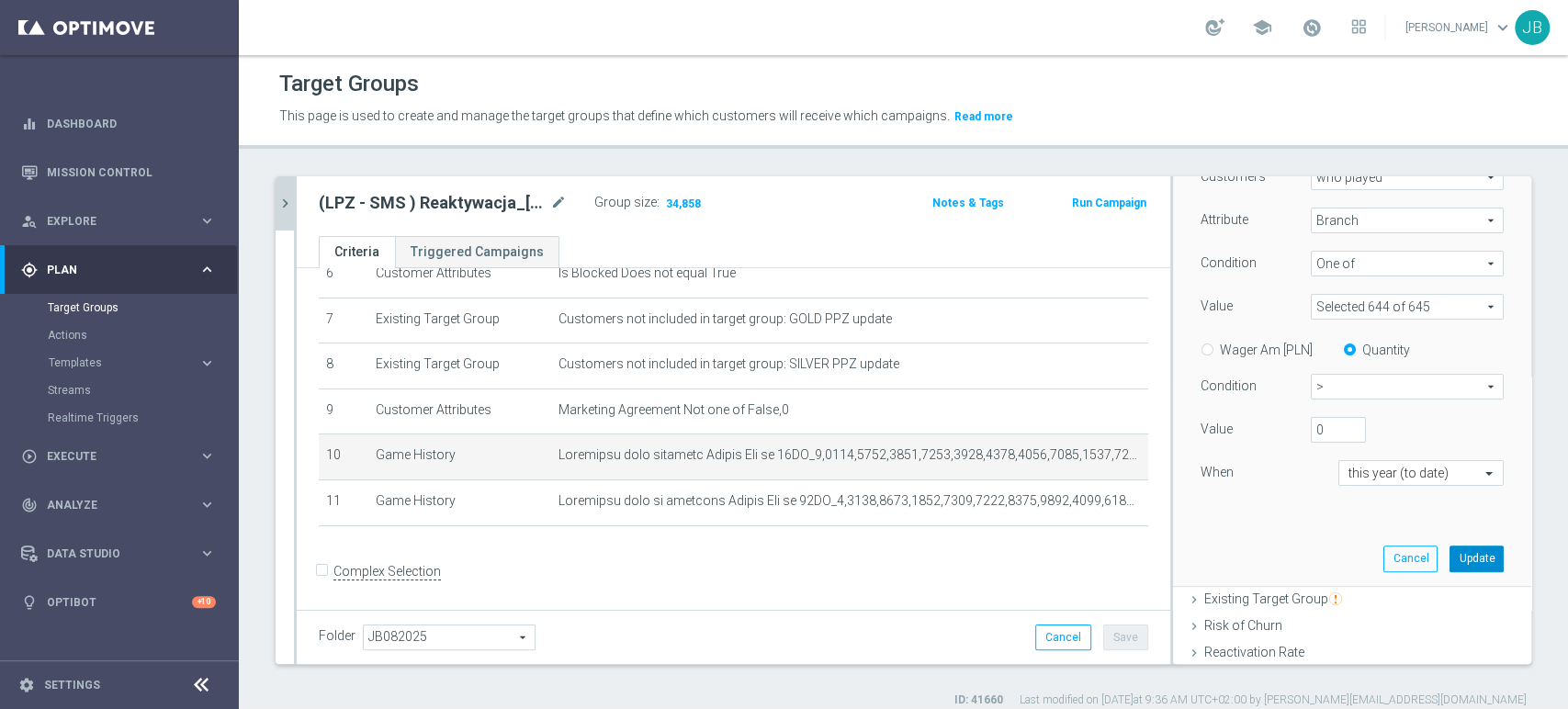
click at [1458, 552] on button "Update" at bounding box center [1476, 558] width 54 height 26
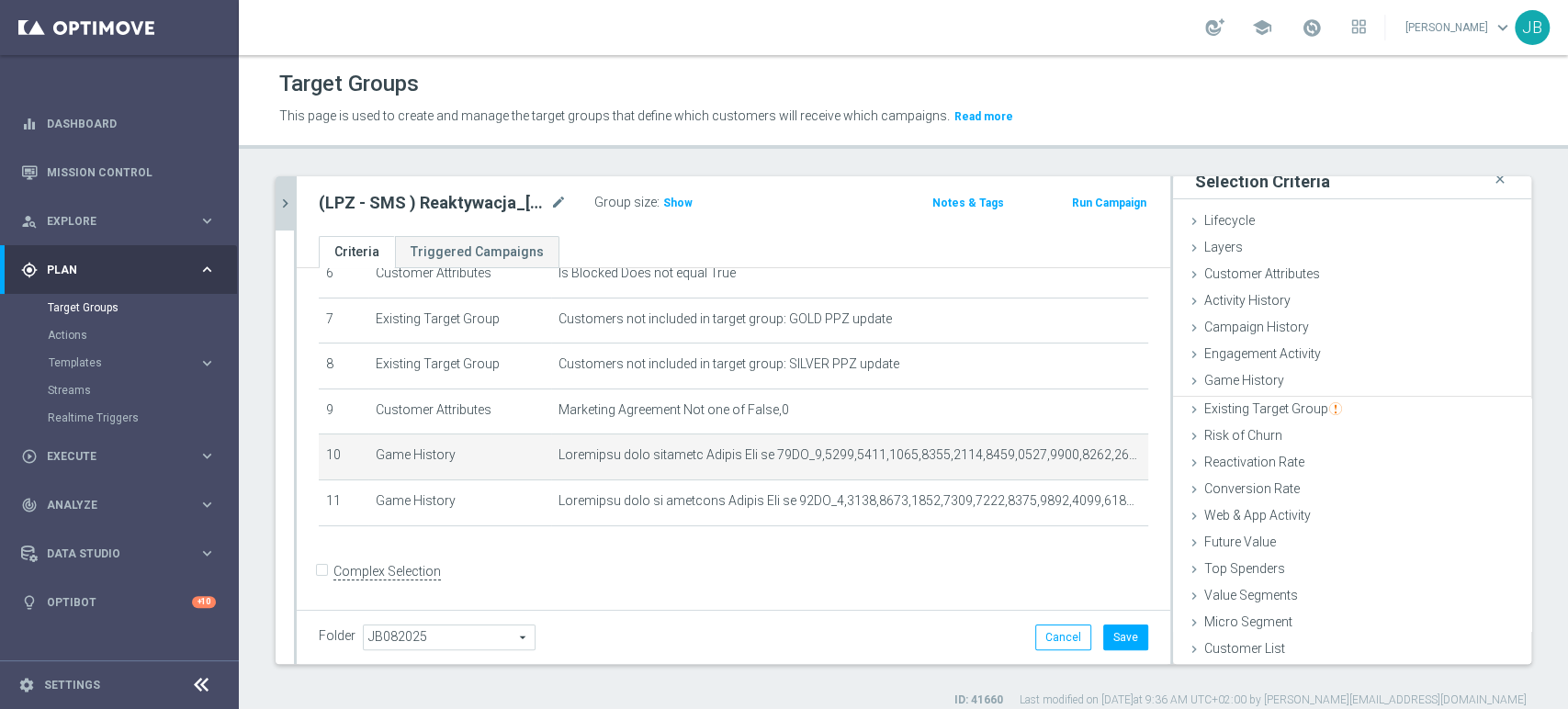
scroll to position [9, 0]
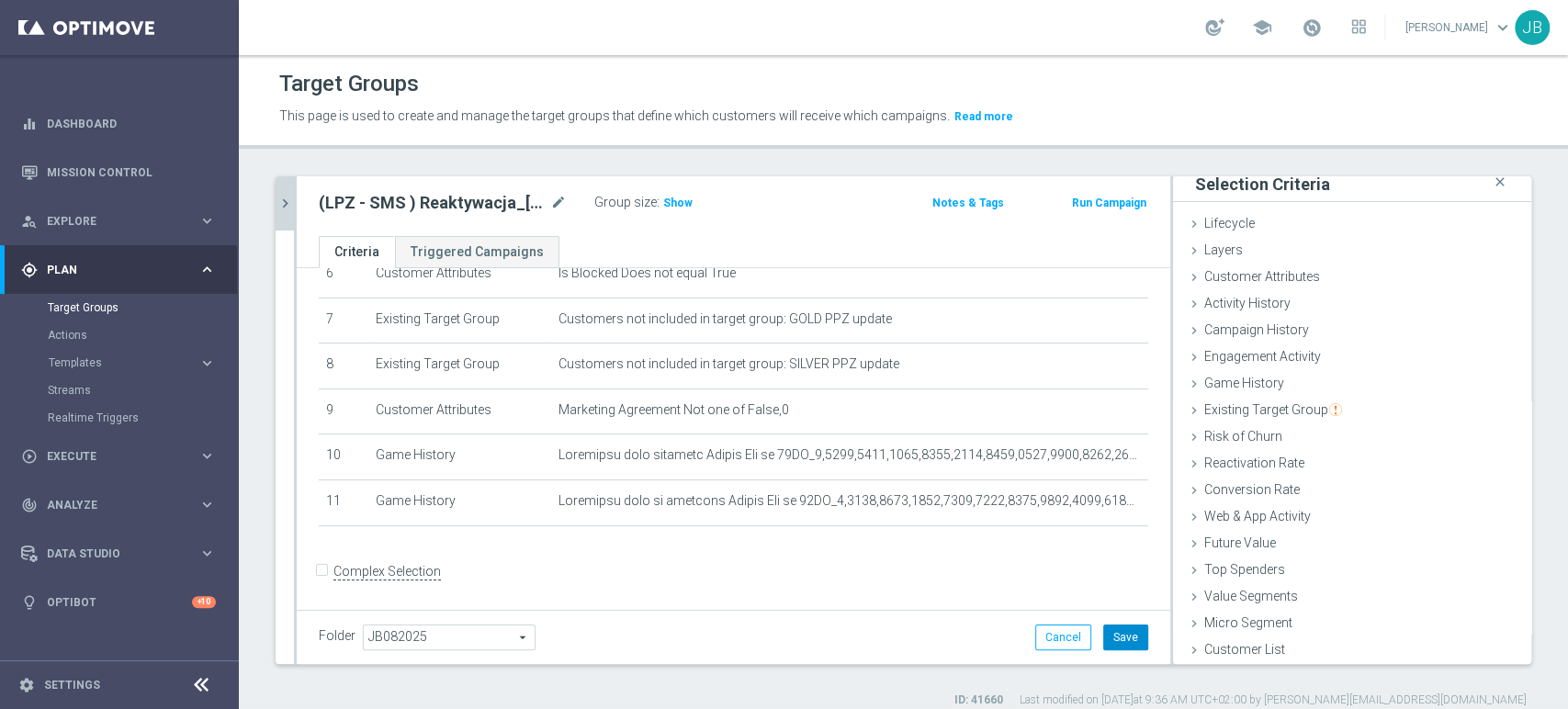
click at [1111, 633] on button "Save" at bounding box center [1125, 637] width 45 height 26
click at [676, 203] on span "Show" at bounding box center [678, 203] width 29 height 13
click at [139, 303] on link "Target Groups" at bounding box center [120, 307] width 144 height 15
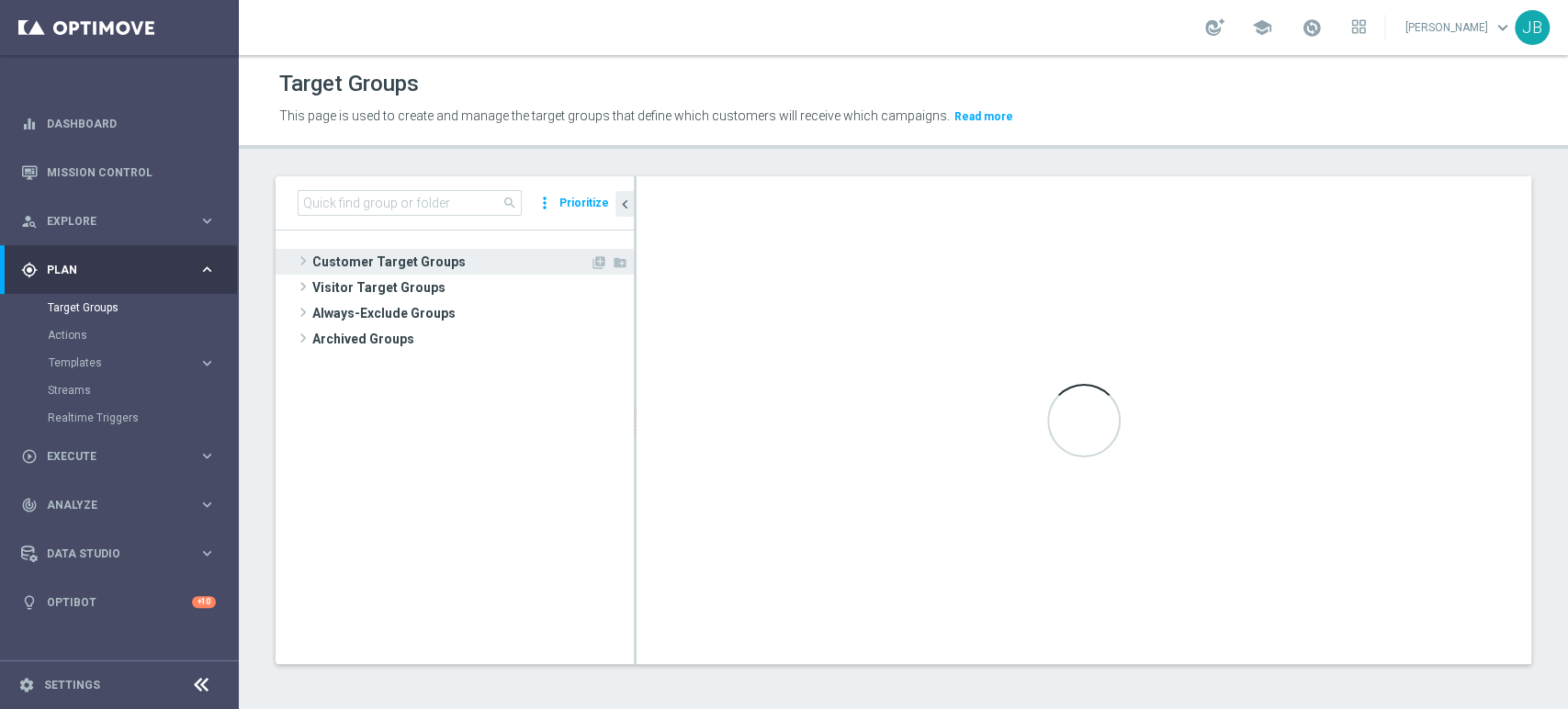
click at [425, 259] on span "Customer Target Groups" at bounding box center [450, 262] width 277 height 26
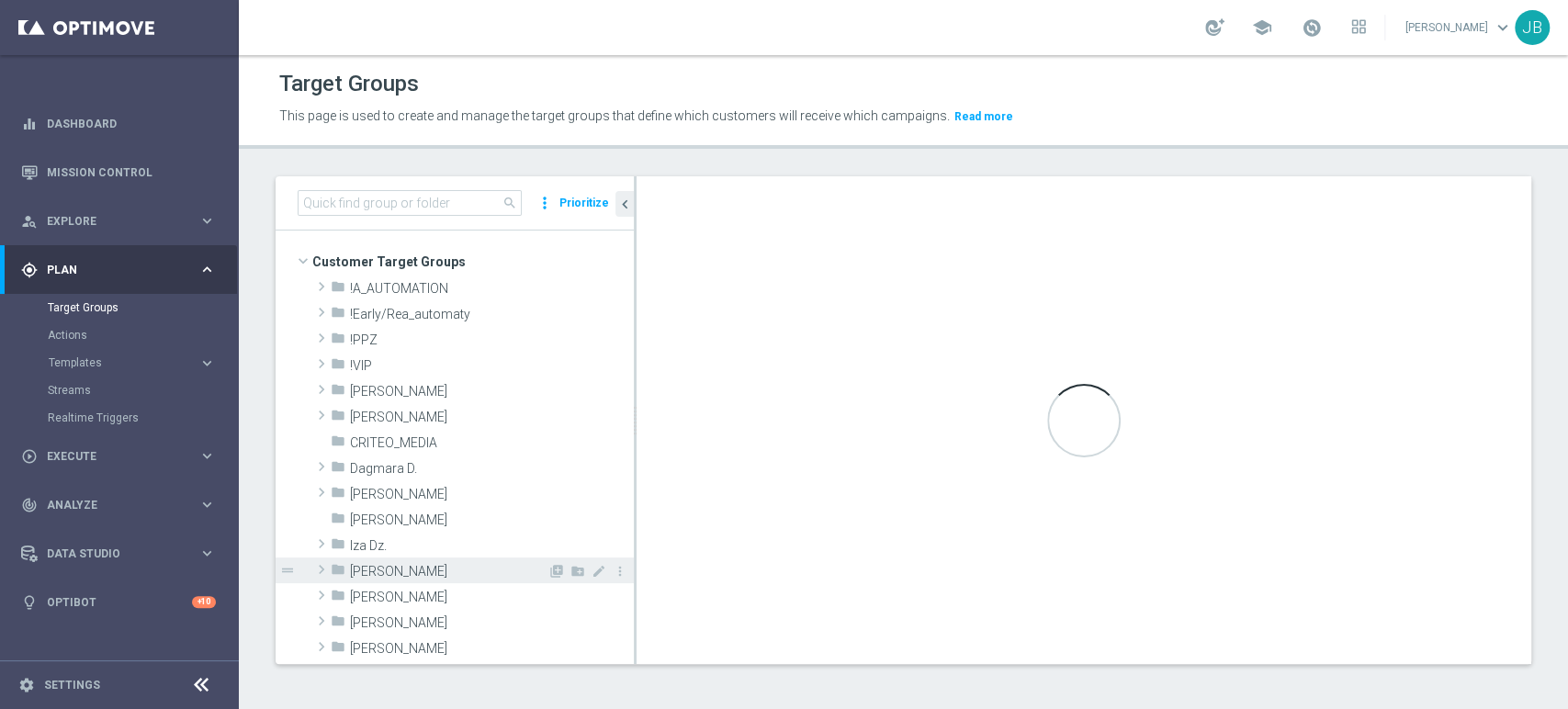
click at [317, 571] on span at bounding box center [321, 569] width 18 height 22
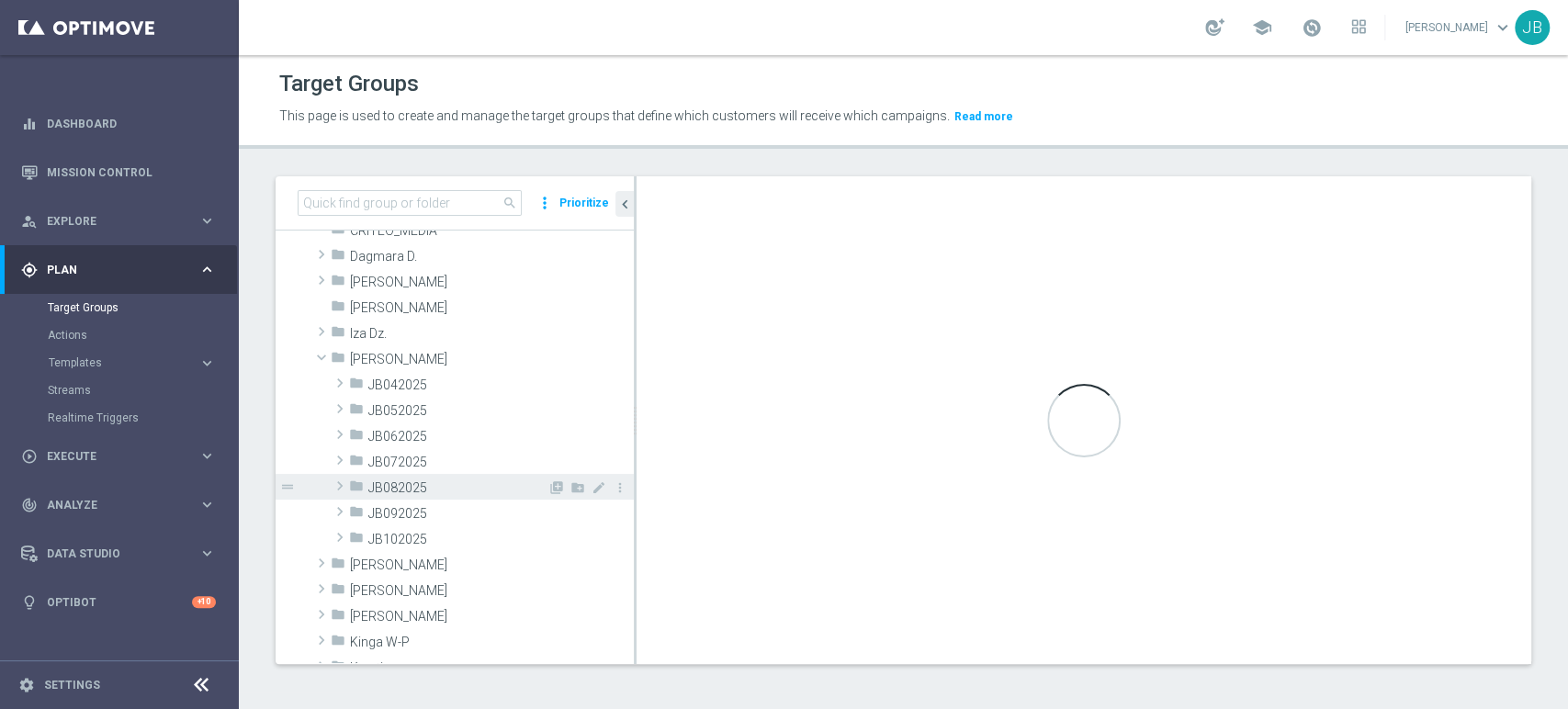
click at [336, 482] on span at bounding box center [340, 486] width 18 height 22
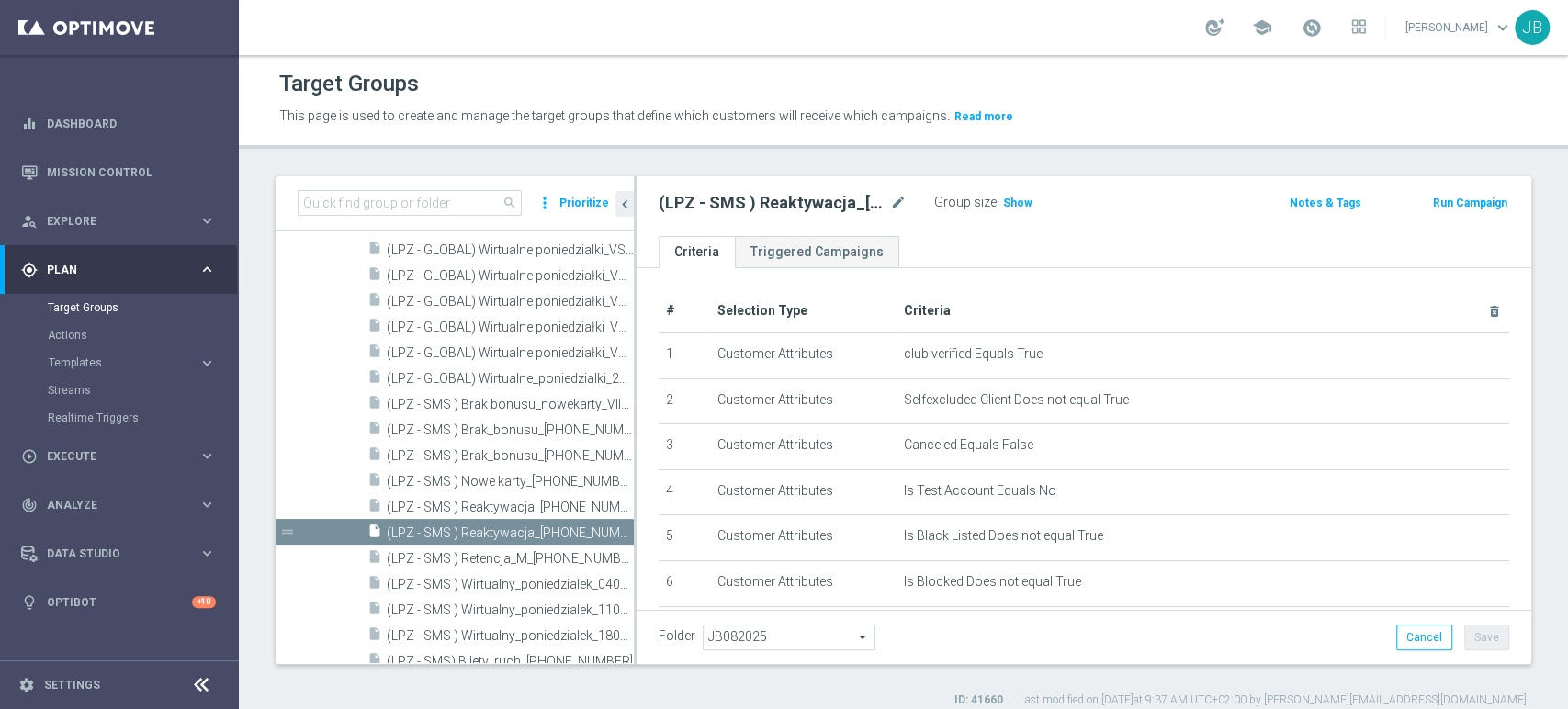
scroll to position [485, 0]
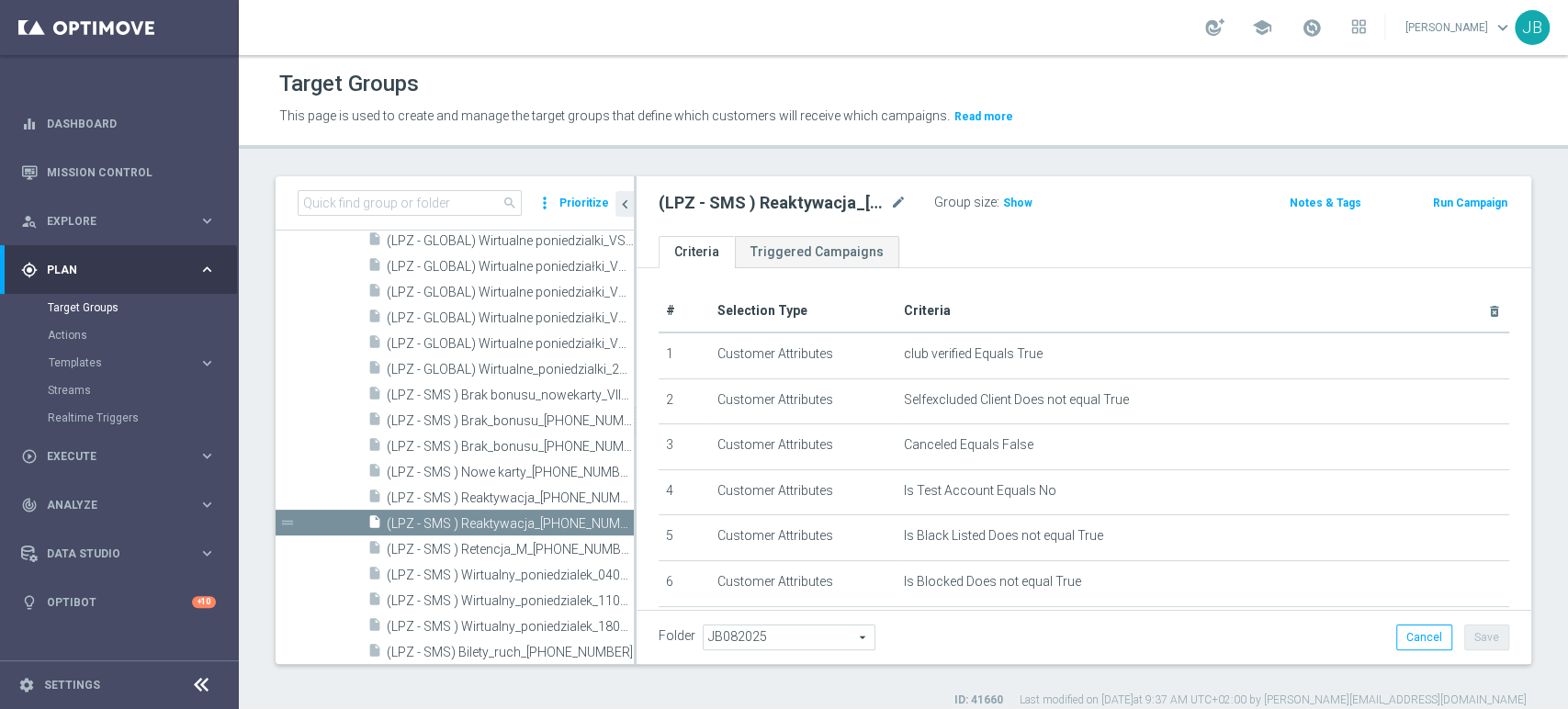
click at [731, 634] on span "JB082025" at bounding box center [790, 637] width 171 height 24
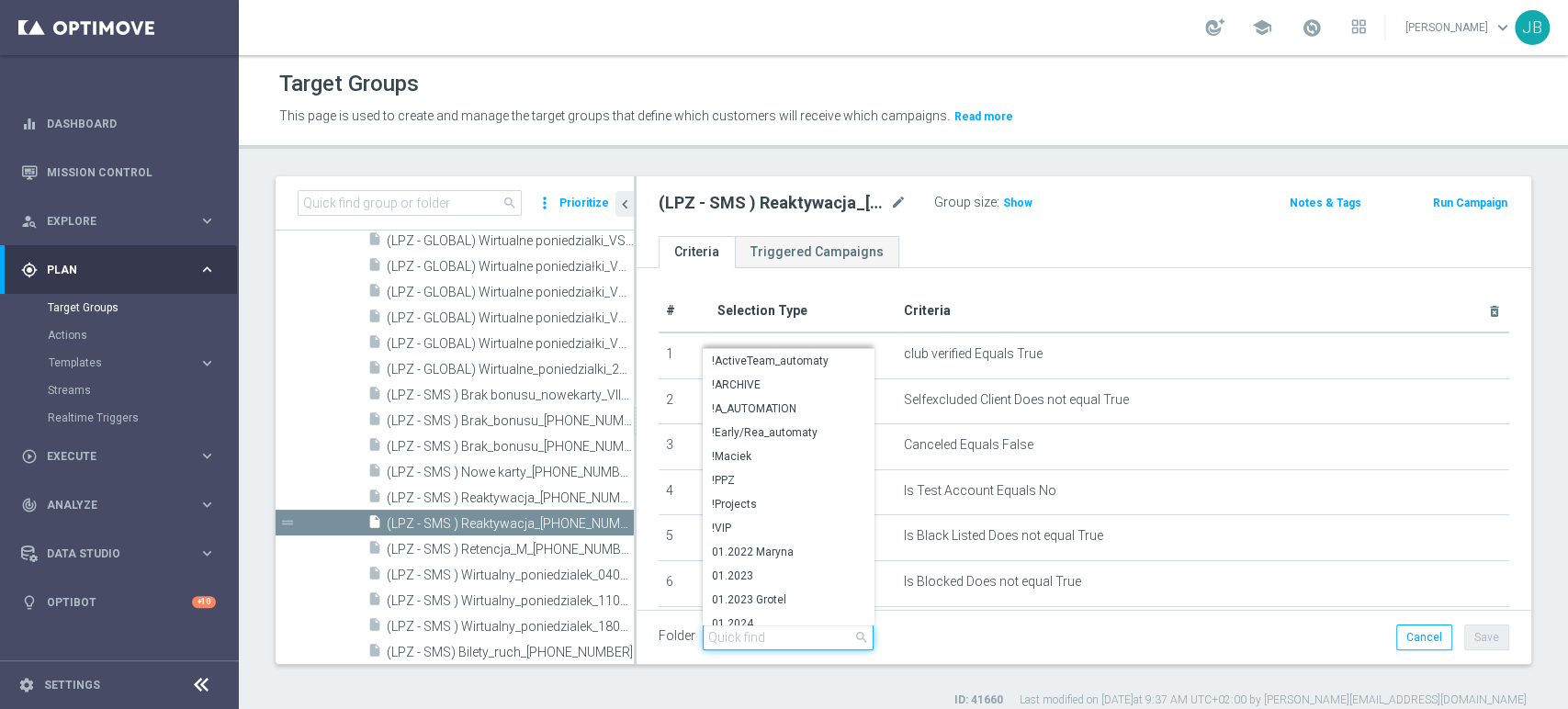
click at [764, 641] on input "search" at bounding box center [789, 637] width 171 height 26
type input "JB"
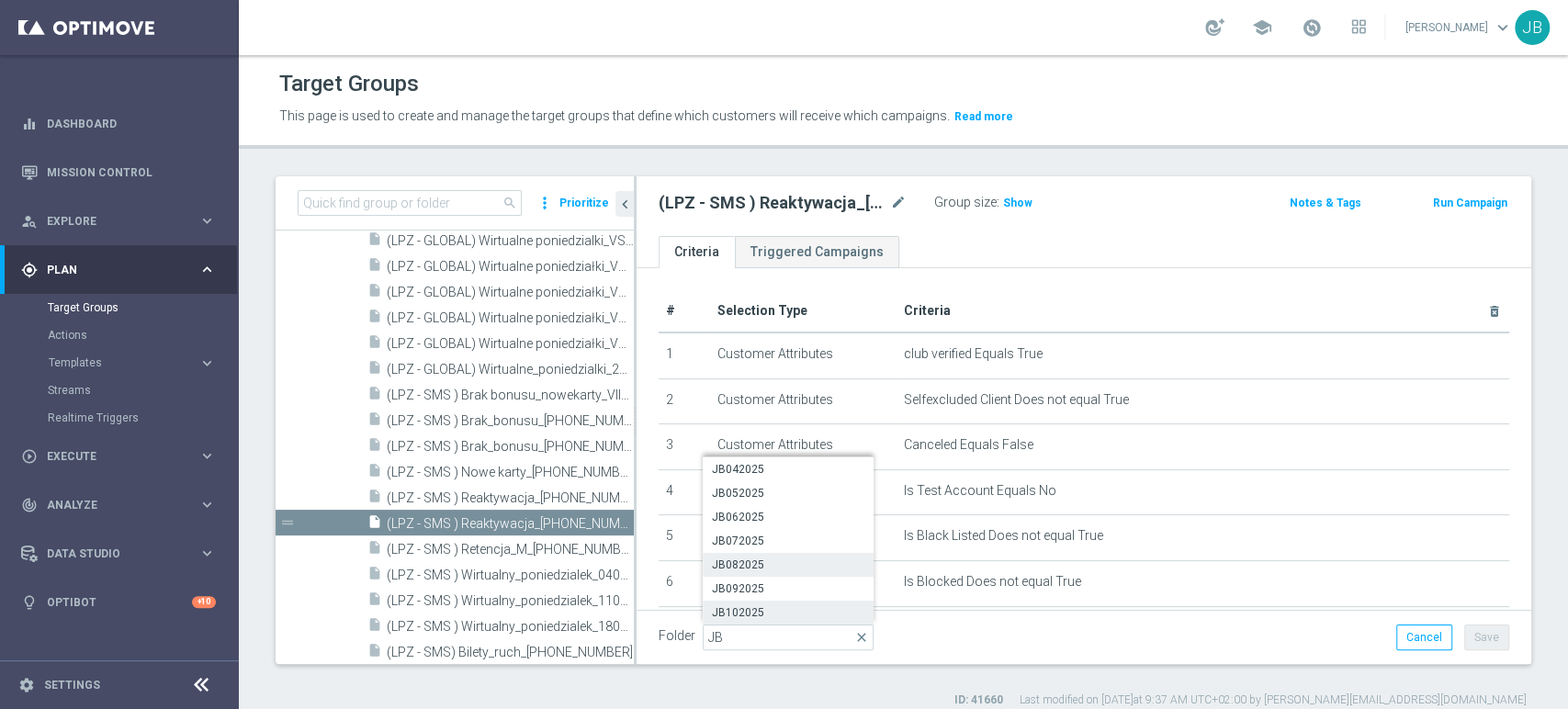
click at [757, 609] on span "JB102025" at bounding box center [789, 612] width 153 height 15
type input "JB102025"
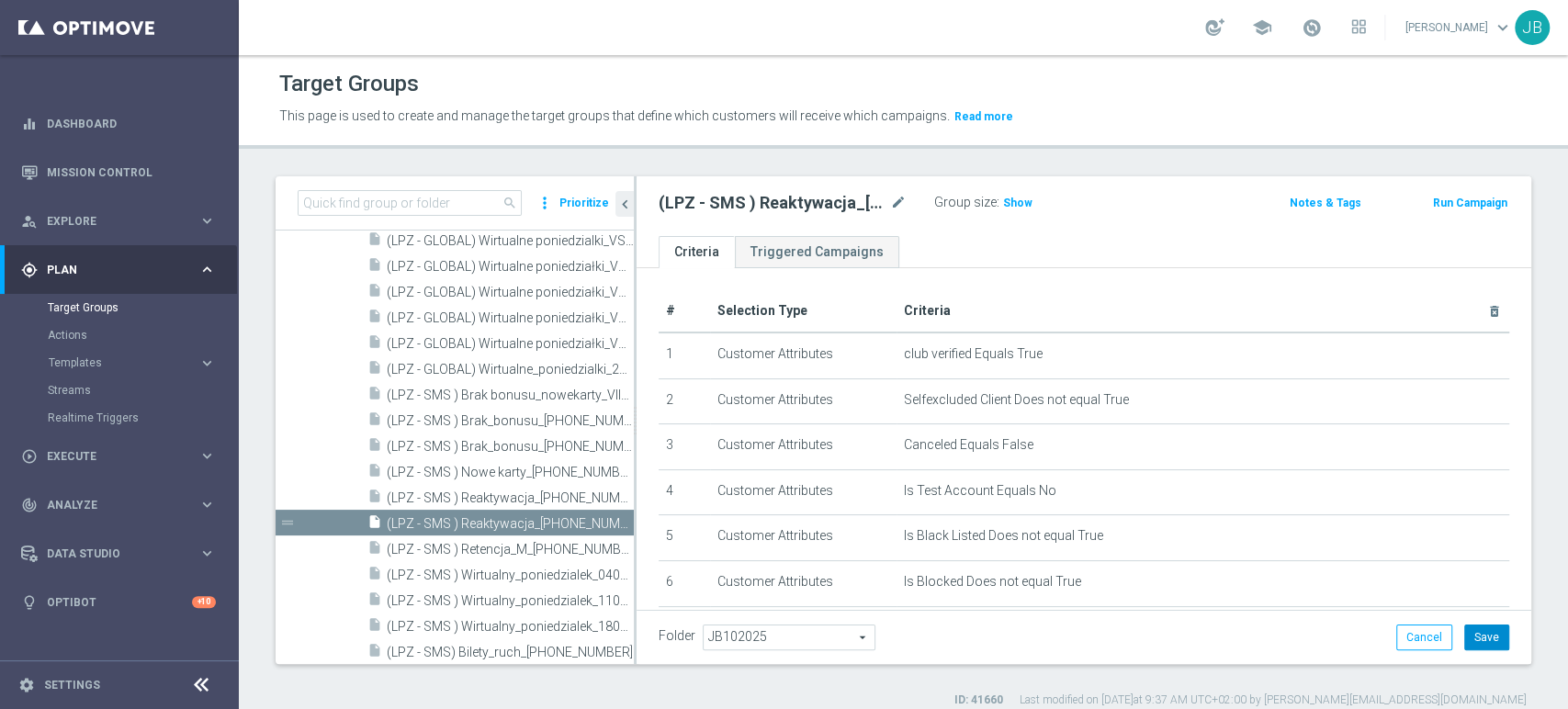
click at [1464, 630] on button "Save" at bounding box center [1486, 637] width 45 height 26
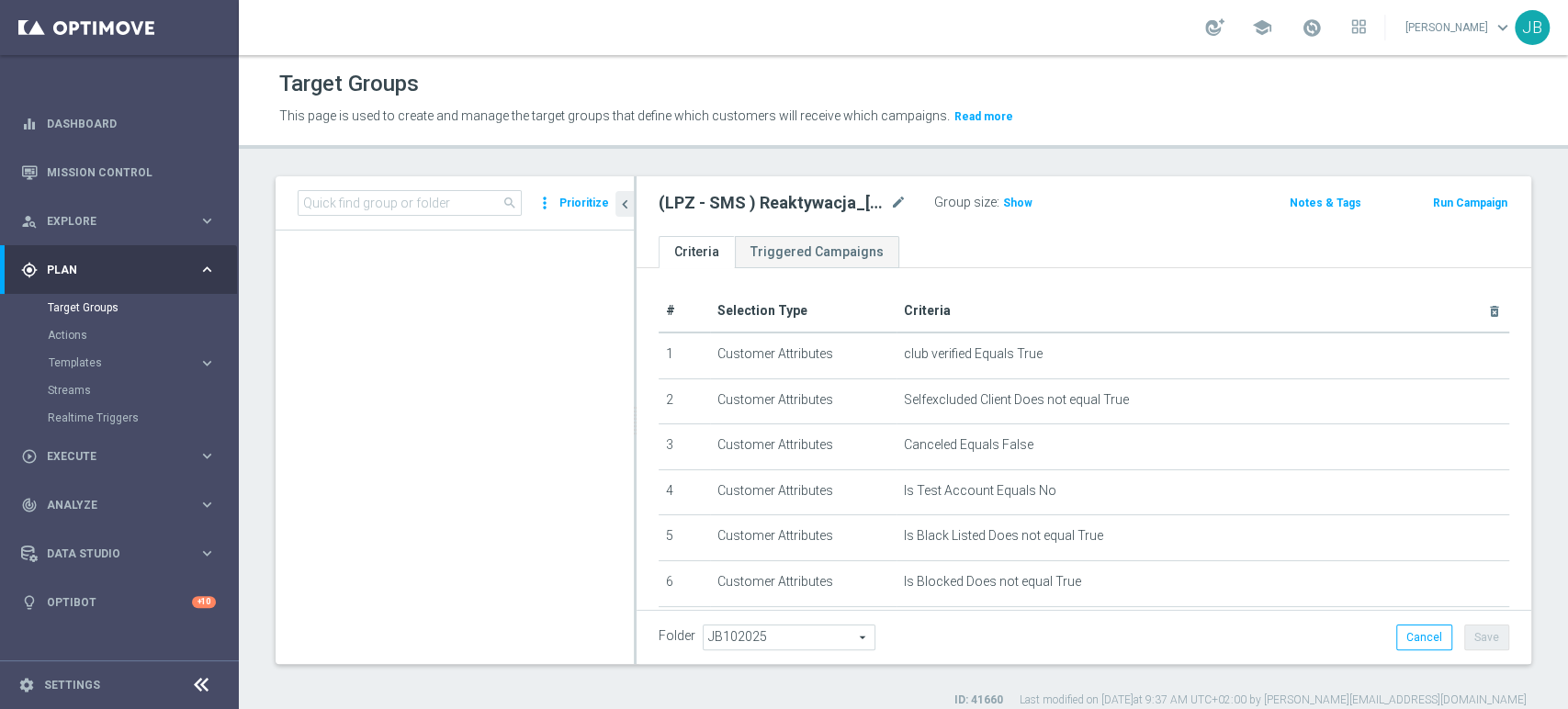
scroll to position [1526, 0]
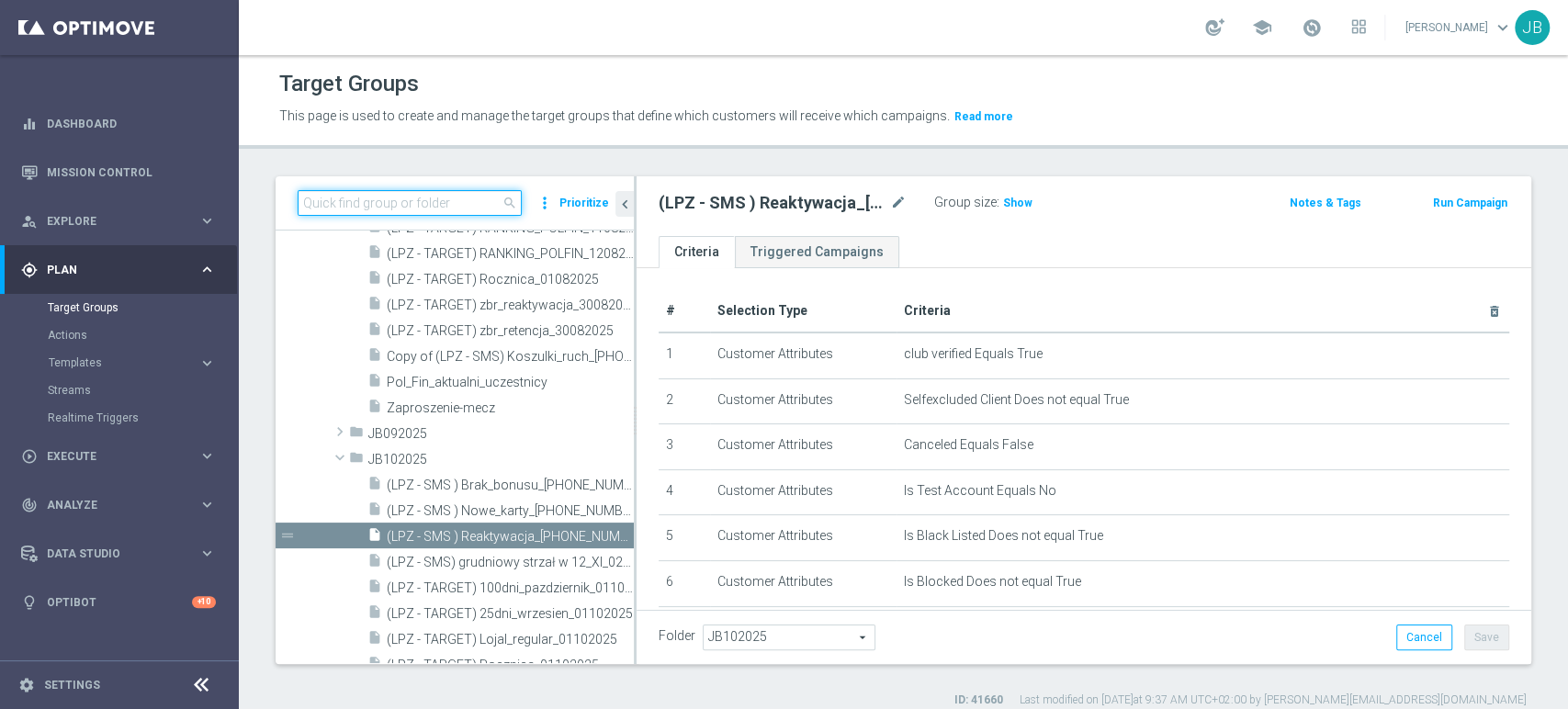
click at [468, 199] on input at bounding box center [409, 203] width 225 height 26
paste input "(LPZ - SMS ) Retencja_M_[PHONE_NUMBER]"
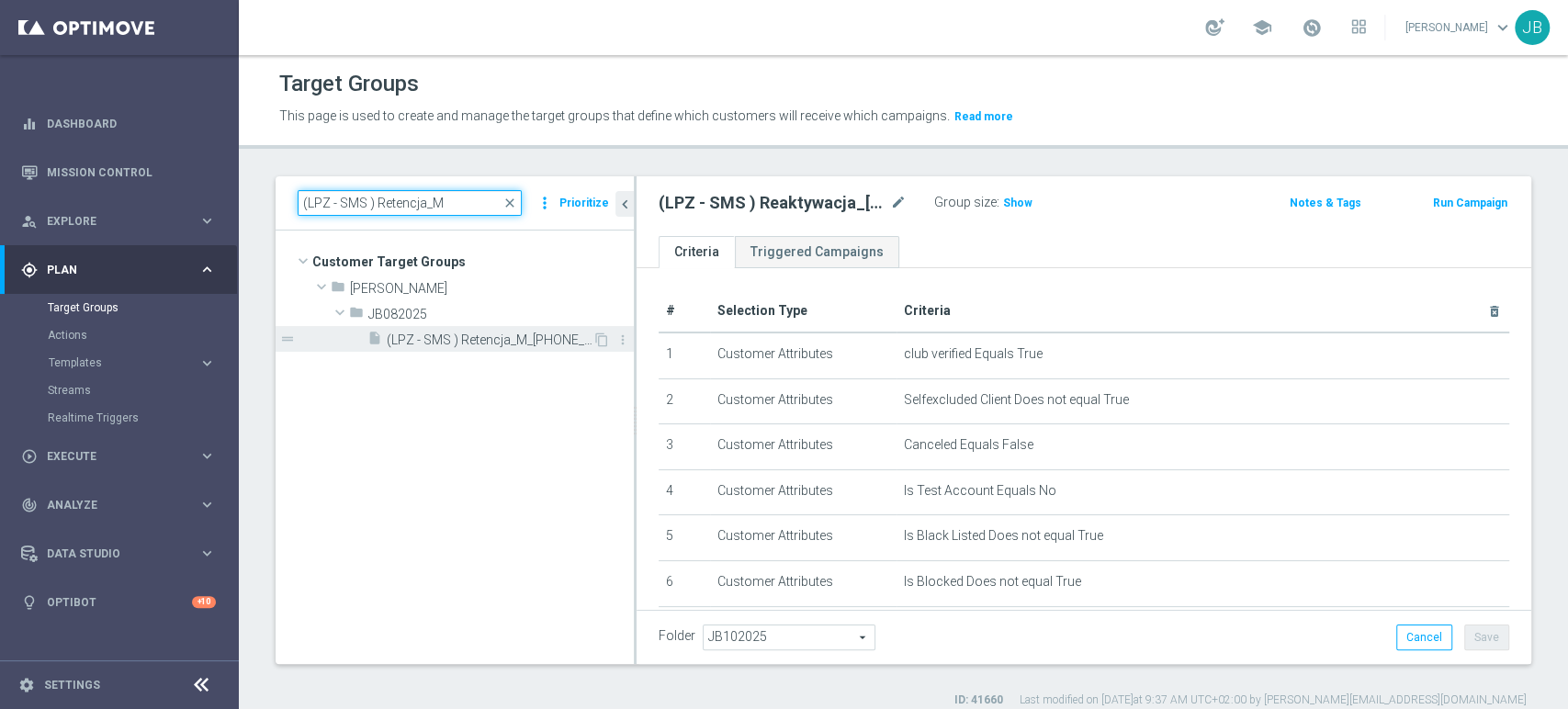
type input "(LPZ - SMS ) Retencja_M"
click at [519, 337] on span "(LPZ - SMS ) Retencja_M_[PHONE_NUMBER]" at bounding box center [490, 339] width 206 height 16
type input "JB082025"
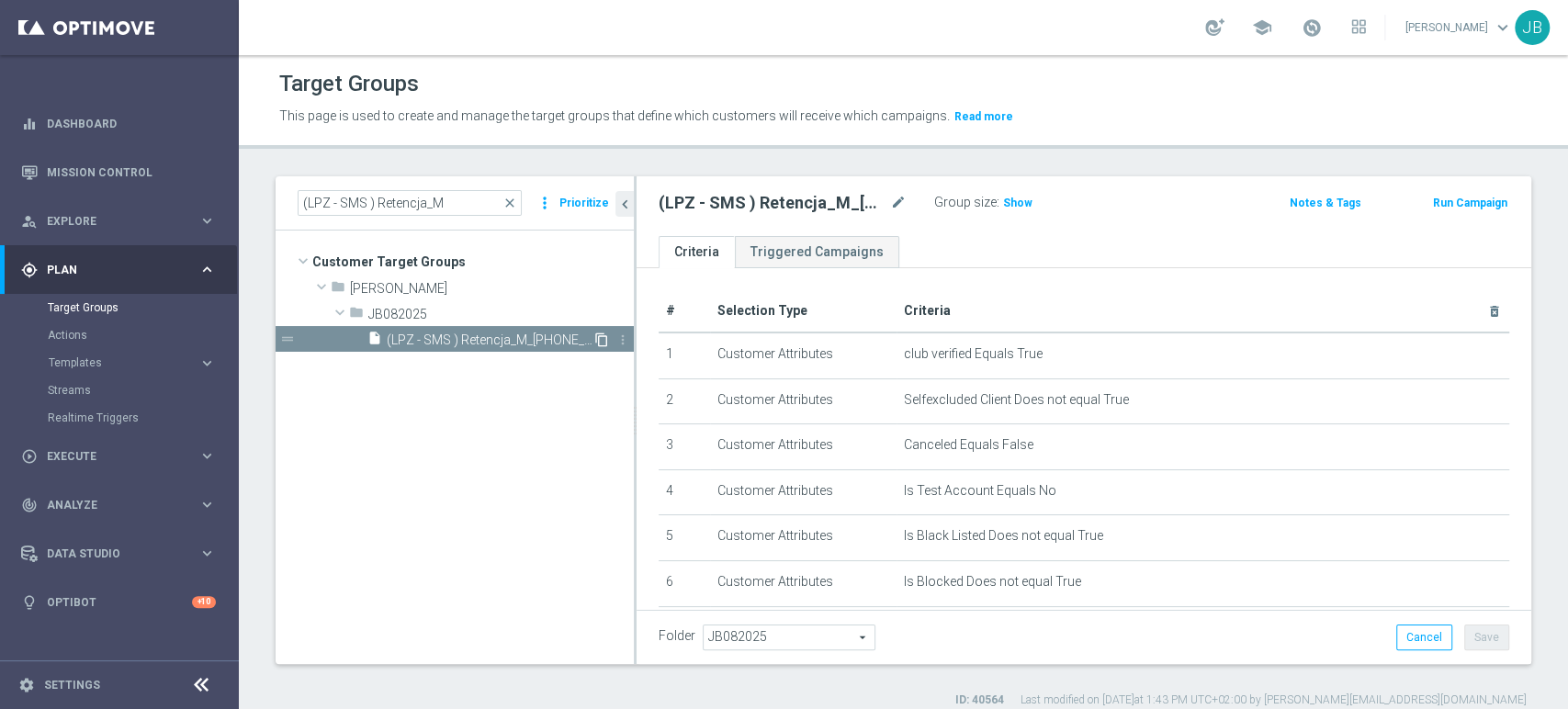
click at [595, 337] on icon "content_copy" at bounding box center [602, 339] width 15 height 15
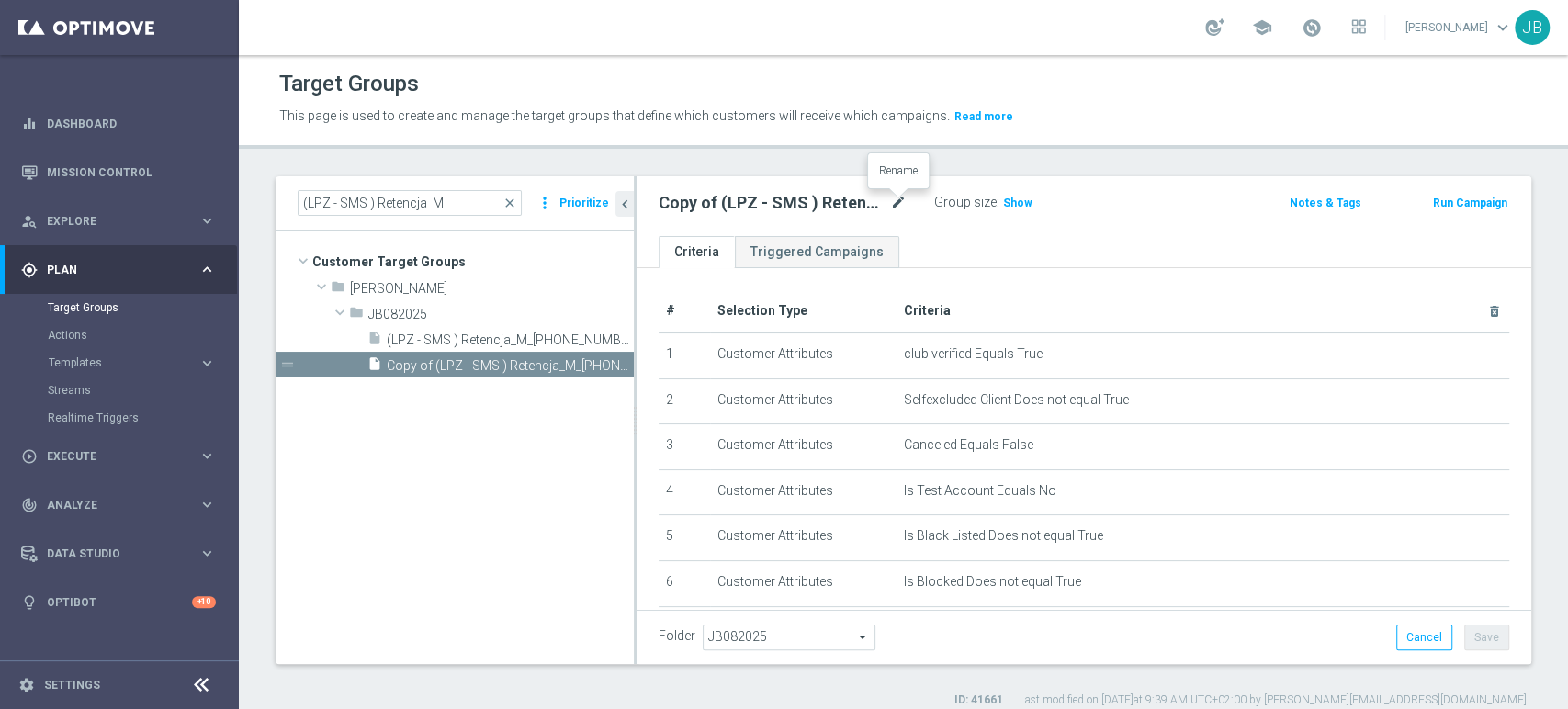
click at [899, 204] on icon "mode_edit" at bounding box center [898, 203] width 17 height 22
click at [1342, 267] on ul "Criteria Triggered Campaigns" at bounding box center [1084, 252] width 894 height 32
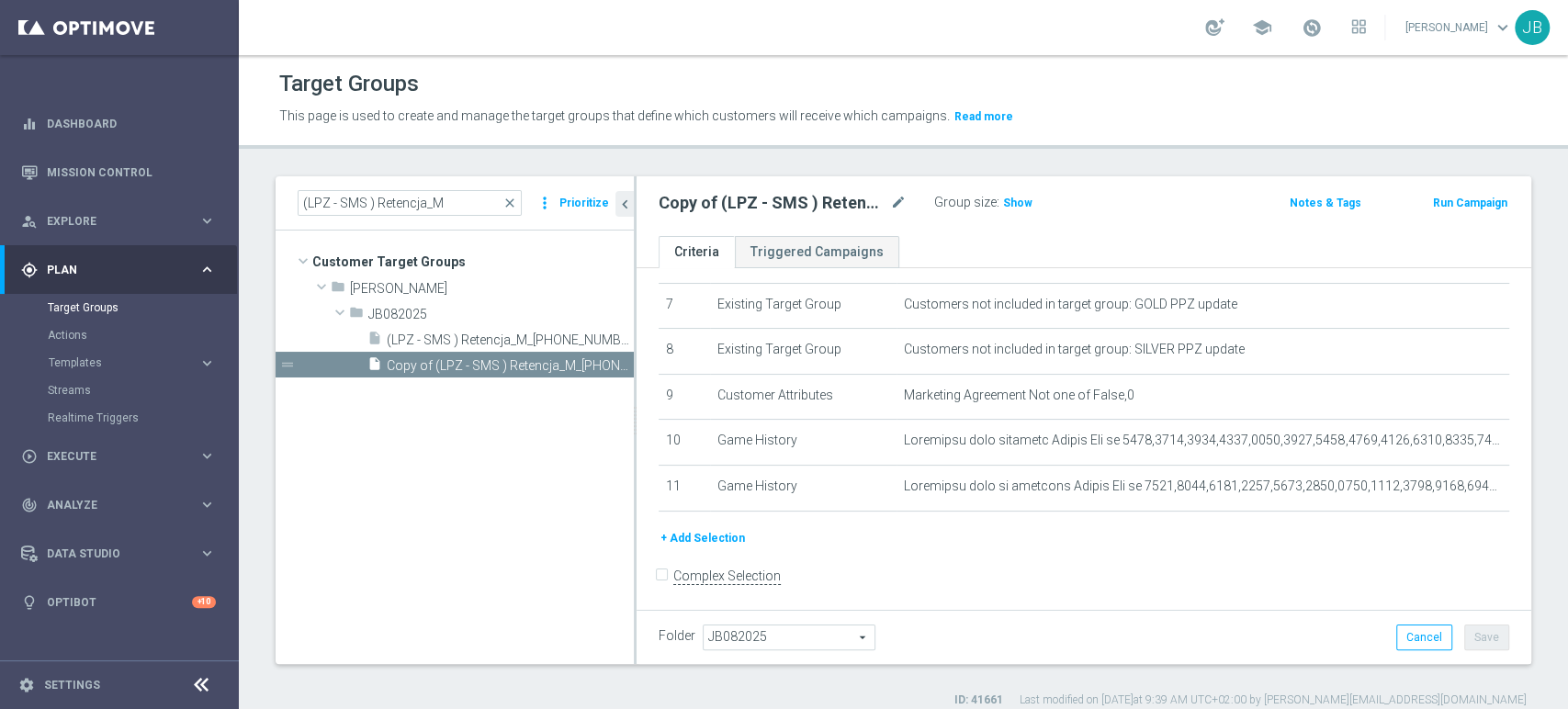
scroll to position [330, 0]
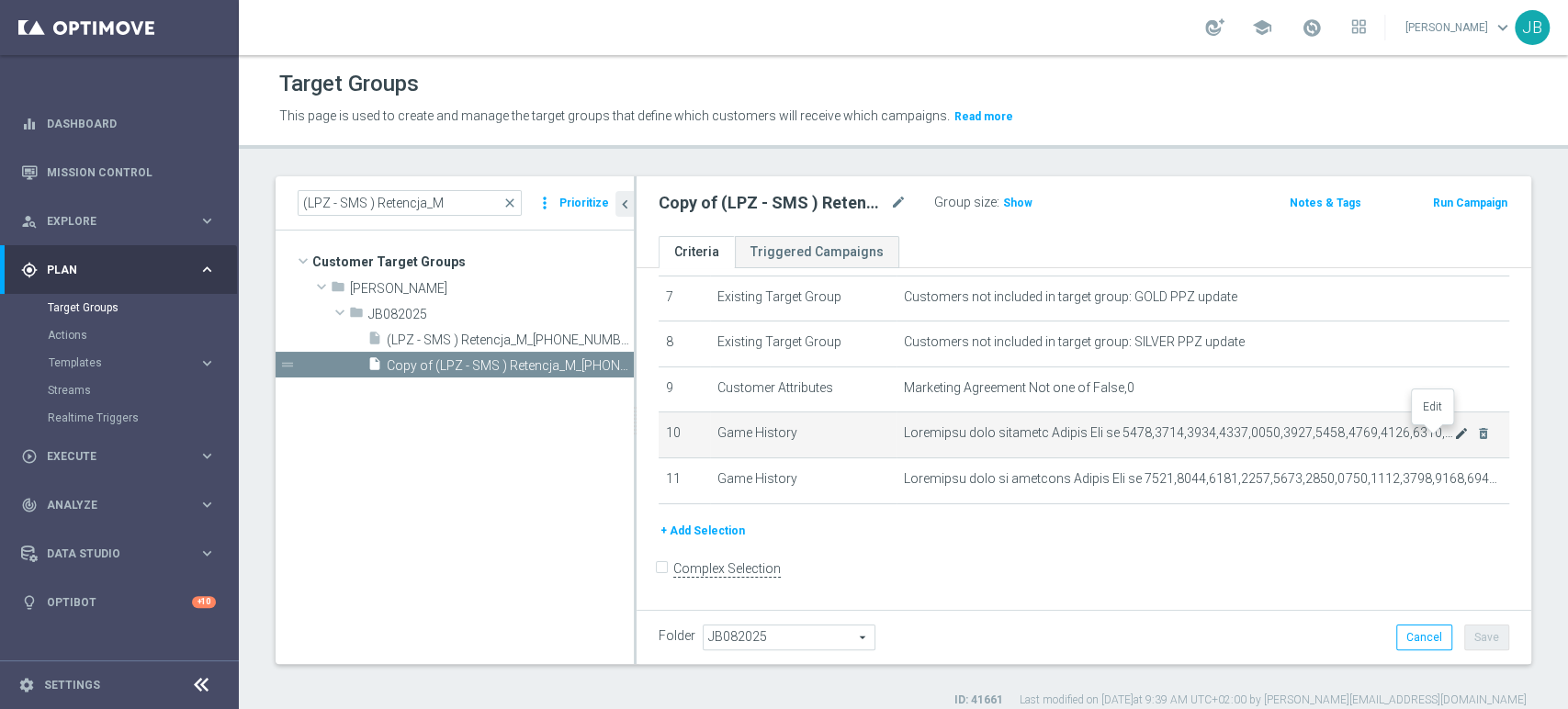
click at [1454, 437] on icon "mode_edit" at bounding box center [1461, 433] width 15 height 15
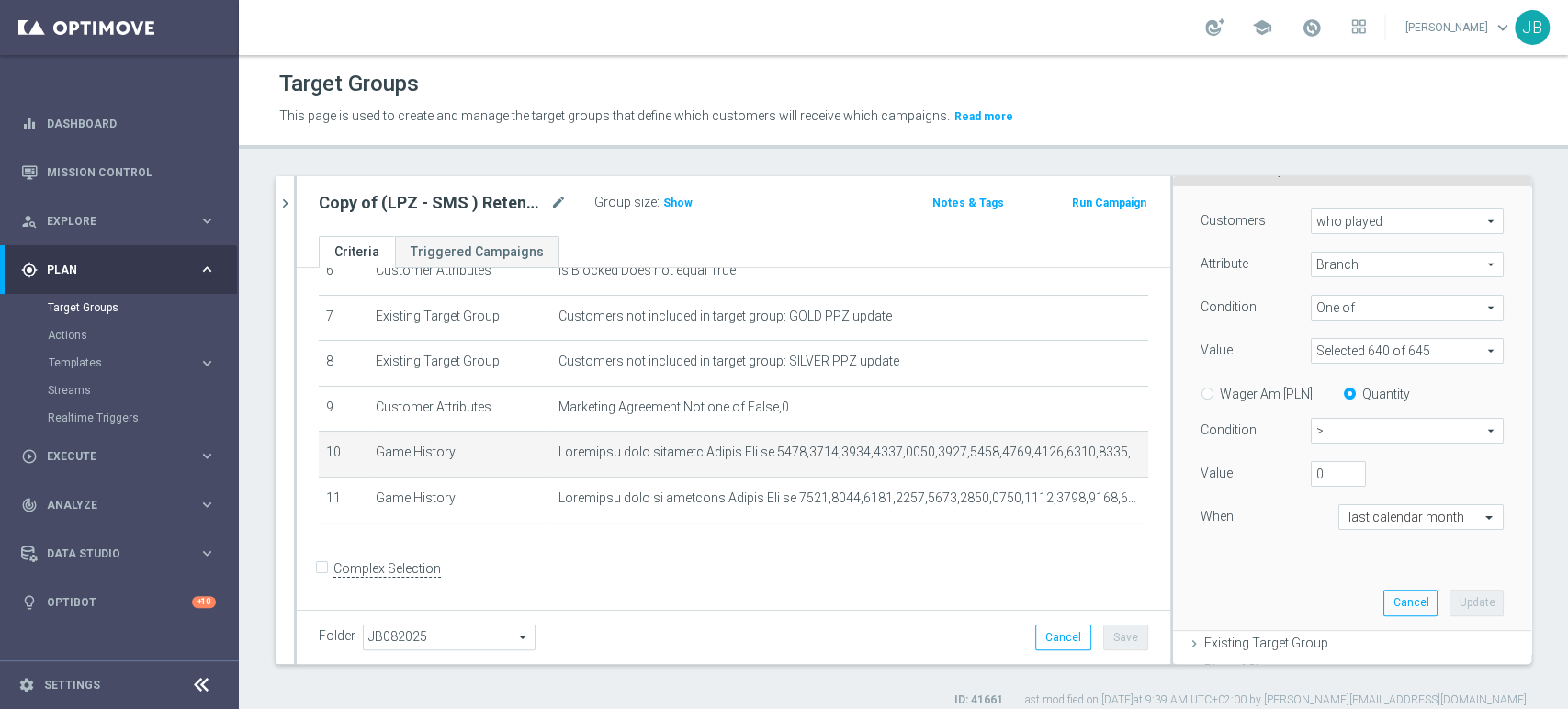
scroll to position [234, 0]
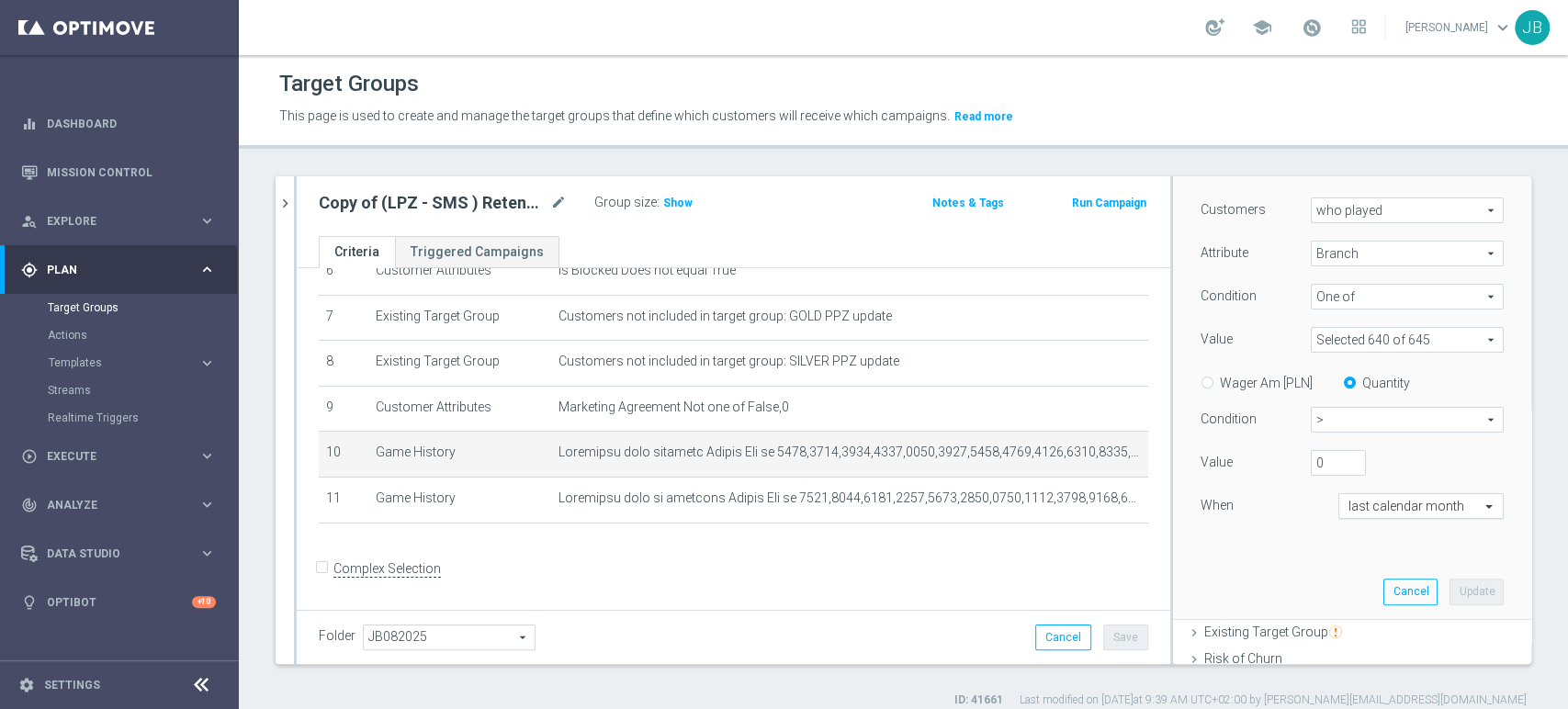
click at [1480, 499] on span at bounding box center [1491, 506] width 23 height 17
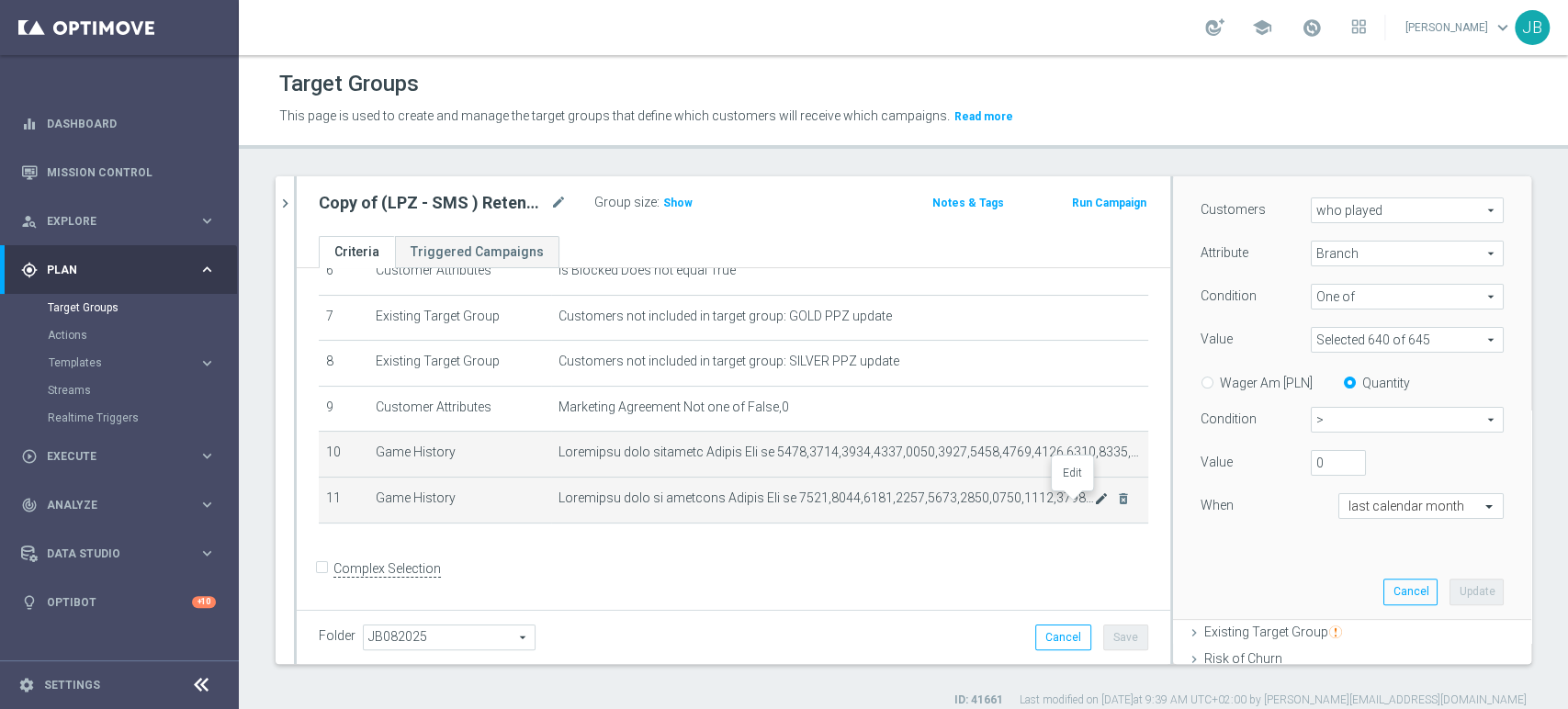
click at [1094, 502] on icon "mode_edit" at bounding box center [1101, 498] width 15 height 15
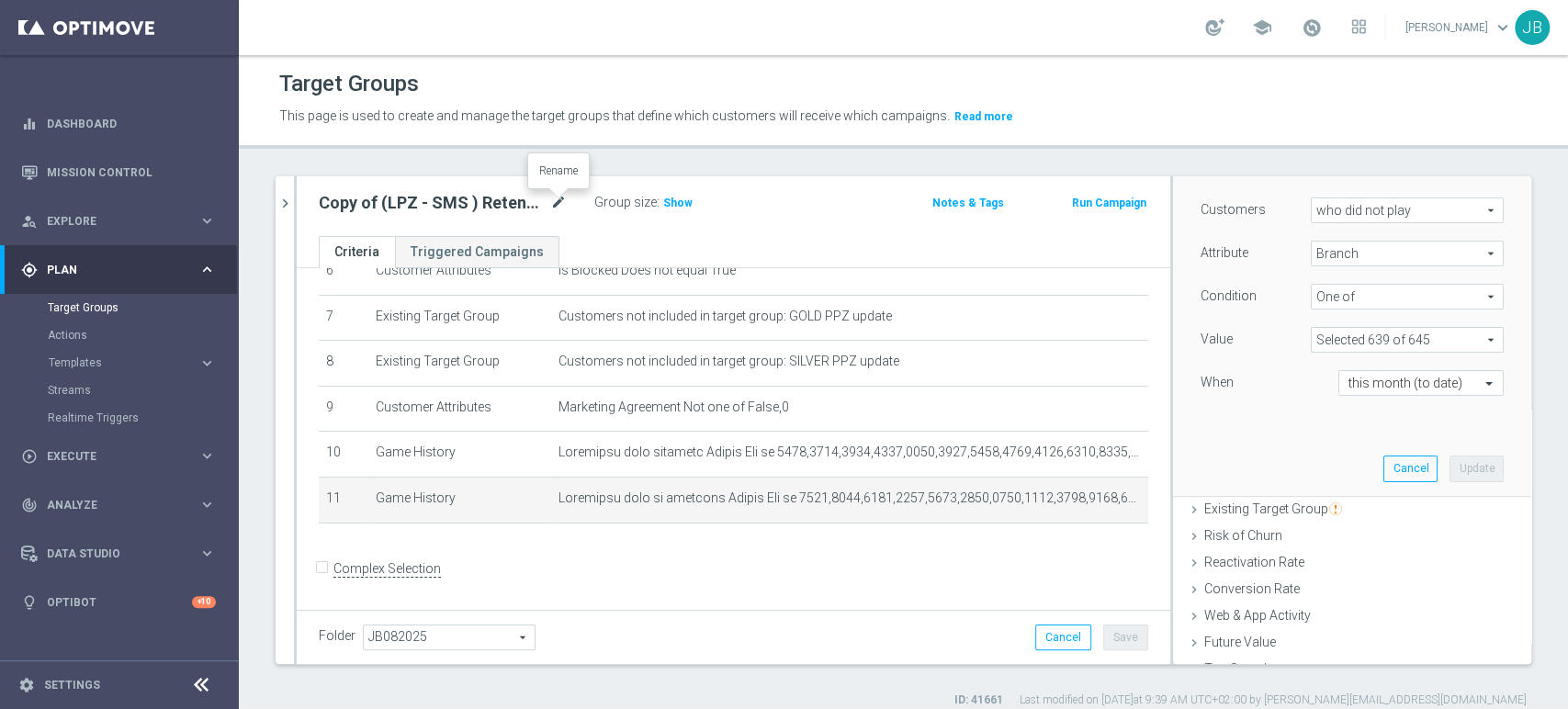
click at [559, 201] on icon "mode_edit" at bounding box center [559, 203] width 17 height 22
type input "(LPZ - SMS ) Retencja_M_[PHONE_NUMBER]"
click at [815, 241] on ul "Criteria Triggered Campaigns" at bounding box center [732, 252] width 873 height 32
click at [1122, 631] on button "Save" at bounding box center [1125, 637] width 45 height 26
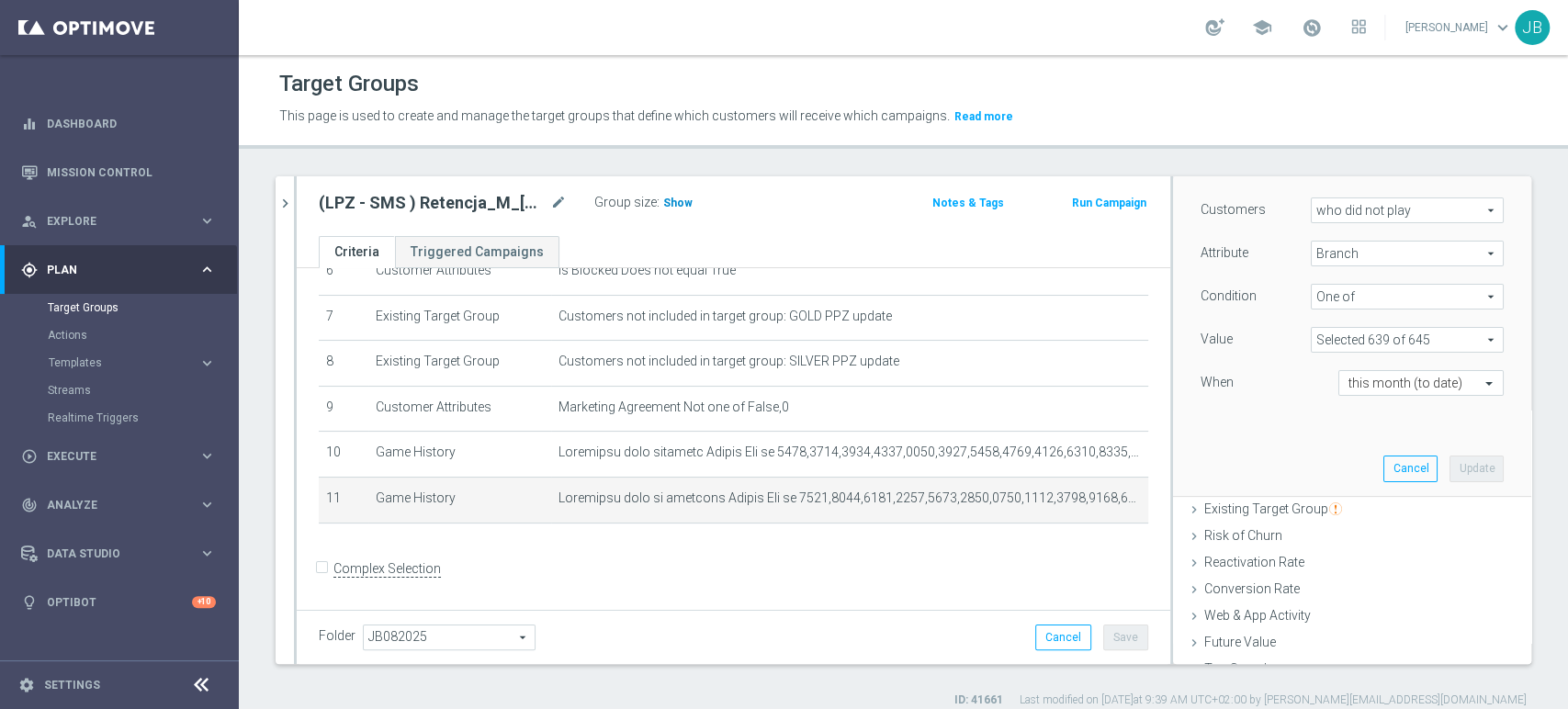
click at [676, 204] on span "Show" at bounding box center [678, 203] width 29 height 13
